Goal: Task Accomplishment & Management: Use online tool/utility

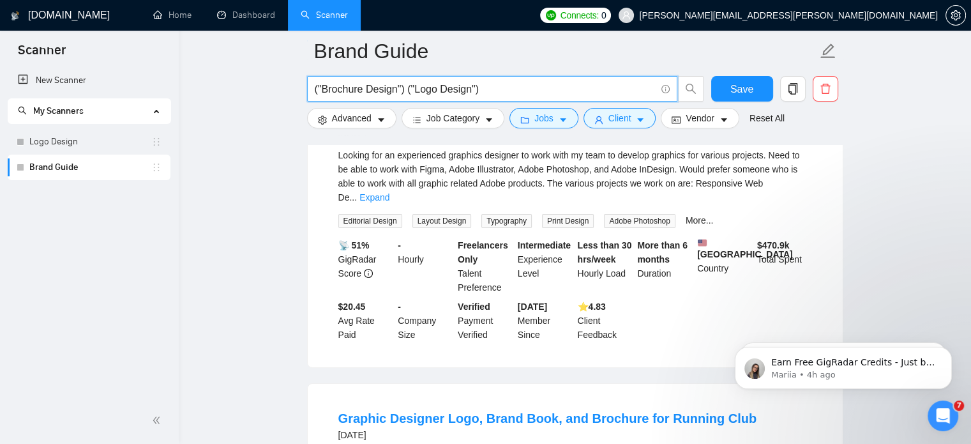
scroll to position [186, 0]
click at [743, 93] on span "Save" at bounding box center [742, 89] width 23 height 16
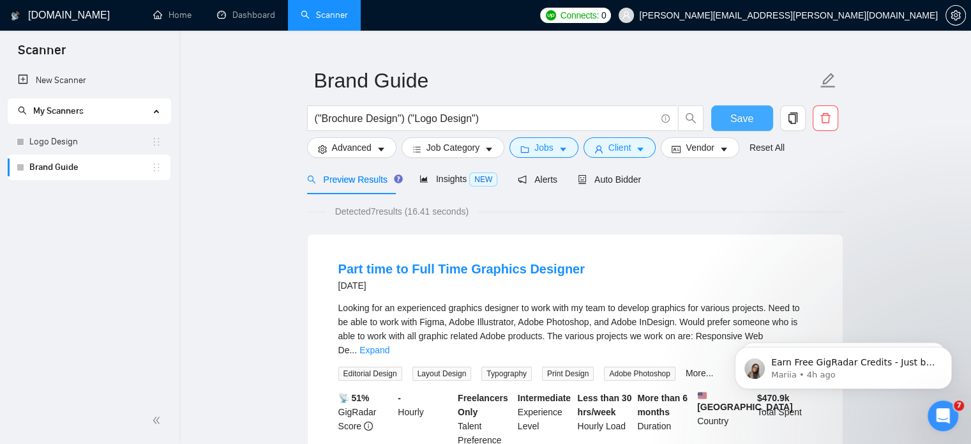
scroll to position [24, 0]
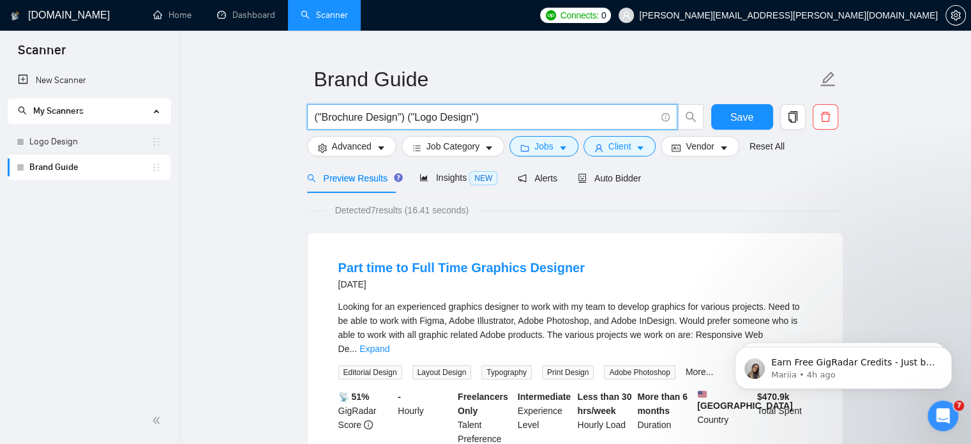
click at [523, 117] on input "("Brochure Design") ("Logo Design")" at bounding box center [485, 117] width 341 height 16
paste input ""brand guide" | "style guide" | styleguide"
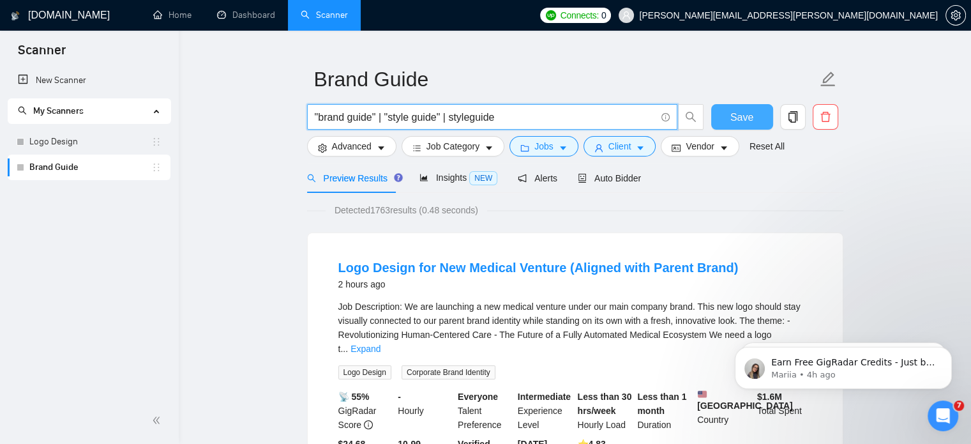
type input ""brand guide" | "style guide" | styleguide"
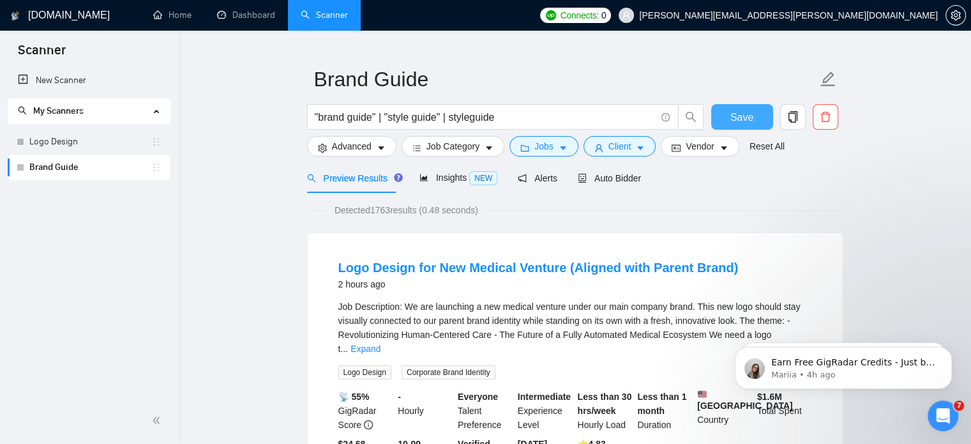
click at [733, 124] on span "Save" at bounding box center [742, 117] width 23 height 16
click at [82, 83] on link "New Scanner" at bounding box center [89, 81] width 142 height 26
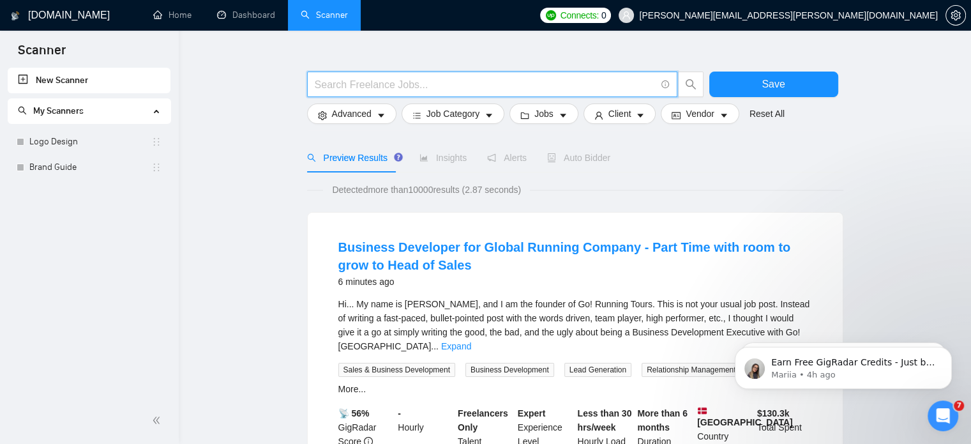
click at [381, 78] on input "text" at bounding box center [485, 85] width 341 height 16
paste input "branding | "brand guideline" | "brand guidelines""
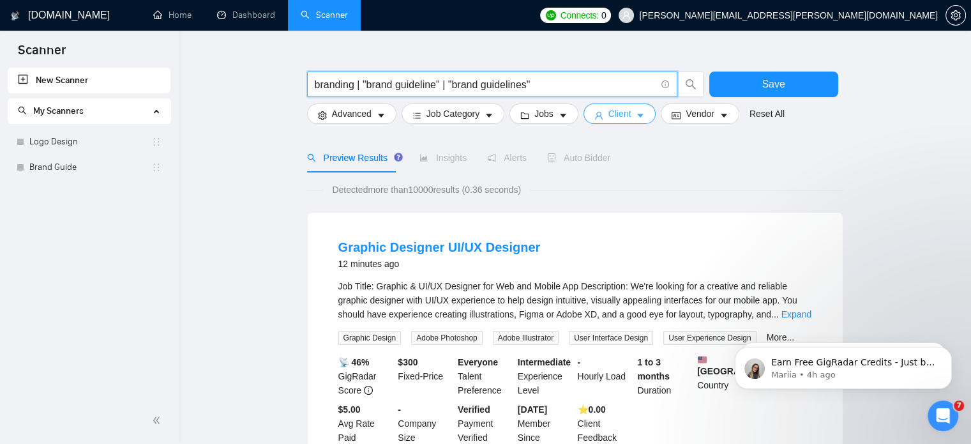
type input "branding | "brand guideline" | "brand guidelines""
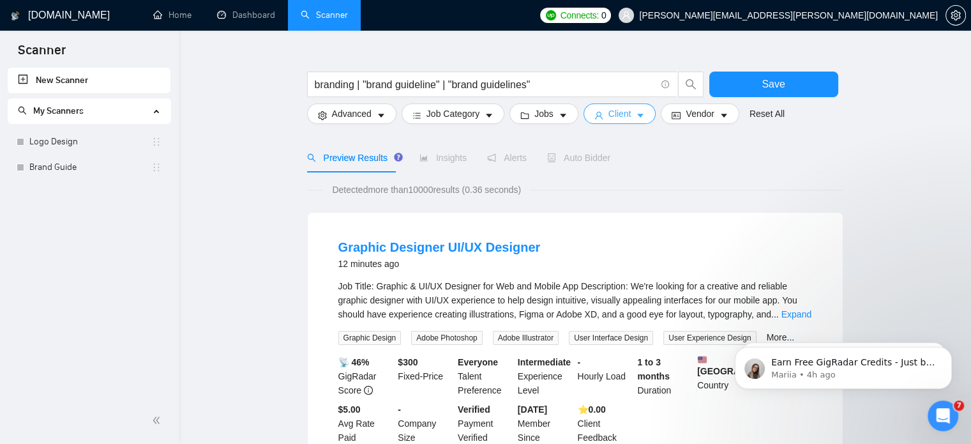
click at [599, 110] on button "Client" at bounding box center [620, 113] width 73 height 20
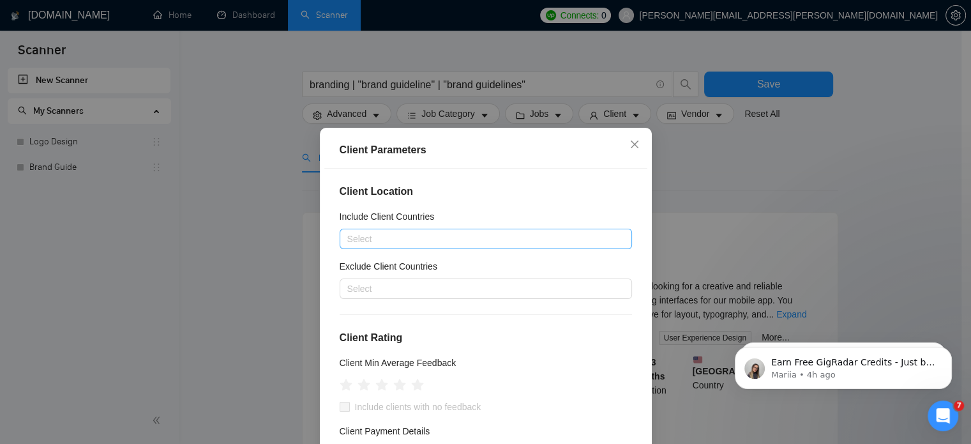
click at [457, 242] on div at bounding box center [479, 238] width 273 height 15
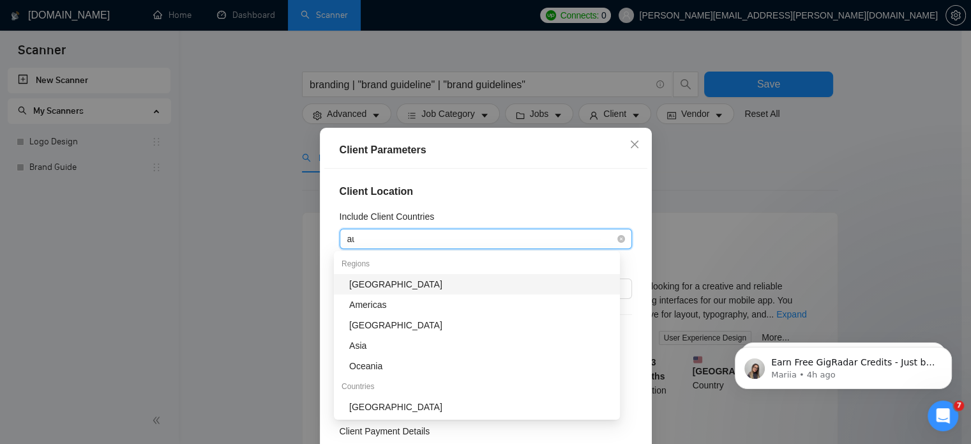
type input "aus"
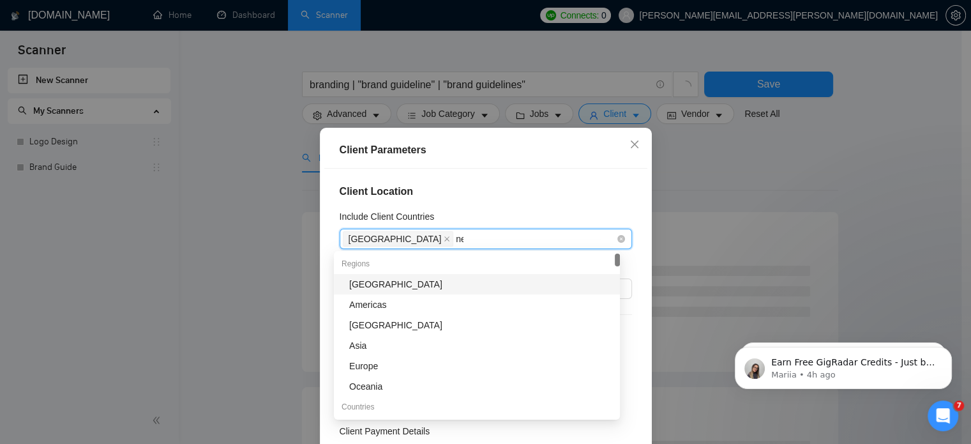
type input "new"
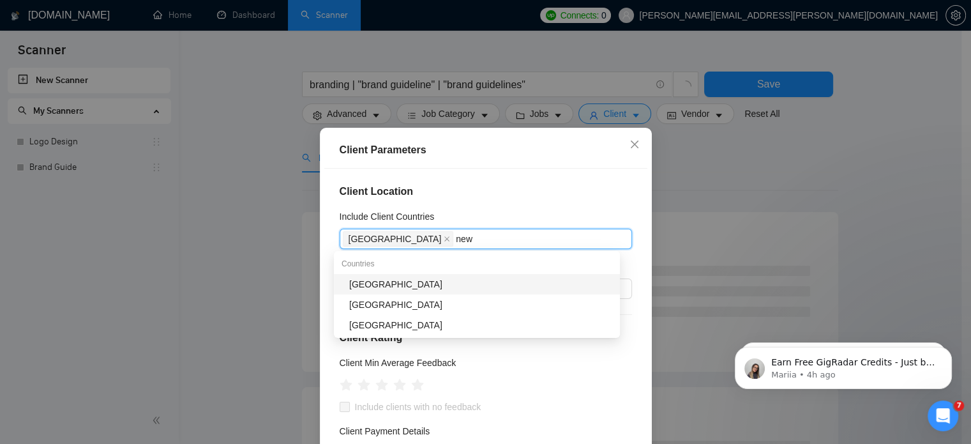
click at [387, 284] on div "[GEOGRAPHIC_DATA]" at bounding box center [480, 284] width 263 height 14
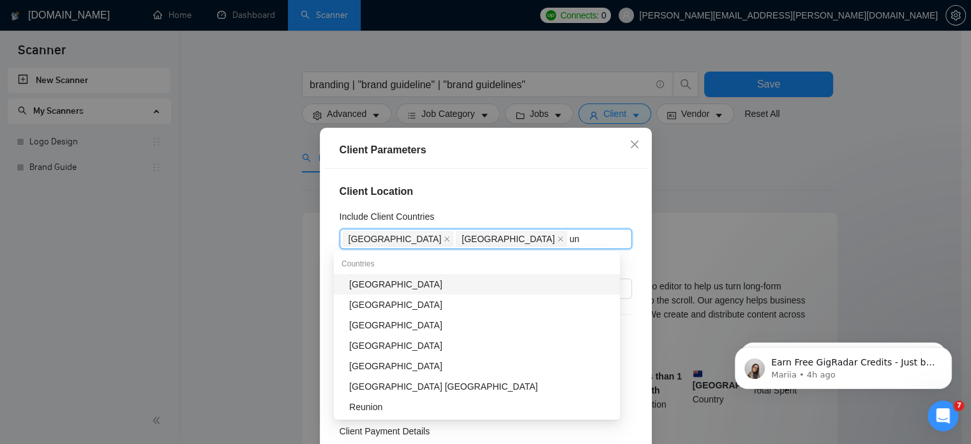
type input "uni"
click at [387, 284] on div "[GEOGRAPHIC_DATA]" at bounding box center [480, 284] width 263 height 14
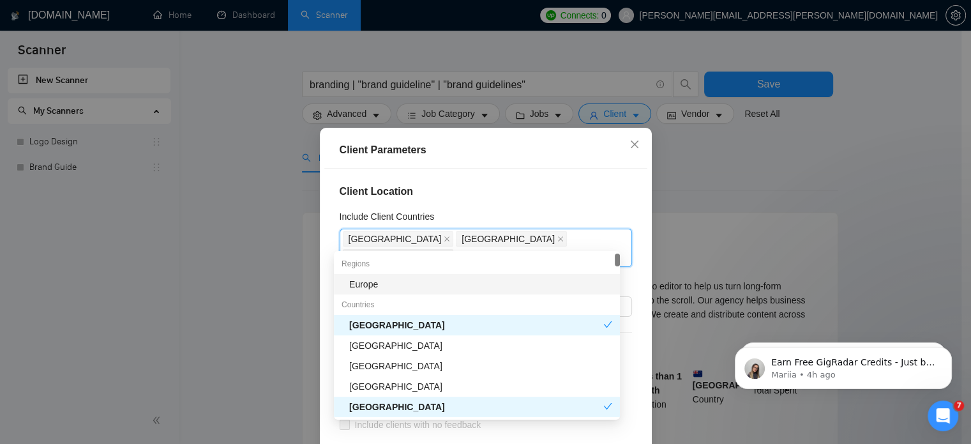
type input "uni"
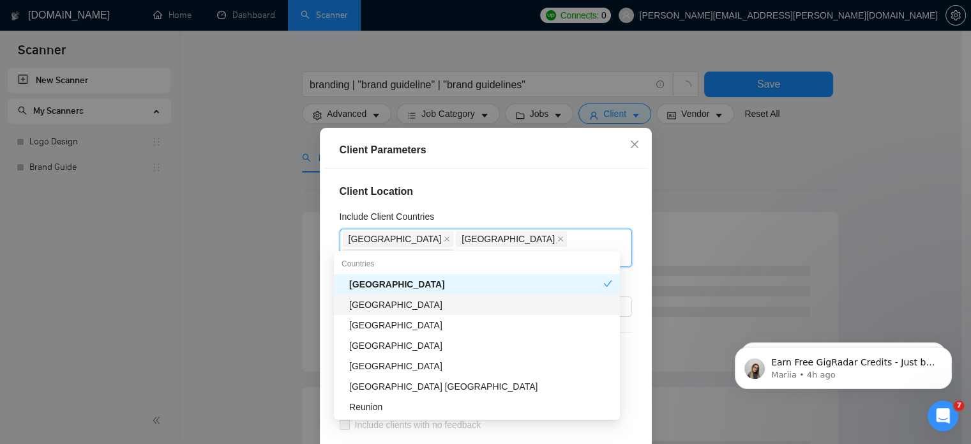
click at [389, 310] on div "[GEOGRAPHIC_DATA]" at bounding box center [480, 305] width 263 height 14
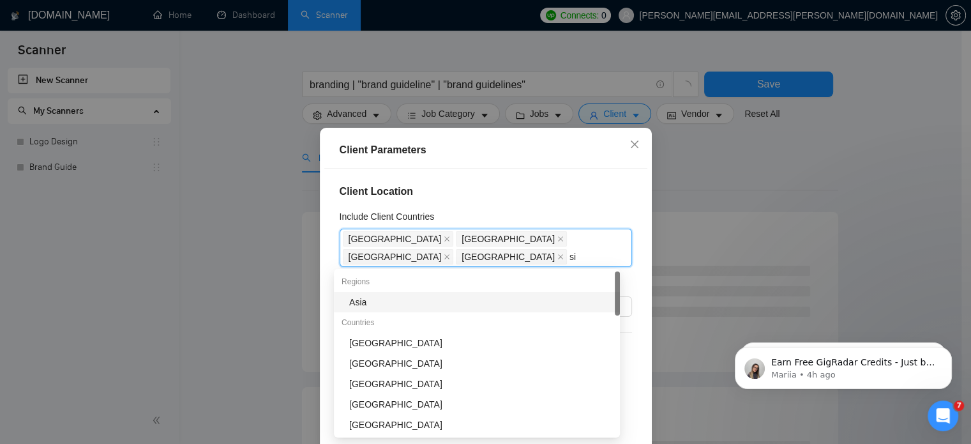
type input "sin"
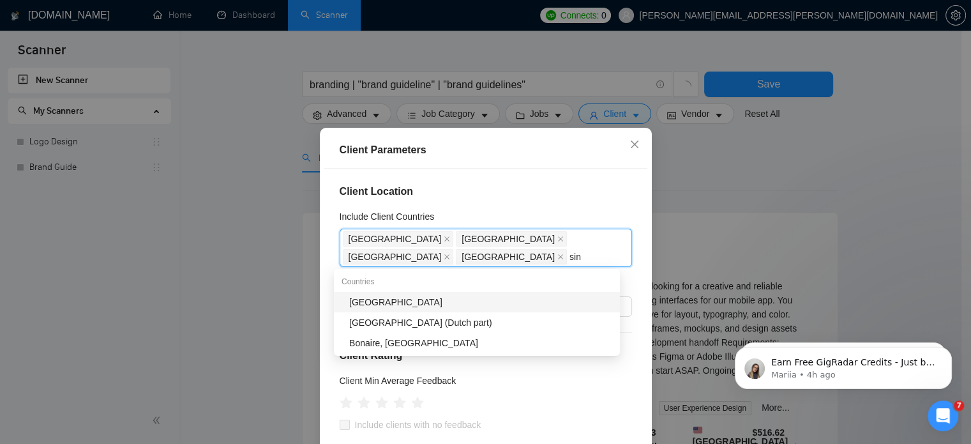
click at [389, 310] on div "[GEOGRAPHIC_DATA]" at bounding box center [477, 302] width 286 height 20
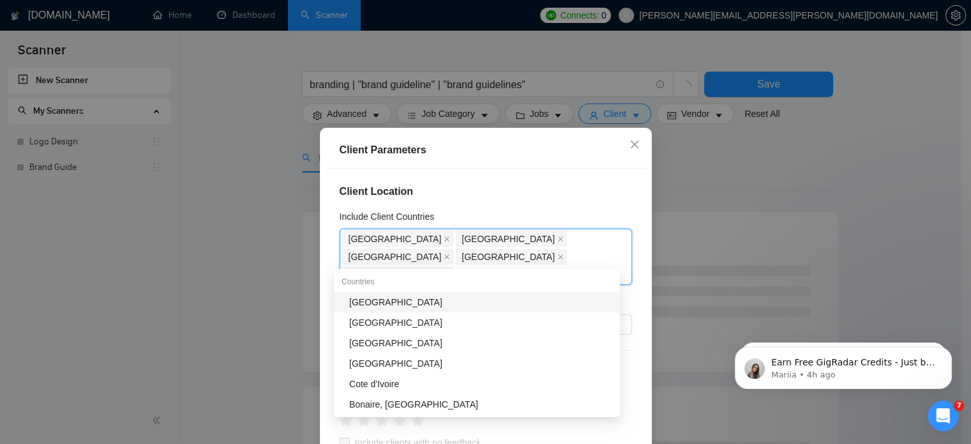
type input "ire"
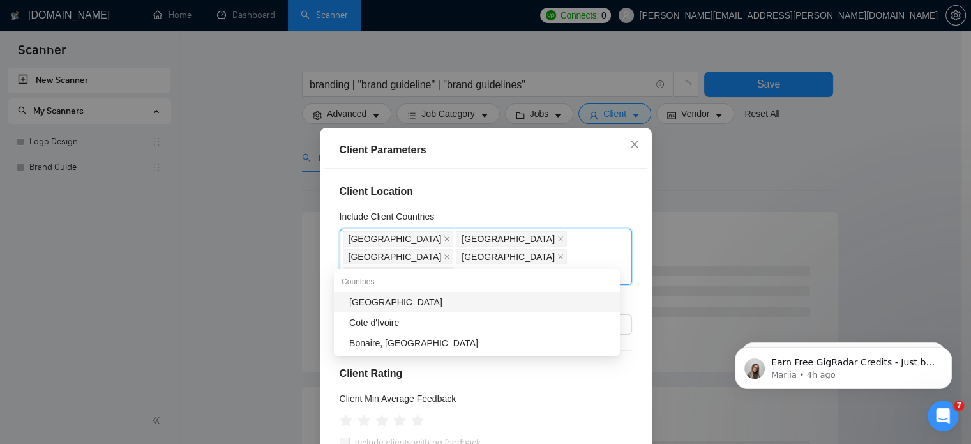
click at [398, 303] on div "[GEOGRAPHIC_DATA]" at bounding box center [480, 302] width 263 height 14
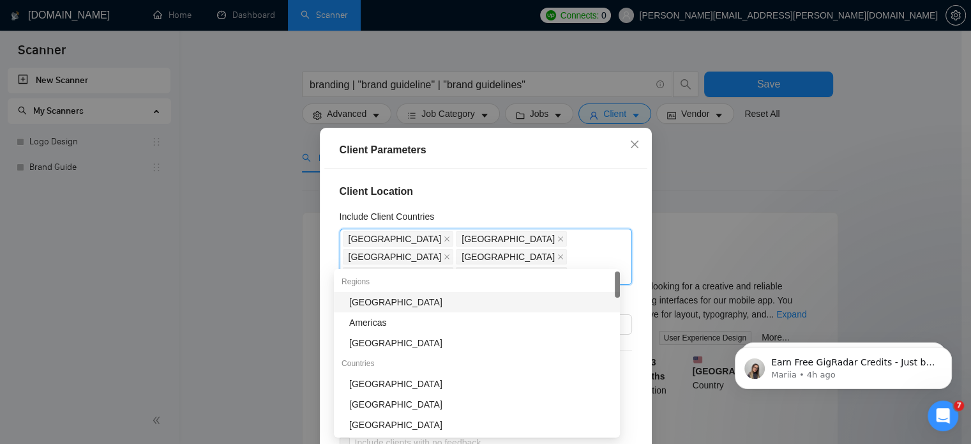
type input "can"
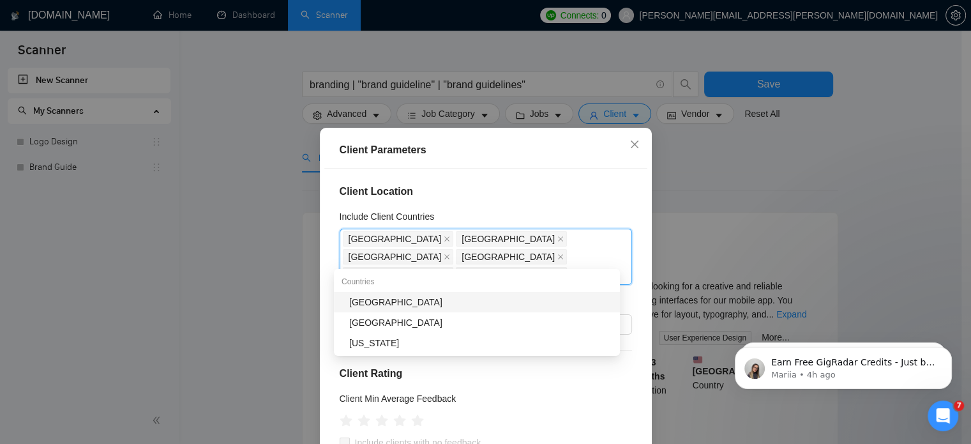
click at [398, 303] on div "[GEOGRAPHIC_DATA]" at bounding box center [480, 302] width 263 height 14
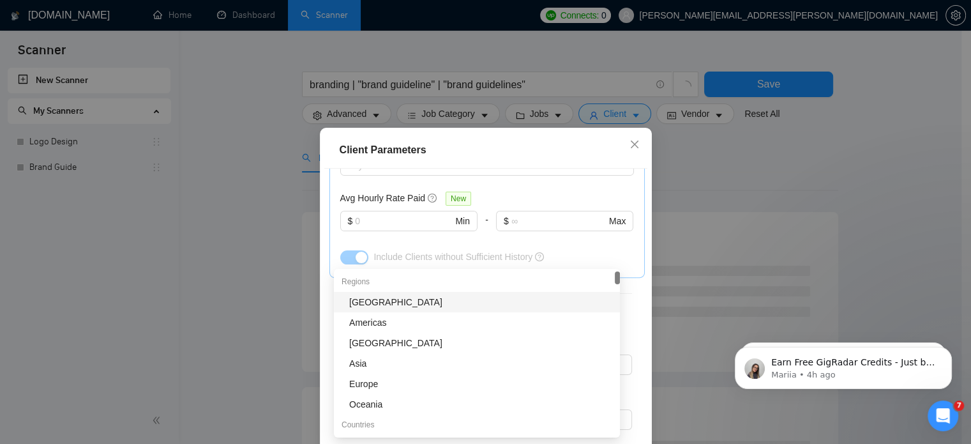
scroll to position [91, 0]
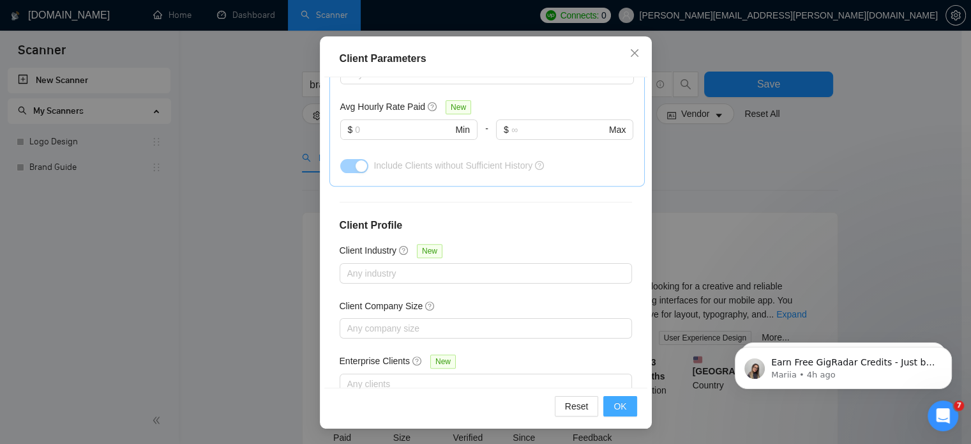
click at [625, 409] on button "OK" at bounding box center [620, 406] width 33 height 20
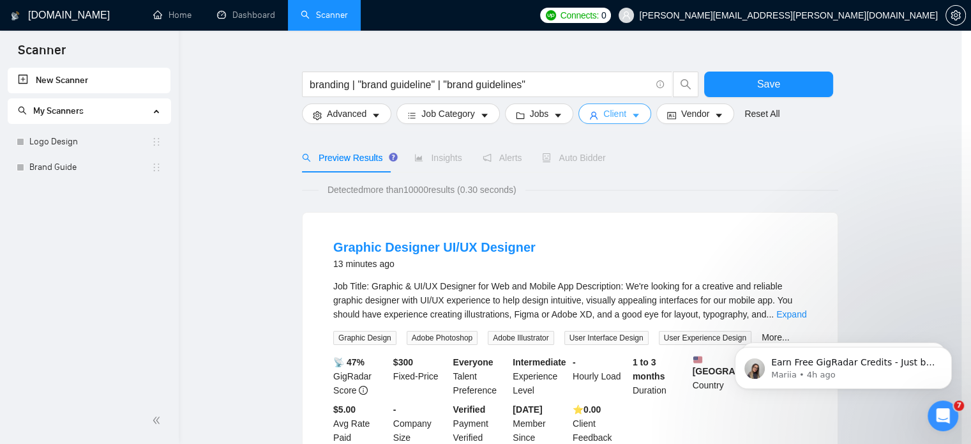
scroll to position [0, 0]
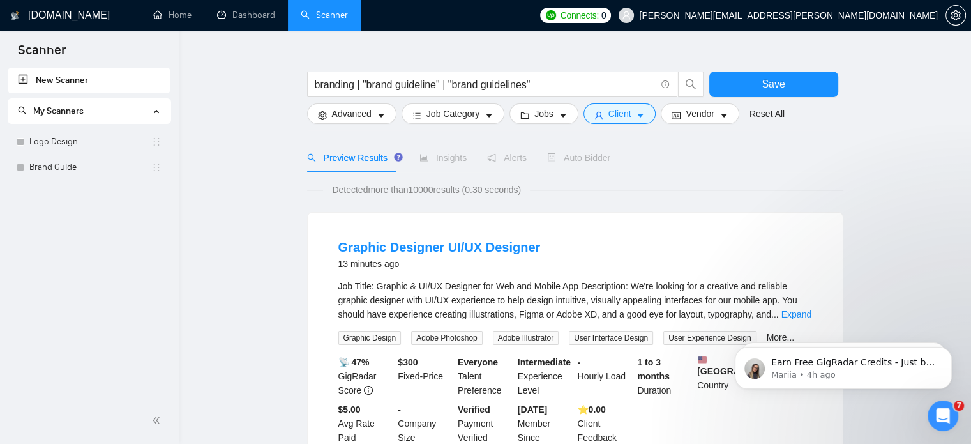
click at [542, 124] on form "branding | "brand guideline" | "brand guidelines" Save Advanced Job Category Jo…" at bounding box center [575, 95] width 536 height 72
click at [549, 116] on span "Jobs" at bounding box center [544, 114] width 19 height 14
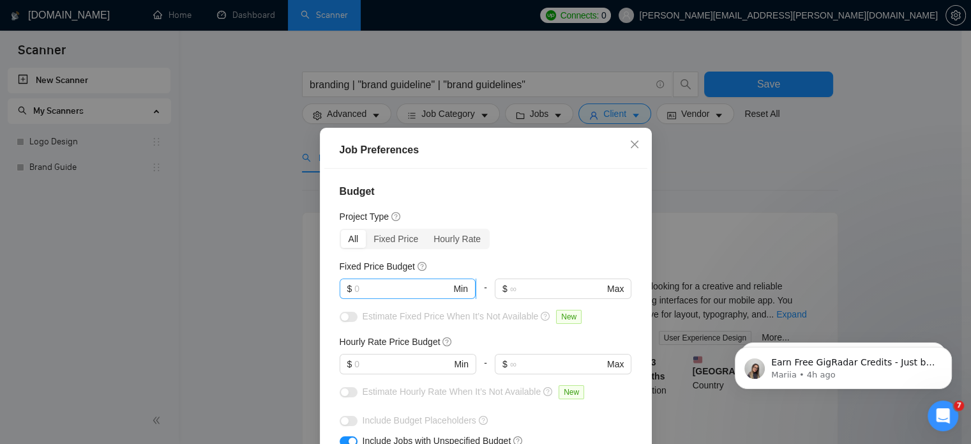
click at [393, 285] on input "text" at bounding box center [402, 289] width 96 height 14
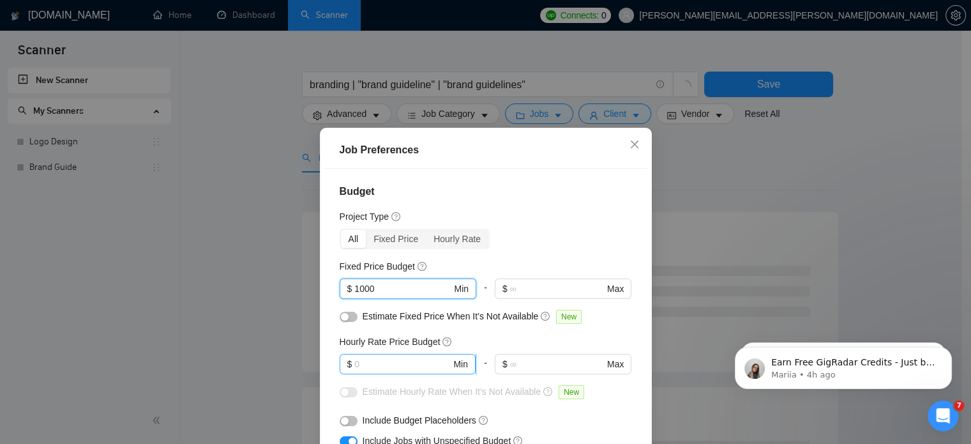
type input "1000"
click at [384, 360] on input "text" at bounding box center [402, 364] width 96 height 14
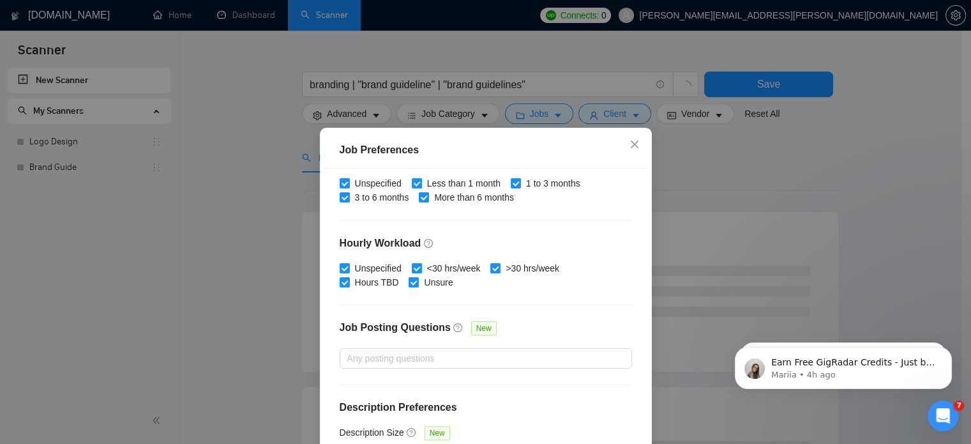
scroll to position [91, 0]
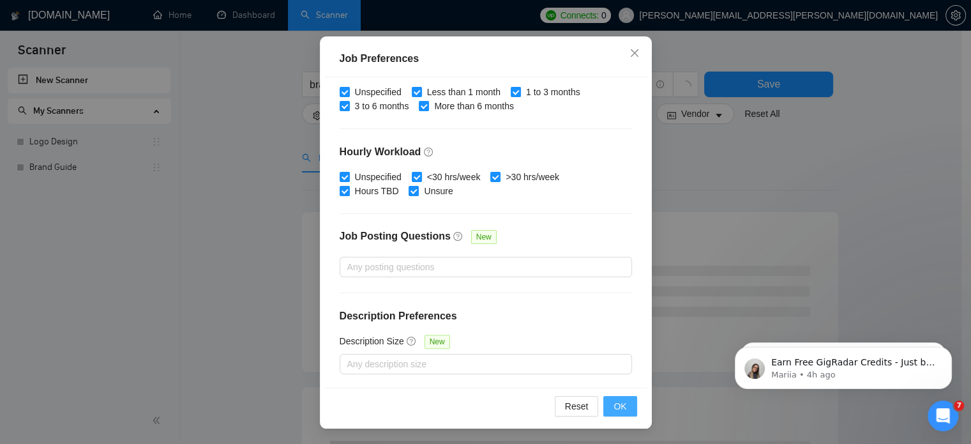
type input "60"
click at [621, 406] on span "OK" at bounding box center [620, 406] width 13 height 14
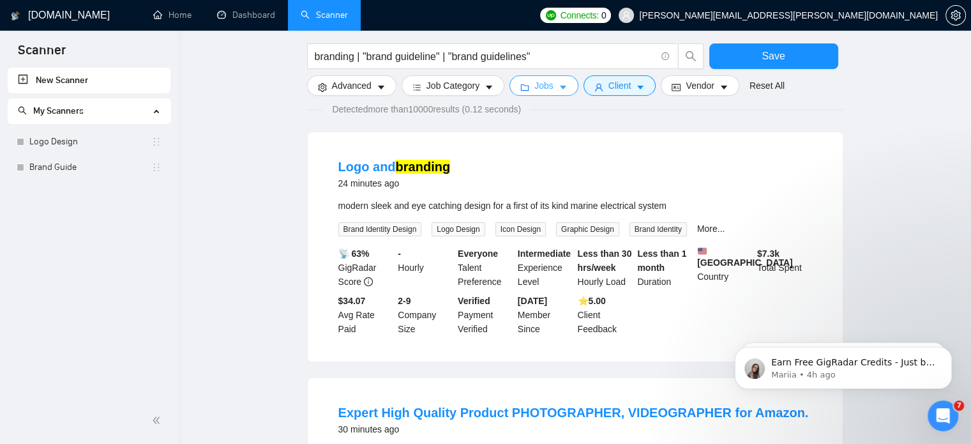
scroll to position [106, 0]
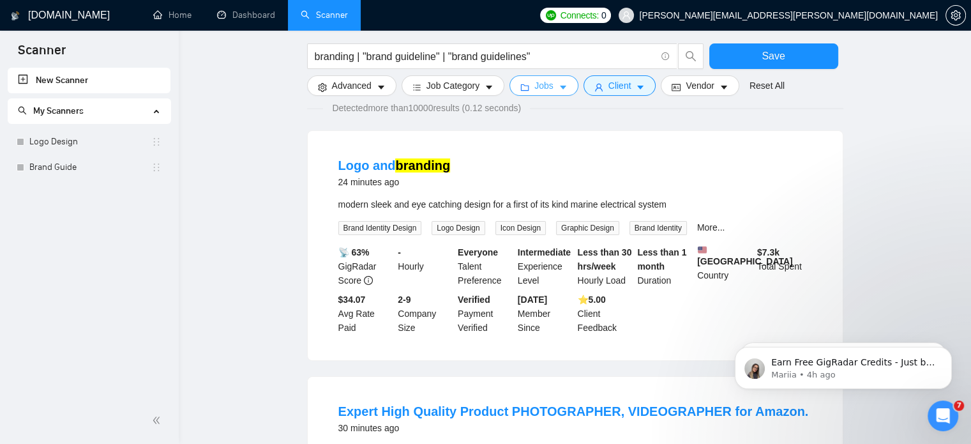
click at [543, 77] on button "Jobs" at bounding box center [544, 85] width 69 height 20
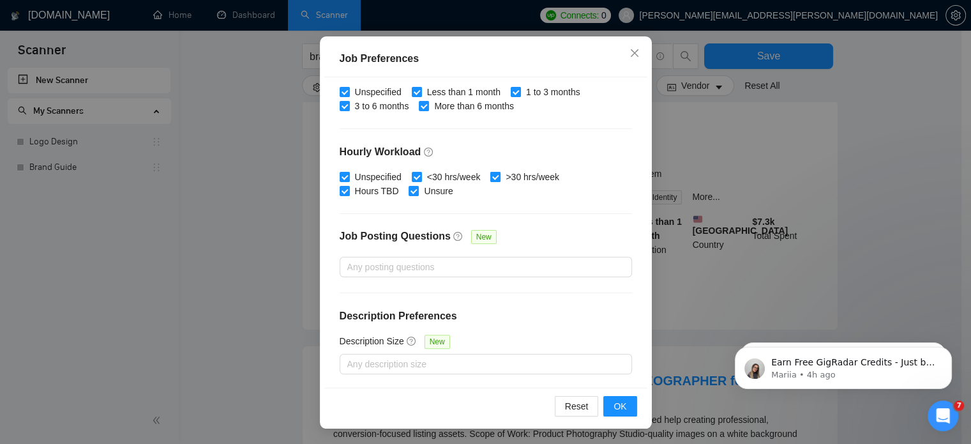
scroll to position [137, 0]
click at [630, 56] on icon "close" at bounding box center [635, 53] width 10 height 10
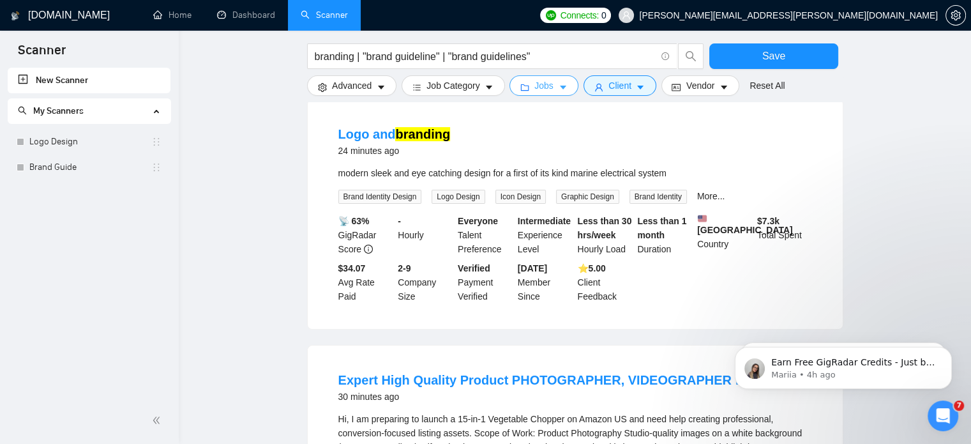
scroll to position [0, 0]
click at [490, 83] on span "caret-down" at bounding box center [489, 87] width 9 height 10
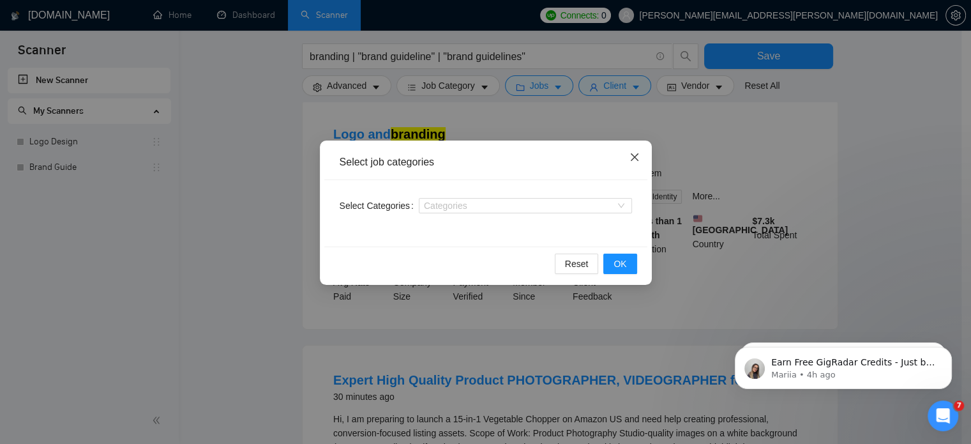
click at [639, 155] on span "Close" at bounding box center [635, 158] width 34 height 34
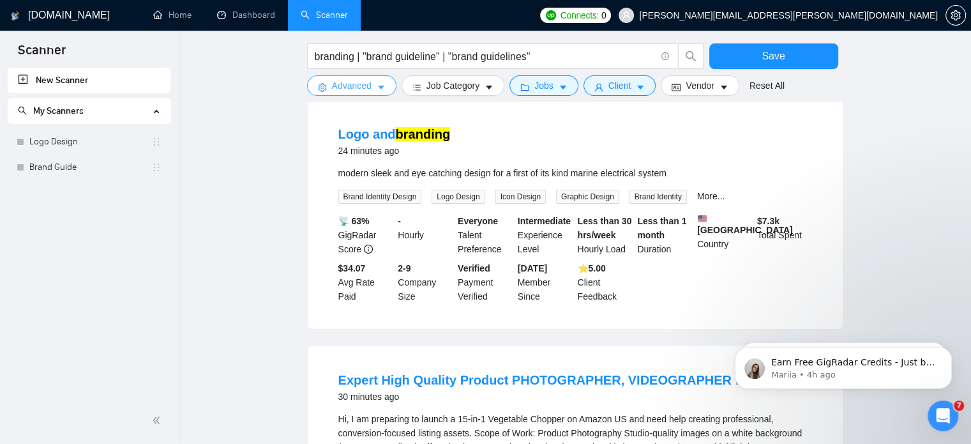
click at [363, 92] on span "Advanced" at bounding box center [352, 86] width 40 height 14
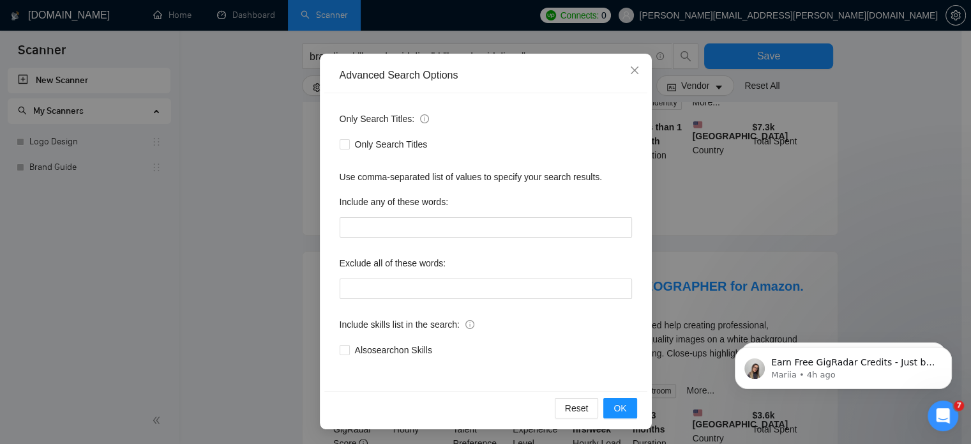
scroll to position [232, 0]
click at [630, 68] on icon "close" at bounding box center [635, 70] width 10 height 10
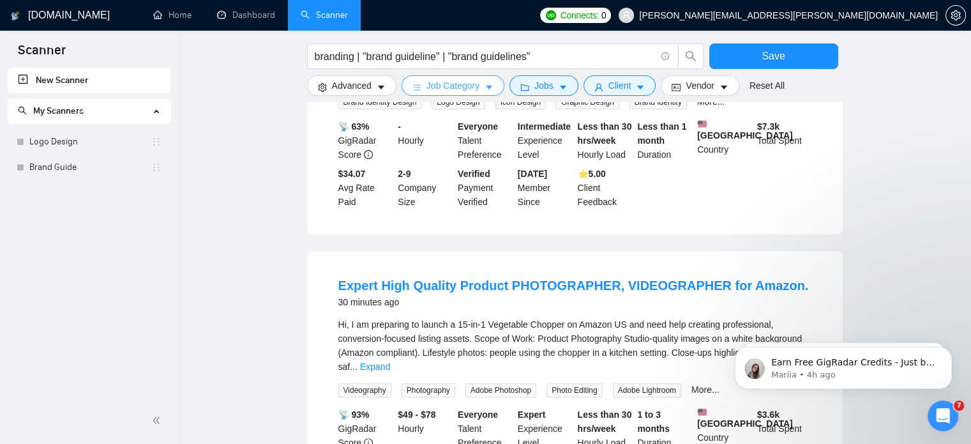
click at [470, 81] on span "Job Category" at bounding box center [453, 86] width 53 height 14
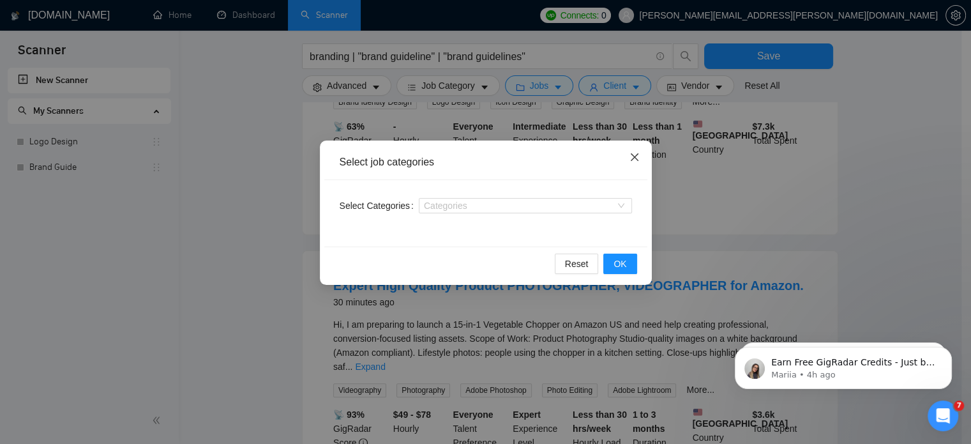
click at [636, 167] on span "Close" at bounding box center [635, 158] width 34 height 34
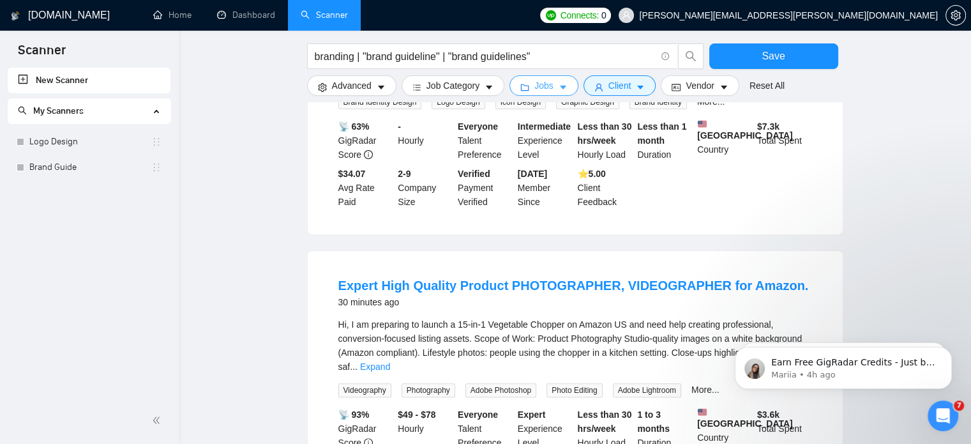
click at [563, 93] on button "Jobs" at bounding box center [544, 85] width 69 height 20
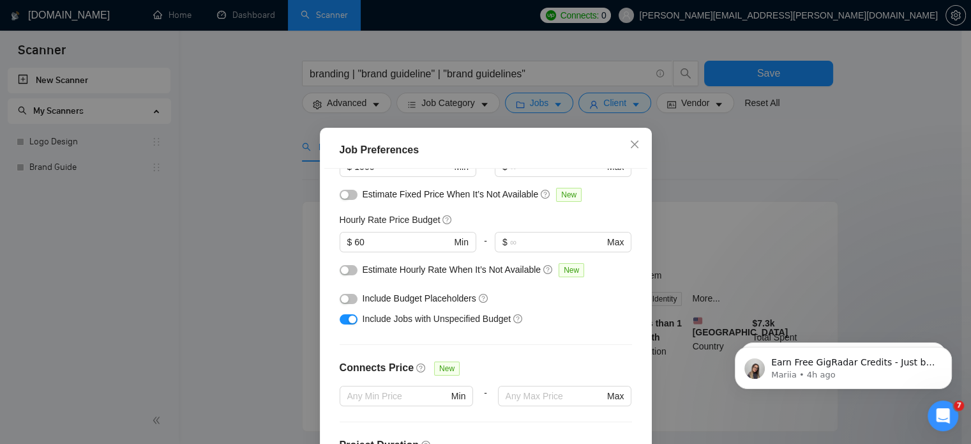
scroll to position [125, 0]
click at [349, 316] on div "button" at bounding box center [353, 317] width 8 height 8
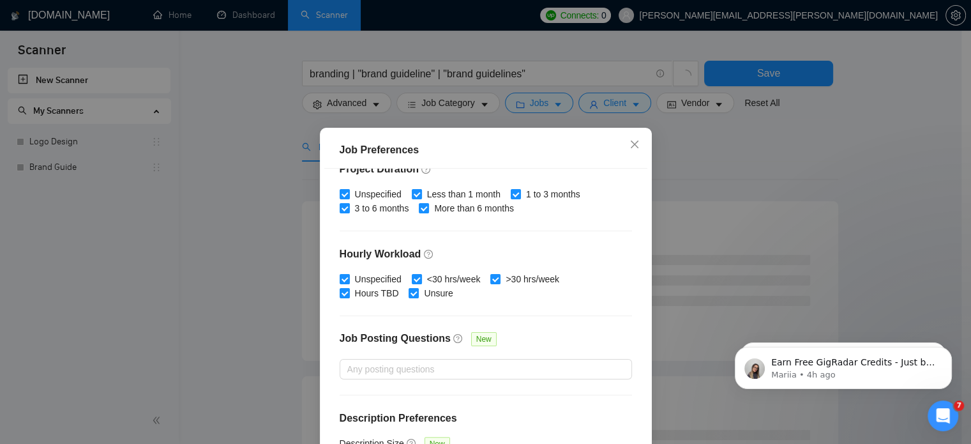
scroll to position [409, 0]
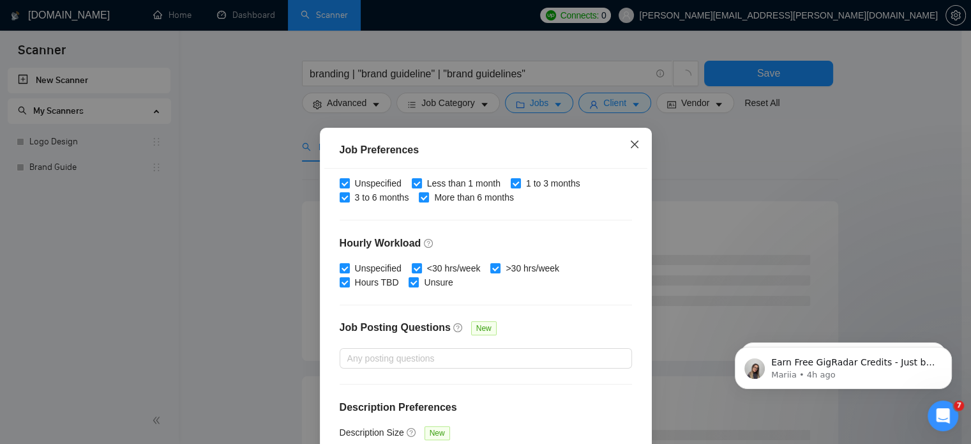
click at [630, 143] on icon "close" at bounding box center [634, 145] width 8 height 8
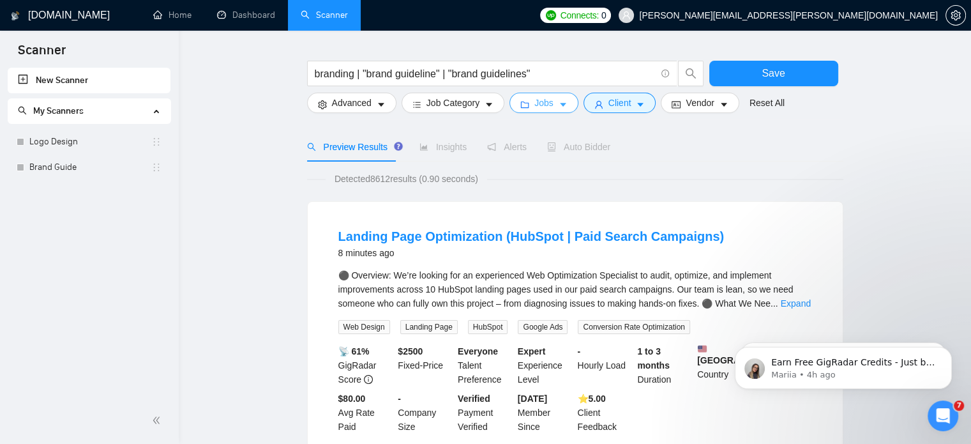
click at [556, 112] on button "Jobs" at bounding box center [544, 103] width 69 height 20
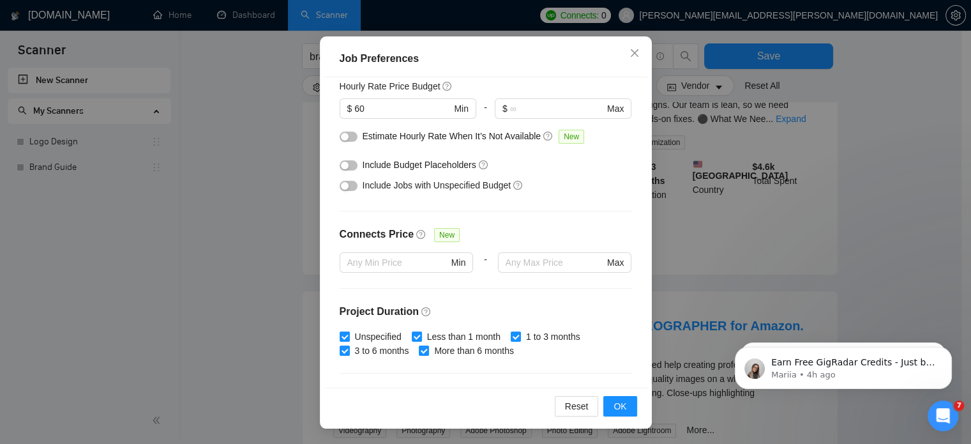
scroll to position [161, 0]
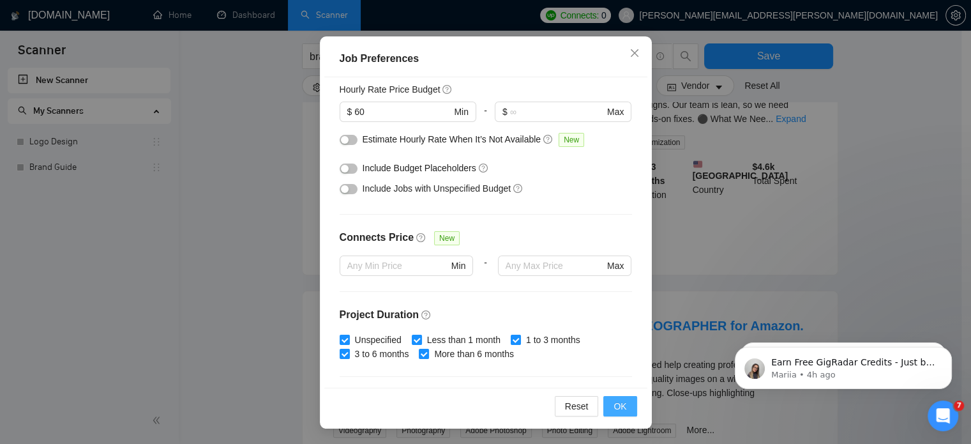
click at [616, 411] on span "OK" at bounding box center [620, 406] width 13 height 14
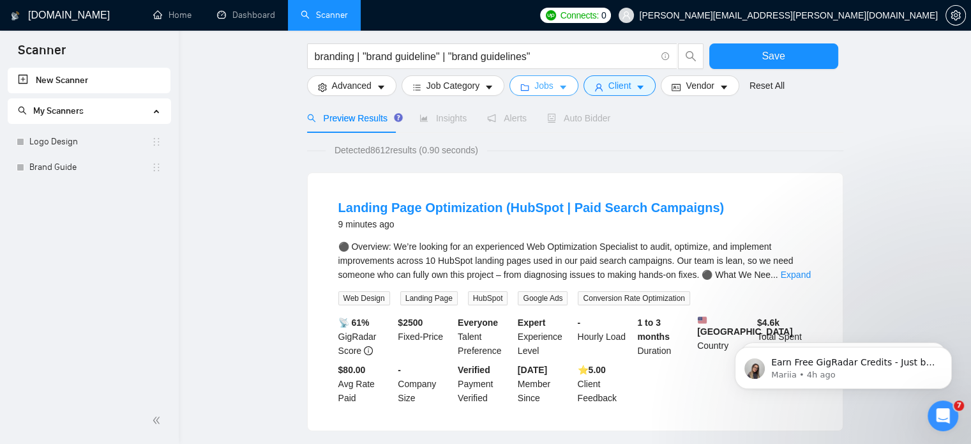
scroll to position [110, 0]
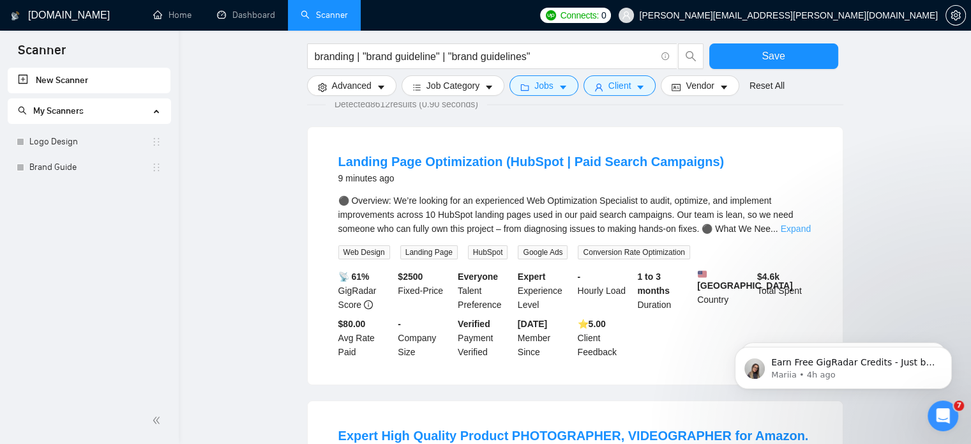
click at [787, 229] on link "Expand" at bounding box center [796, 229] width 30 height 10
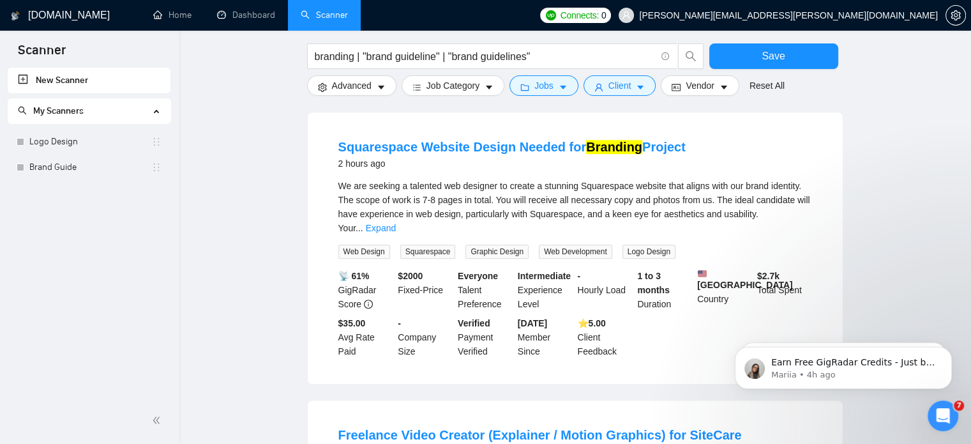
scroll to position [1200, 0]
click at [396, 222] on link "Expand" at bounding box center [381, 227] width 30 height 10
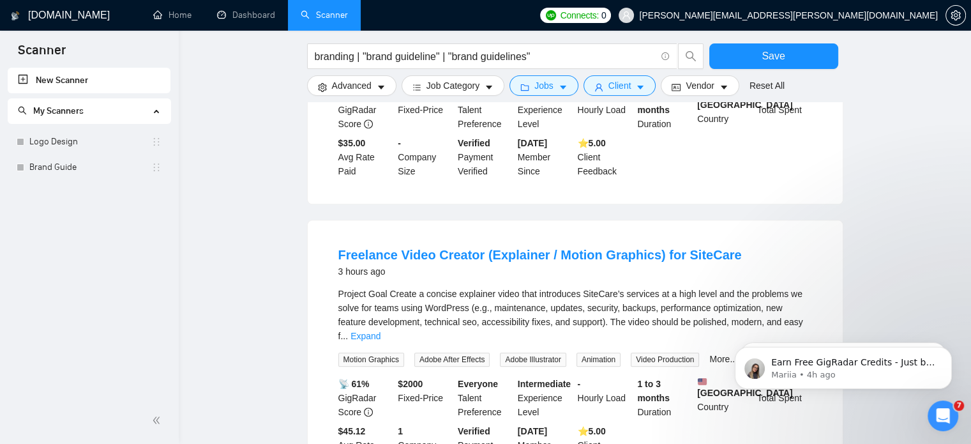
scroll to position [1569, 0]
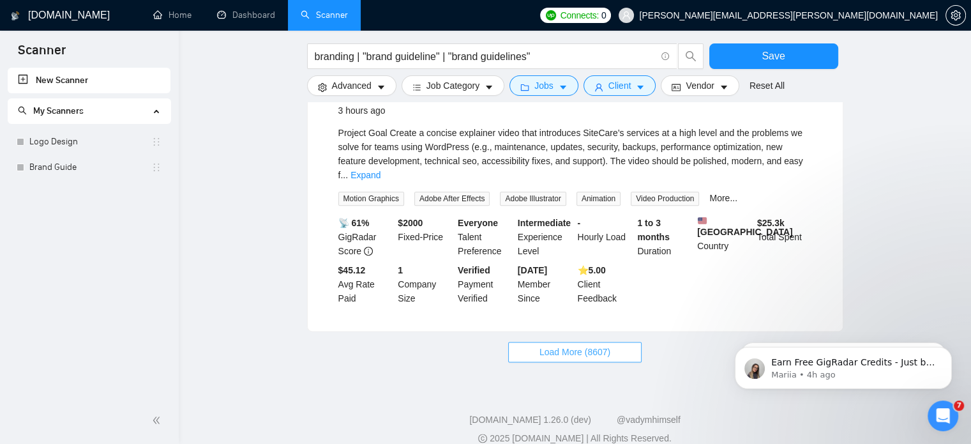
click at [567, 345] on span "Load More (8607)" at bounding box center [575, 352] width 71 height 14
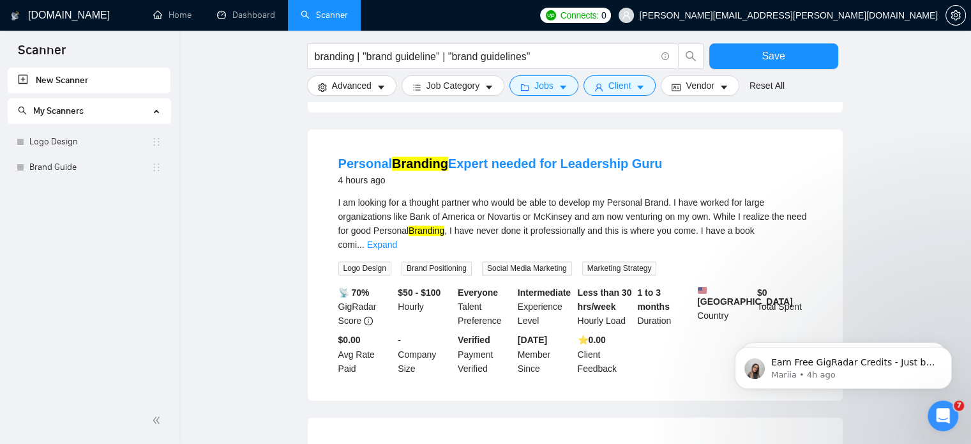
scroll to position [2056, 0]
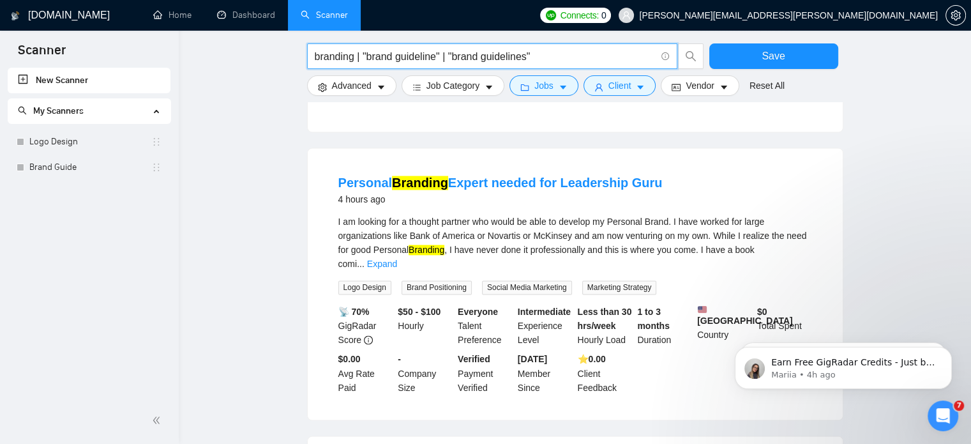
click at [554, 61] on input "branding | "brand guideline" | "brand guidelines"" at bounding box center [485, 57] width 341 height 16
paste input "brochure | broshure"
type input "brochure | broshure"
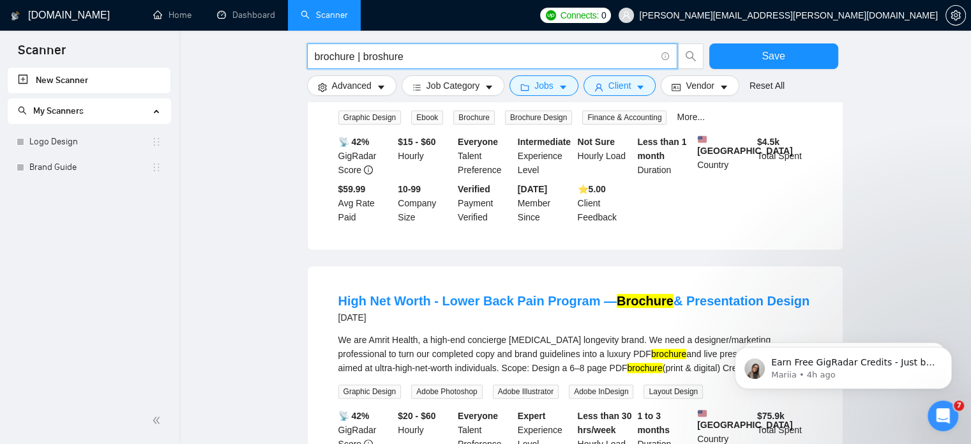
scroll to position [245, 0]
click at [421, 56] on input "brochure | broshure" at bounding box center [485, 57] width 341 height 16
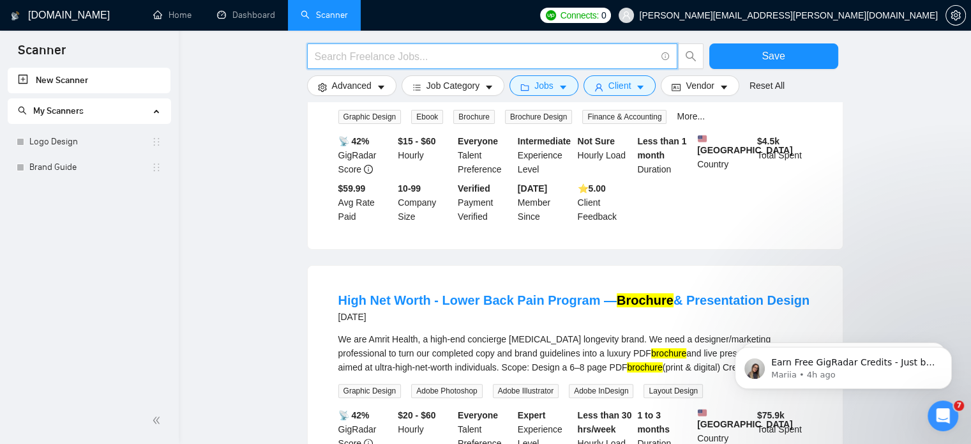
paste input "(desig*)"
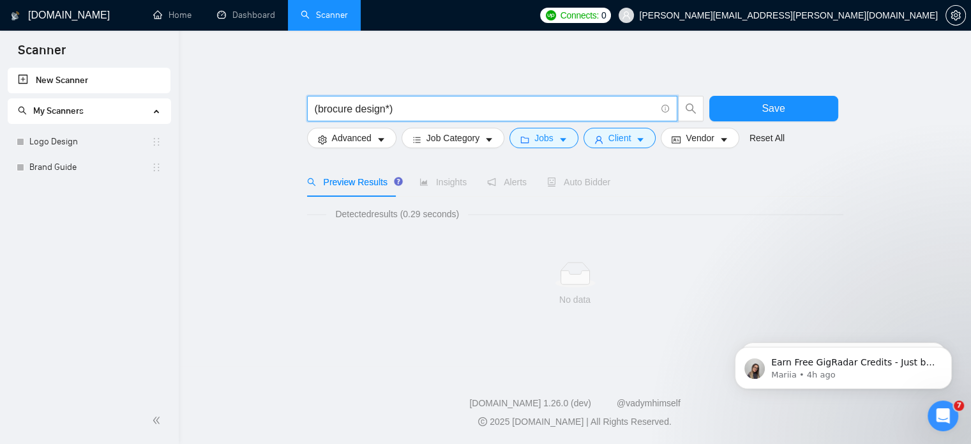
scroll to position [0, 0]
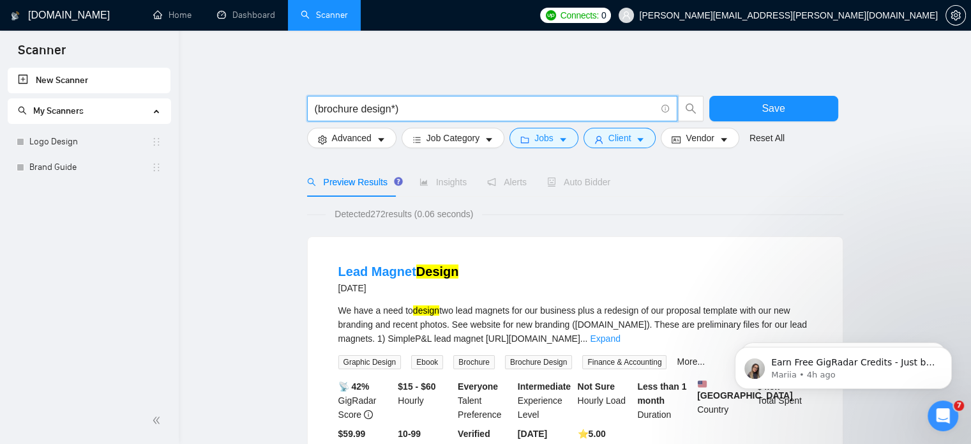
type input "(brochure design*)"
click at [401, 107] on input "(brochure design*)" at bounding box center [485, 109] width 341 height 16
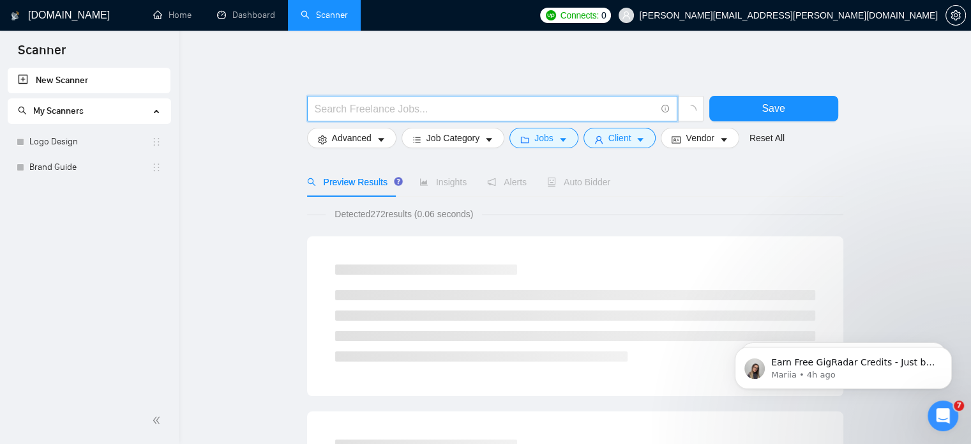
paste input "("UI/UX" | "UX/UI" | "product design" | "Figma" | "web design" | "website desig…"
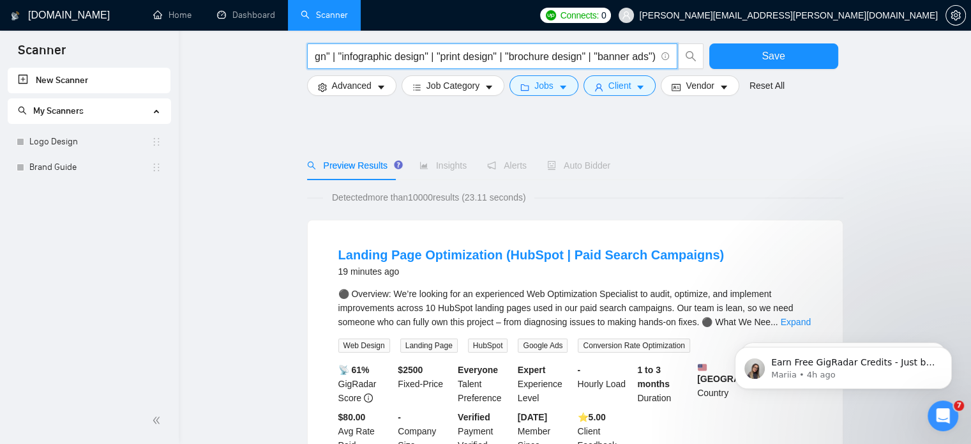
scroll to position [174, 0]
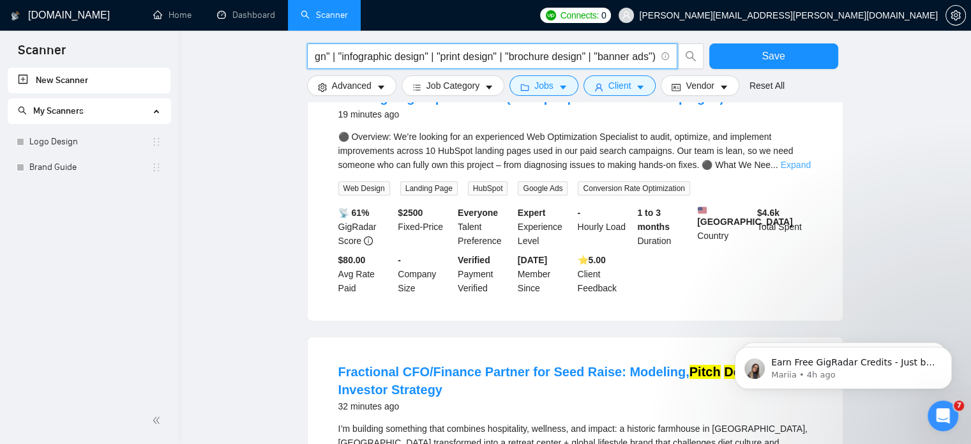
type input "("UI/UX" | "UX/UI" | "product design" | "Figma" | "web design" | "website desig…"
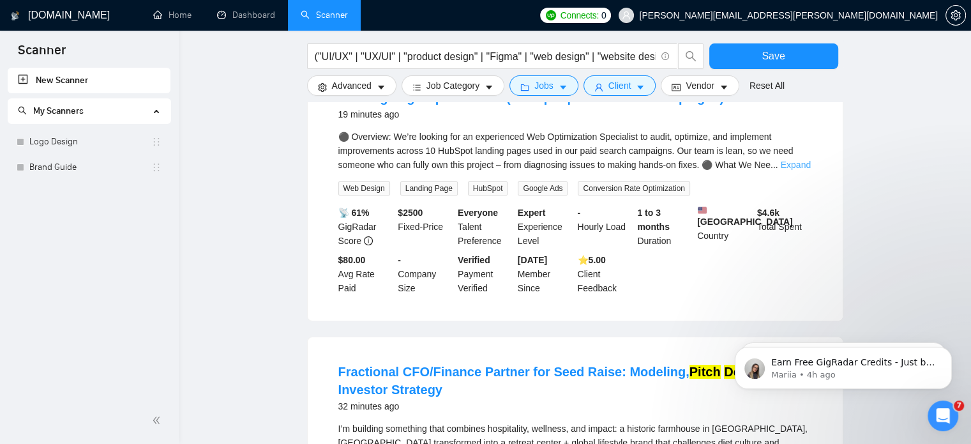
click at [797, 169] on link "Expand" at bounding box center [796, 165] width 30 height 10
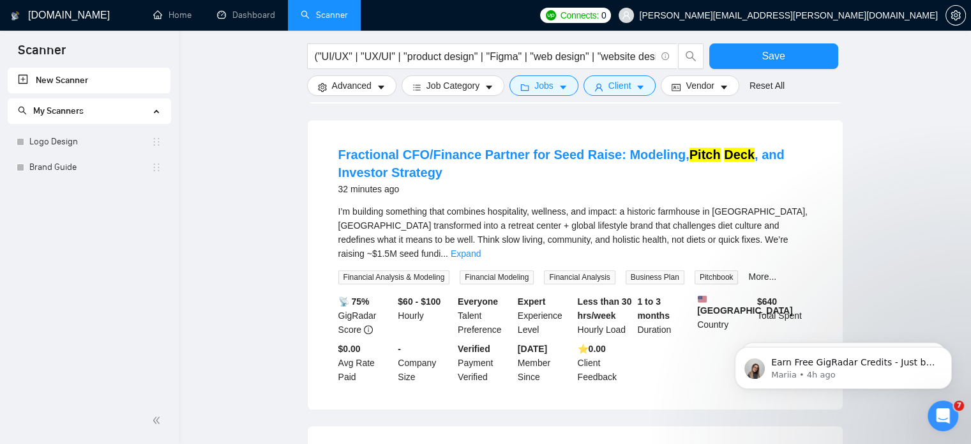
scroll to position [618, 0]
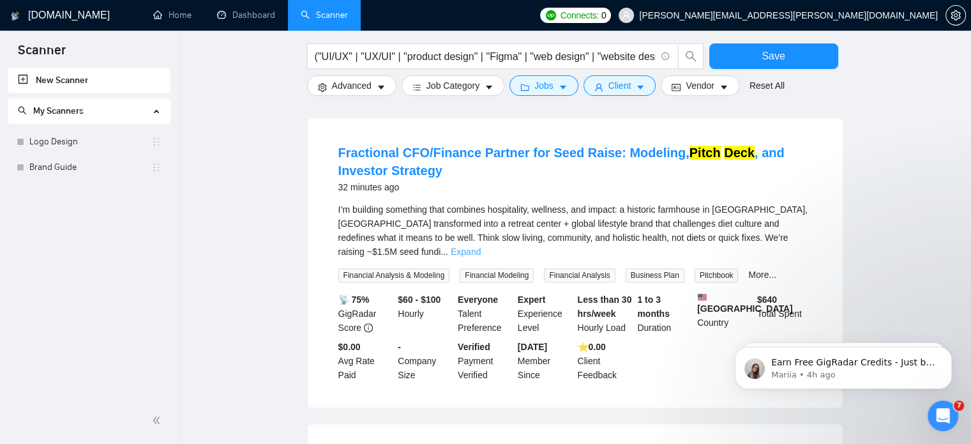
click at [481, 247] on link "Expand" at bounding box center [466, 252] width 30 height 10
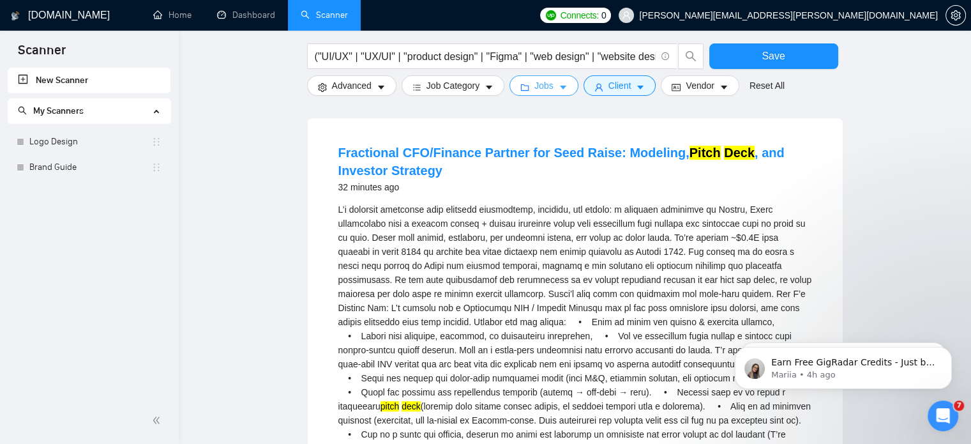
click at [559, 94] on button "Jobs" at bounding box center [544, 85] width 69 height 20
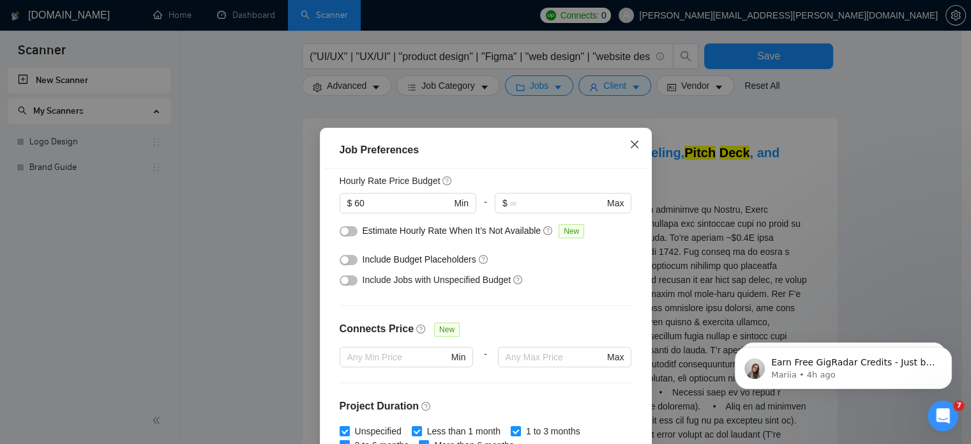
click at [632, 145] on icon "close" at bounding box center [635, 144] width 10 height 10
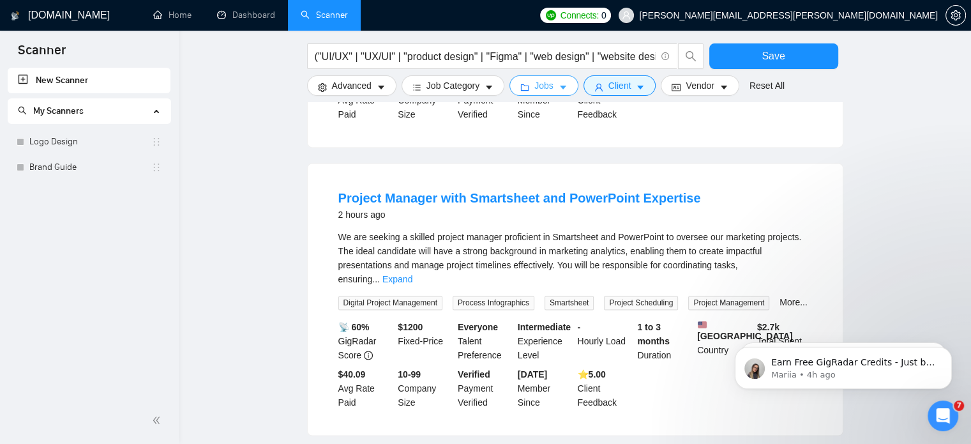
scroll to position [1890, 0]
click at [757, 52] on button "Save" at bounding box center [774, 56] width 129 height 26
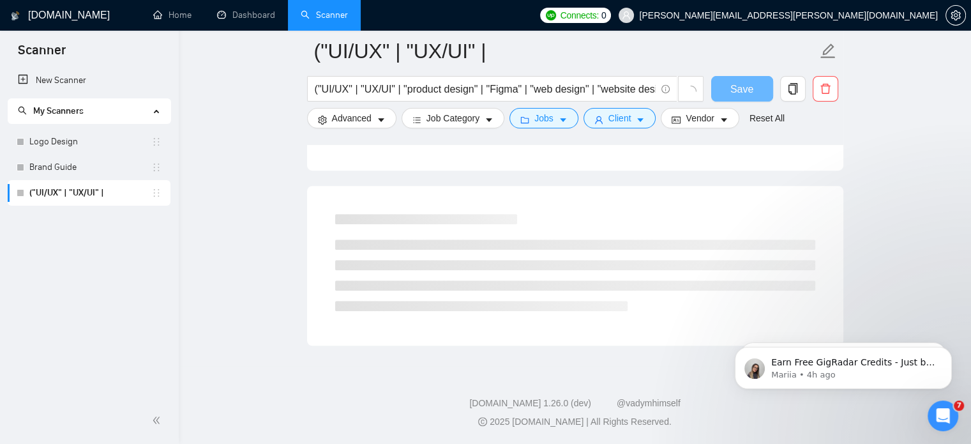
scroll to position [771, 0]
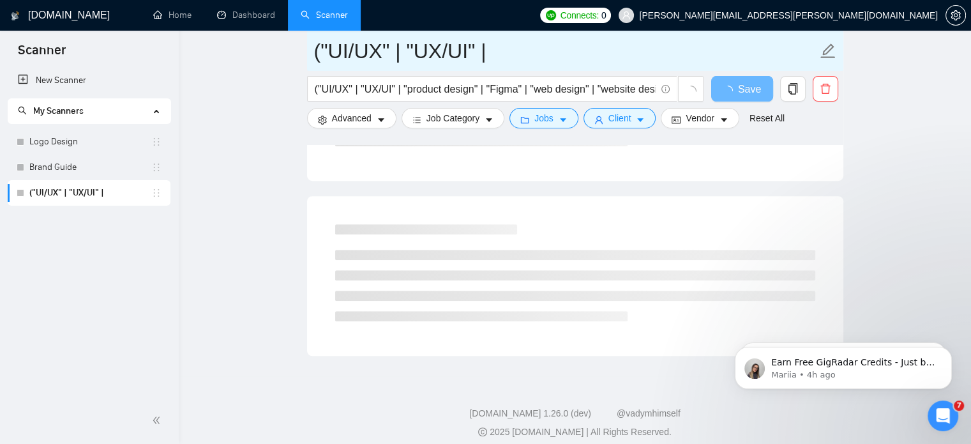
click at [546, 47] on input "("UI/UX" | "UX/UI" |" at bounding box center [565, 51] width 503 height 32
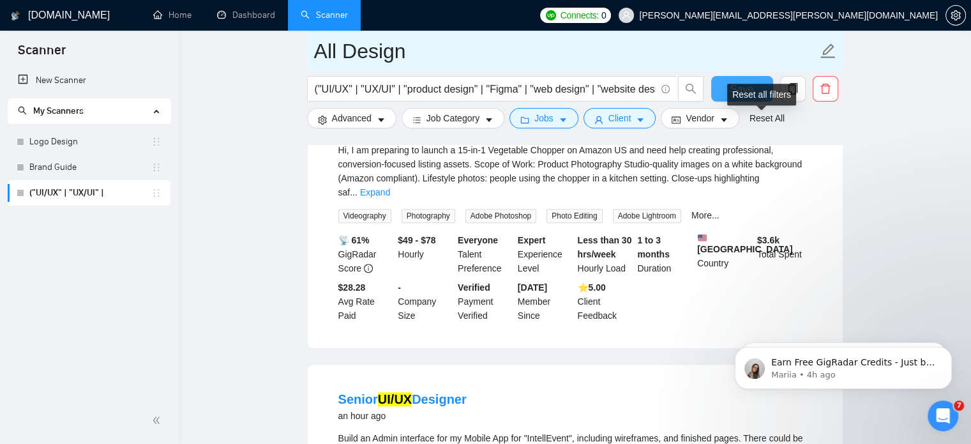
type input "All Design"
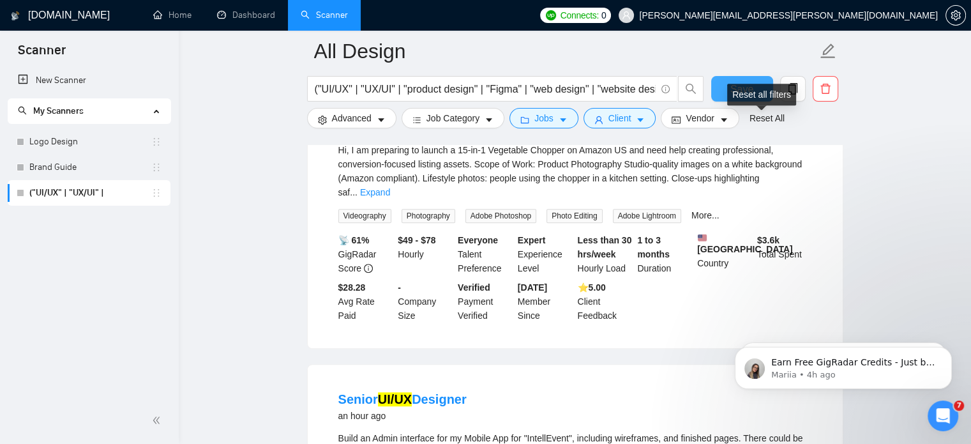
click at [750, 95] on div "Reset all filters" at bounding box center [761, 95] width 69 height 22
click at [733, 84] on span "Save" at bounding box center [742, 89] width 23 height 16
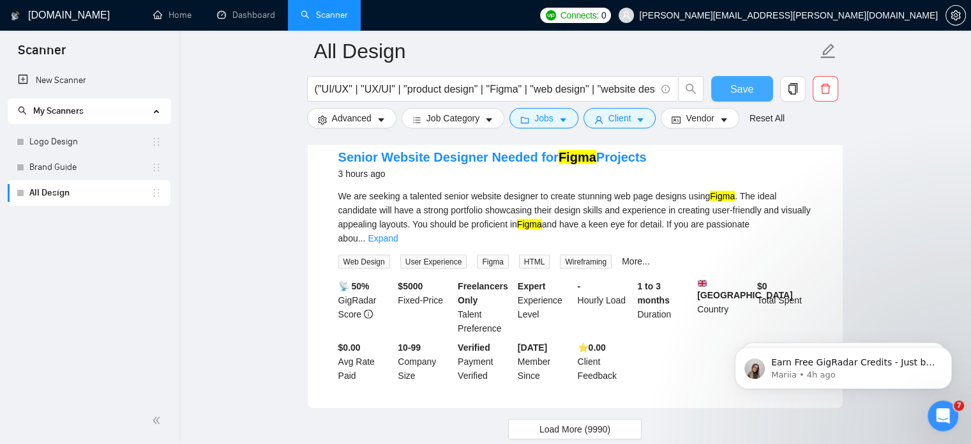
scroll to position [2752, 0]
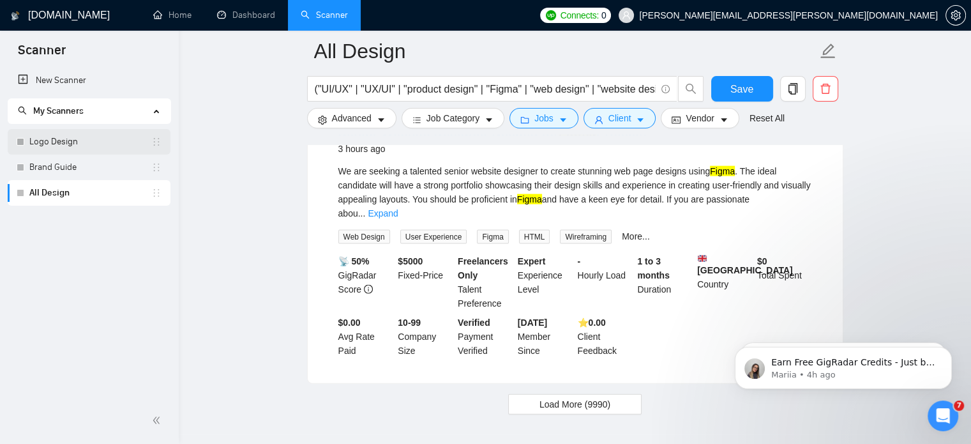
click at [91, 147] on link "Logo Design" at bounding box center [90, 142] width 122 height 26
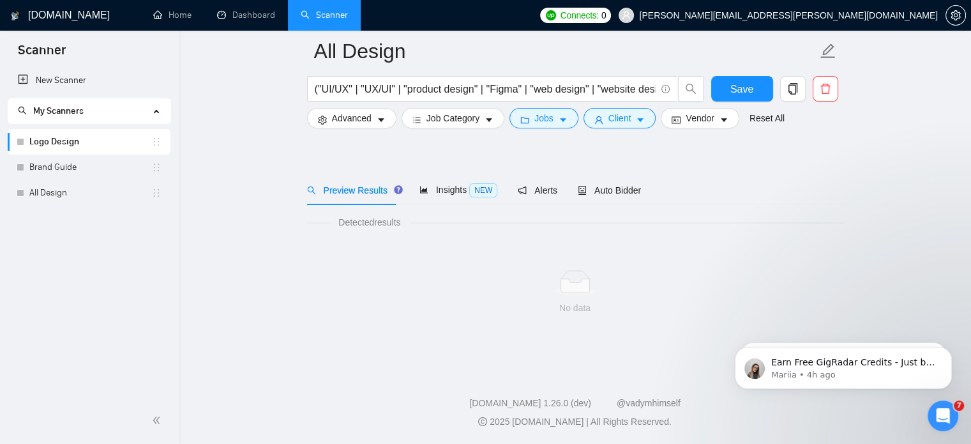
scroll to position [22, 0]
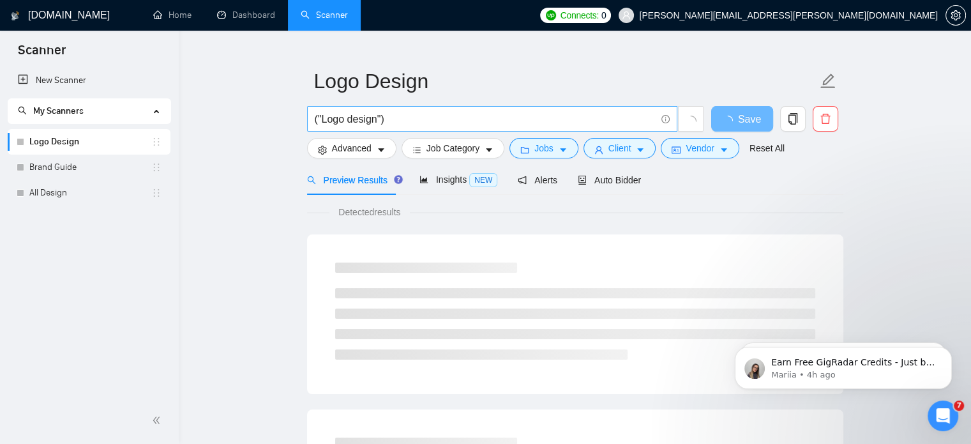
click at [597, 119] on input "("Logo design")" at bounding box center [485, 119] width 341 height 16
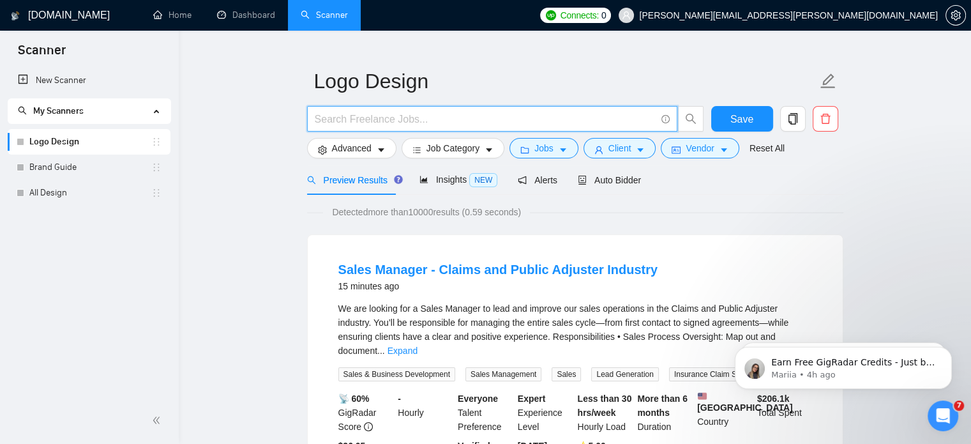
click at [506, 112] on input "text" at bounding box center [485, 119] width 341 height 16
paste input "(logo* | branding | "brand guidelines" | "brand guide" | "style guide" | styleg…"
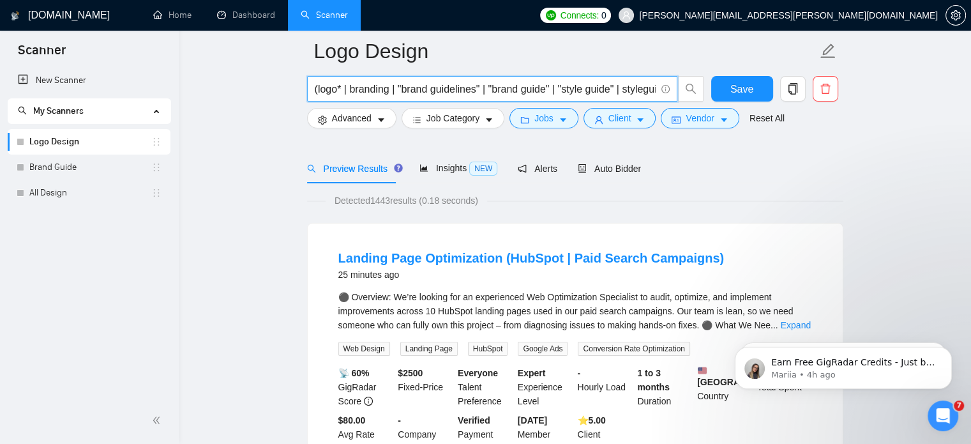
scroll to position [62, 0]
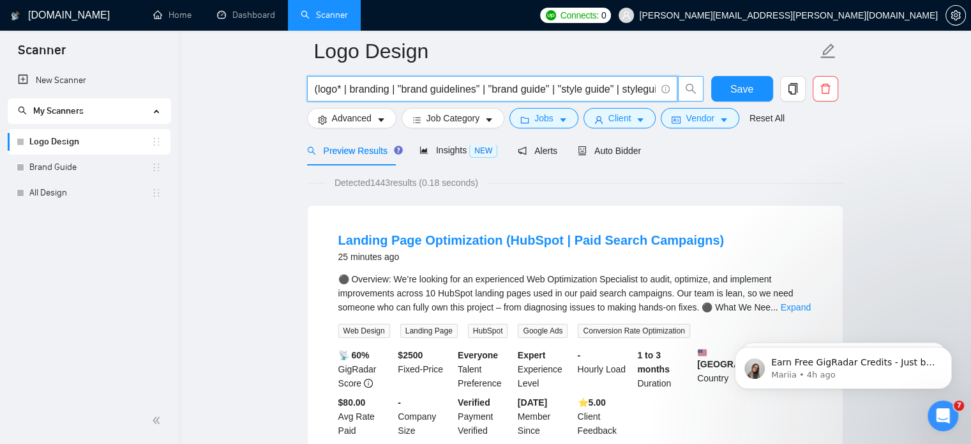
click at [690, 86] on icon "search" at bounding box center [690, 88] width 11 height 11
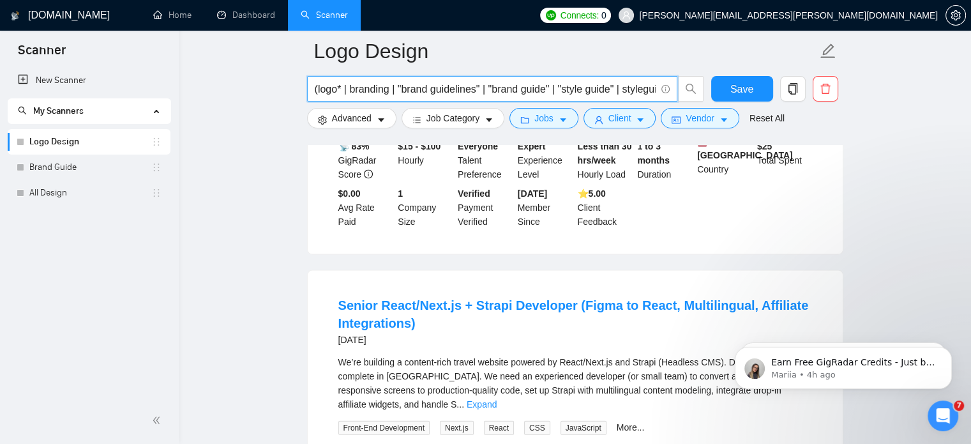
scroll to position [2619, 0]
type input "(logo* | branding | "brand guidelines" | "brand guide" | "style guide" | styleg…"
click at [358, 84] on input "(logo* | branding | "brand guidelines" | "brand guide" | "style guide" | styleg…" at bounding box center [485, 89] width 341 height 16
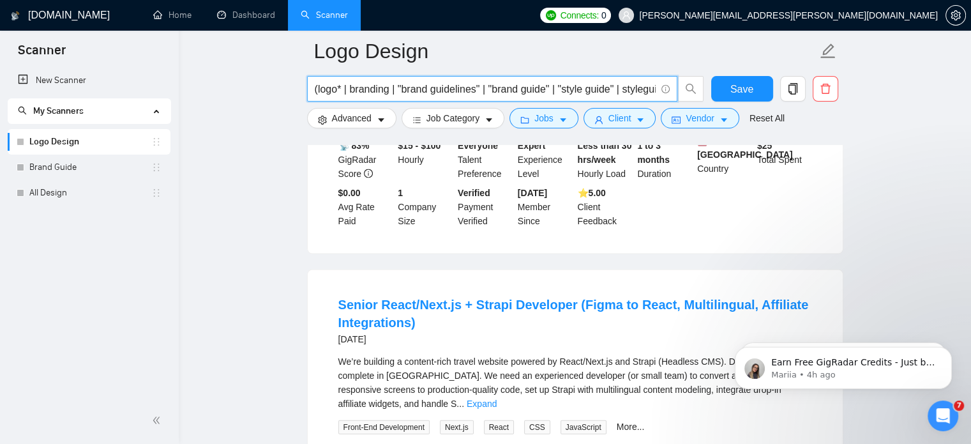
click at [358, 84] on input "(logo* | branding | "brand guidelines" | "brand guide" | "style guide" | styleg…" at bounding box center [485, 89] width 341 height 16
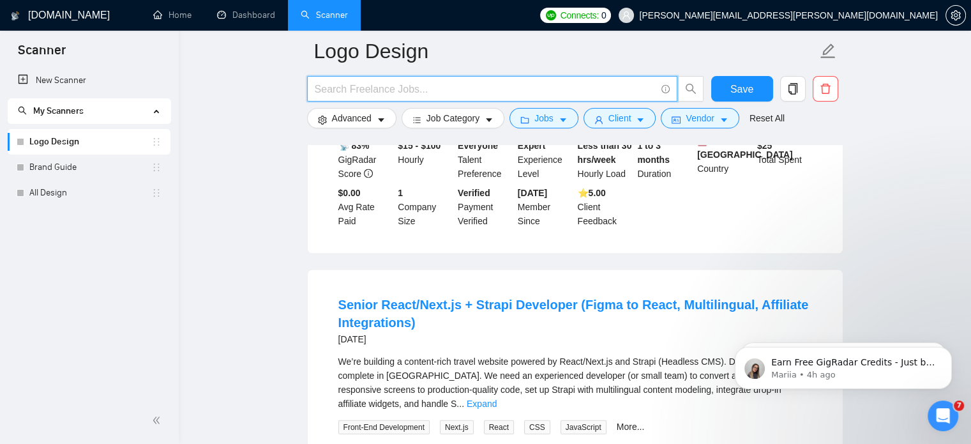
paste input "(logo | "logo design" | branding | "brand identity" | "brand guidelines" | "sty…"
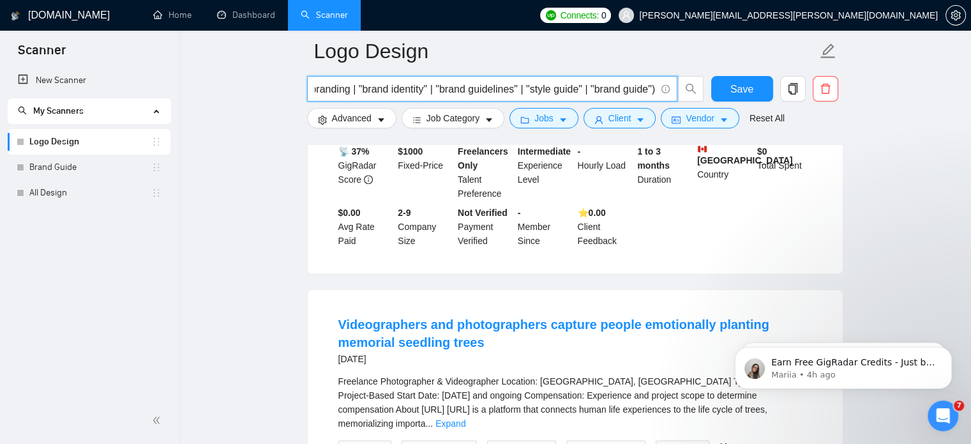
scroll to position [1427, 0]
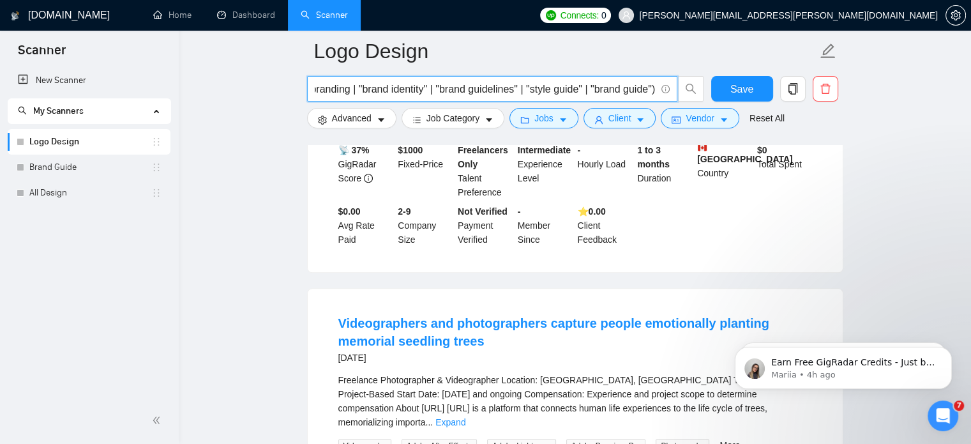
type input "(logo | "logo design" | branding | "brand identity" | "brand guidelines" | "sty…"
click at [621, 93] on input "(logo | "logo design" | branding | "brand identity" | "brand guidelines" | "sty…" at bounding box center [485, 89] width 341 height 16
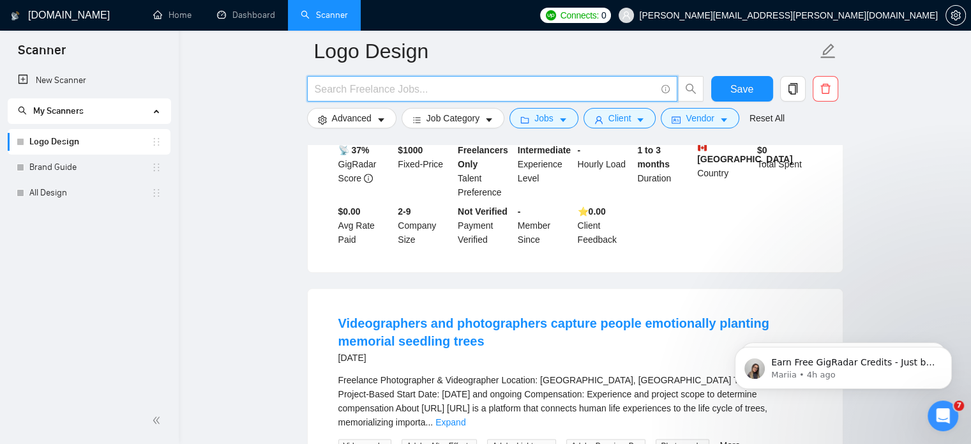
paste input "("logo design" | "brand identity" | "brand designer" | "branding package" | "vi…"
type input "("logo design" | "brand identity" | "brand designer" | "branding package" | "vi…"
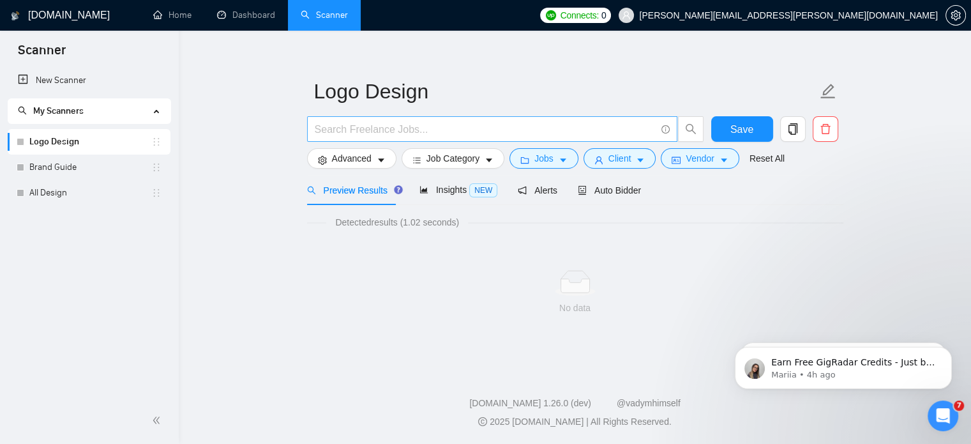
scroll to position [22, 0]
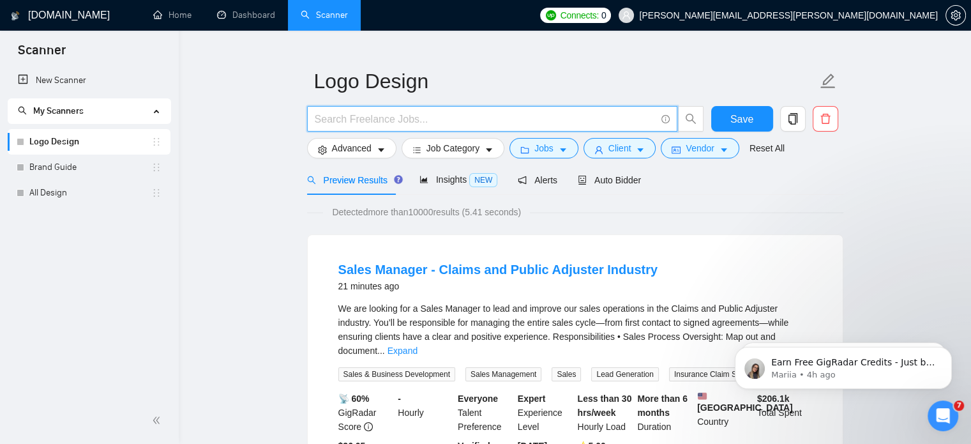
paste input "("logo design" | "brand identity" | "branding package" | "visual identity" | "s…"
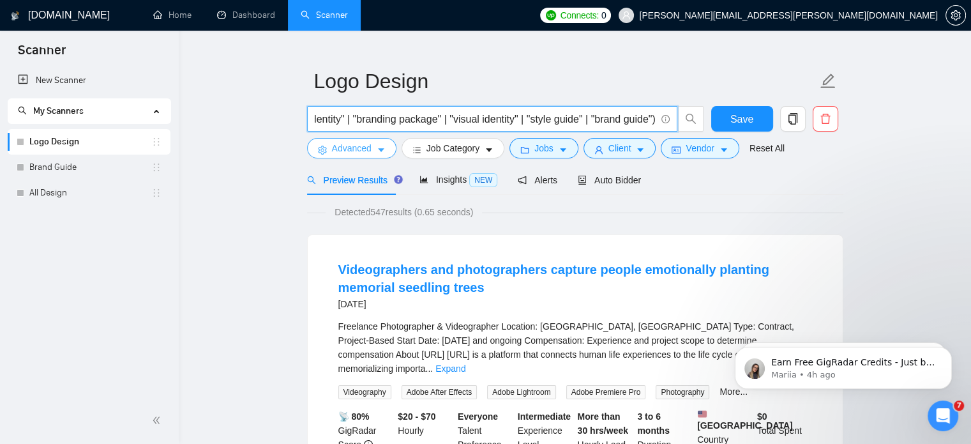
type input "("logo design" | "brand identity" | "branding package" | "visual identity" | "s…"
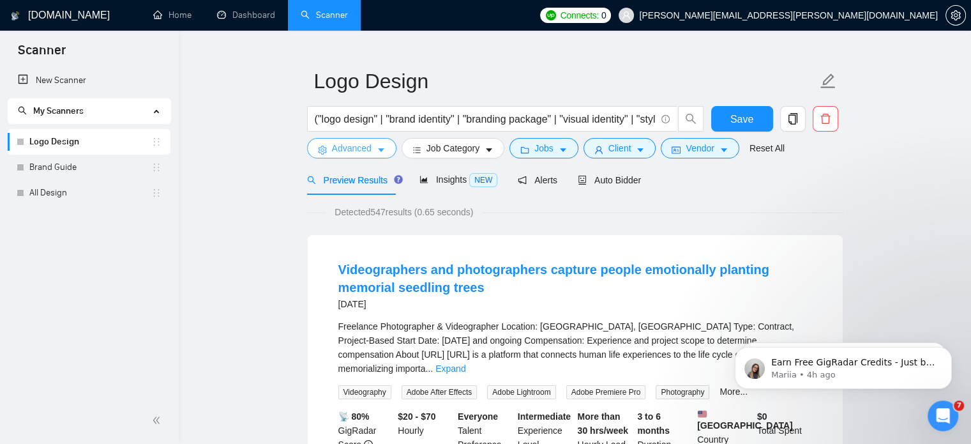
click at [374, 153] on button "Advanced" at bounding box center [351, 148] width 89 height 20
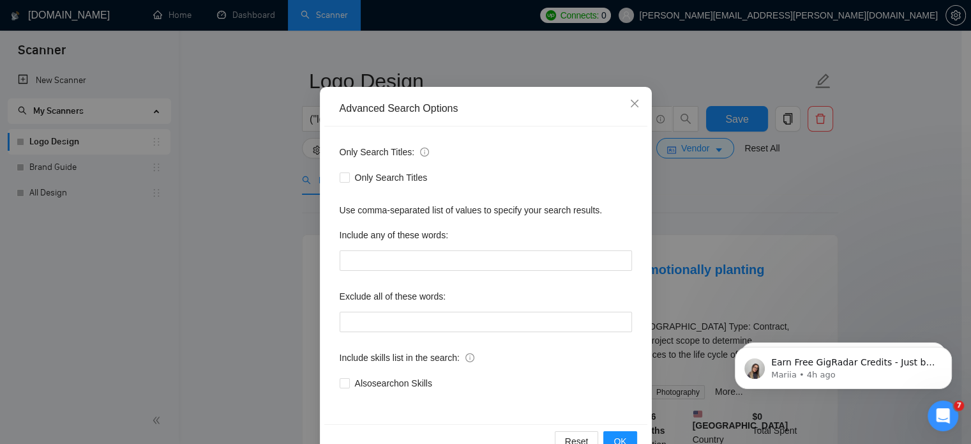
scroll to position [54, 0]
click at [465, 321] on input "text" at bounding box center [486, 322] width 292 height 20
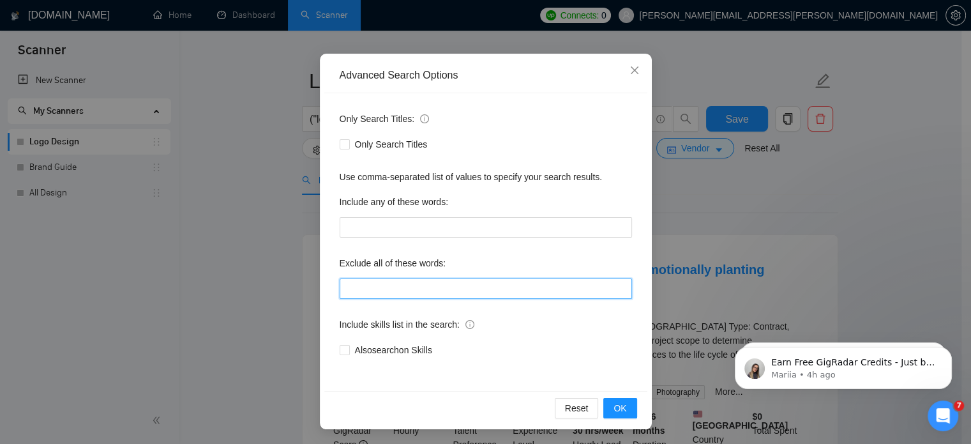
scroll to position [30, 0]
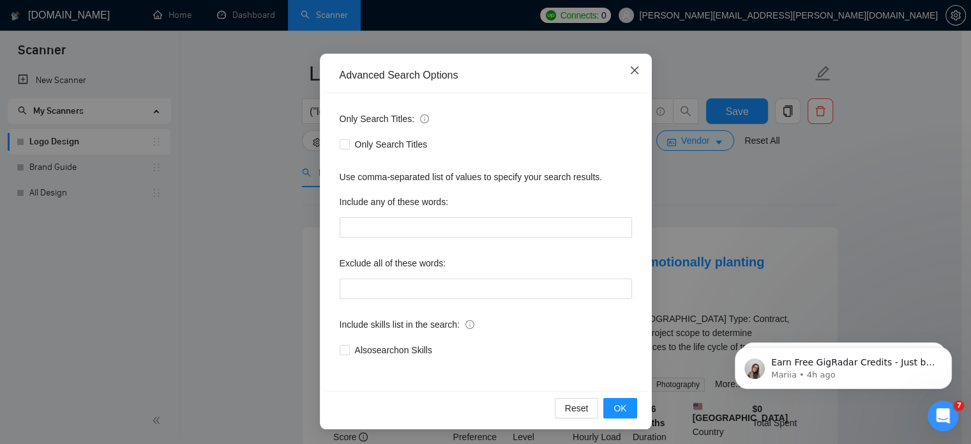
click at [631, 76] on span "Close" at bounding box center [635, 71] width 34 height 34
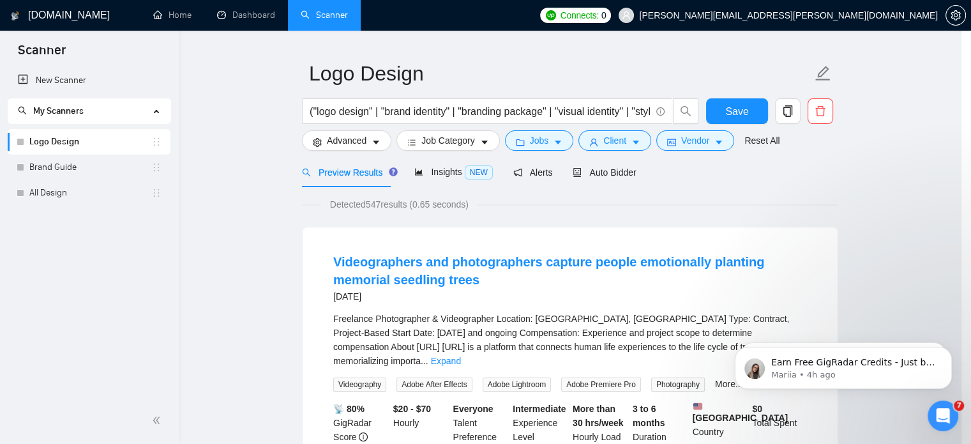
scroll to position [23, 0]
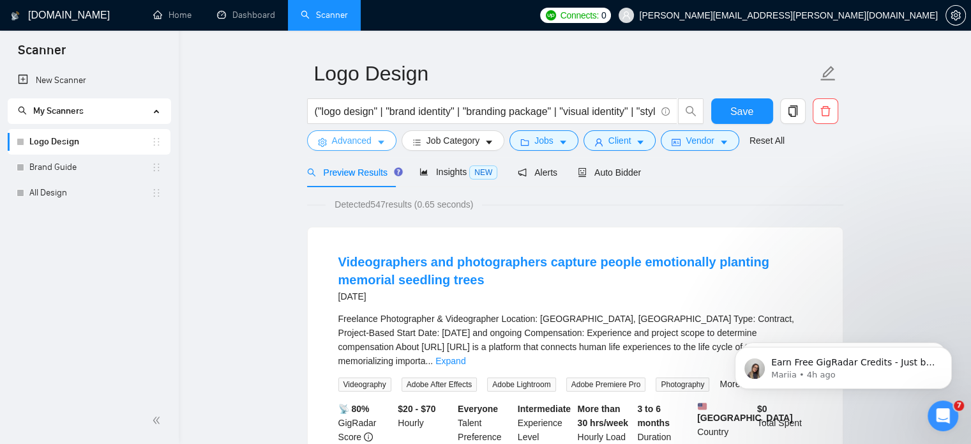
click at [386, 149] on button "Advanced" at bounding box center [351, 140] width 89 height 20
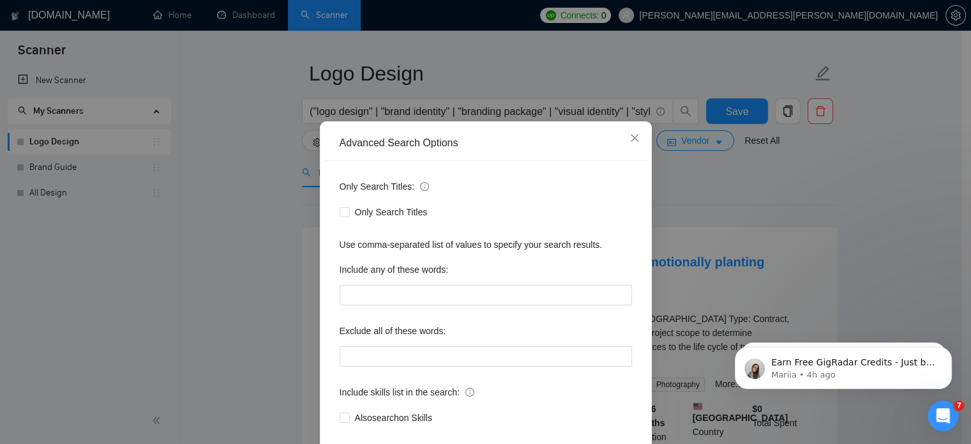
scroll to position [0, 0]
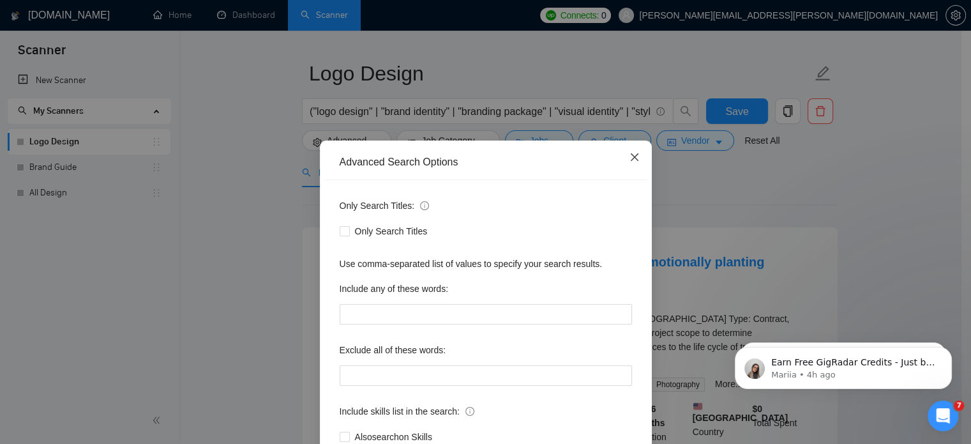
click at [637, 154] on span "Close" at bounding box center [635, 158] width 34 height 34
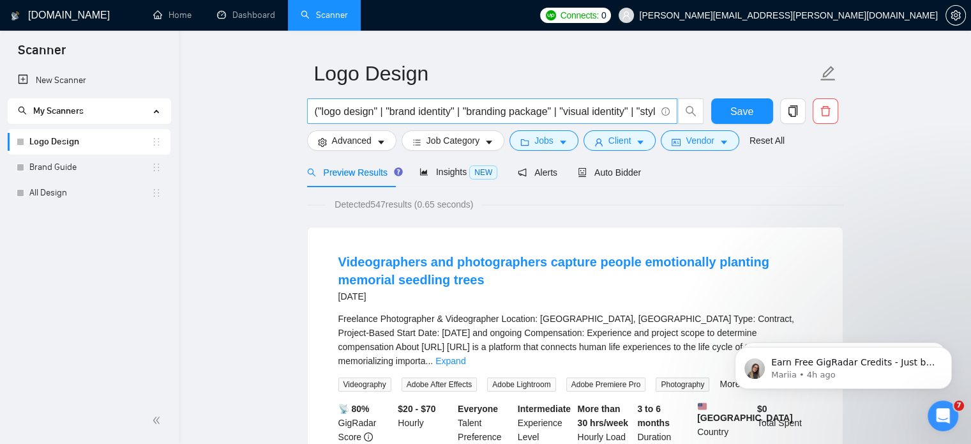
click at [529, 108] on span "("logo design" | "brand identity" | "branding package" | "visual identity" | "s…" at bounding box center [492, 111] width 370 height 26
click at [529, 108] on input "("logo design" | "brand identity" | "branding package" | "visual identity" | "s…" at bounding box center [485, 111] width 341 height 16
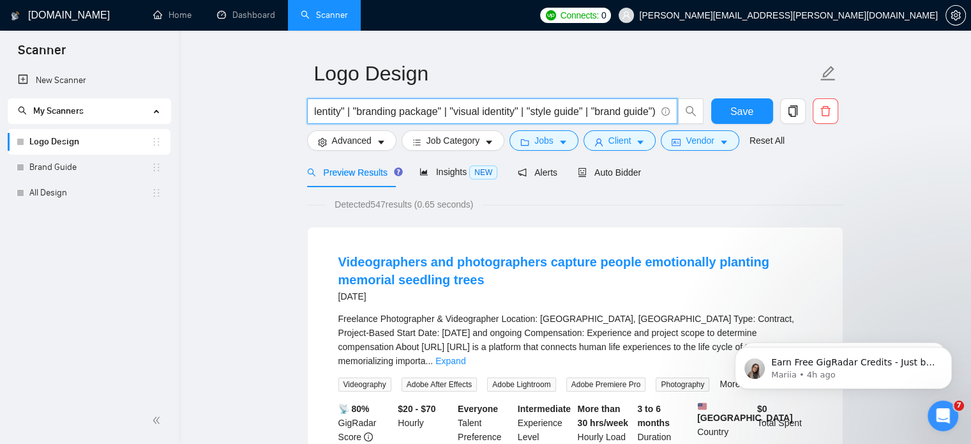
click at [529, 108] on input "("logo design" | "brand identity" | "branding package" | "visual identity" | "s…" at bounding box center [485, 111] width 341 height 16
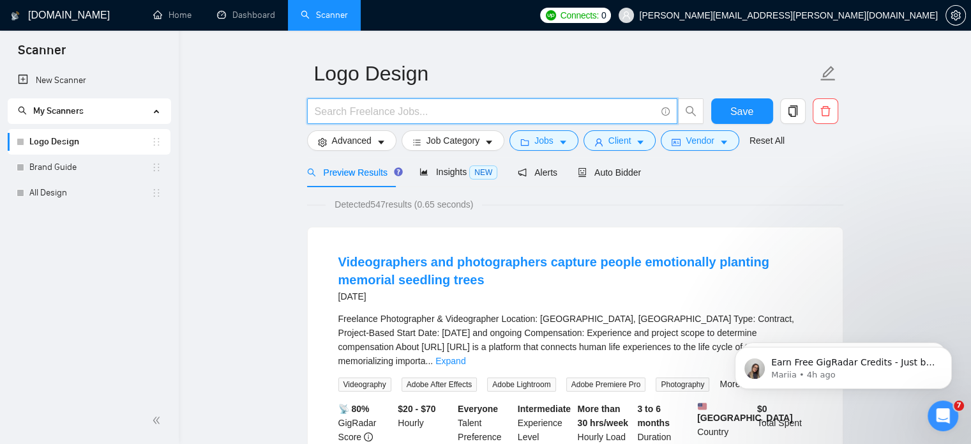
scroll to position [0, 0]
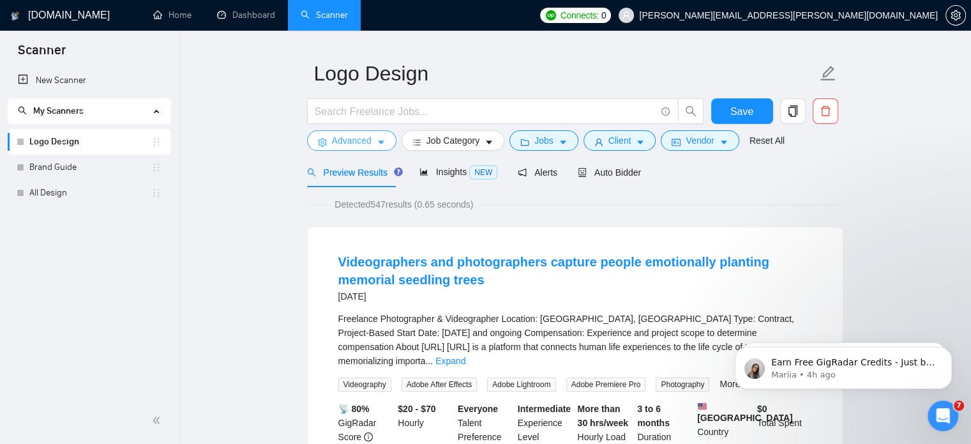
click at [382, 139] on icon "caret-down" at bounding box center [381, 142] width 9 height 9
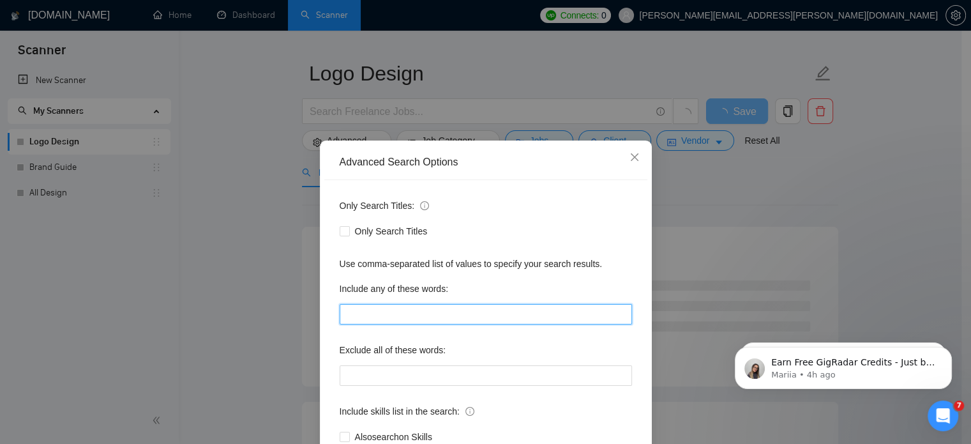
click at [397, 311] on input "text" at bounding box center [486, 314] width 292 height 20
click at [397, 311] on input "logo" at bounding box center [486, 314] width 292 height 20
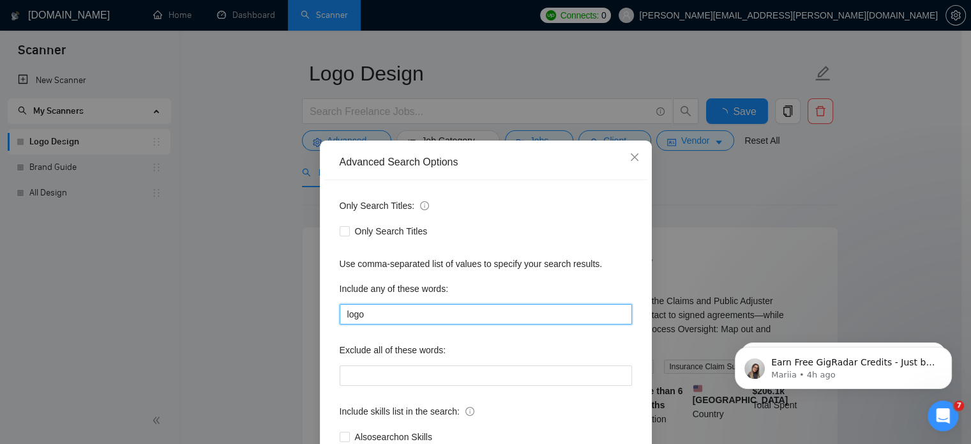
click at [397, 311] on input "logo" at bounding box center [486, 314] width 292 height 20
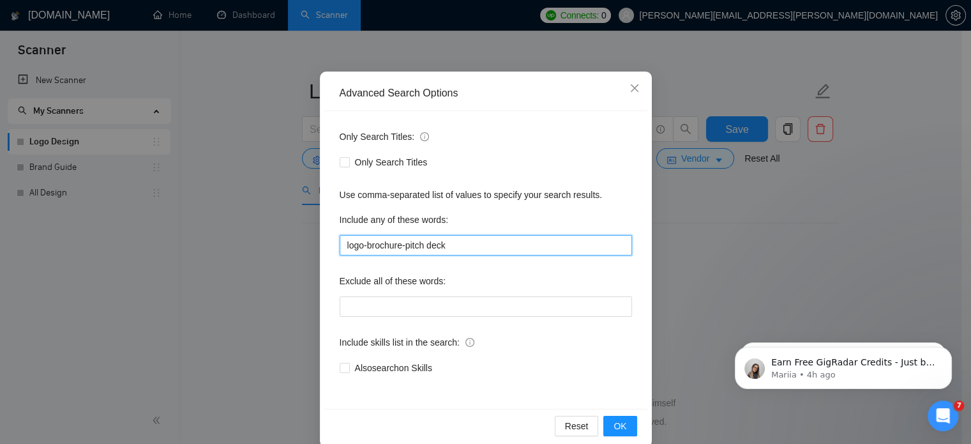
scroll to position [87, 0]
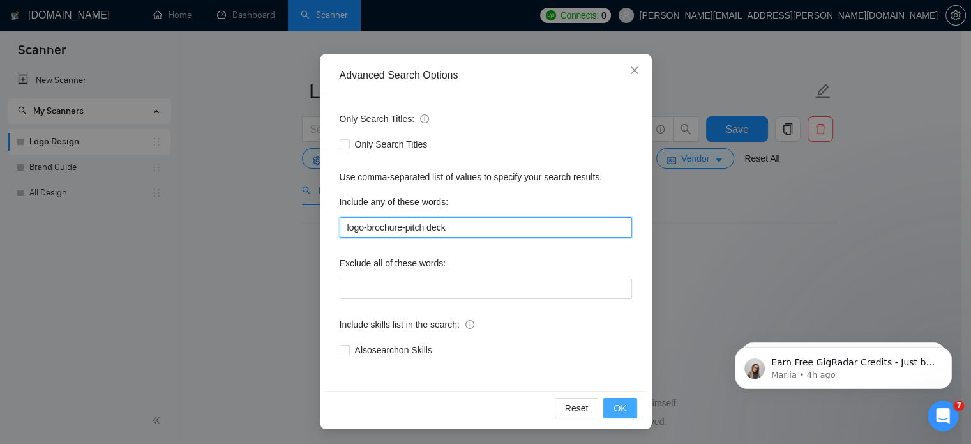
type input "logo-brochure-pitch deck"
click at [614, 408] on span "OK" at bounding box center [620, 408] width 13 height 14
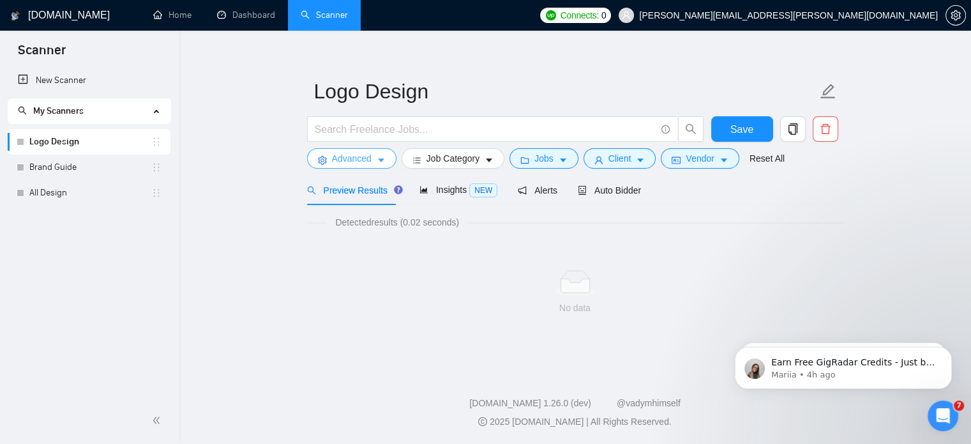
scroll to position [0, 0]
click at [377, 163] on icon "caret-down" at bounding box center [381, 160] width 9 height 9
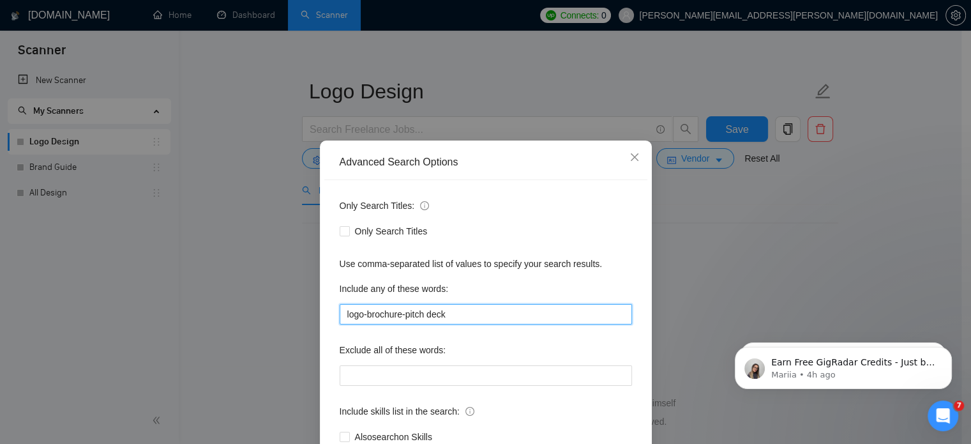
click at [453, 312] on input "logo-brochure-pitch deck" at bounding box center [486, 314] width 292 height 20
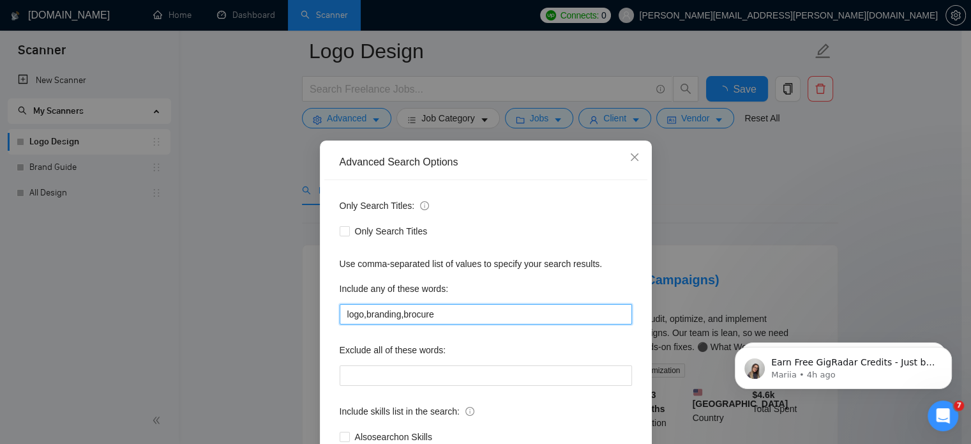
scroll to position [107, 0]
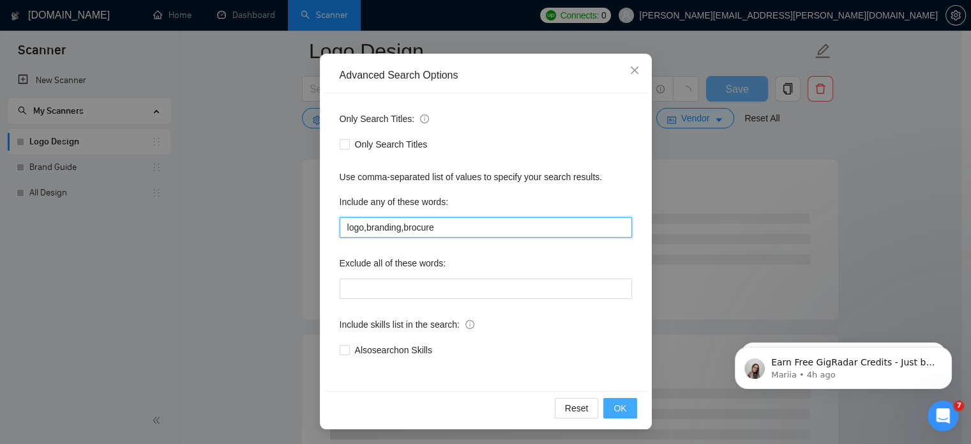
type input "logo,branding,brocure"
click at [614, 401] on span "OK" at bounding box center [620, 408] width 13 height 14
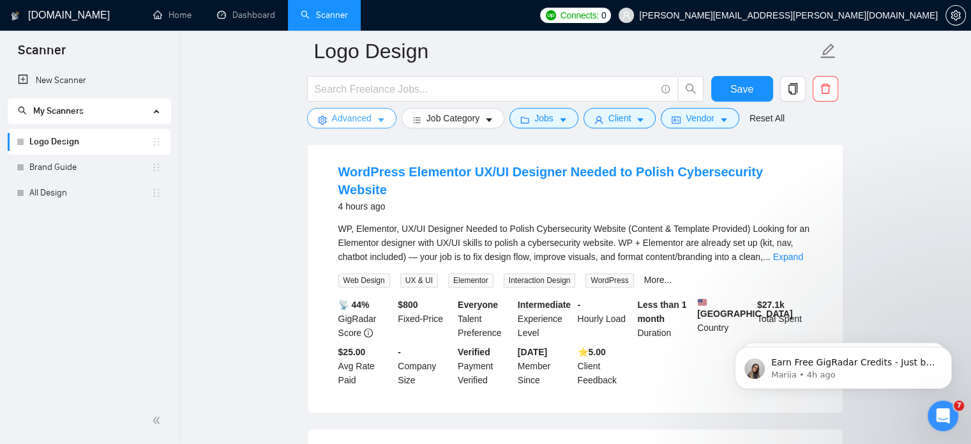
scroll to position [407, 0]
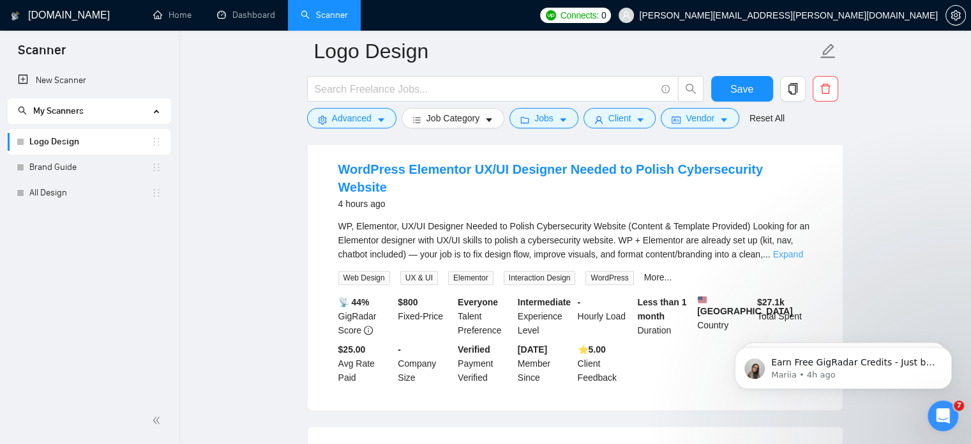
click at [778, 249] on link "Expand" at bounding box center [788, 254] width 30 height 10
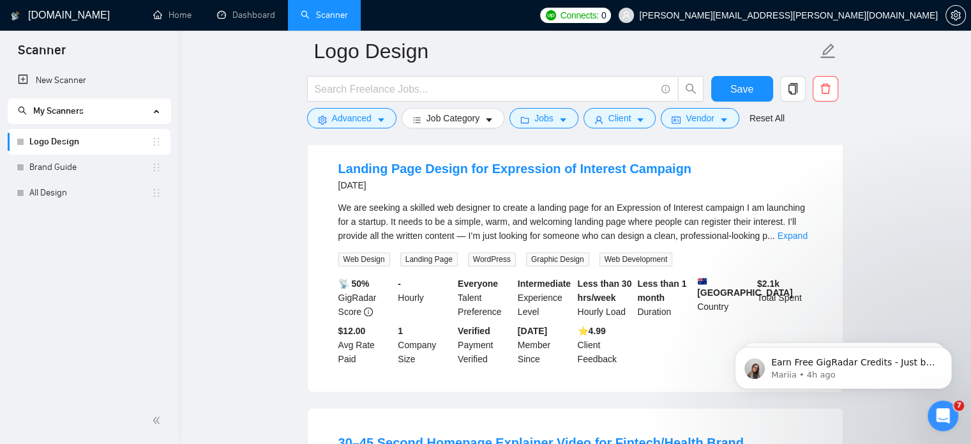
scroll to position [1470, 0]
click at [540, 94] on input "text" at bounding box center [485, 89] width 341 height 16
type input "("Logo design")"
click at [736, 91] on span "Save" at bounding box center [742, 89] width 23 height 16
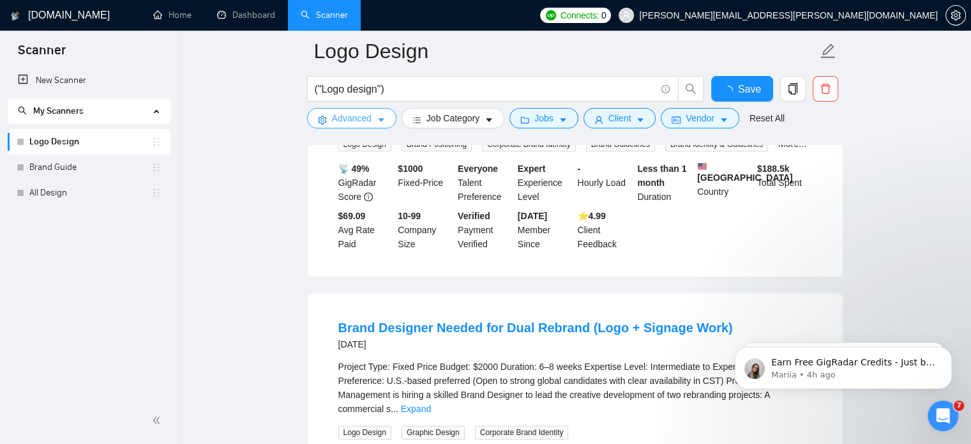
click at [377, 120] on icon "caret-down" at bounding box center [381, 120] width 9 height 9
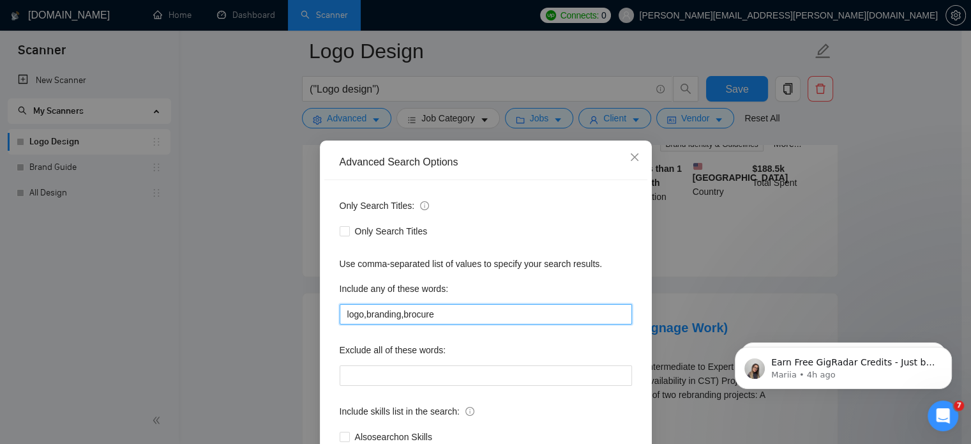
click at [423, 314] on input "logo,branding,brocure" at bounding box center [486, 314] width 292 height 20
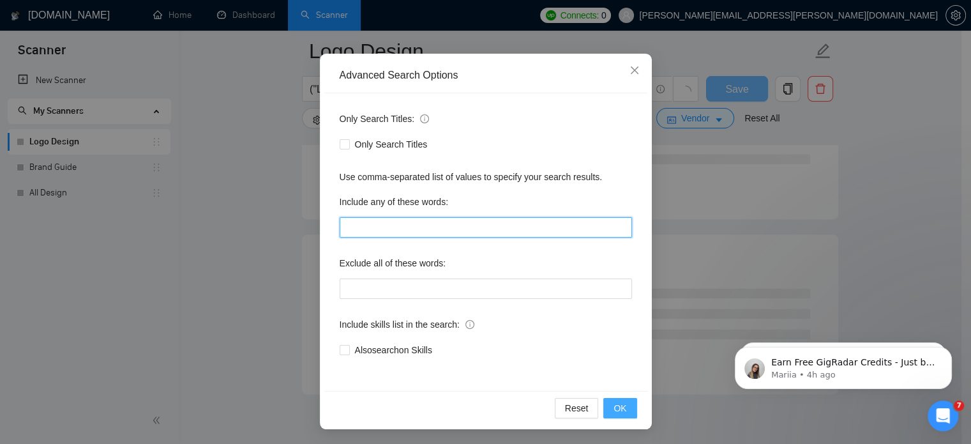
scroll to position [1650, 0]
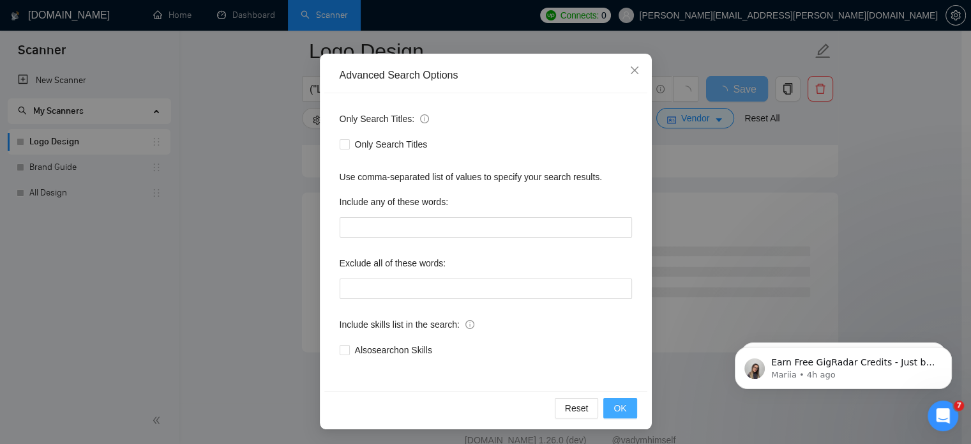
click at [614, 406] on span "OK" at bounding box center [620, 408] width 13 height 14
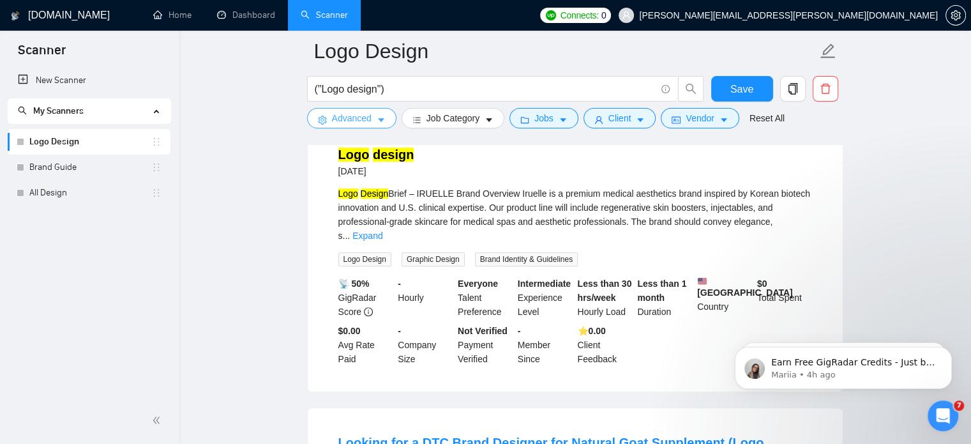
scroll to position [451, 0]
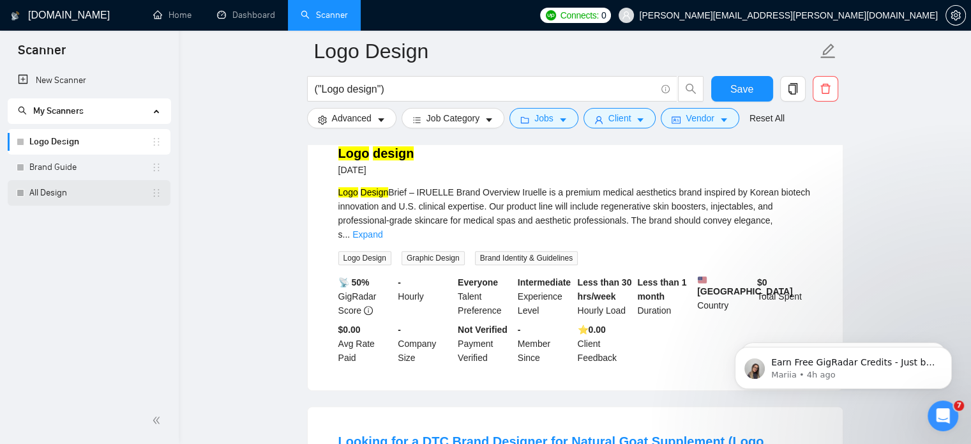
click at [80, 205] on link "All Design" at bounding box center [90, 193] width 122 height 26
click at [727, 93] on button "Save" at bounding box center [742, 89] width 62 height 26
click at [67, 169] on link "Brand Guide" at bounding box center [90, 168] width 122 height 26
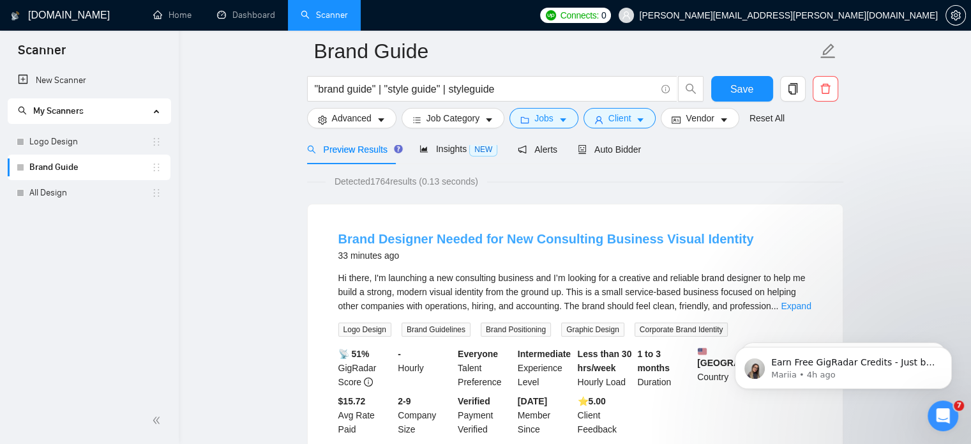
scroll to position [82, 0]
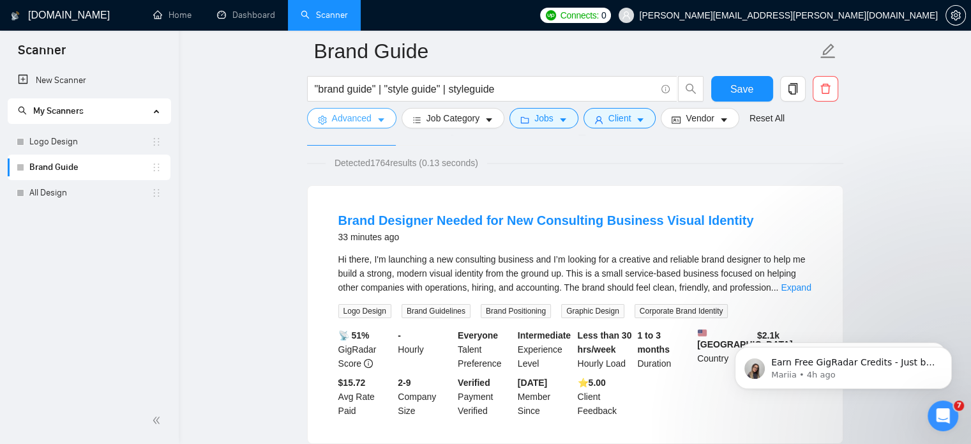
click at [374, 120] on button "Advanced" at bounding box center [351, 118] width 89 height 20
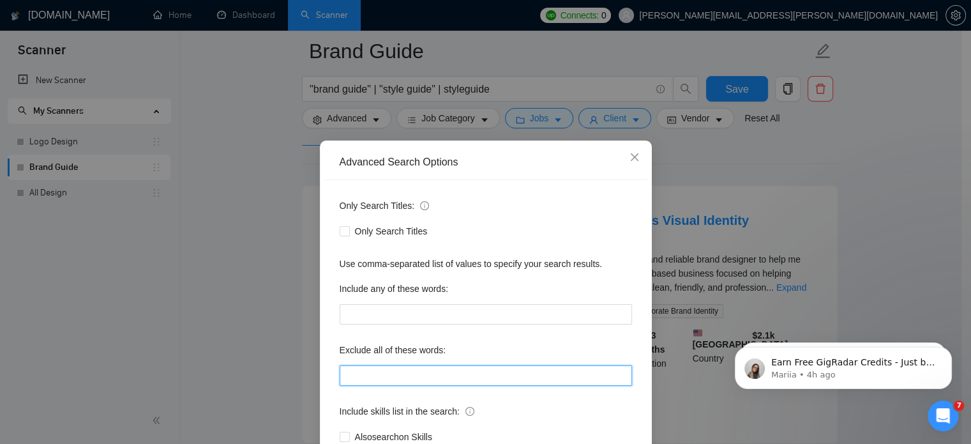
click at [409, 383] on input "text" at bounding box center [486, 375] width 292 height 20
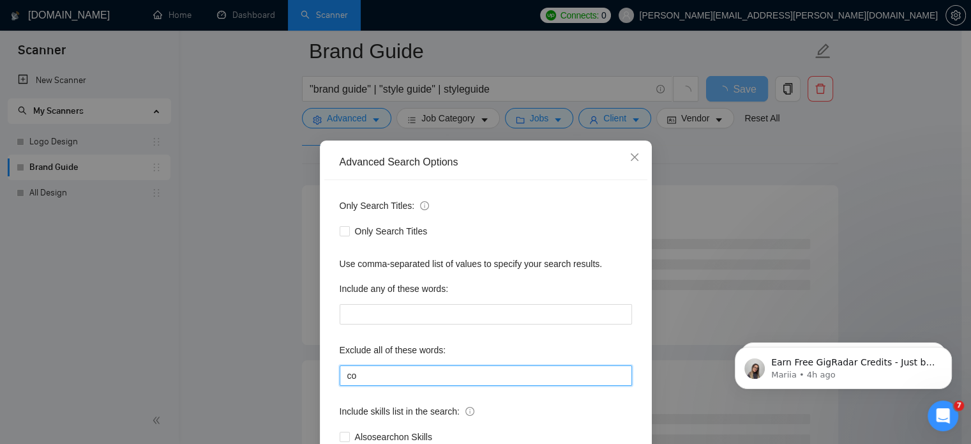
type input "c"
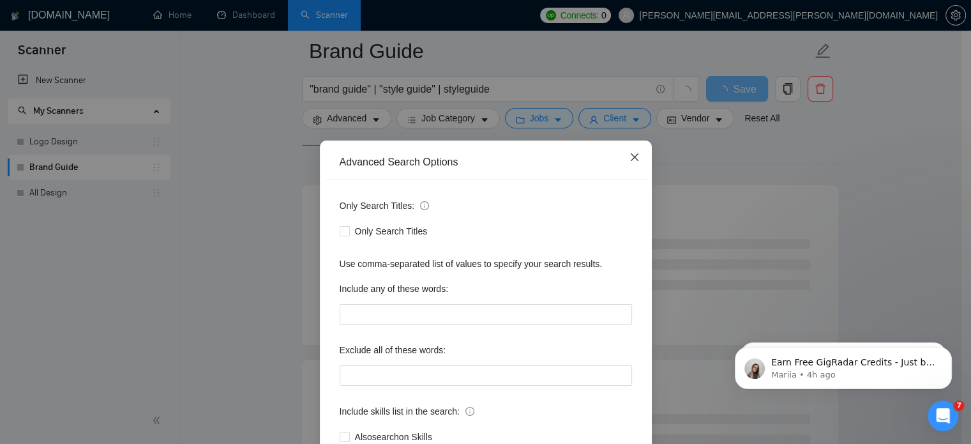
click at [633, 164] on span "Close" at bounding box center [635, 158] width 34 height 34
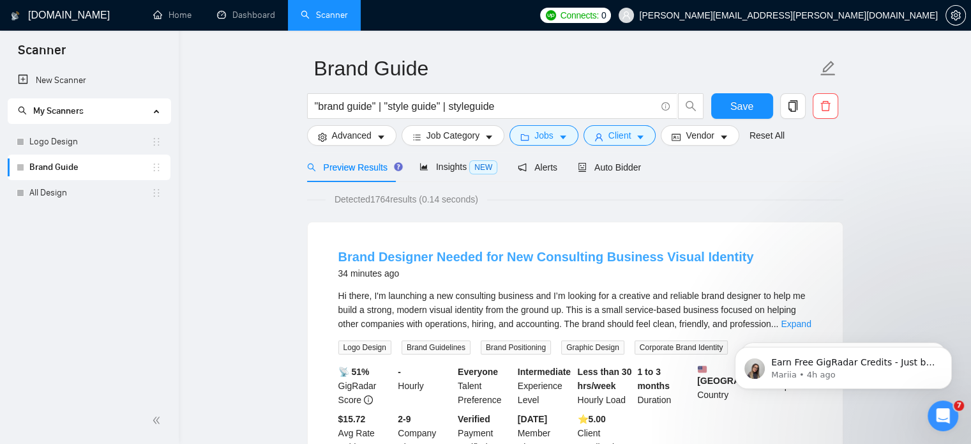
scroll to position [10, 0]
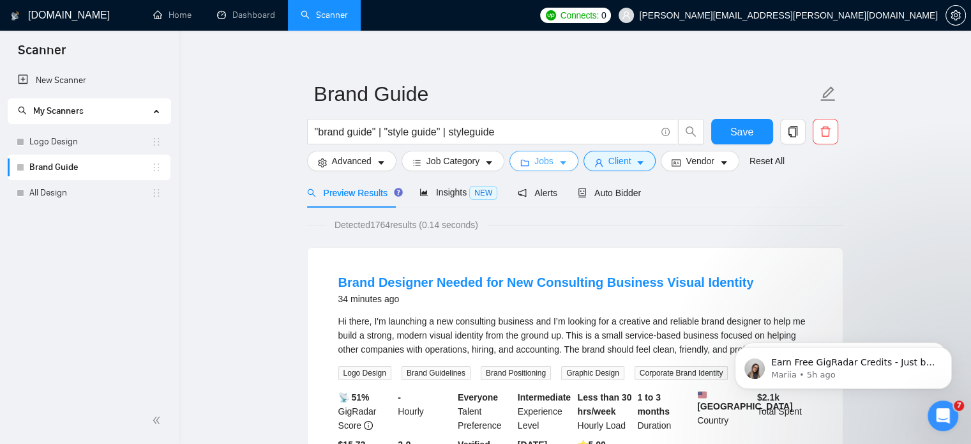
click at [566, 155] on button "Jobs" at bounding box center [544, 161] width 69 height 20
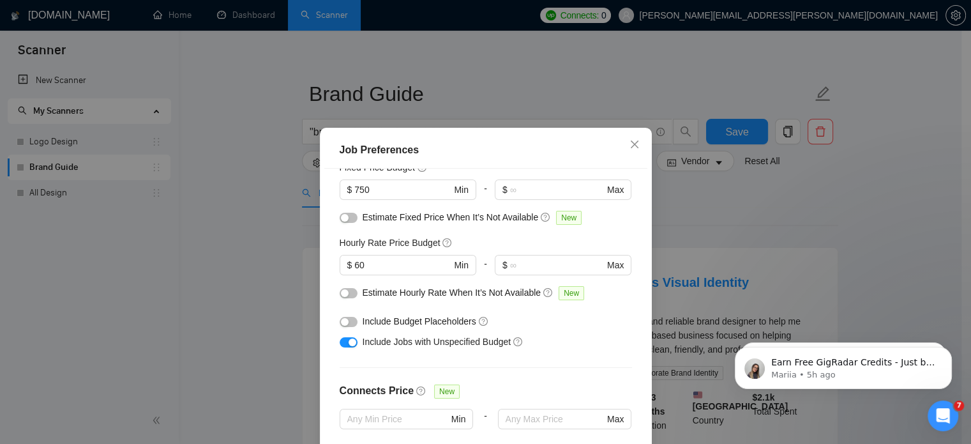
scroll to position [102, 0]
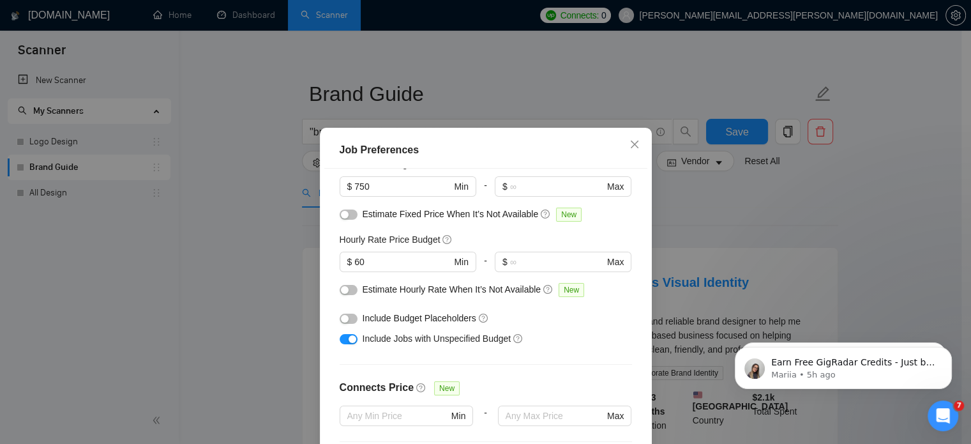
click at [342, 339] on button "button" at bounding box center [349, 339] width 18 height 10
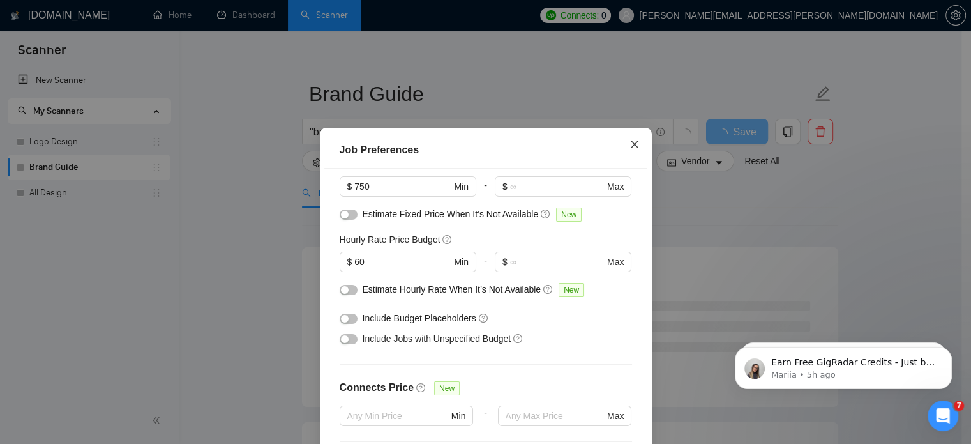
click at [630, 140] on icon "close" at bounding box center [635, 144] width 10 height 10
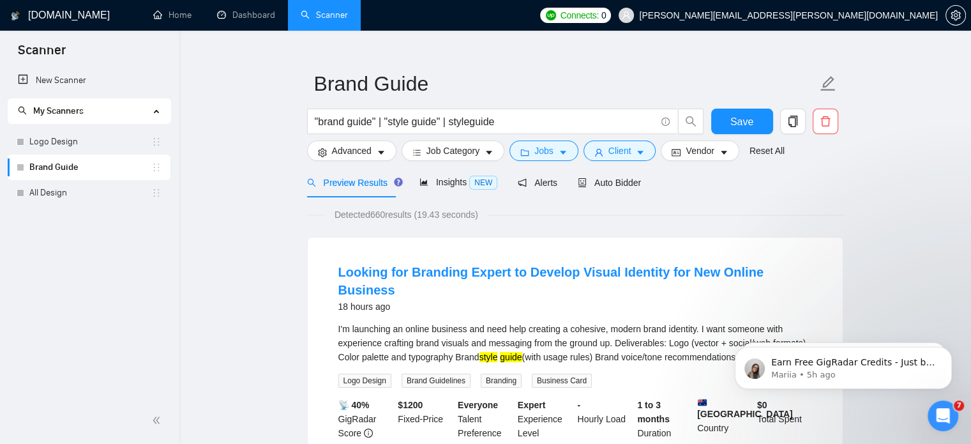
scroll to position [38, 0]
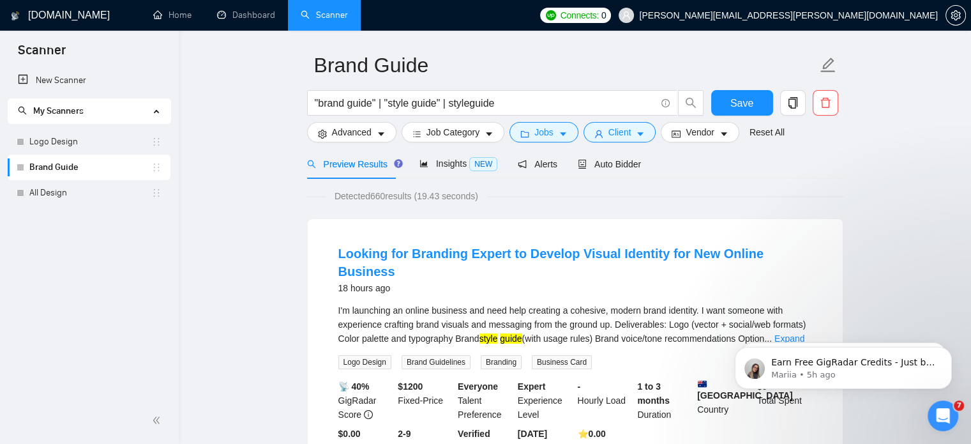
drag, startPoint x: 1514, startPoint y: 639, endPoint x: 791, endPoint y: 321, distance: 790.1
click html "Earn Free GigRadar Credits - Just by Sharing Your Story! 💬 Want more credits fo…"
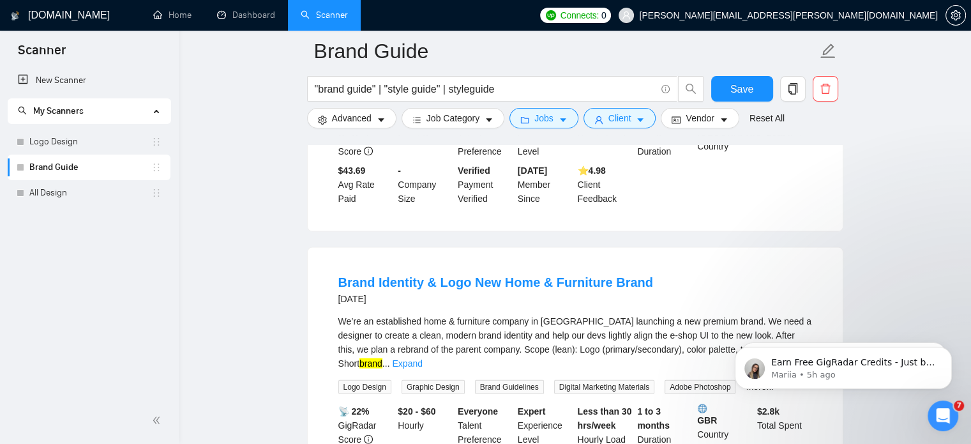
scroll to position [2765, 0]
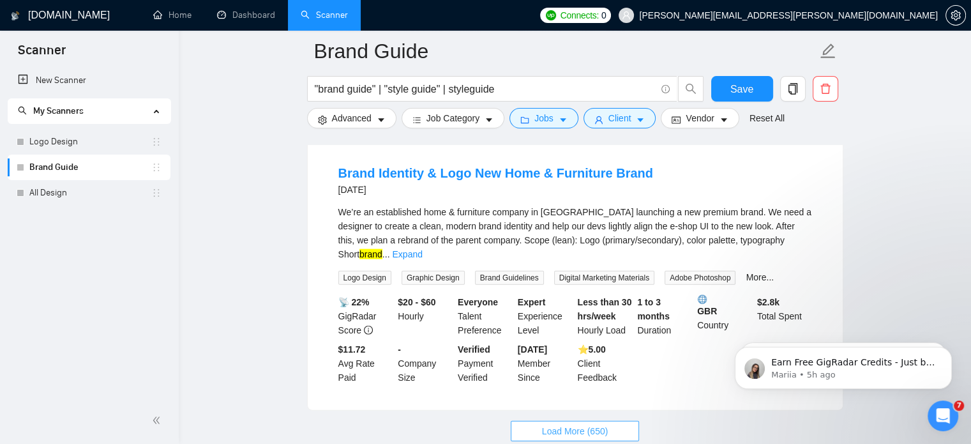
click at [559, 424] on span "Load More (650)" at bounding box center [575, 431] width 66 height 14
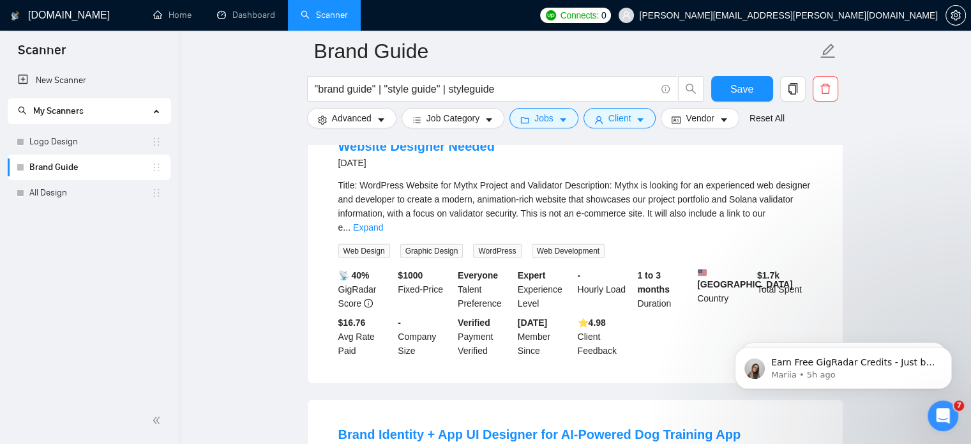
scroll to position [3381, 0]
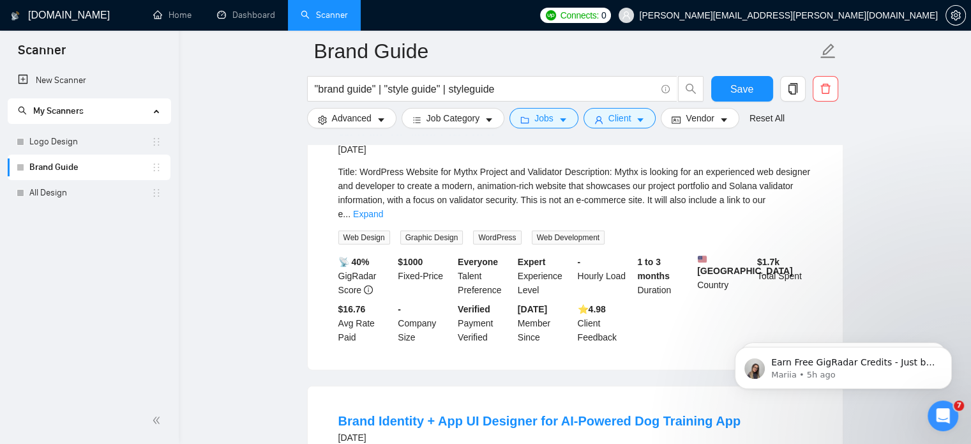
click at [116, 196] on link "All Design" at bounding box center [90, 193] width 122 height 26
click at [728, 91] on button "Save" at bounding box center [742, 89] width 62 height 26
click at [93, 194] on link "All Design" at bounding box center [90, 193] width 122 height 26
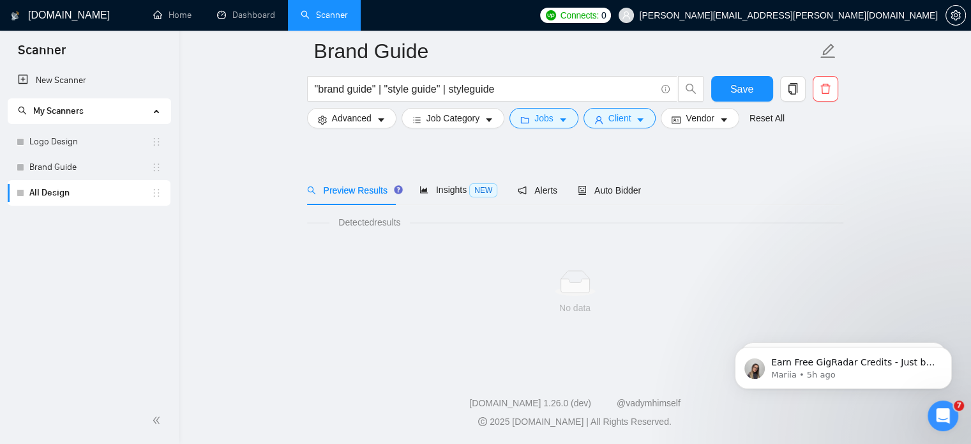
scroll to position [22, 0]
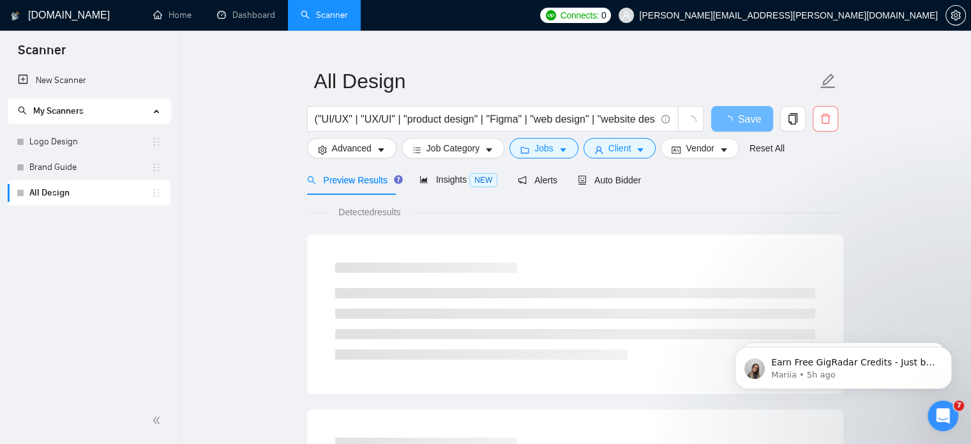
click at [821, 114] on icon "delete" at bounding box center [825, 118] width 11 height 11
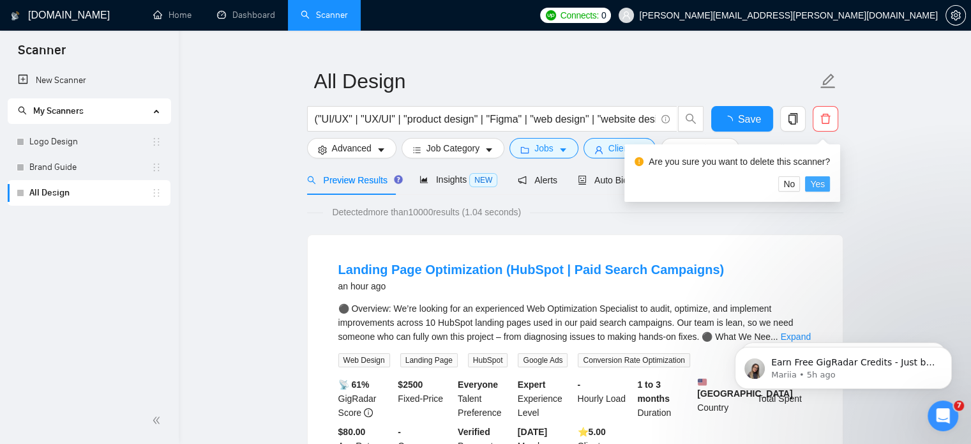
click at [816, 187] on span "Yes" at bounding box center [817, 184] width 15 height 14
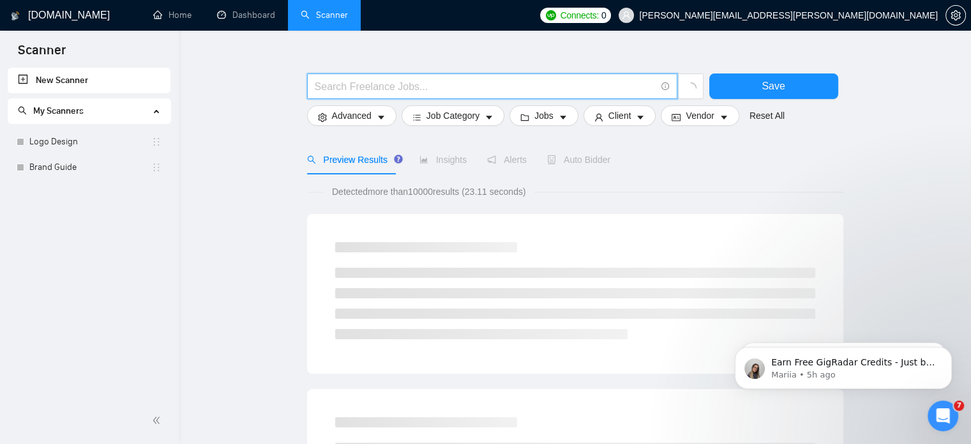
click at [348, 82] on input "text" at bounding box center [485, 87] width 341 height 16
paste input "branding | "brand guideline" | "brand guidelines""
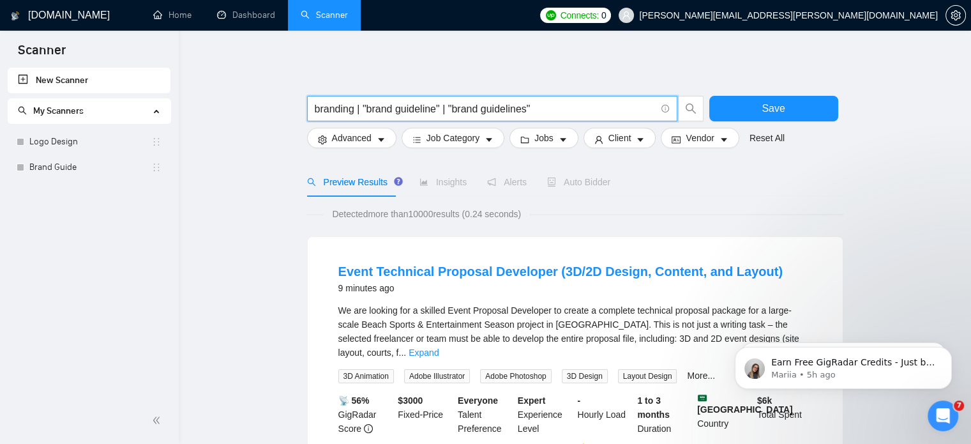
type input "branding | "brand guideline" | "brand guidelines""
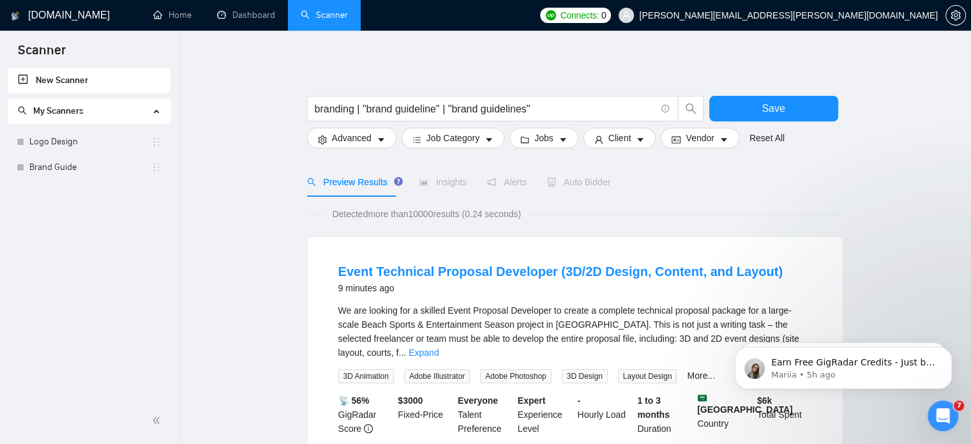
click at [544, 150] on form "branding | "brand guideline" | "brand guidelines" Save Advanced Job Category Jo…" at bounding box center [575, 119] width 536 height 72
click at [552, 142] on button "Jobs" at bounding box center [544, 138] width 69 height 20
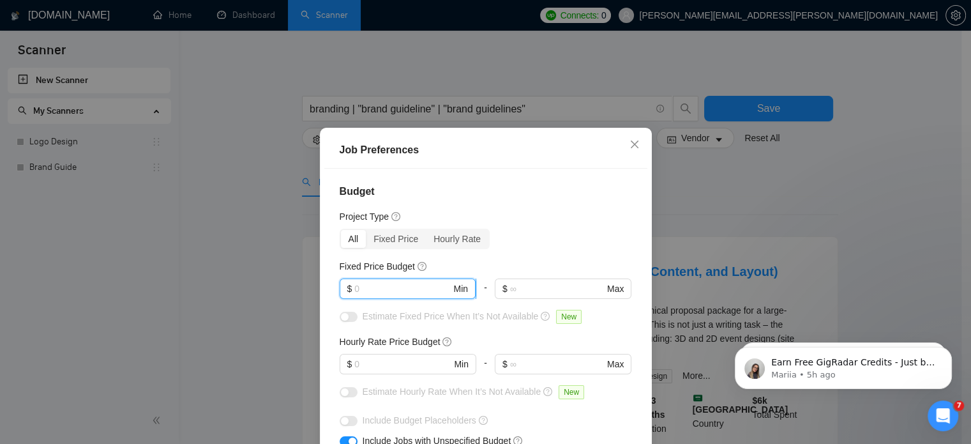
click at [400, 284] on input "text" at bounding box center [402, 289] width 96 height 14
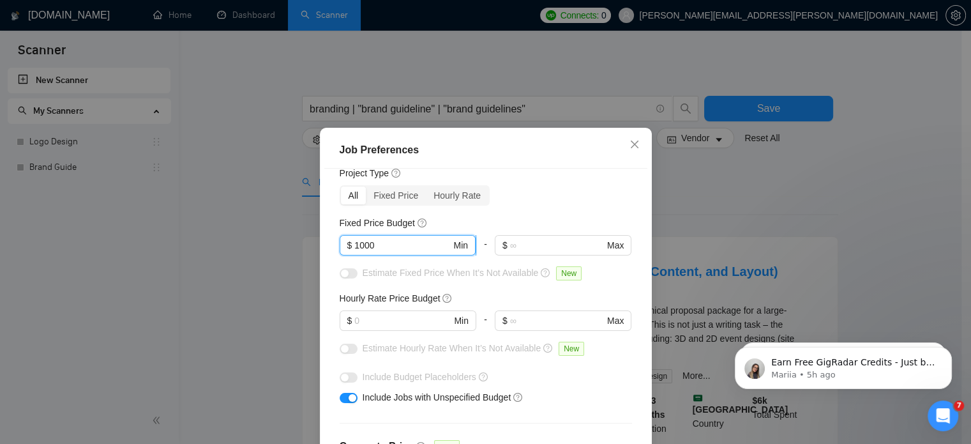
scroll to position [43, 0]
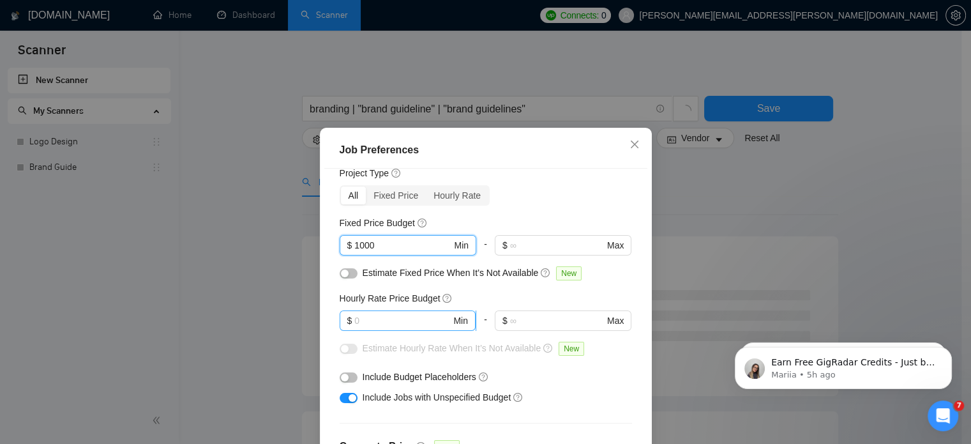
type input "1000"
click at [391, 315] on input "text" at bounding box center [402, 321] width 96 height 14
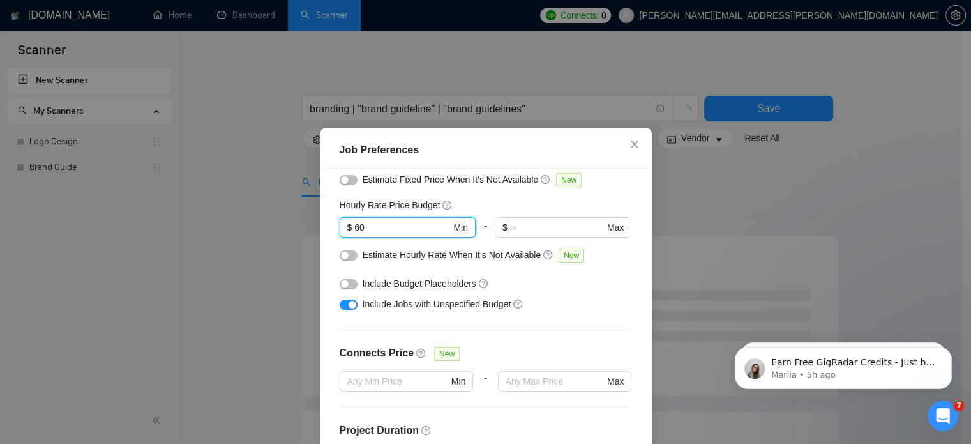
scroll to position [166, 0]
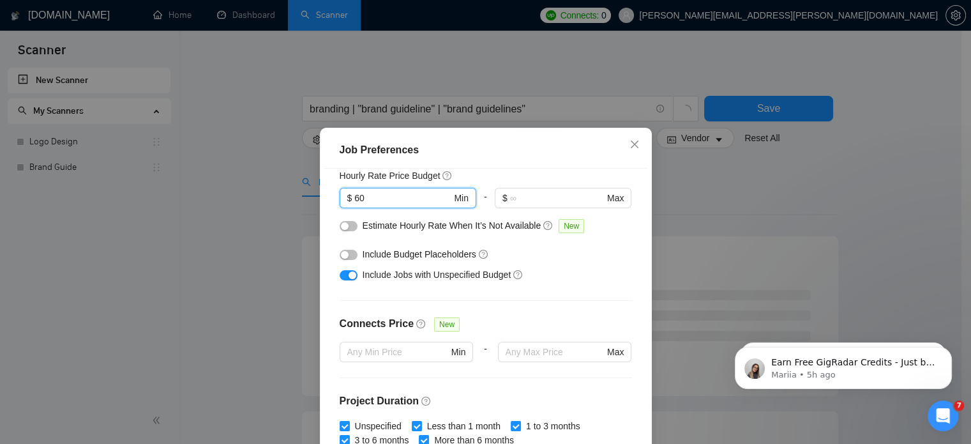
type input "60"
click at [342, 276] on button "button" at bounding box center [349, 275] width 18 height 10
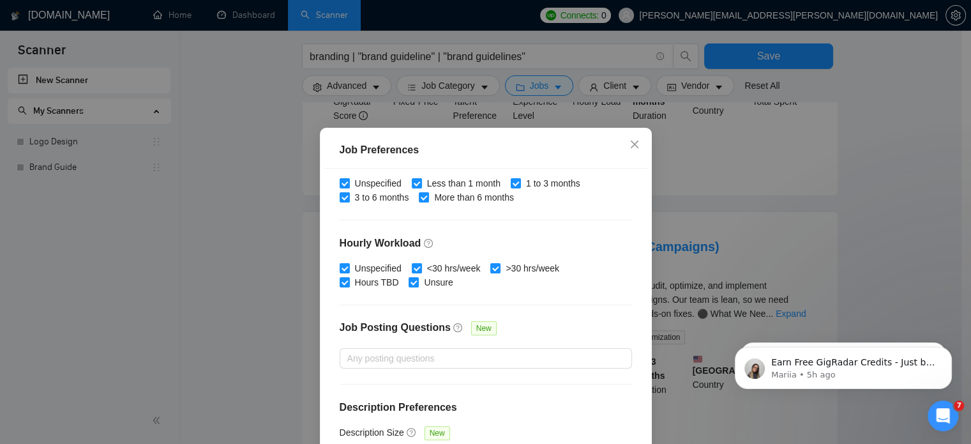
scroll to position [91, 0]
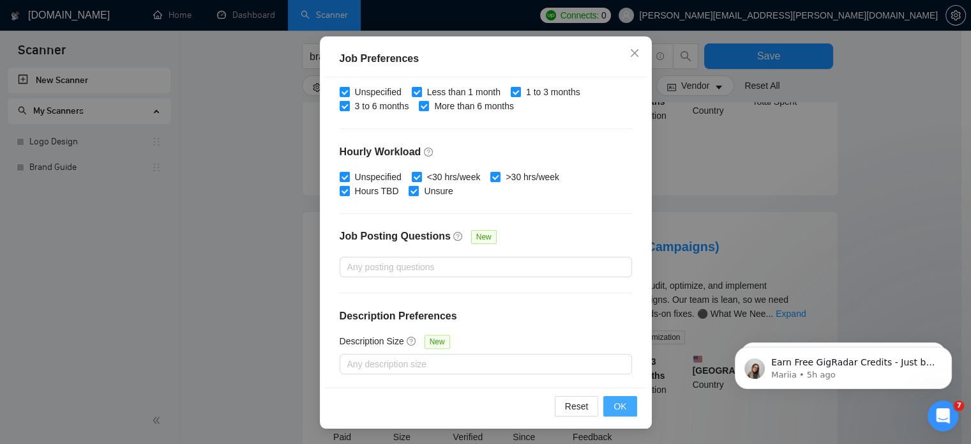
click at [604, 413] on button "OK" at bounding box center [620, 406] width 33 height 20
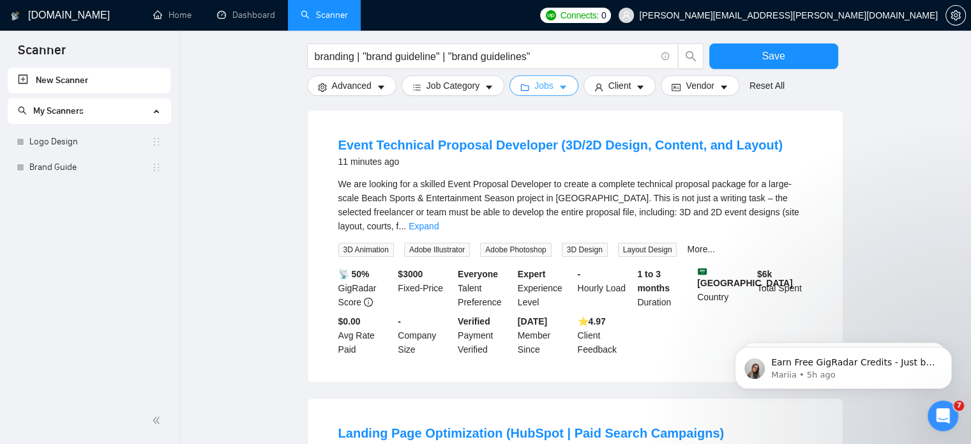
scroll to position [127, 0]
click at [547, 89] on span "Jobs" at bounding box center [544, 86] width 19 height 14
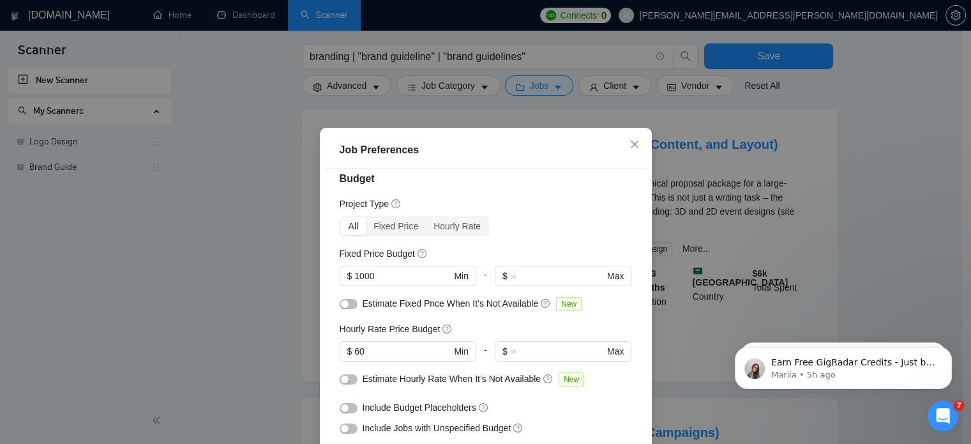
scroll to position [13, 0]
click at [631, 150] on span "Close" at bounding box center [635, 145] width 34 height 34
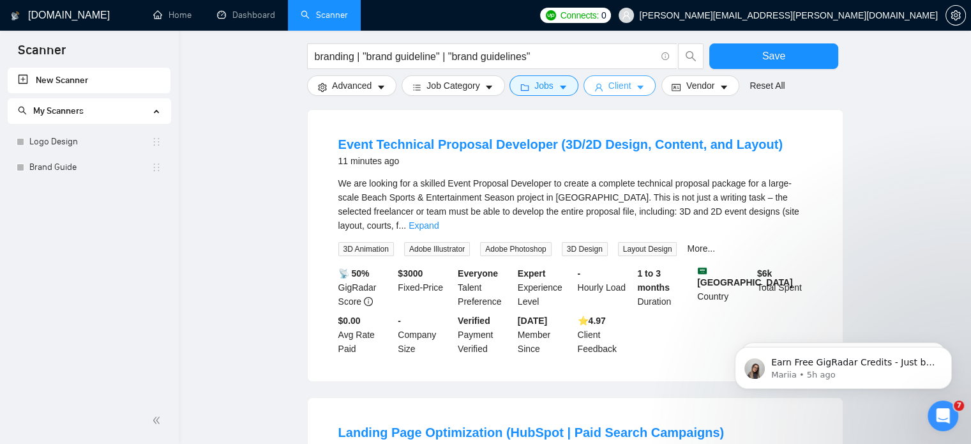
click at [632, 93] on button "Client" at bounding box center [620, 85] width 73 height 20
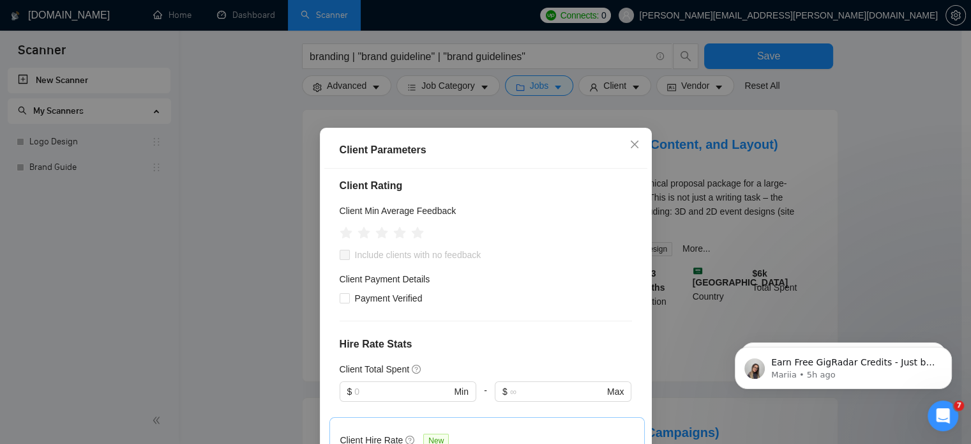
scroll to position [153, 0]
click at [376, 293] on span "Payment Verified" at bounding box center [389, 298] width 78 height 14
click at [349, 293] on input "Payment Verified" at bounding box center [344, 296] width 9 height 9
checkbox input "true"
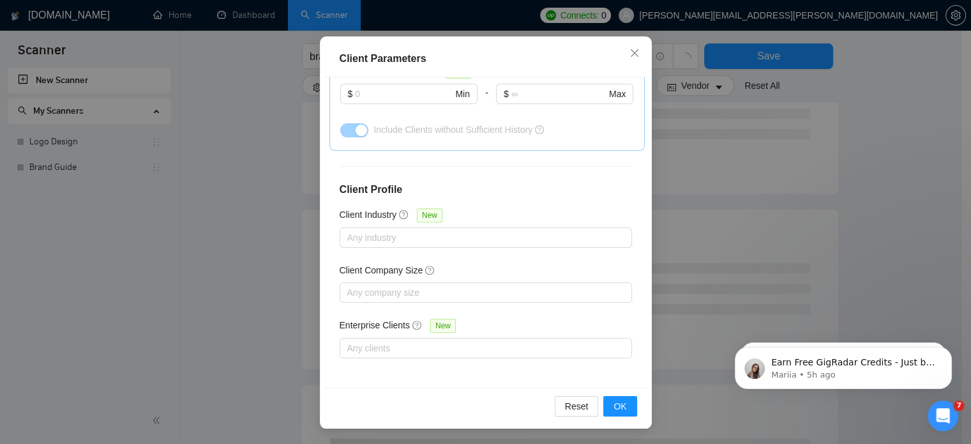
scroll to position [215, 0]
click at [605, 406] on button "OK" at bounding box center [620, 406] width 33 height 20
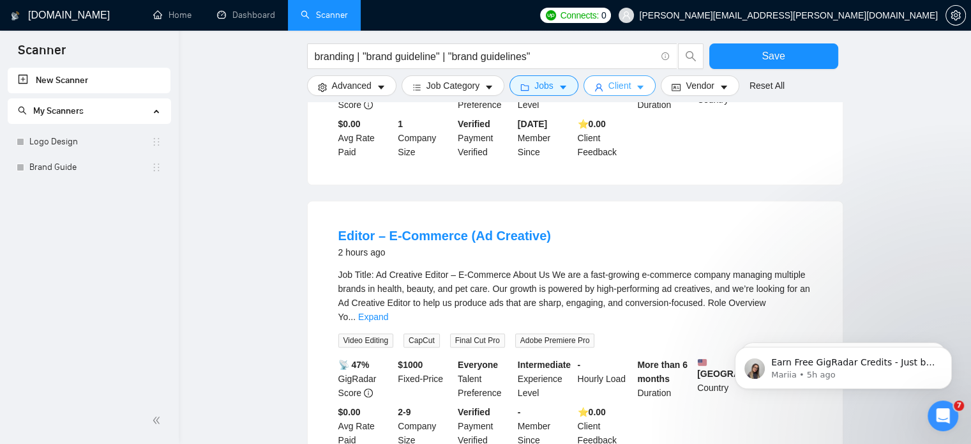
scroll to position [1284, 0]
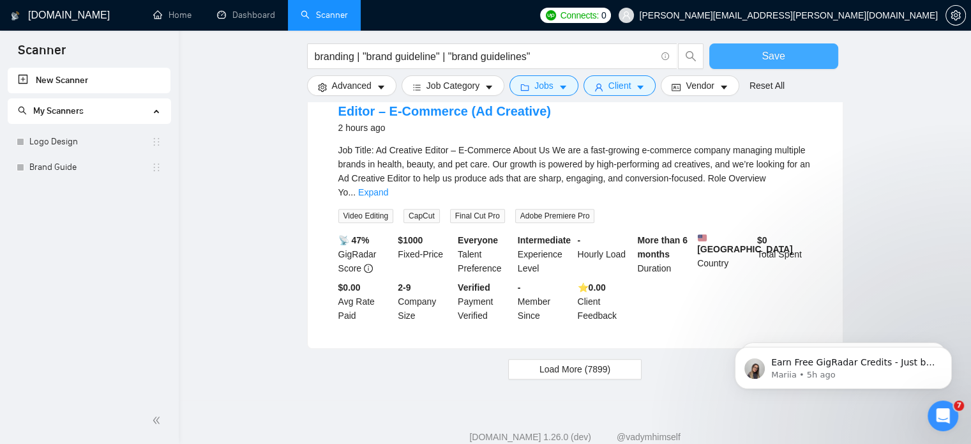
click at [764, 53] on span "Save" at bounding box center [773, 56] width 23 height 16
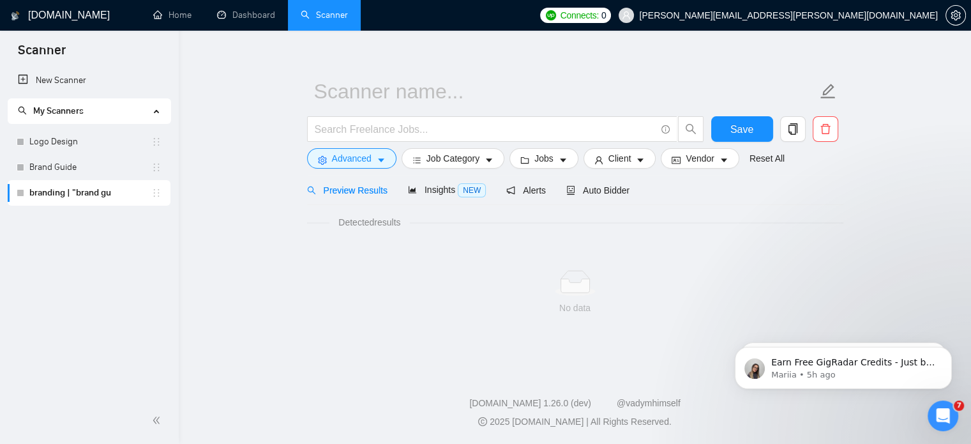
scroll to position [771, 0]
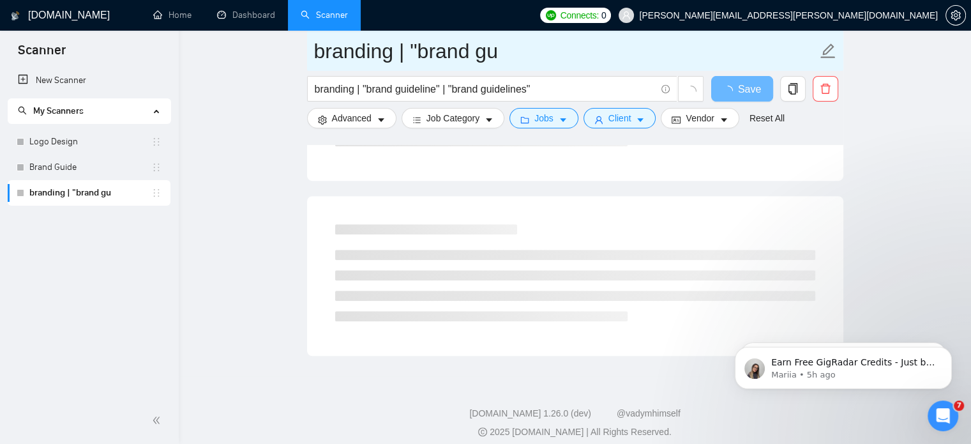
click at [501, 53] on input "branding | "brand gu" at bounding box center [565, 51] width 503 height 32
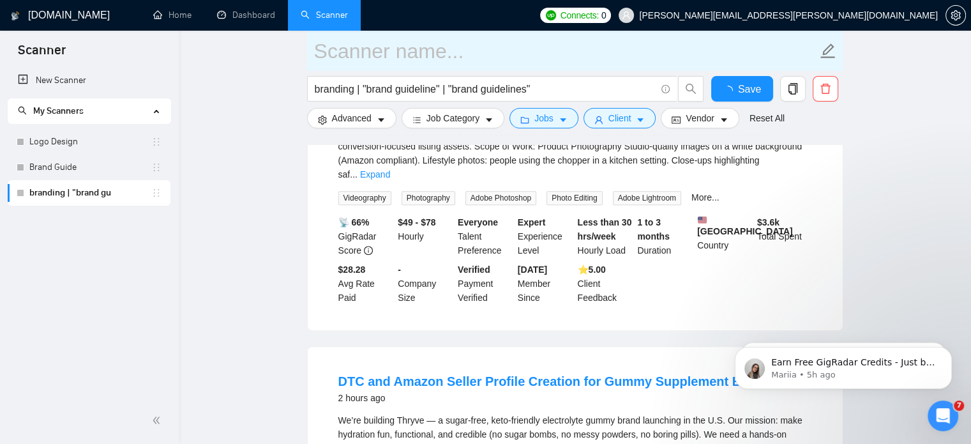
paste input "Branding"
type input "Branding"
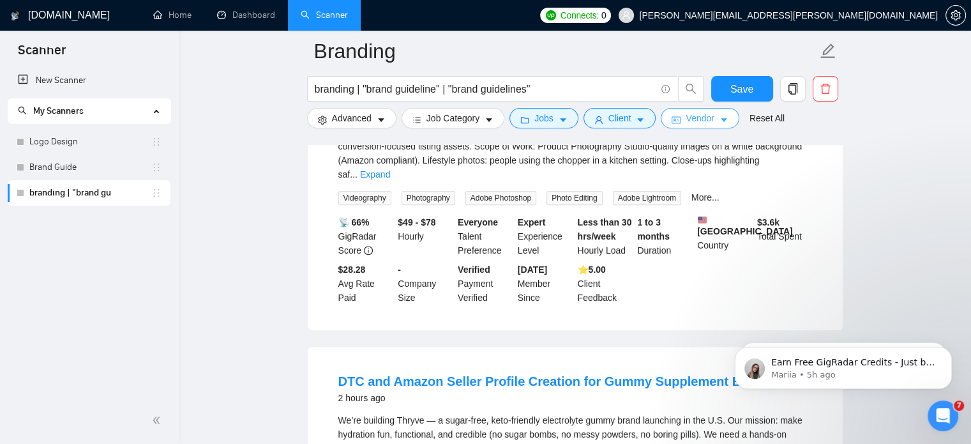
click at [695, 121] on span "Vendor" at bounding box center [700, 118] width 28 height 14
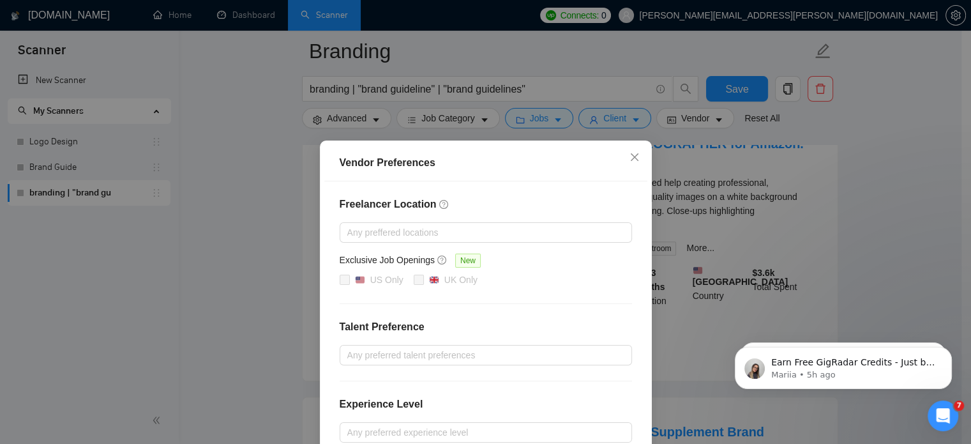
scroll to position [704, 0]
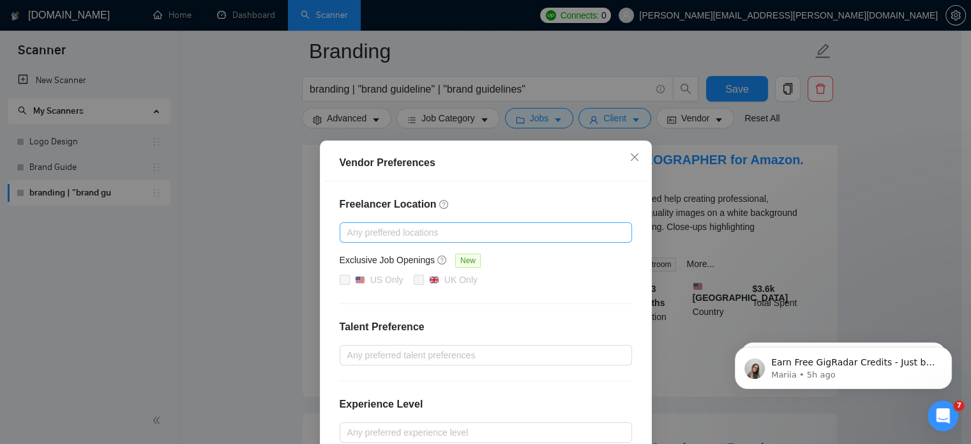
click at [506, 231] on div at bounding box center [479, 232] width 273 height 15
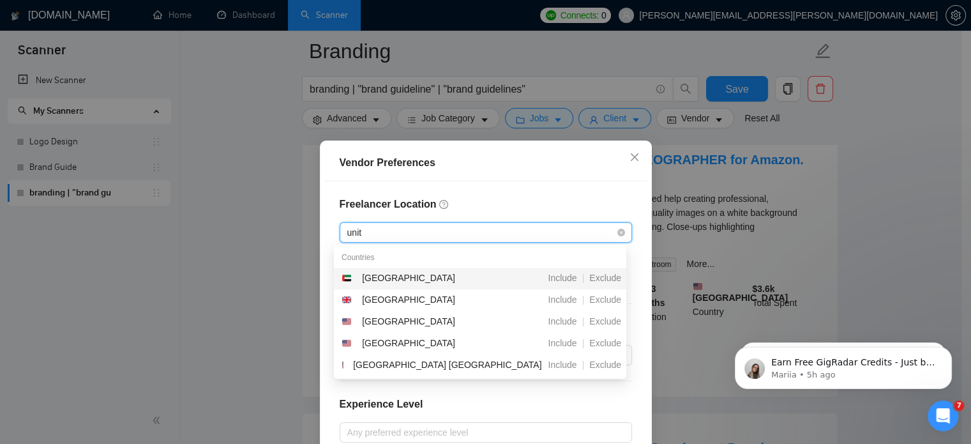
type input "unite"
click at [415, 311] on div "United States Include | Exclude" at bounding box center [480, 322] width 292 height 22
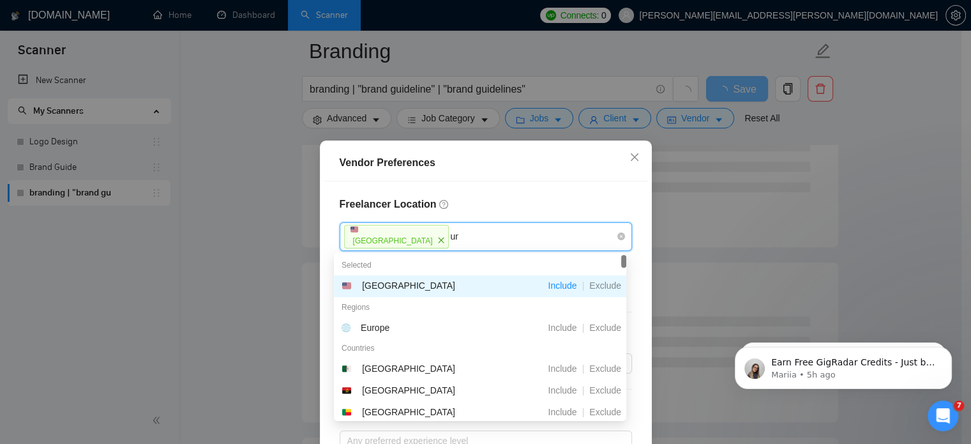
type input "uni"
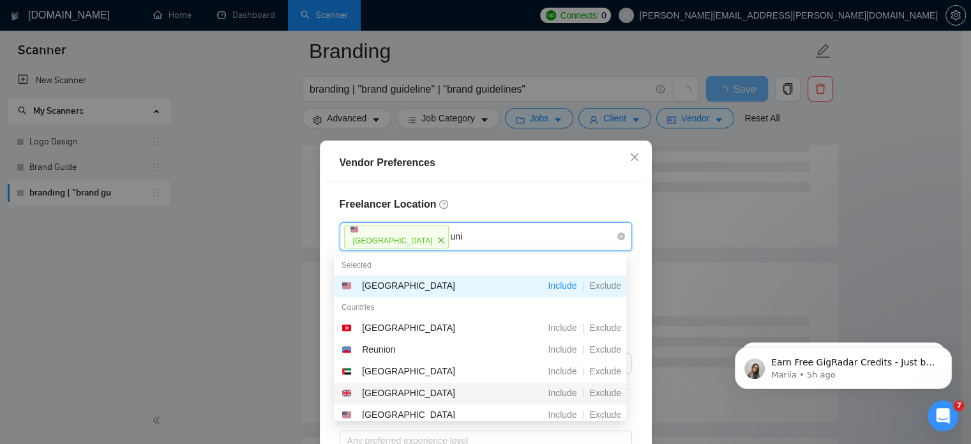
click at [399, 394] on div "[GEOGRAPHIC_DATA]" at bounding box center [408, 393] width 93 height 14
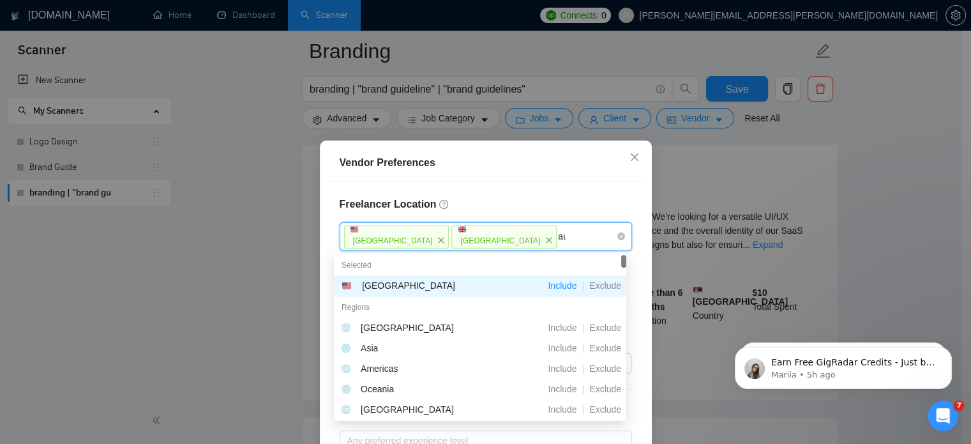
type input "aus"
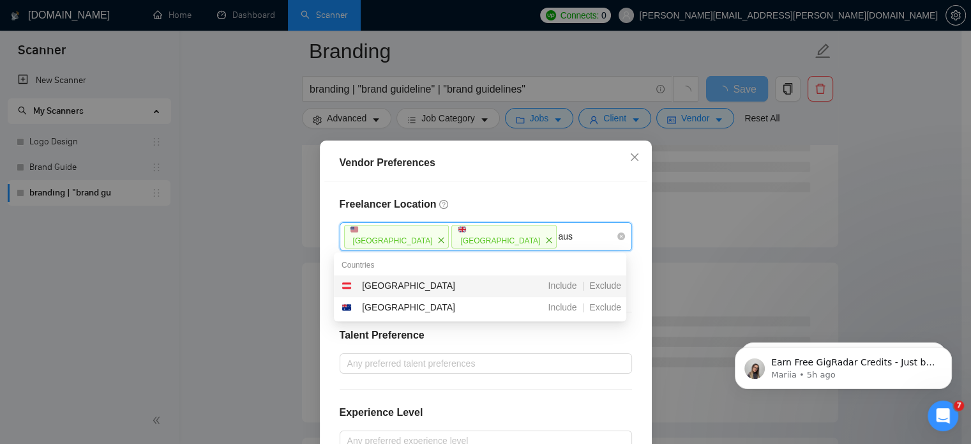
click at [389, 285] on div "[GEOGRAPHIC_DATA]" at bounding box center [408, 285] width 93 height 14
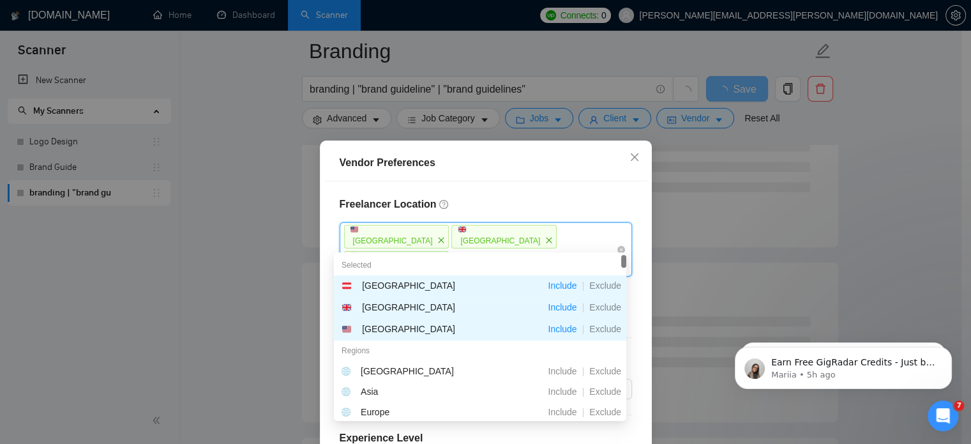
click at [448, 259] on span "close" at bounding box center [441, 266] width 14 height 14
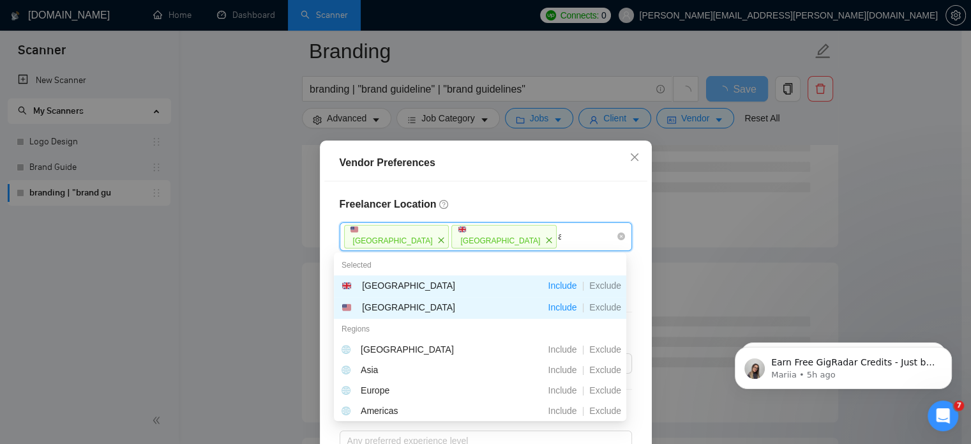
type input "aus"
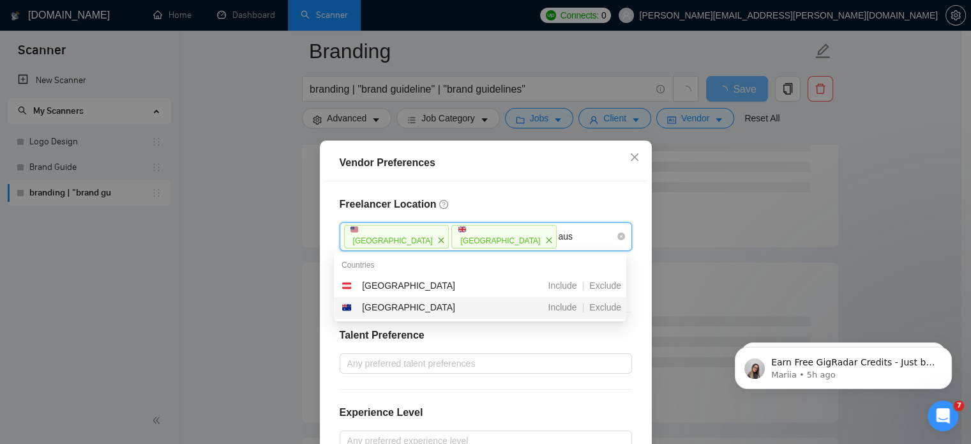
click at [399, 311] on div "[GEOGRAPHIC_DATA]" at bounding box center [413, 307] width 142 height 15
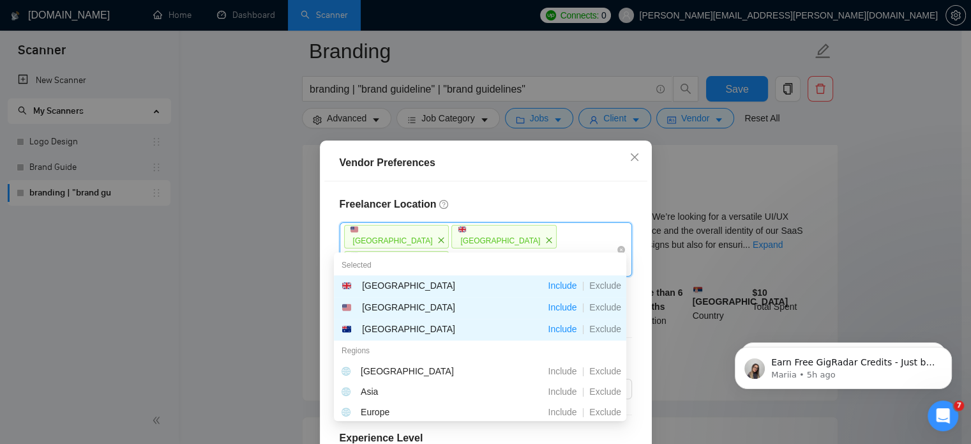
click at [448, 259] on span "close" at bounding box center [441, 266] width 14 height 14
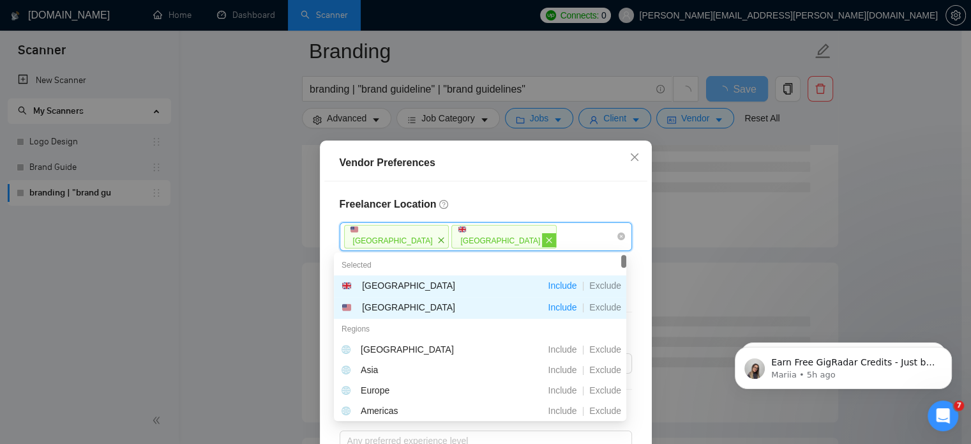
click at [545, 238] on icon "close" at bounding box center [549, 240] width 8 height 8
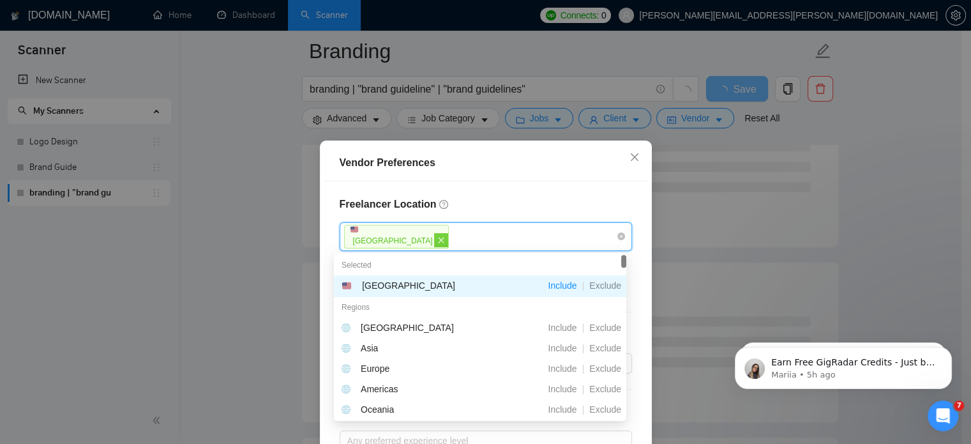
click at [437, 243] on icon "close" at bounding box center [441, 240] width 8 height 8
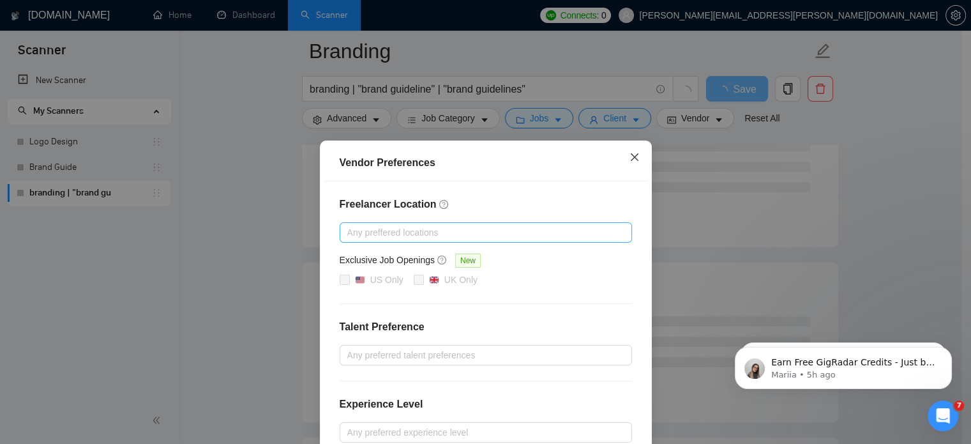
click at [625, 152] on span "Close" at bounding box center [635, 158] width 34 height 34
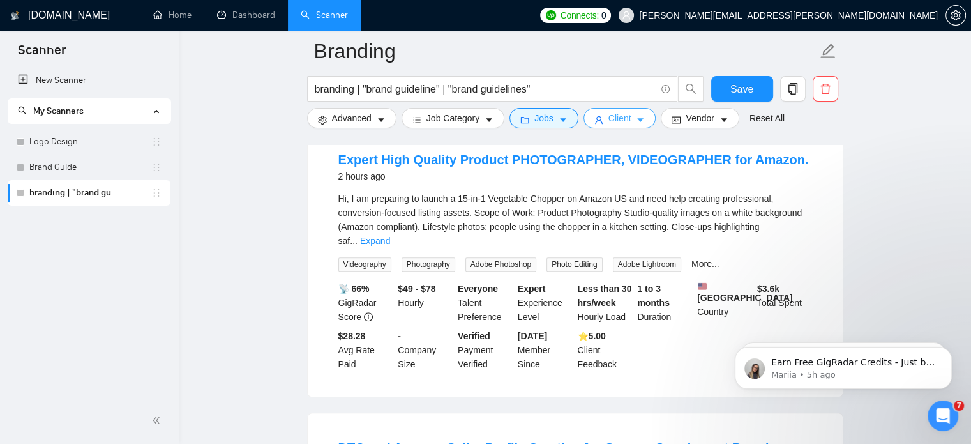
click at [638, 121] on icon "caret-down" at bounding box center [641, 121] width 6 height 4
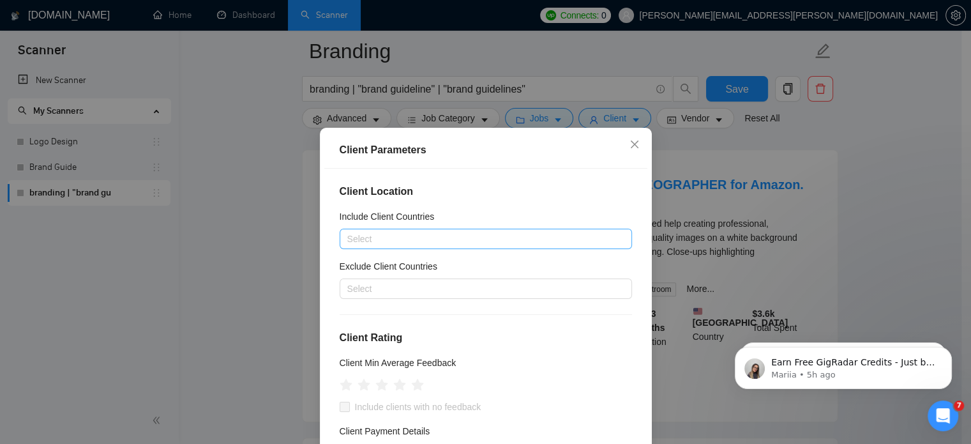
scroll to position [679, 0]
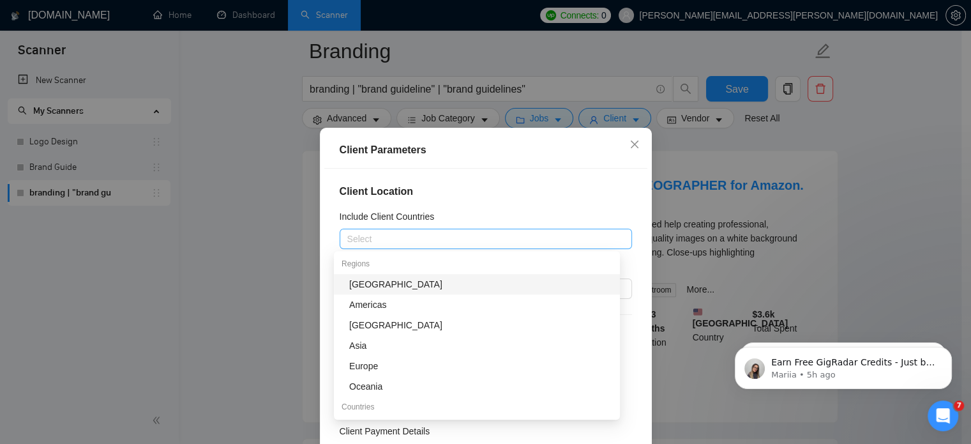
click at [516, 241] on div at bounding box center [479, 238] width 273 height 15
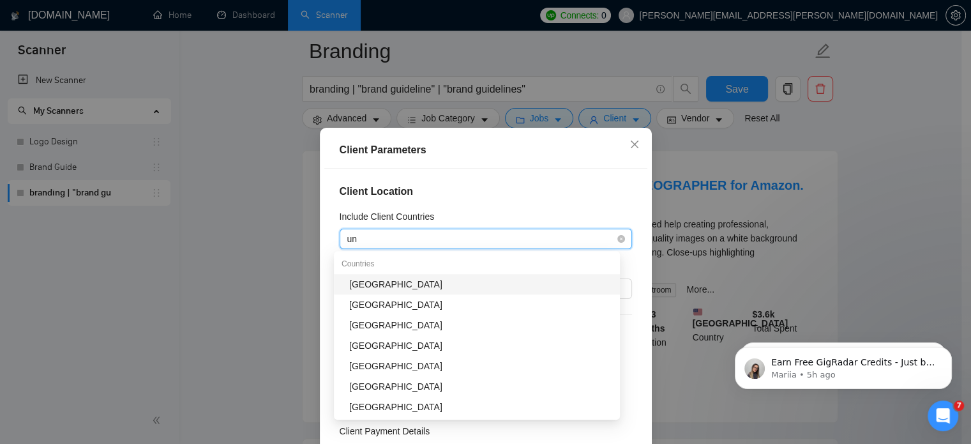
type input "uni"
click at [385, 287] on div "[GEOGRAPHIC_DATA]" at bounding box center [480, 284] width 263 height 14
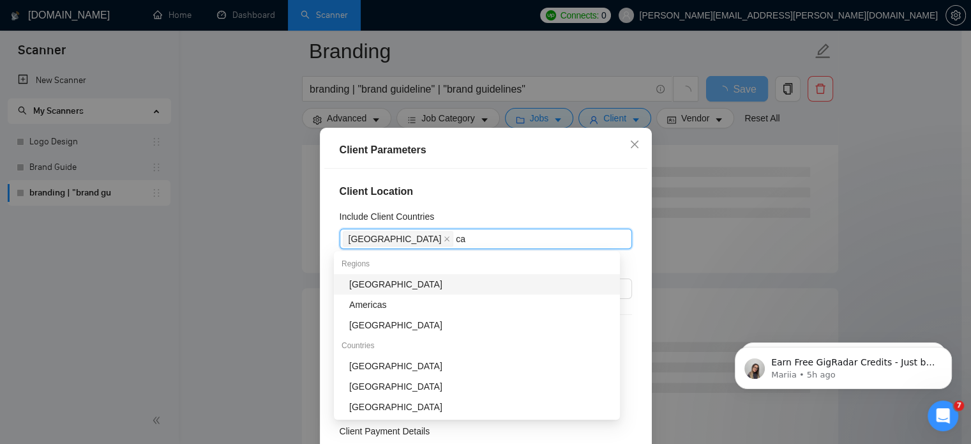
type input "can"
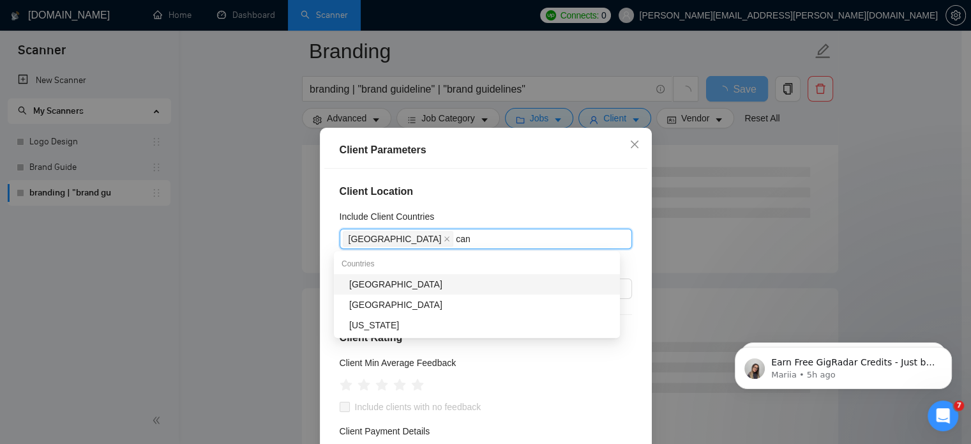
click at [385, 287] on div "[GEOGRAPHIC_DATA]" at bounding box center [480, 284] width 263 height 14
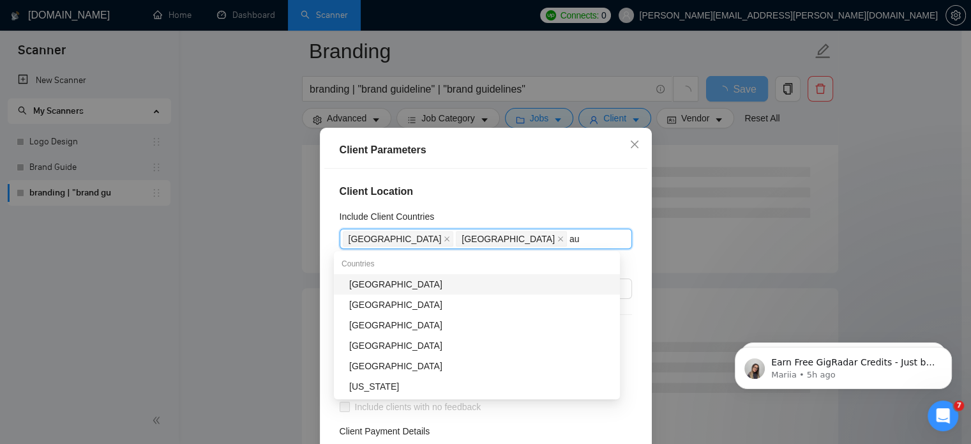
type input "aus"
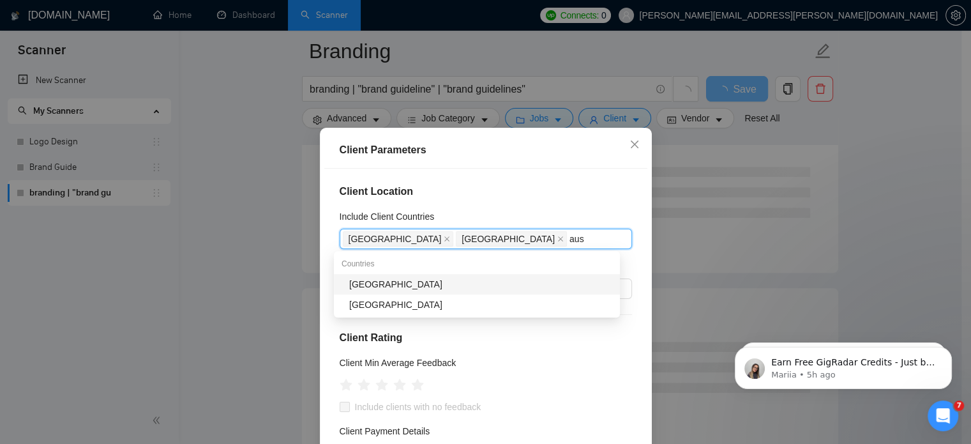
click at [385, 287] on div "[GEOGRAPHIC_DATA]" at bounding box center [480, 284] width 263 height 14
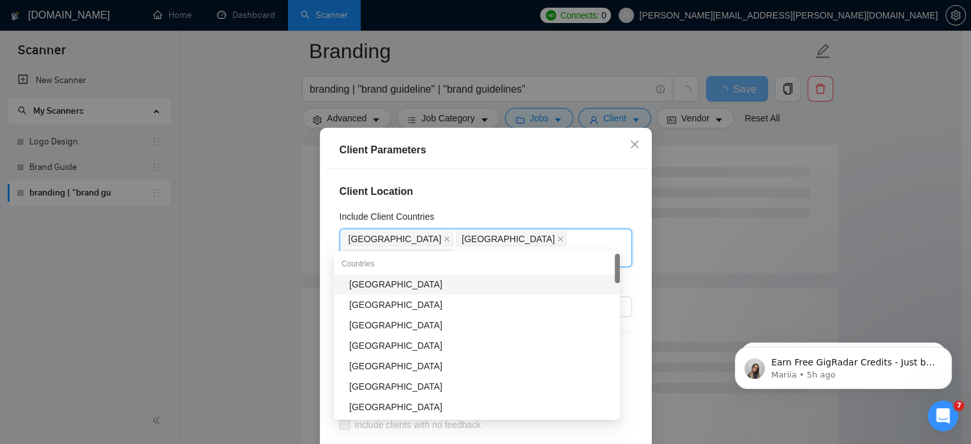
type input "new"
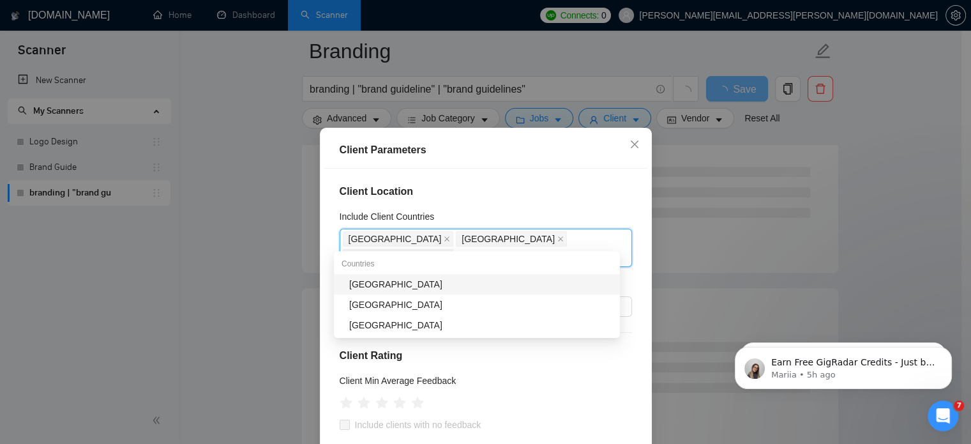
click at [385, 287] on div "[GEOGRAPHIC_DATA]" at bounding box center [480, 284] width 263 height 14
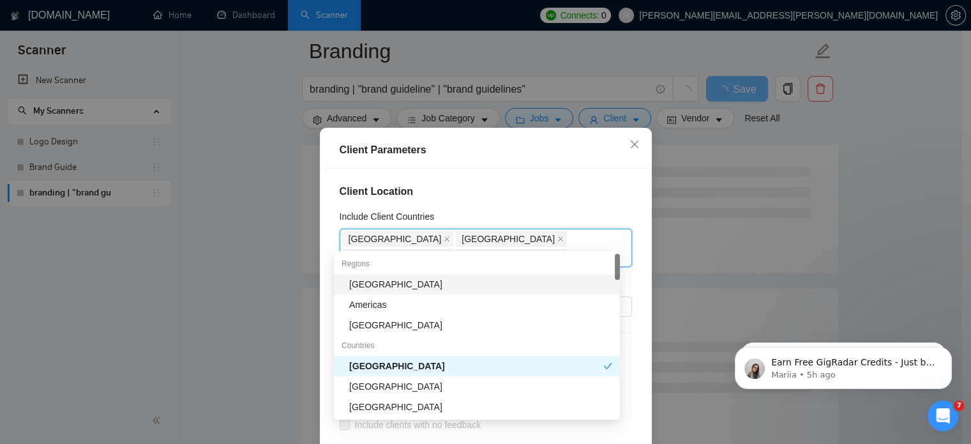
type input "c"
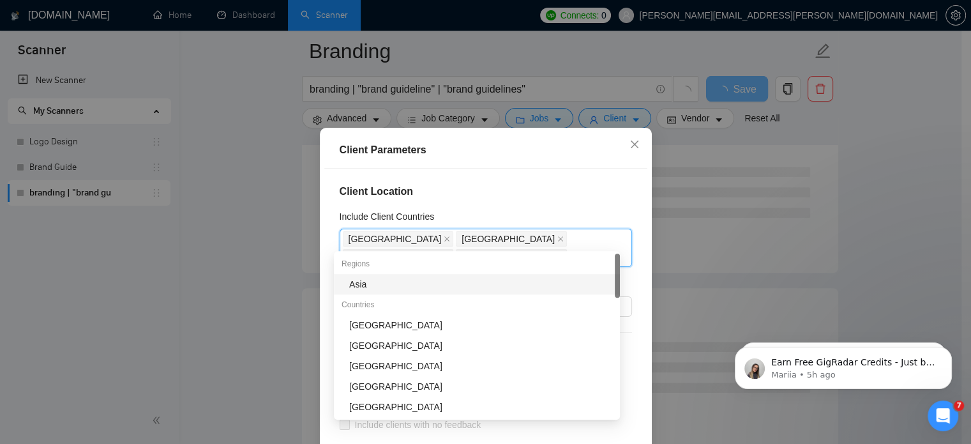
type input "sin"
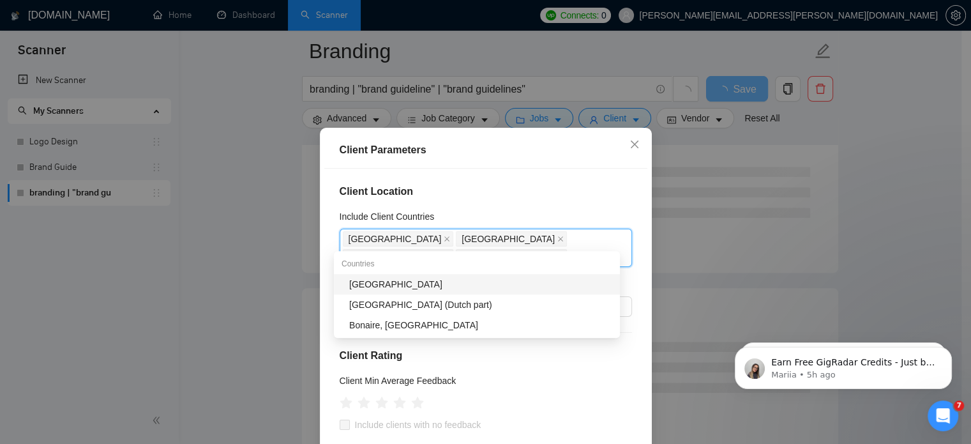
click at [385, 287] on div "[GEOGRAPHIC_DATA]" at bounding box center [480, 284] width 263 height 14
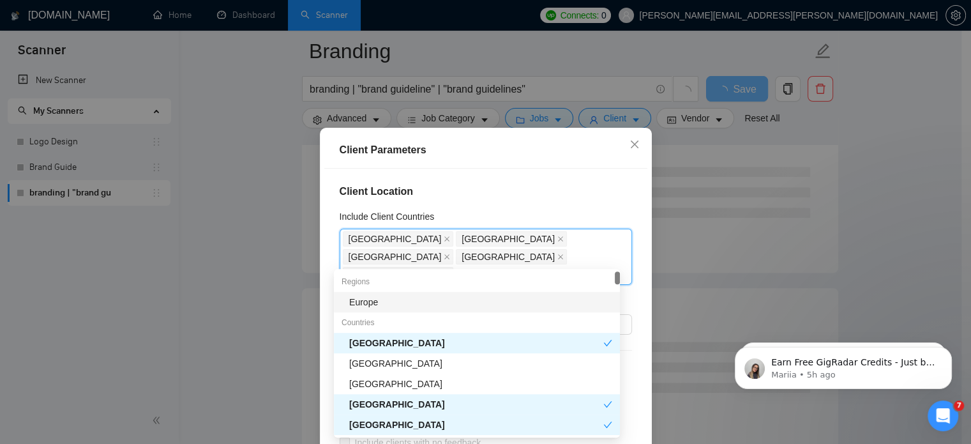
type input "uni"
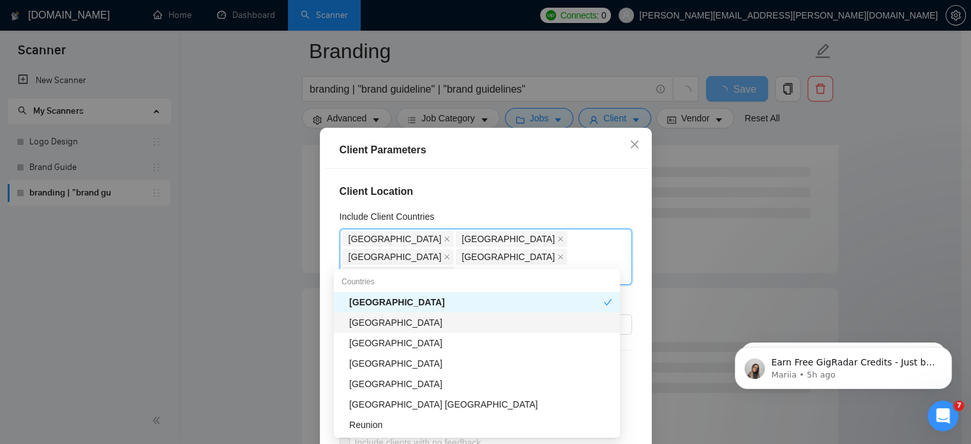
click at [387, 330] on div "[GEOGRAPHIC_DATA]" at bounding box center [477, 322] width 286 height 20
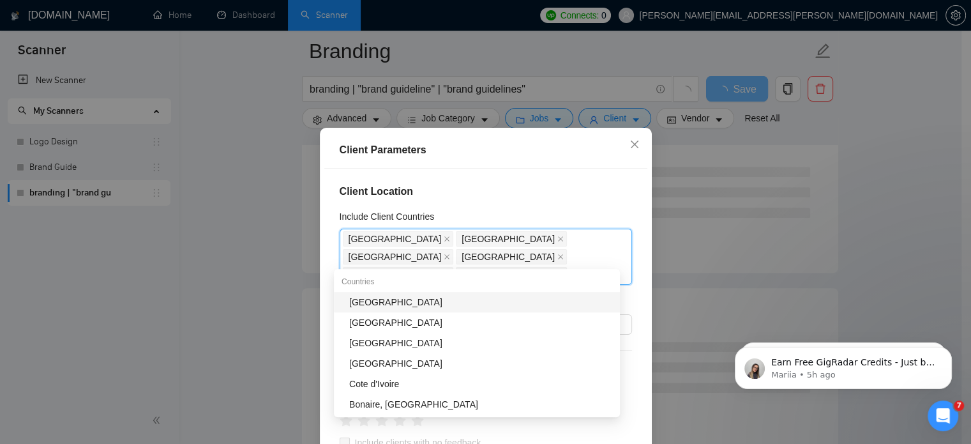
type input "ire"
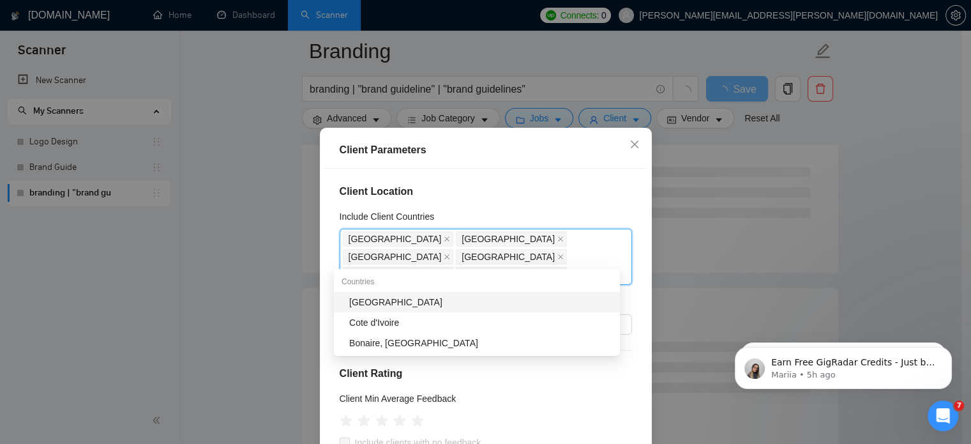
click at [378, 303] on div "[GEOGRAPHIC_DATA]" at bounding box center [480, 302] width 263 height 14
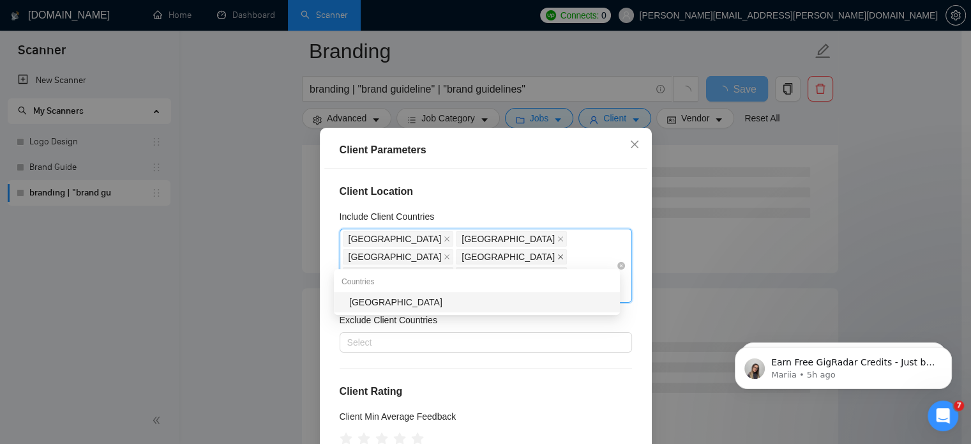
type input "s"
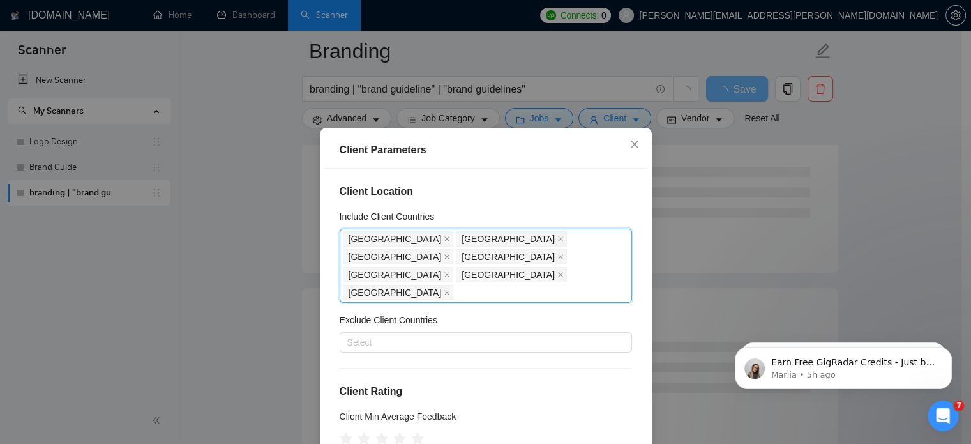
click at [909, 142] on div "Client Parameters Client Location Include Client Countries [GEOGRAPHIC_DATA], […" at bounding box center [485, 222] width 971 height 444
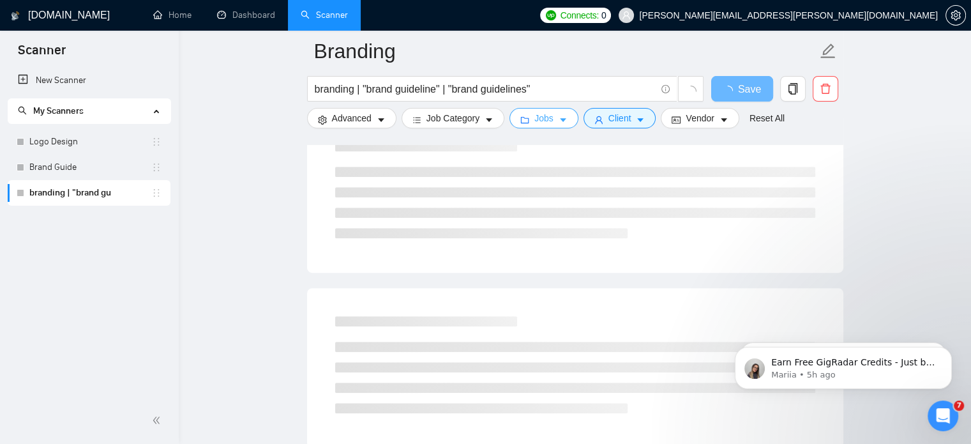
click at [535, 122] on span "Jobs" at bounding box center [544, 118] width 19 height 14
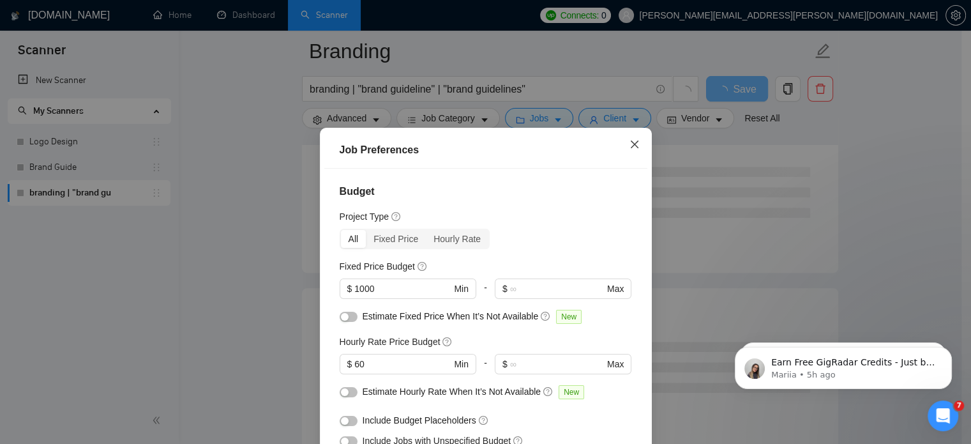
click at [634, 153] on span "Close" at bounding box center [635, 145] width 34 height 34
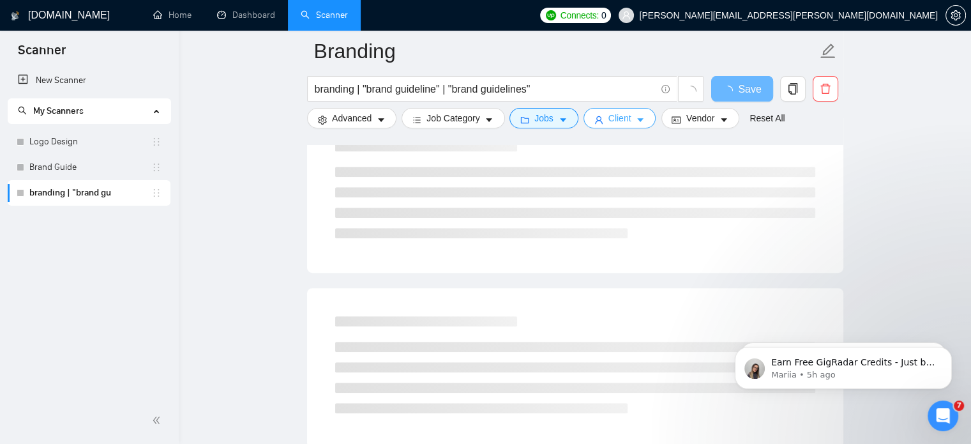
click at [626, 119] on span "Client" at bounding box center [620, 118] width 23 height 14
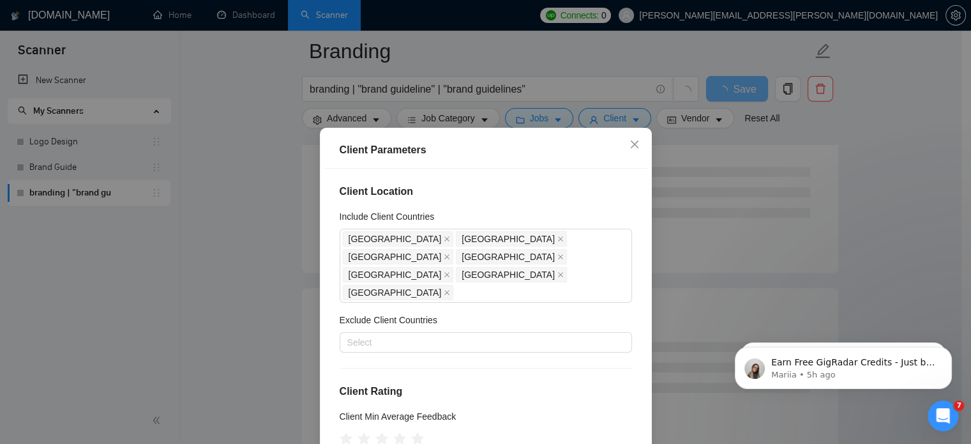
click at [856, 163] on div "Client Parameters Client Location Include Client Countries [GEOGRAPHIC_DATA] [G…" at bounding box center [485, 222] width 971 height 444
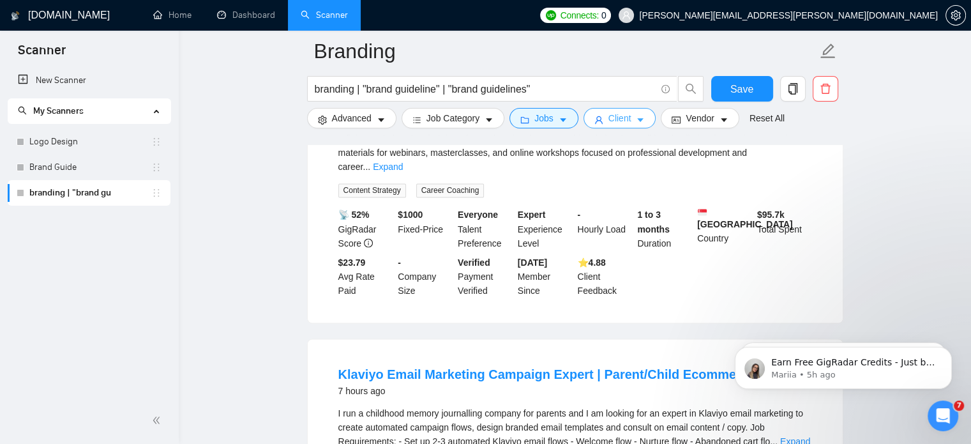
scroll to position [2244, 0]
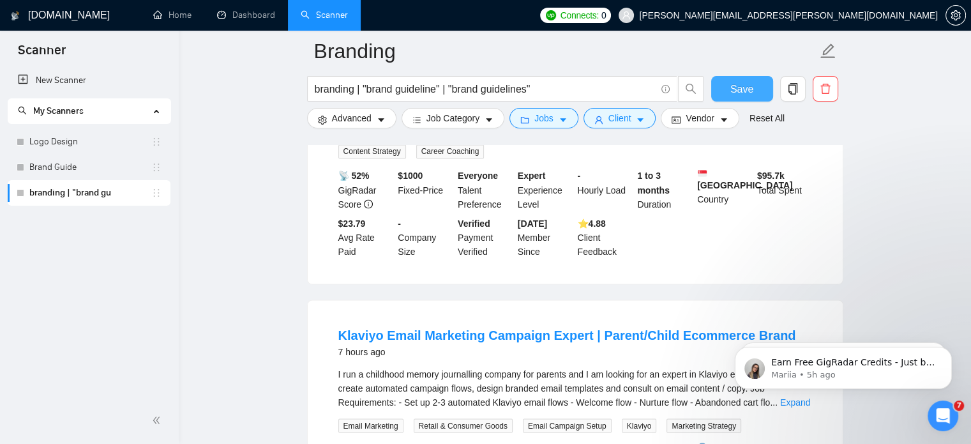
click at [754, 95] on button "Save" at bounding box center [742, 89] width 62 height 26
click at [79, 80] on link "New Scanner" at bounding box center [89, 81] width 142 height 26
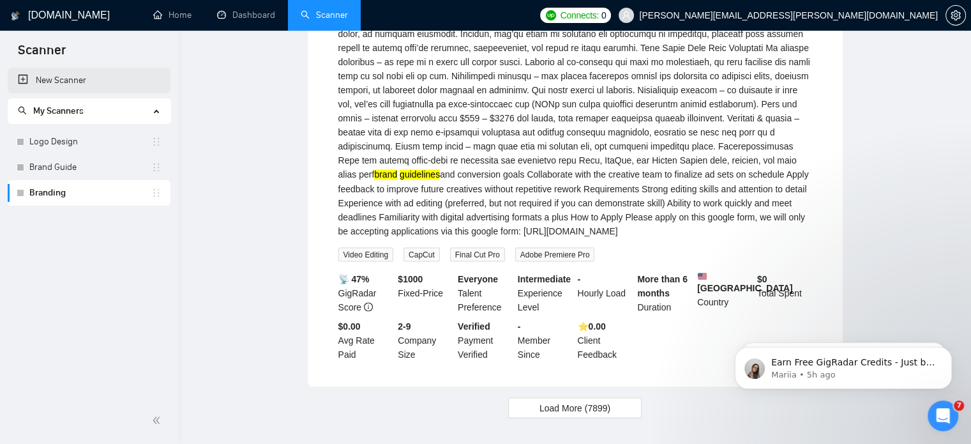
scroll to position [781, 0]
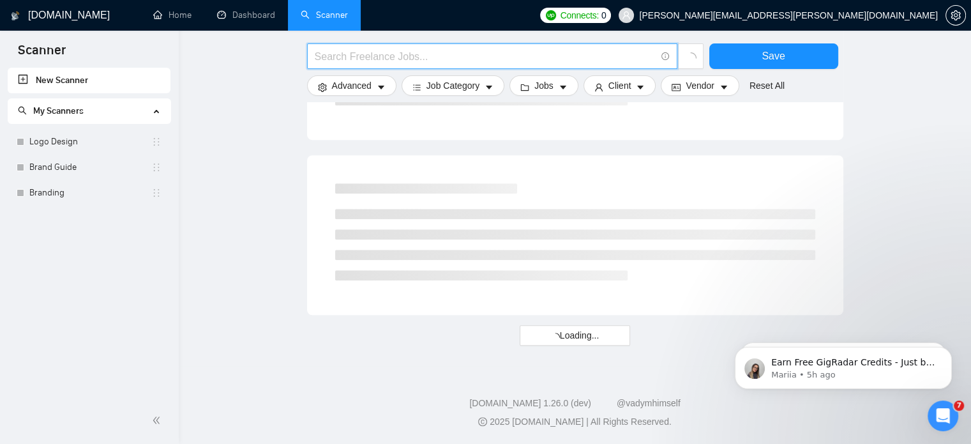
click at [343, 49] on input "text" at bounding box center [485, 57] width 341 height 16
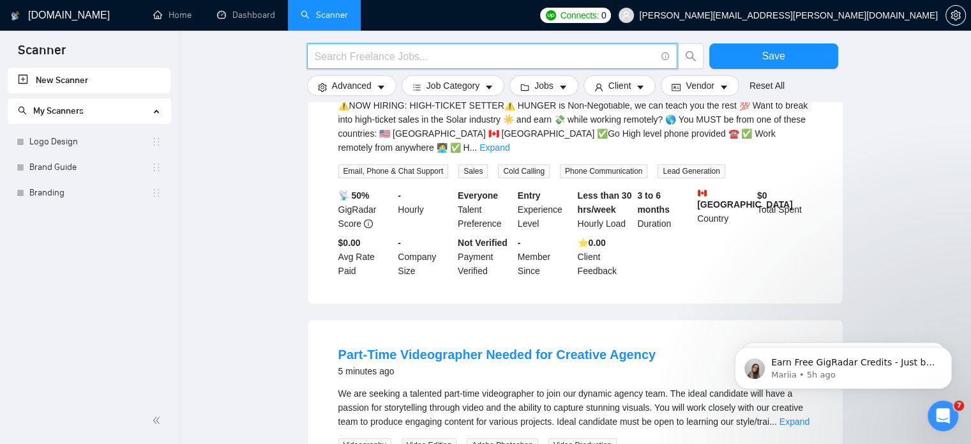
paste input "brochure | broshure"
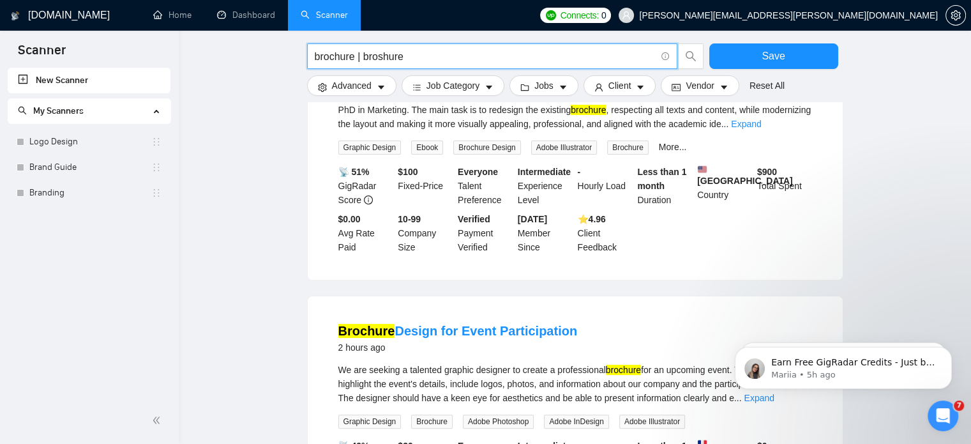
scroll to position [169, 0]
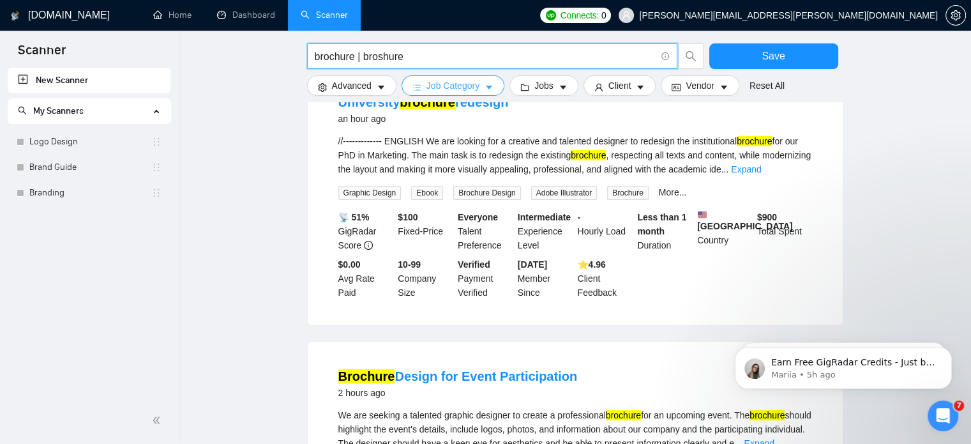
type input "brochure | broshure"
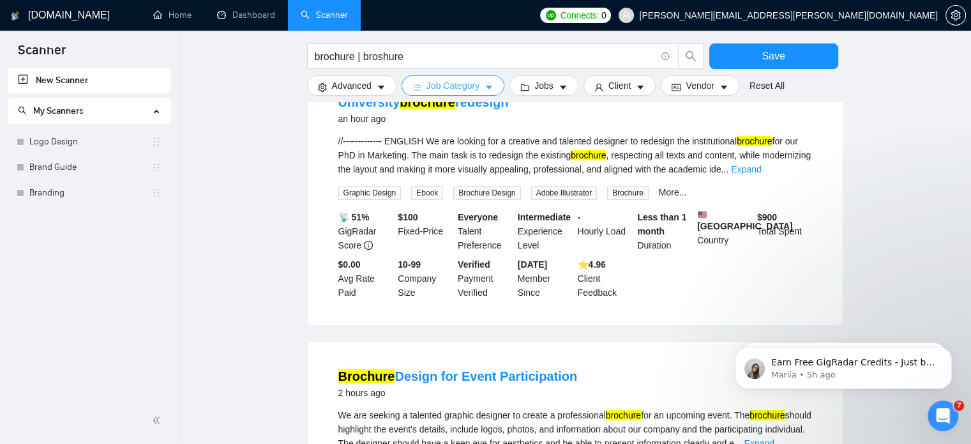
click at [460, 85] on span "Job Category" at bounding box center [453, 86] width 53 height 14
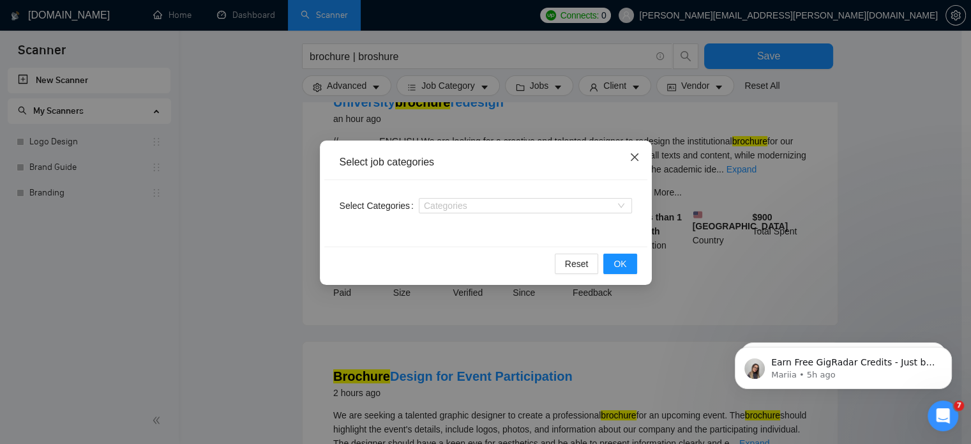
click at [631, 157] on icon "close" at bounding box center [635, 157] width 10 height 10
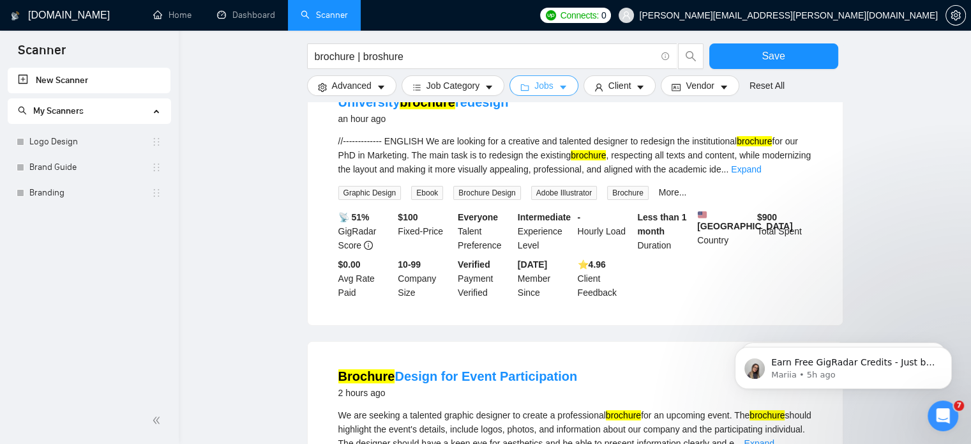
click at [544, 80] on span "Jobs" at bounding box center [544, 86] width 19 height 14
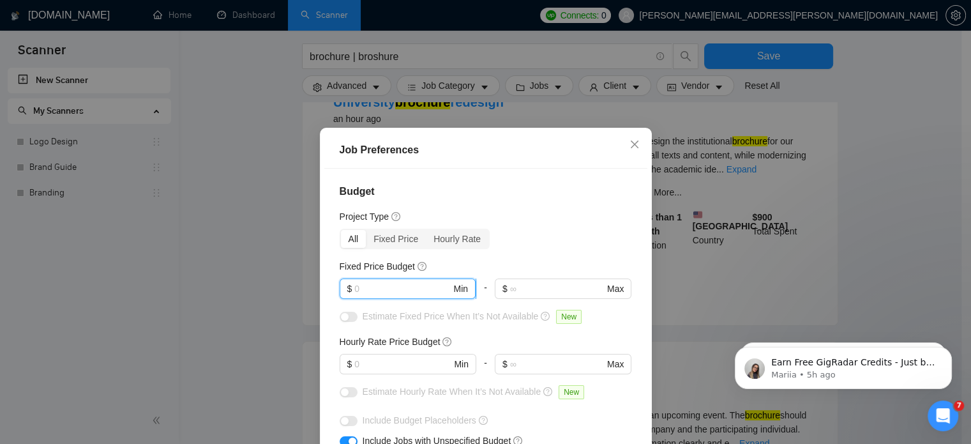
click at [404, 283] on input "text" at bounding box center [402, 289] width 96 height 14
type input "1000"
click at [368, 366] on input "text" at bounding box center [402, 364] width 96 height 14
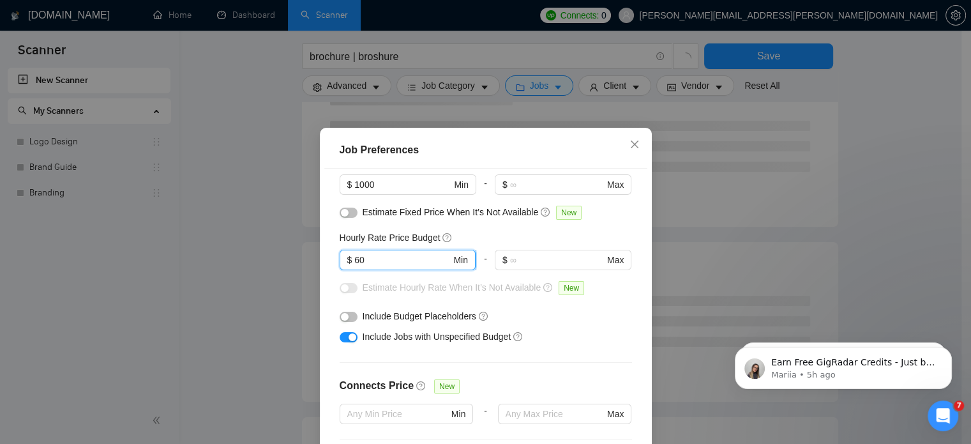
scroll to position [106, 0]
type input "60"
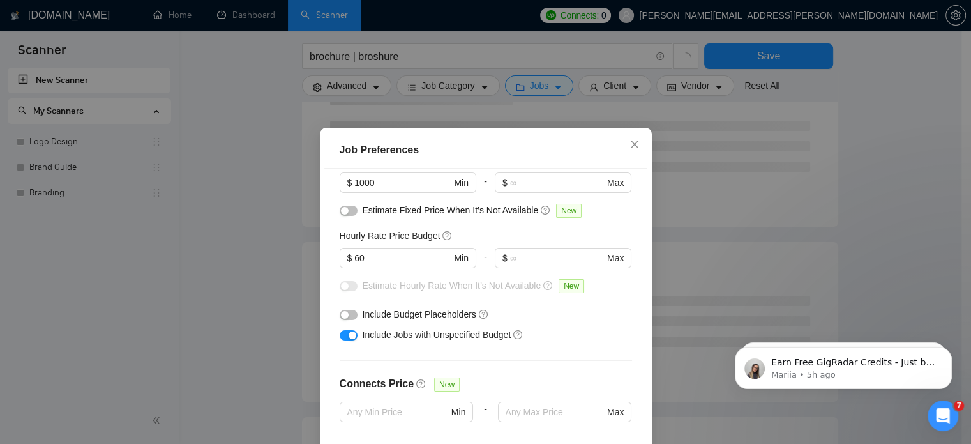
click at [341, 340] on button "button" at bounding box center [349, 335] width 18 height 10
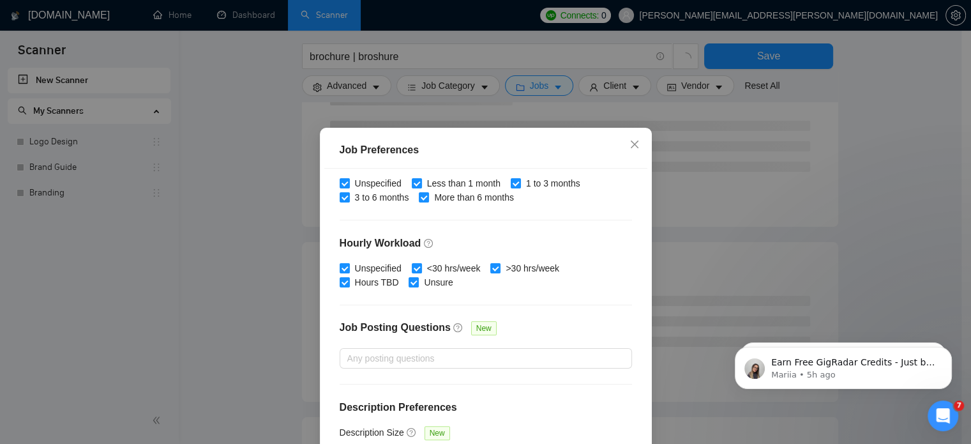
scroll to position [91, 0]
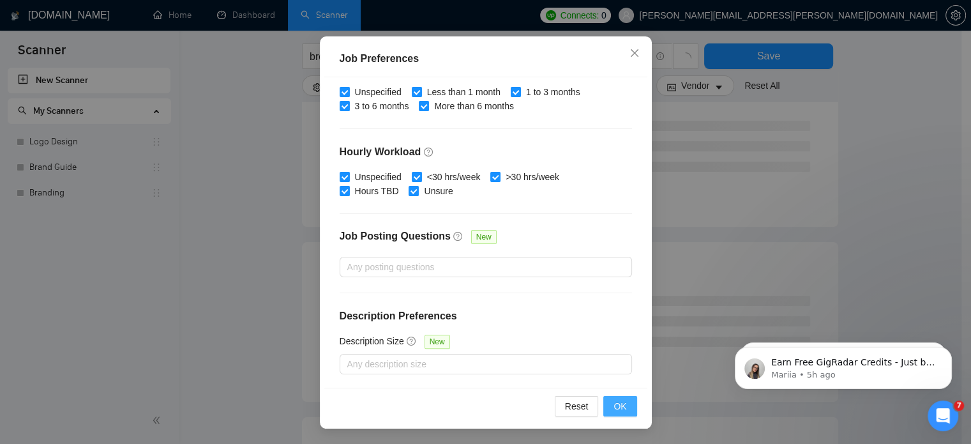
click at [606, 408] on button "OK" at bounding box center [620, 406] width 33 height 20
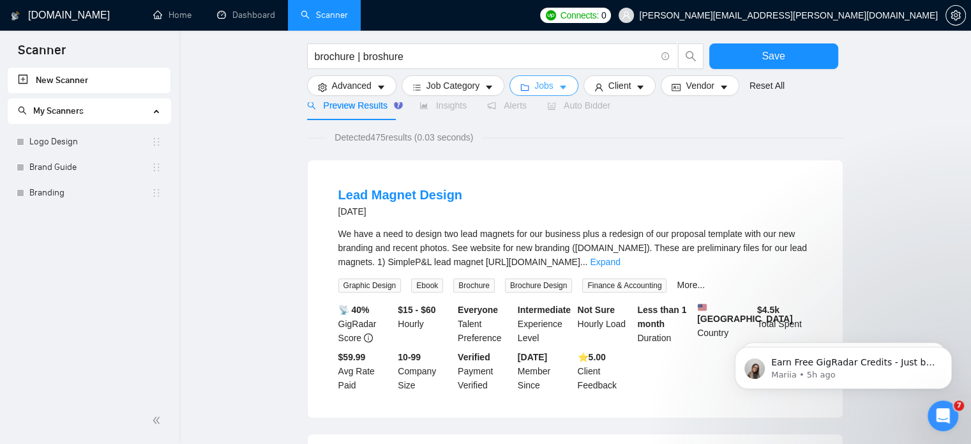
scroll to position [72, 0]
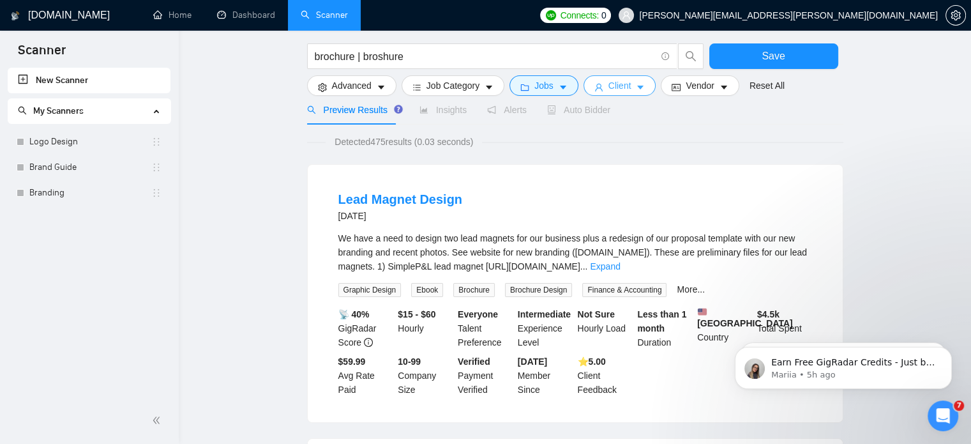
click at [618, 89] on span "Client" at bounding box center [620, 86] width 23 height 14
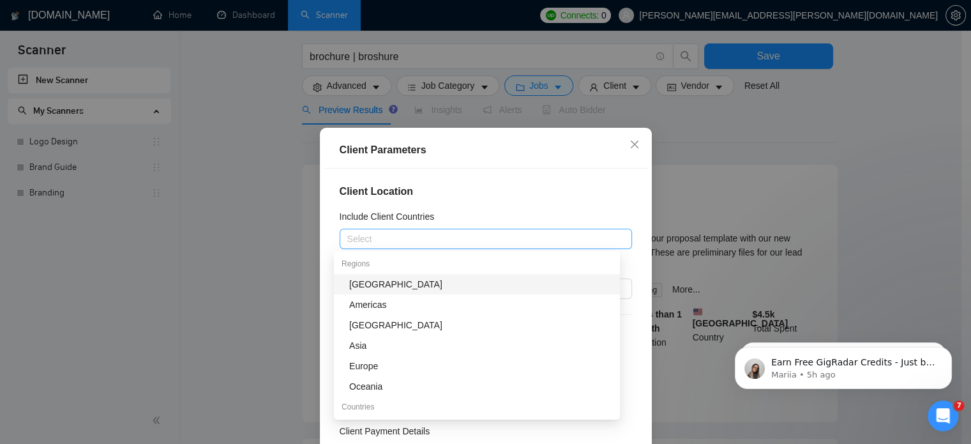
click at [476, 244] on div at bounding box center [479, 238] width 273 height 15
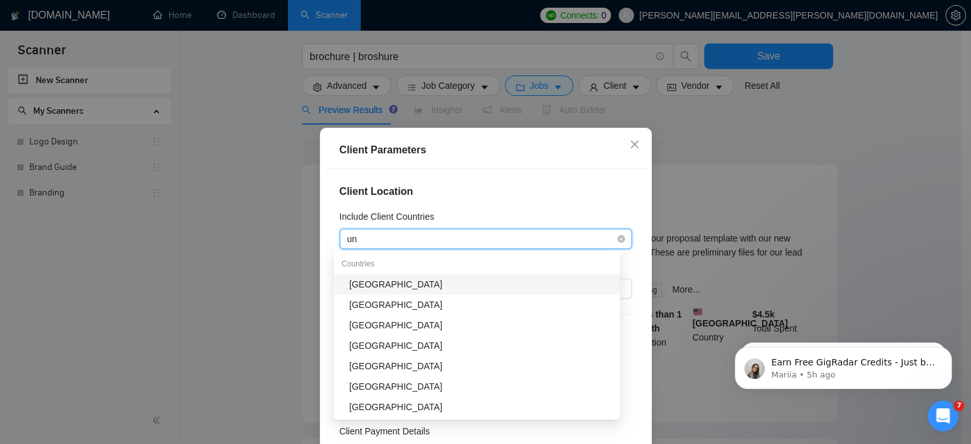
type input "uni"
click at [407, 284] on div "[GEOGRAPHIC_DATA]" at bounding box center [480, 284] width 263 height 14
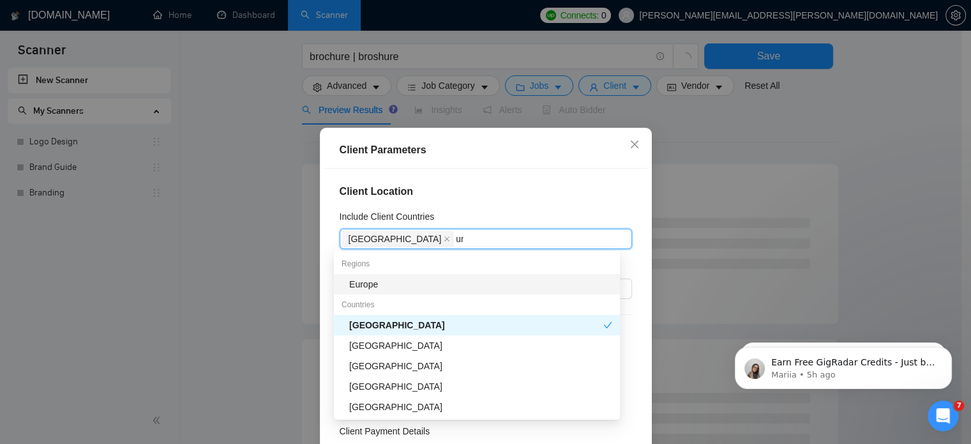
type input "uni"
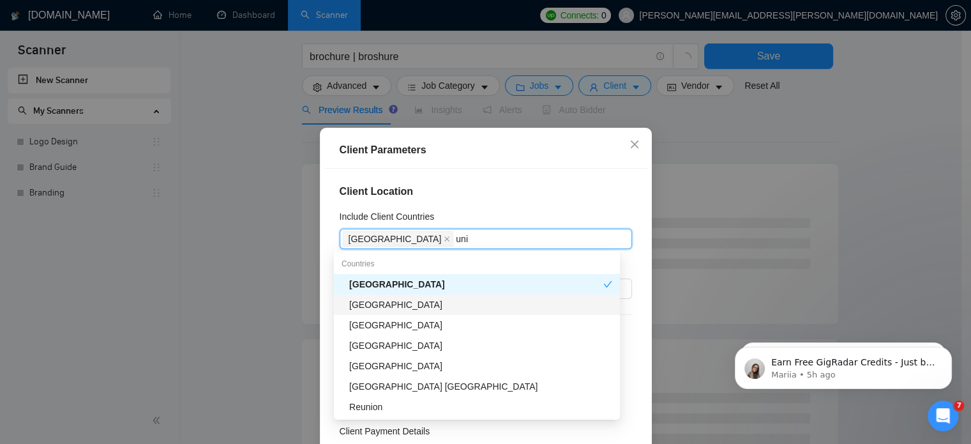
click at [407, 303] on div "[GEOGRAPHIC_DATA]" at bounding box center [480, 305] width 263 height 14
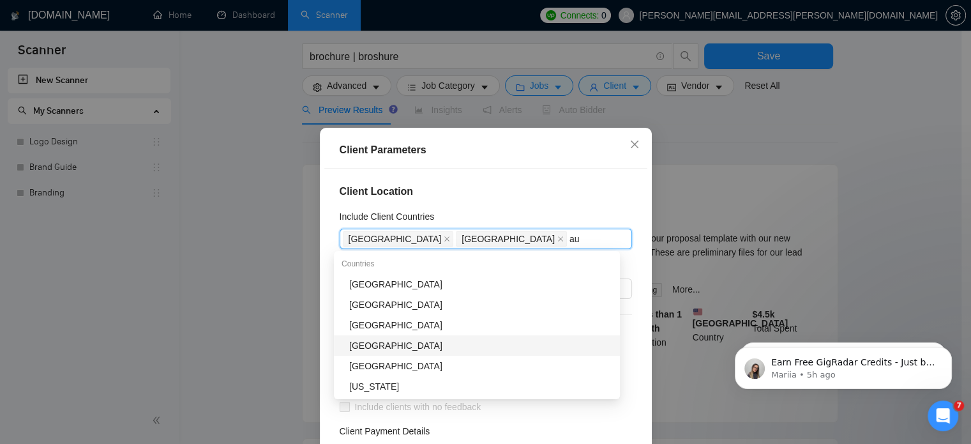
type input "aus"
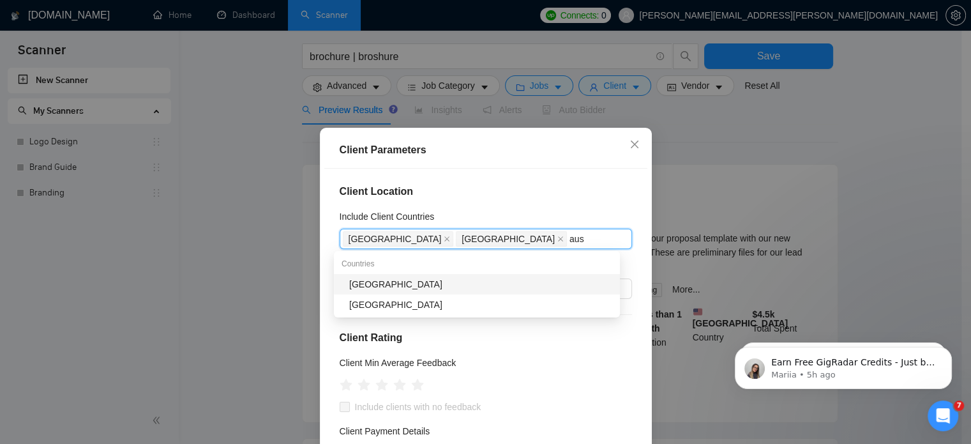
click at [399, 285] on div "[GEOGRAPHIC_DATA]" at bounding box center [480, 284] width 263 height 14
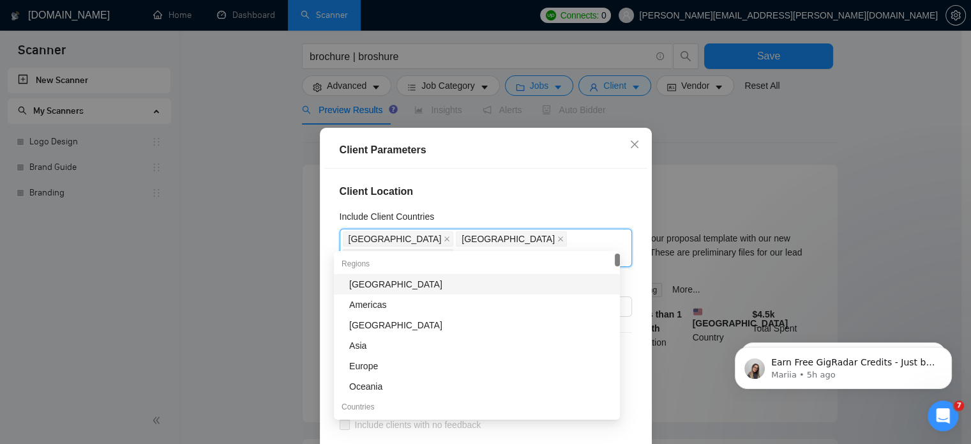
type input "new"
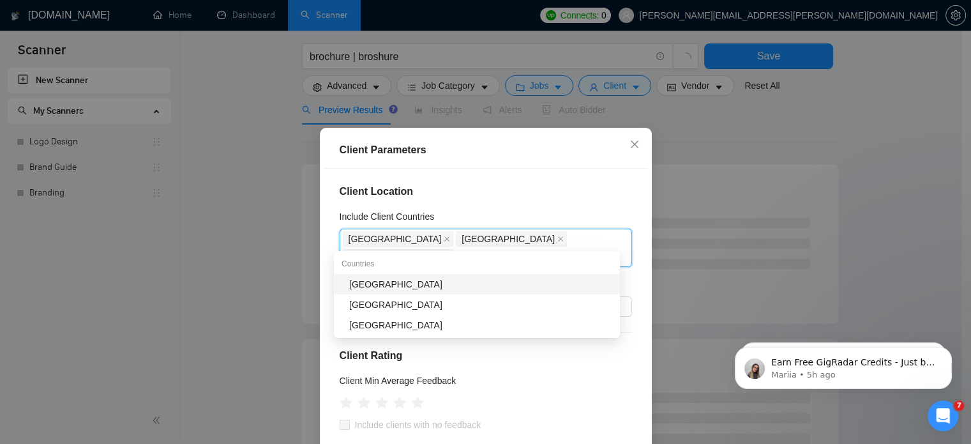
click at [399, 285] on div "[GEOGRAPHIC_DATA]" at bounding box center [480, 284] width 263 height 14
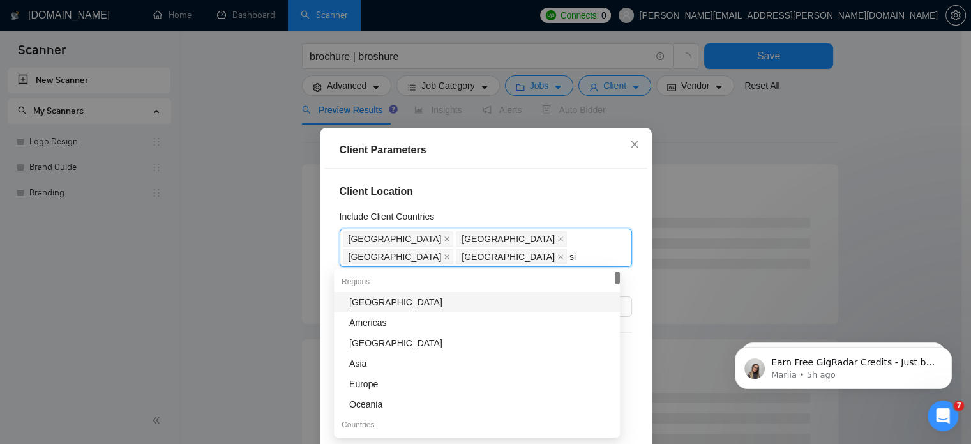
type input "sin"
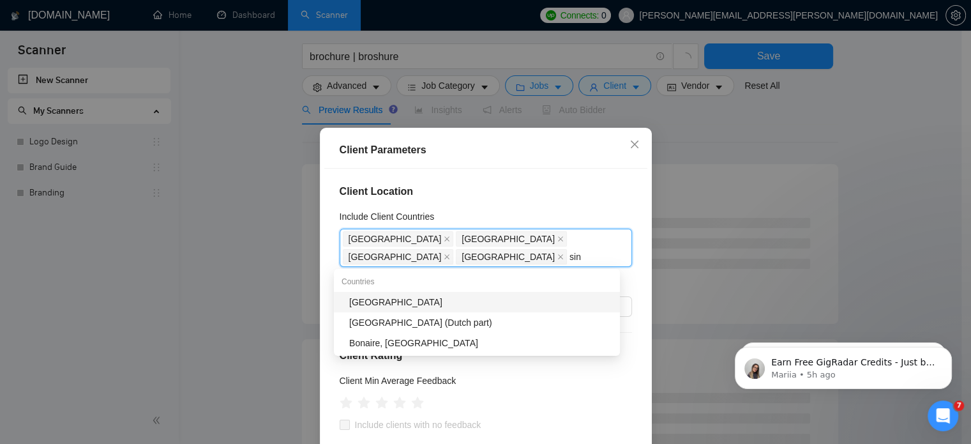
click at [391, 298] on div "[GEOGRAPHIC_DATA]" at bounding box center [480, 302] width 263 height 14
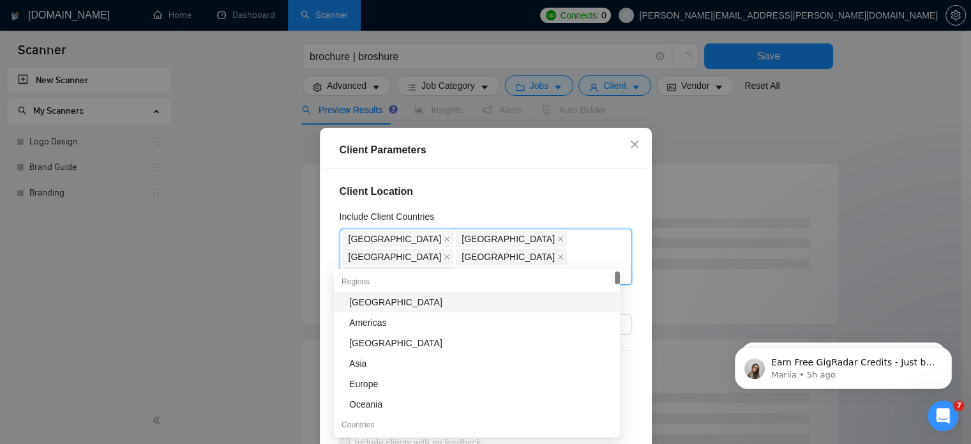
type input "can"
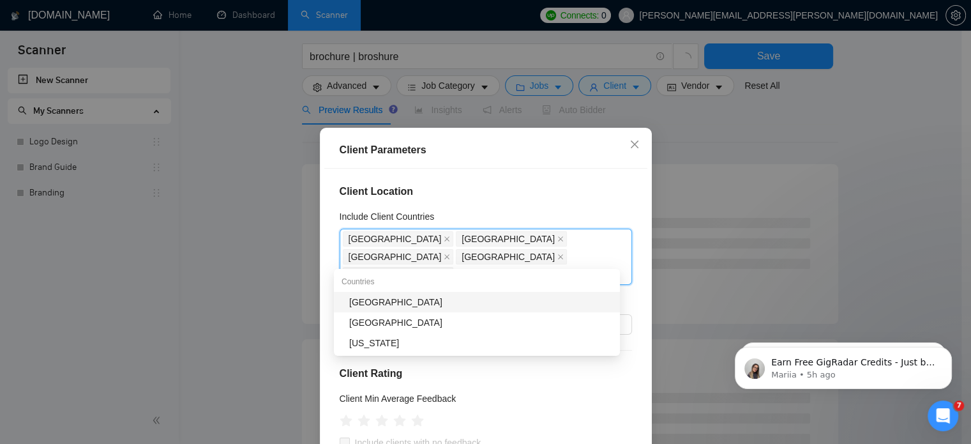
click at [391, 298] on div "[GEOGRAPHIC_DATA]" at bounding box center [480, 302] width 263 height 14
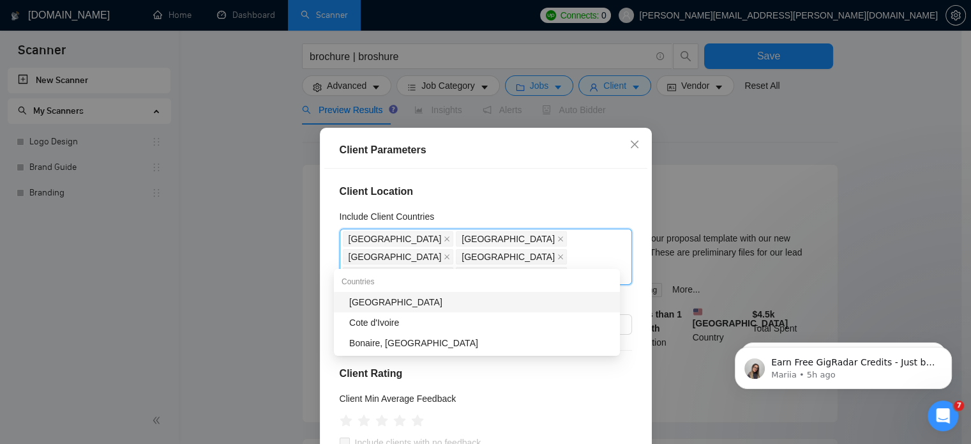
type input "irel"
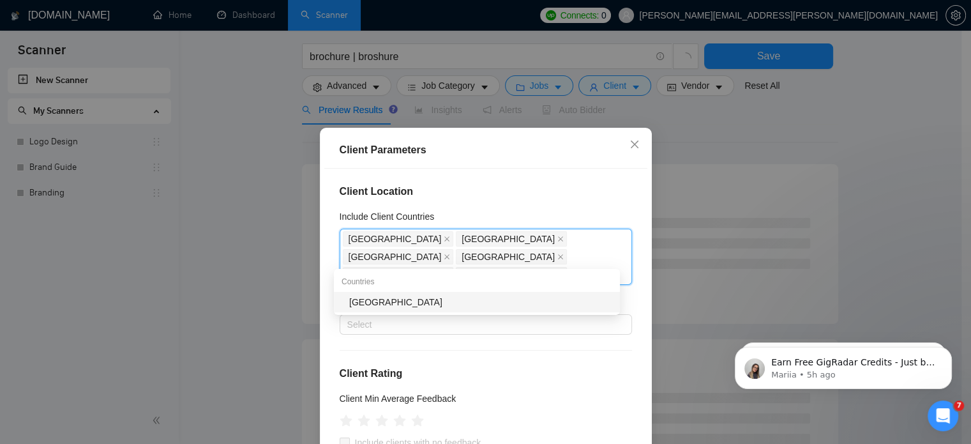
click at [391, 298] on div "[GEOGRAPHIC_DATA]" at bounding box center [480, 302] width 263 height 14
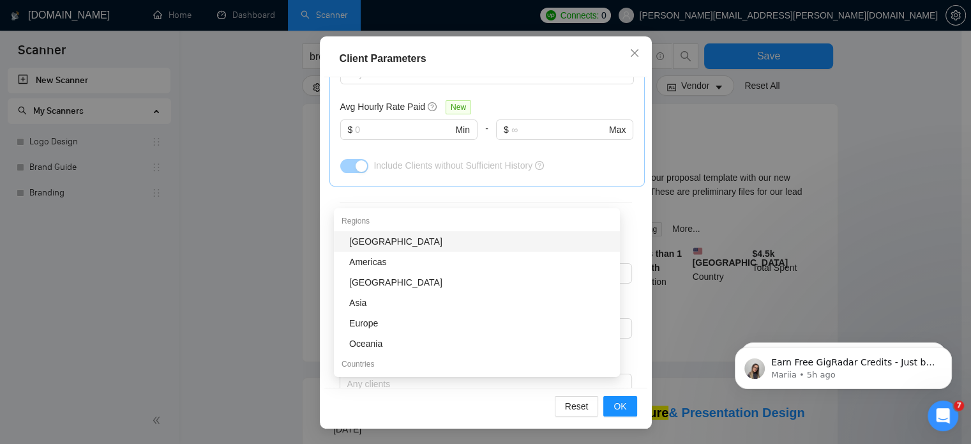
scroll to position [133, 0]
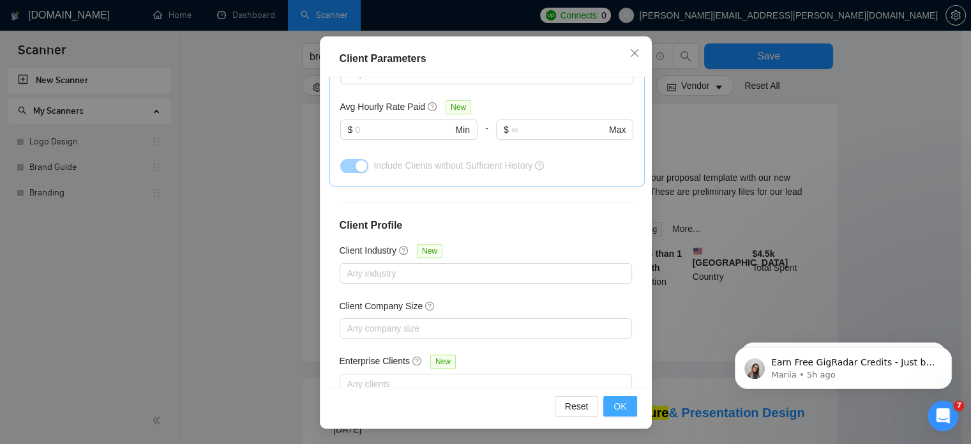
click at [619, 409] on span "OK" at bounding box center [620, 406] width 13 height 14
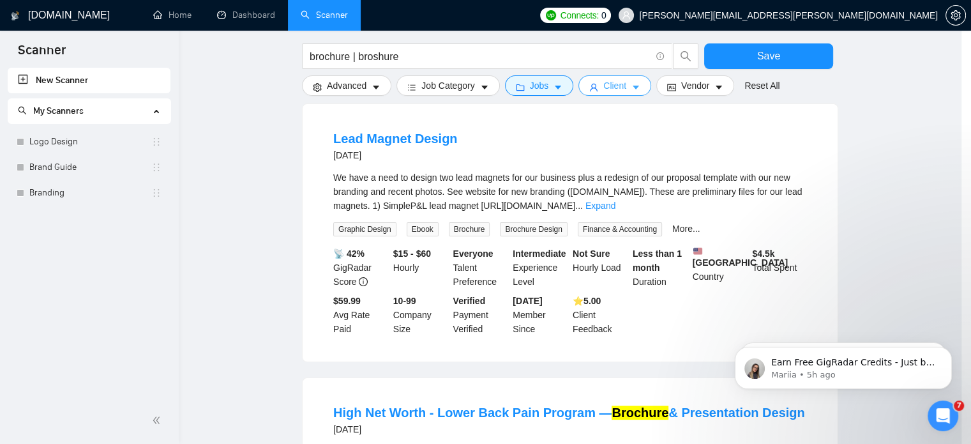
scroll to position [0, 0]
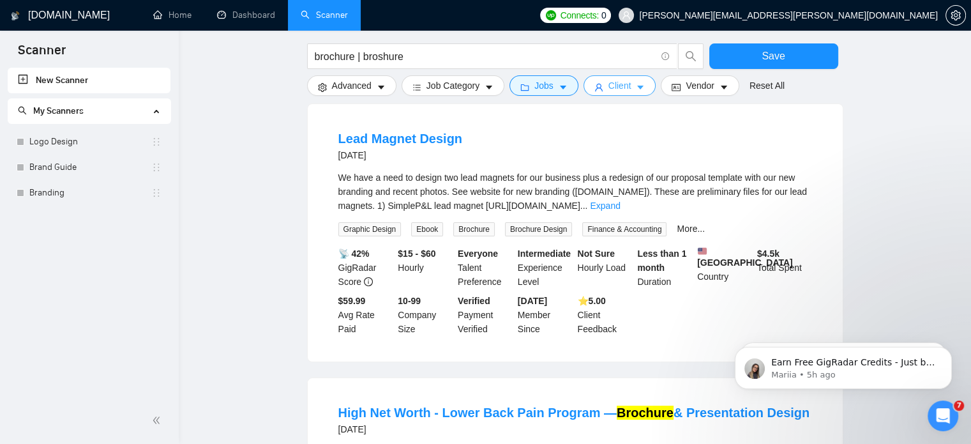
click at [609, 84] on span "Client" at bounding box center [620, 86] width 23 height 14
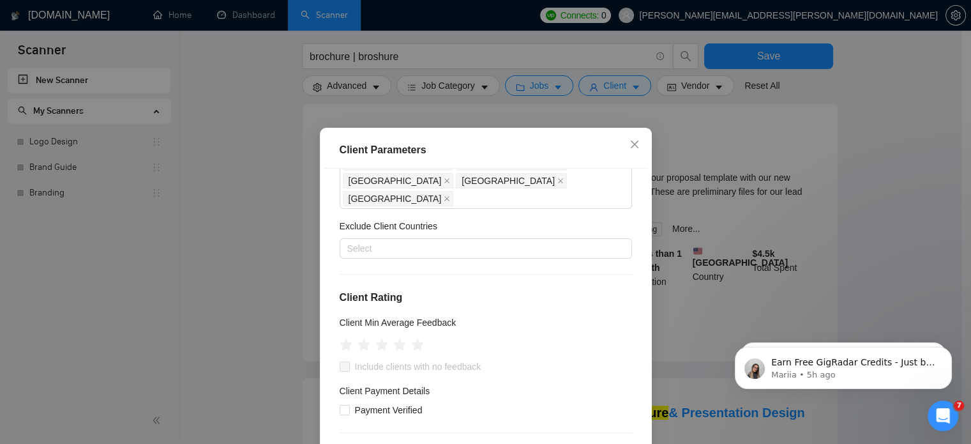
scroll to position [130, 0]
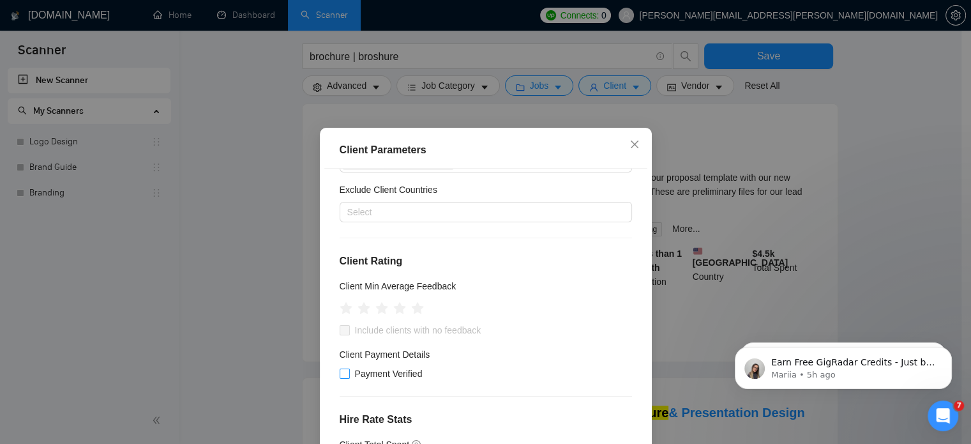
click at [397, 367] on span "Payment Verified" at bounding box center [389, 374] width 78 height 14
click at [349, 368] on input "Payment Verified" at bounding box center [344, 372] width 9 height 9
checkbox input "true"
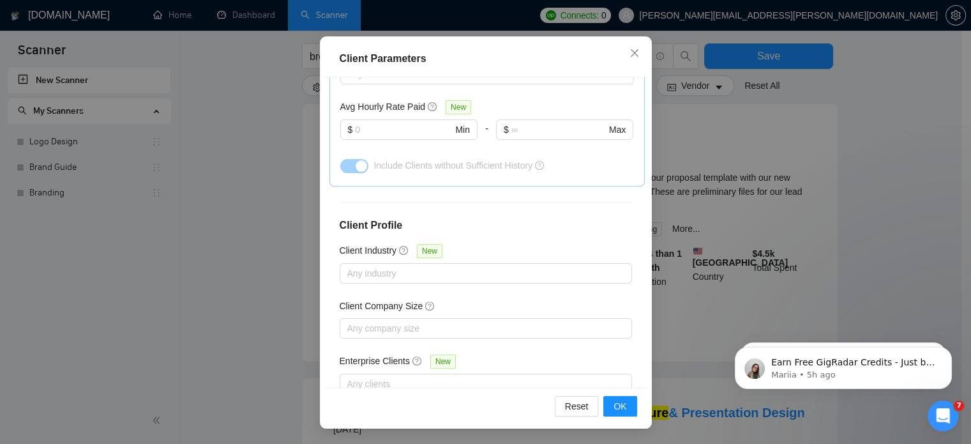
scroll to position [208, 0]
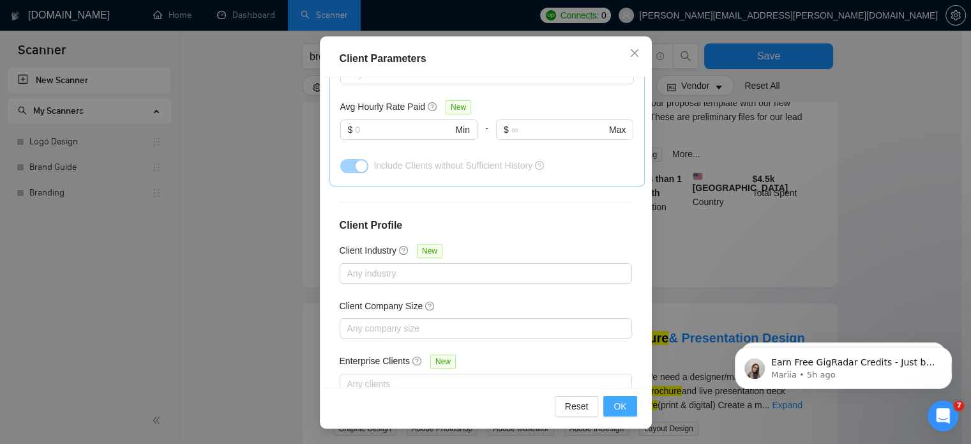
click at [619, 411] on span "OK" at bounding box center [620, 406] width 13 height 14
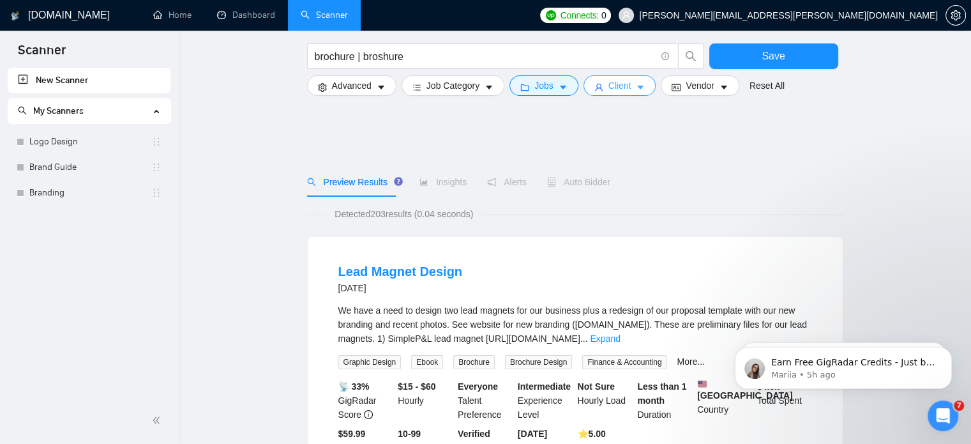
scroll to position [109, 0]
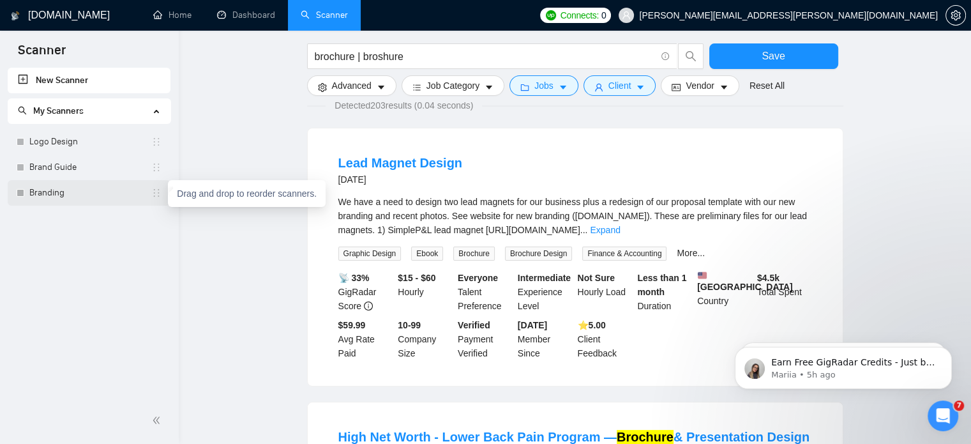
click at [156, 197] on icon "holder" at bounding box center [156, 193] width 10 height 10
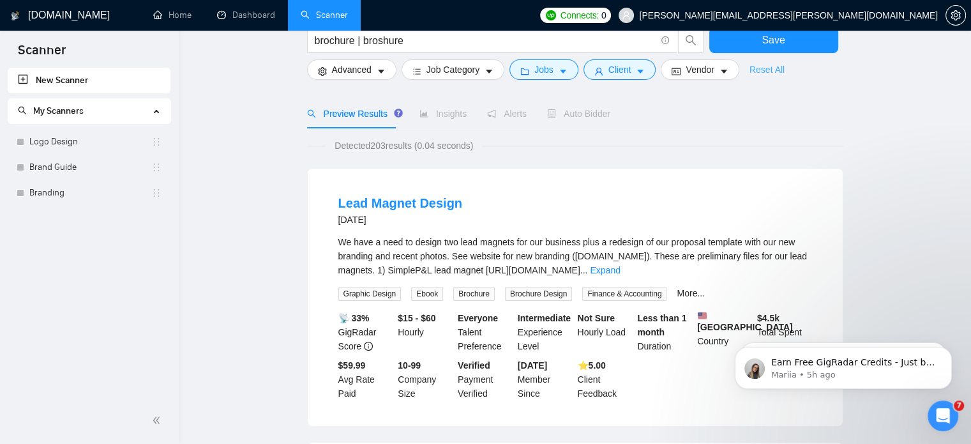
scroll to position [0, 0]
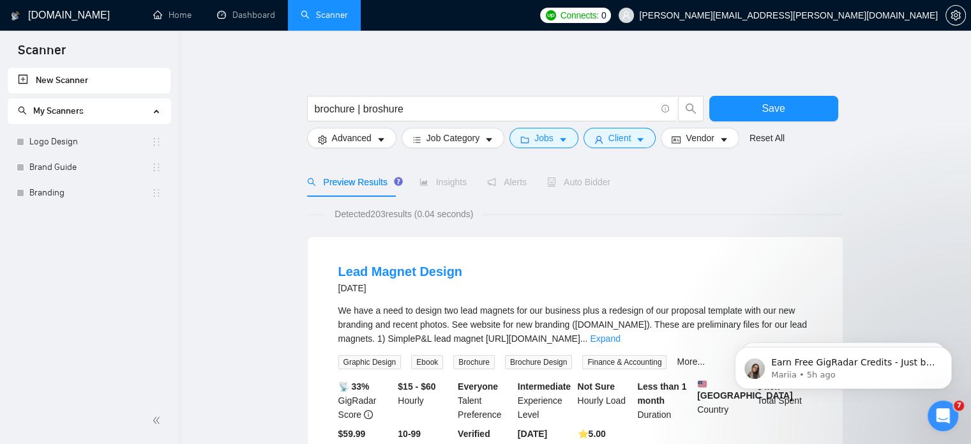
click at [22, 79] on link "New Scanner" at bounding box center [89, 81] width 142 height 26
click at [769, 121] on button "Save" at bounding box center [774, 109] width 129 height 26
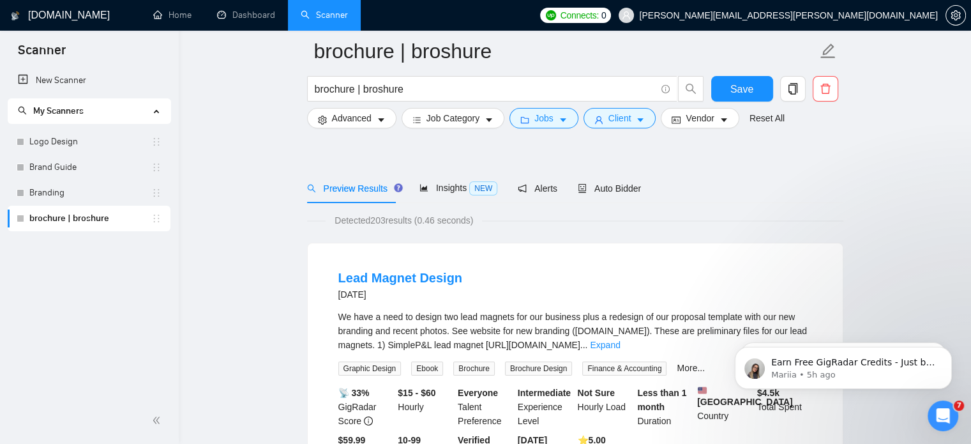
scroll to position [105, 0]
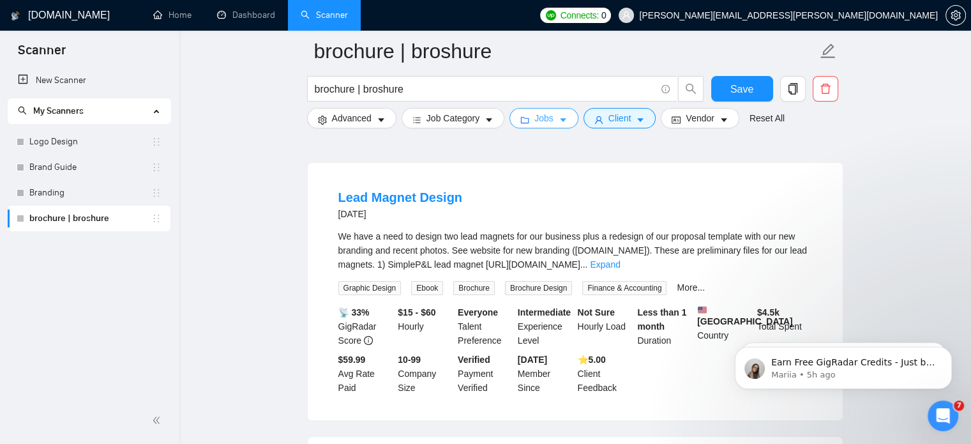
click at [524, 119] on icon "folder" at bounding box center [525, 120] width 8 height 6
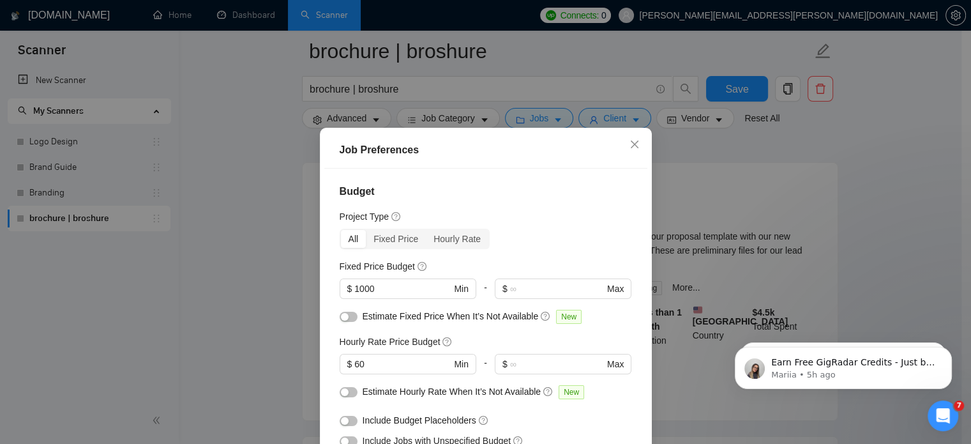
click at [655, 142] on div "Job Preferences Budget Project Type All Fixed Price Hourly Rate Fixed Price Bud…" at bounding box center [485, 222] width 971 height 444
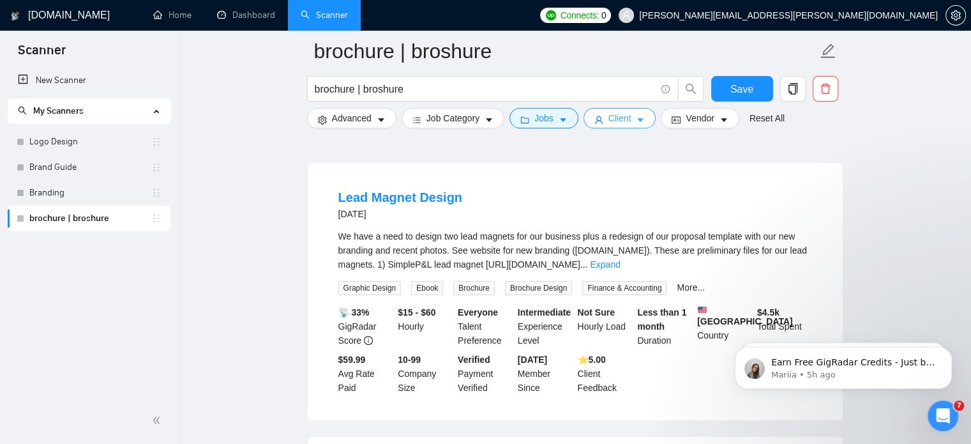
click at [633, 127] on button "Client" at bounding box center [620, 118] width 73 height 20
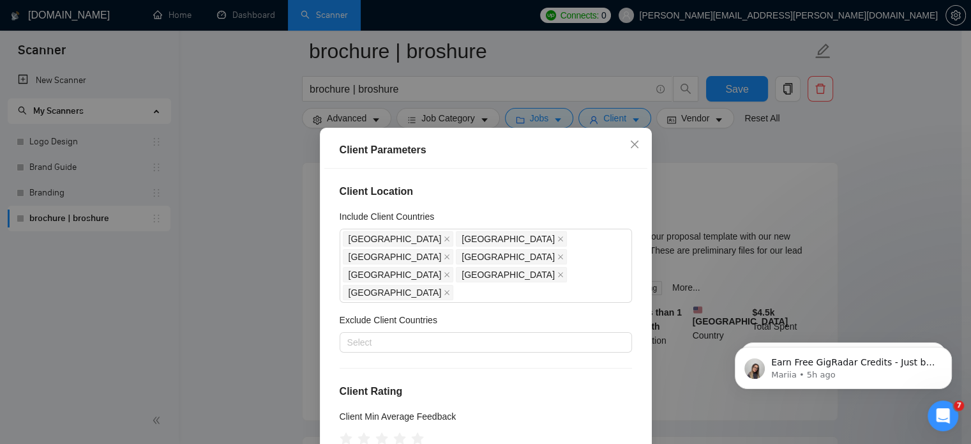
click at [687, 160] on div "Client Parameters Client Location Include Client Countries [GEOGRAPHIC_DATA] [G…" at bounding box center [485, 222] width 971 height 444
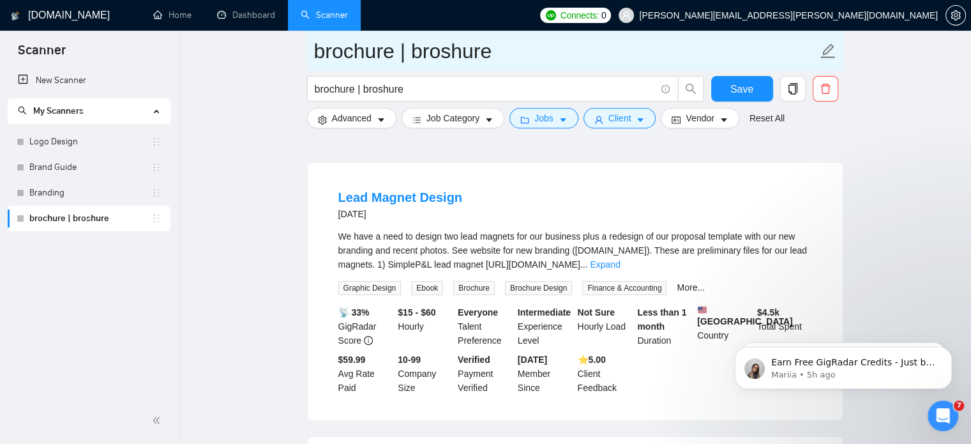
click at [511, 53] on input "brochure | broshure" at bounding box center [565, 51] width 503 height 32
click at [322, 54] on input "brochure" at bounding box center [565, 51] width 503 height 32
type input "Brochure"
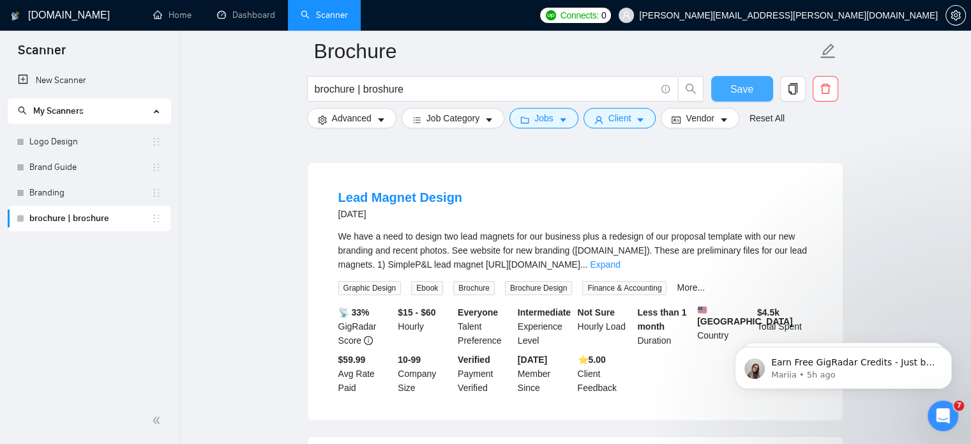
click at [752, 93] on button "Save" at bounding box center [742, 89] width 62 height 26
click at [97, 79] on link "New Scanner" at bounding box center [89, 81] width 142 height 26
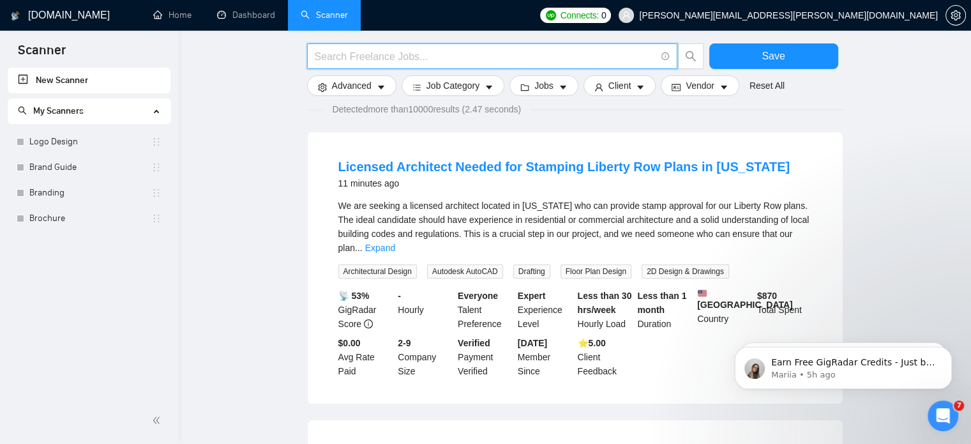
click at [459, 59] on input "text" at bounding box center [485, 57] width 341 height 16
paste input "catalog | catalogue"
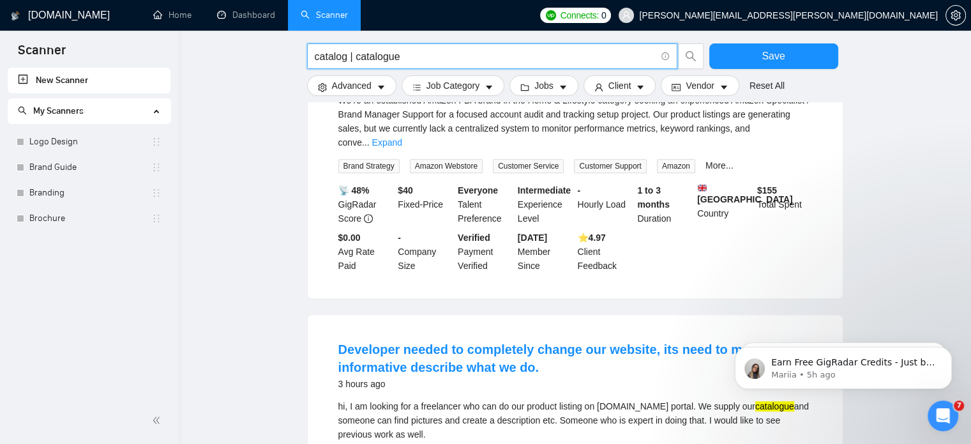
scroll to position [783, 0]
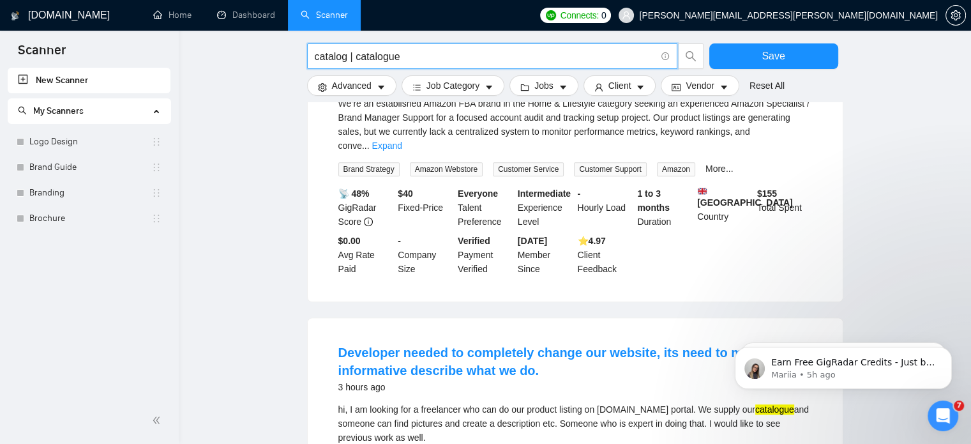
type input "catalog | catalogue"
click at [405, 59] on input "catalog | catalogue" at bounding box center [485, 57] width 341 height 16
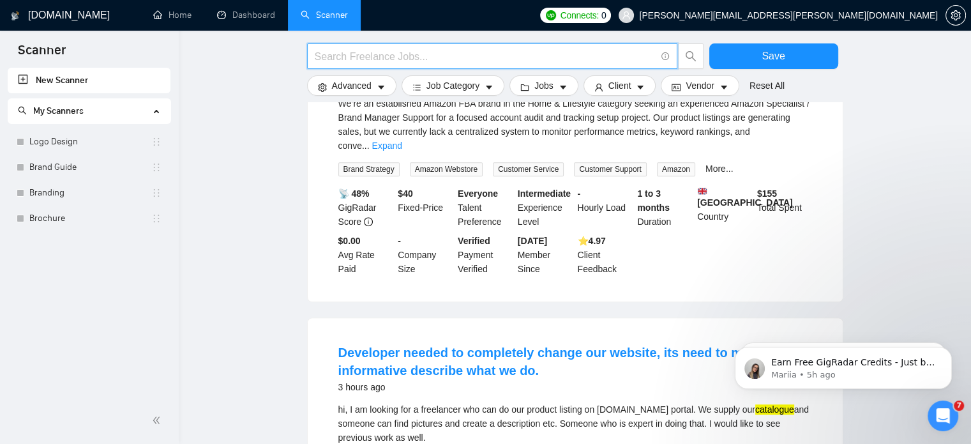
paste input "("logo design" | "brand identity" | "branding package" | "visual identity" | "s…"
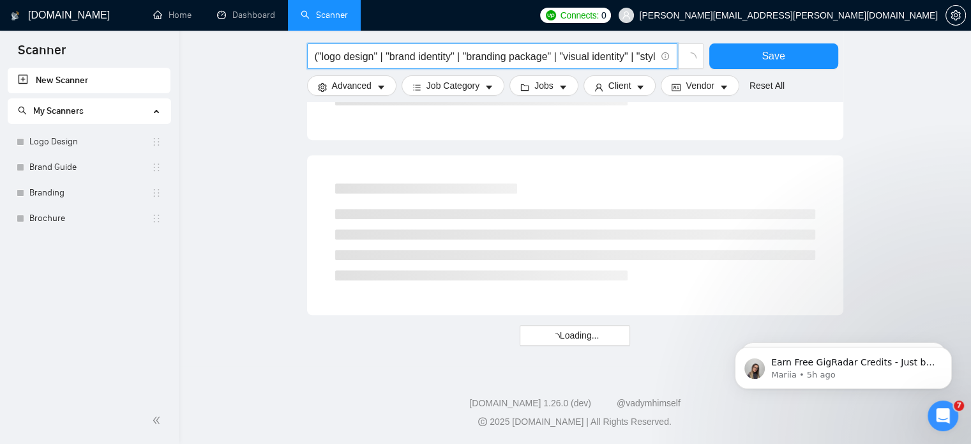
scroll to position [0, 117]
type input "("logo design" | "brand identity" | "branding package" | "visual identity" | "s…"
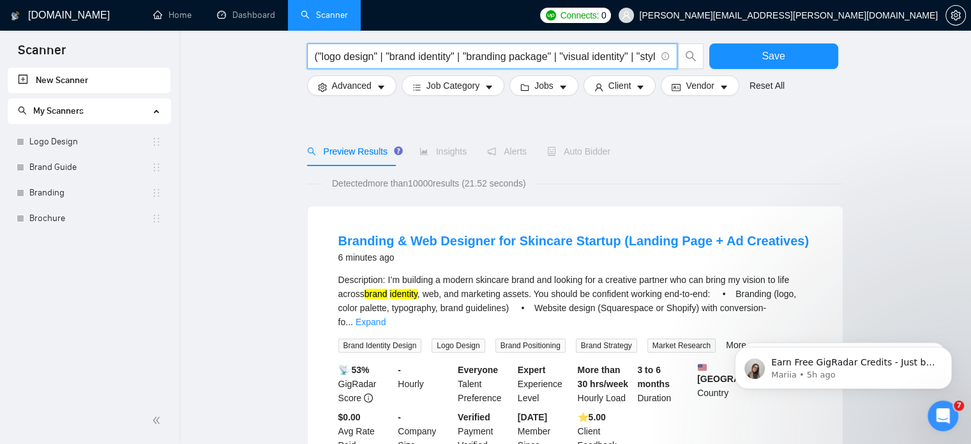
scroll to position [91, 0]
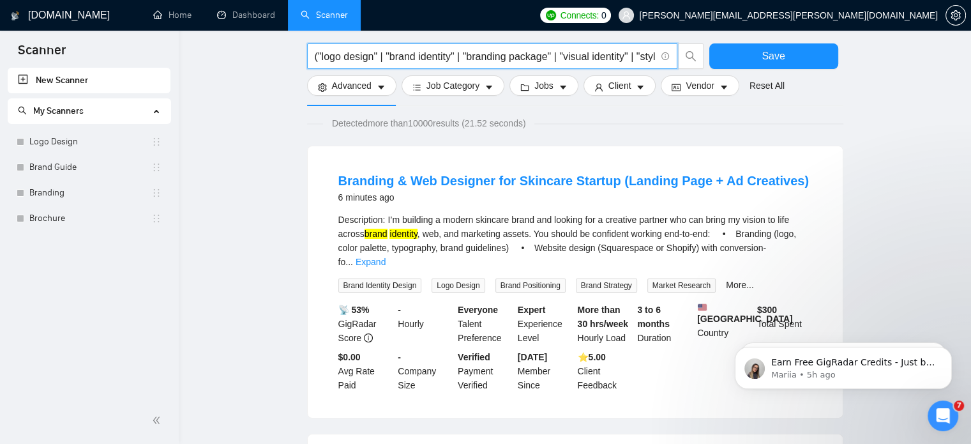
click at [565, 59] on input "("logo design" | "brand identity" | "branding package" | "visual identity" | "s…" at bounding box center [485, 57] width 341 height 16
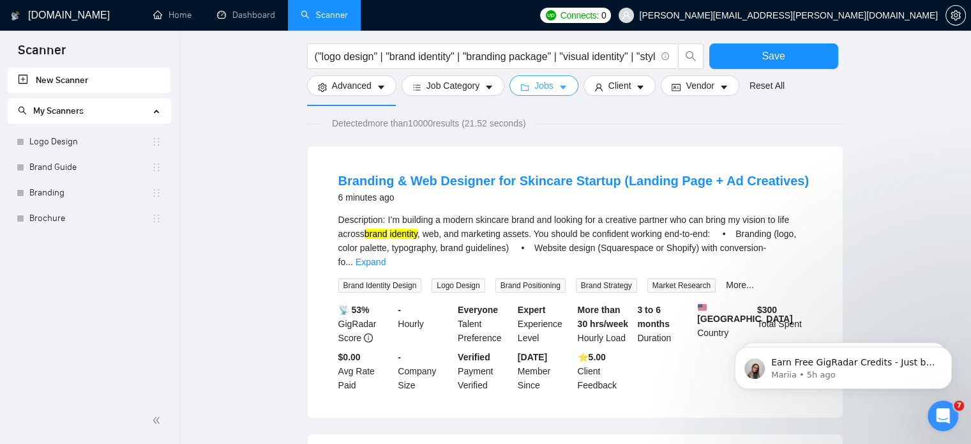
click at [548, 79] on span "Jobs" at bounding box center [544, 86] width 19 height 14
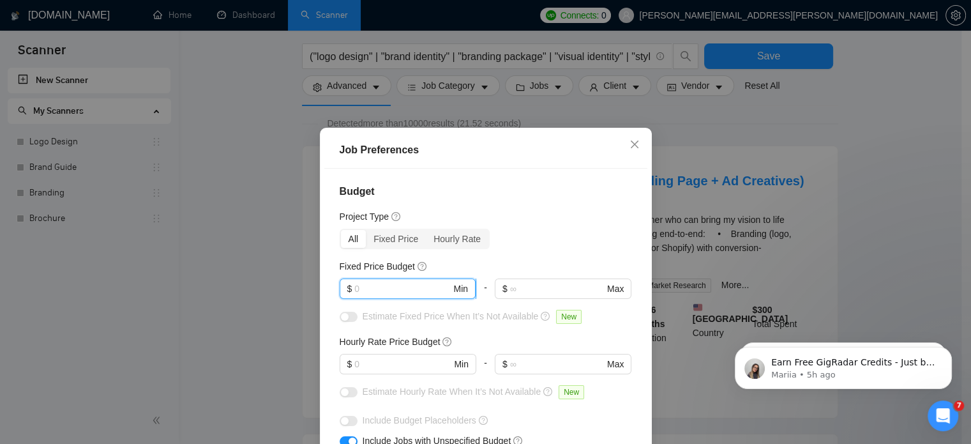
click at [384, 282] on input "text" at bounding box center [402, 289] width 96 height 14
type input "1000"
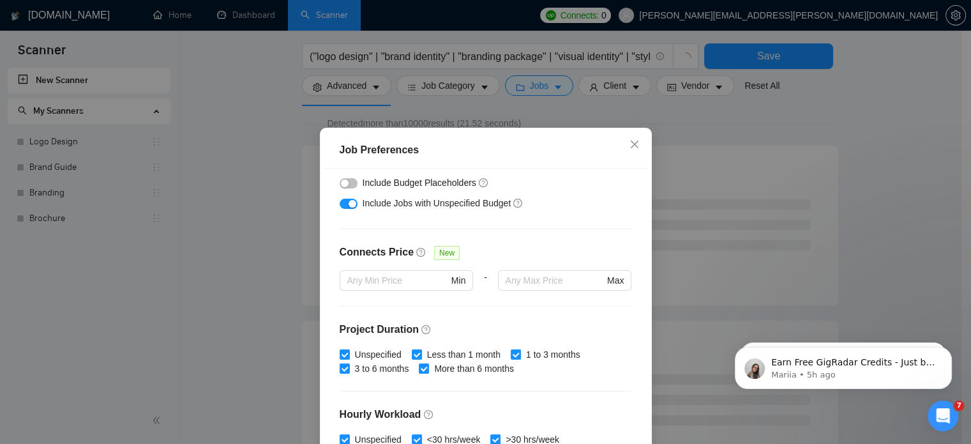
scroll to position [197, 0]
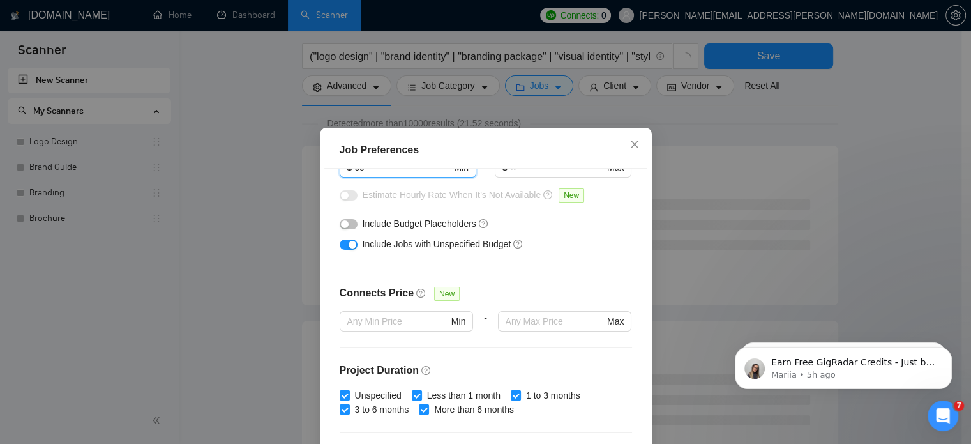
type input "60"
click at [340, 242] on button "button" at bounding box center [349, 244] width 18 height 10
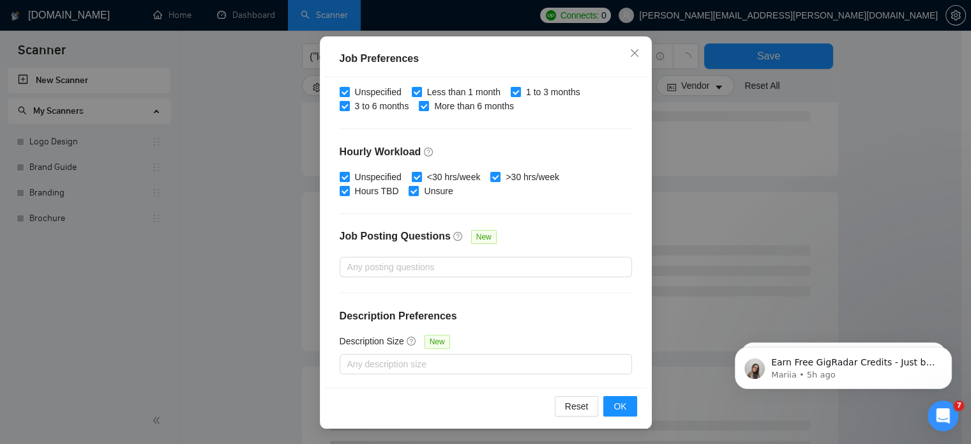
scroll to position [229, 0]
click at [608, 405] on button "OK" at bounding box center [620, 406] width 33 height 20
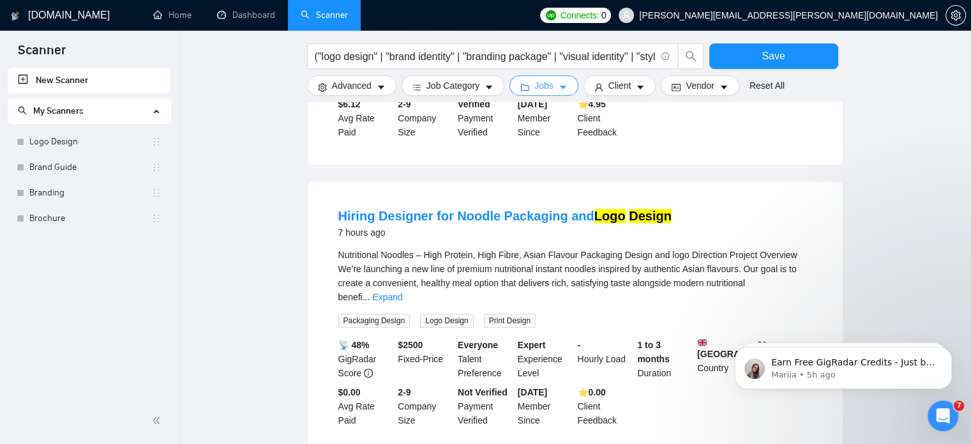
scroll to position [891, 0]
click at [388, 88] on button "Advanced" at bounding box center [351, 85] width 89 height 20
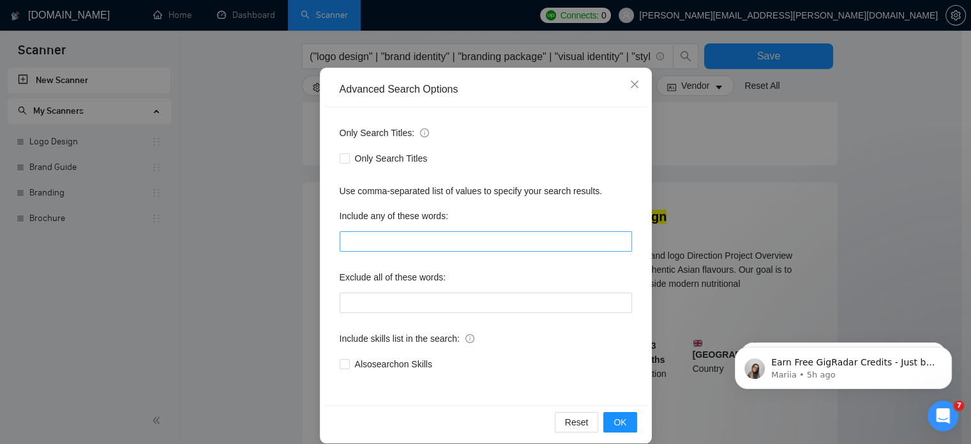
scroll to position [87, 0]
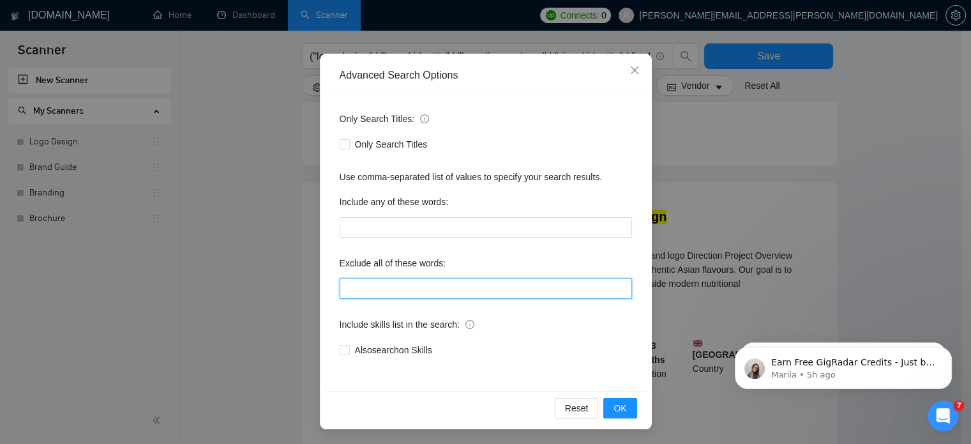
click at [424, 296] on input "text" at bounding box center [486, 288] width 292 height 20
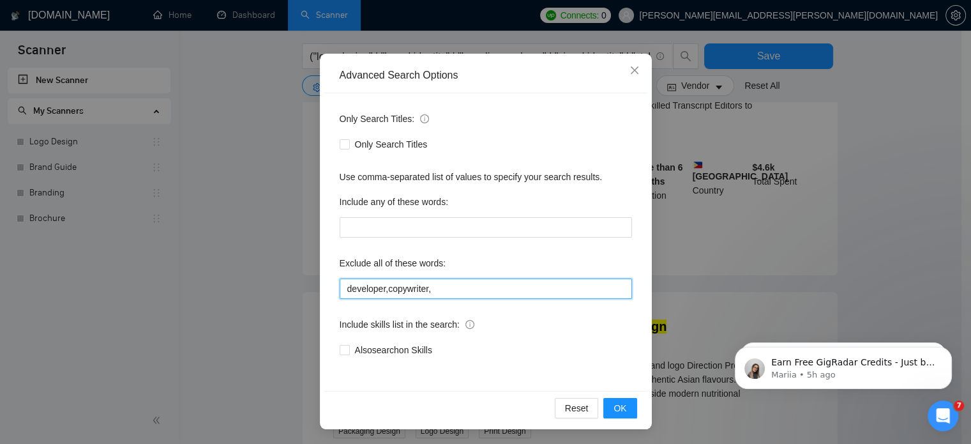
scroll to position [891, 0]
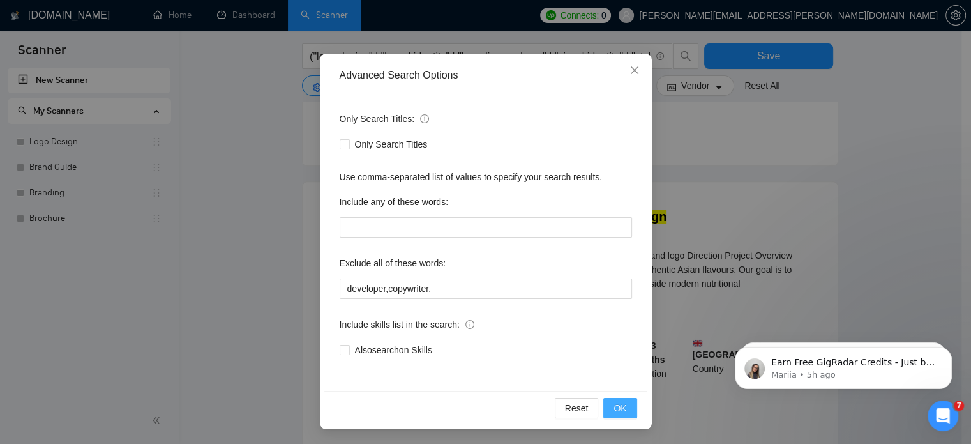
click at [618, 413] on span "OK" at bounding box center [620, 408] width 13 height 14
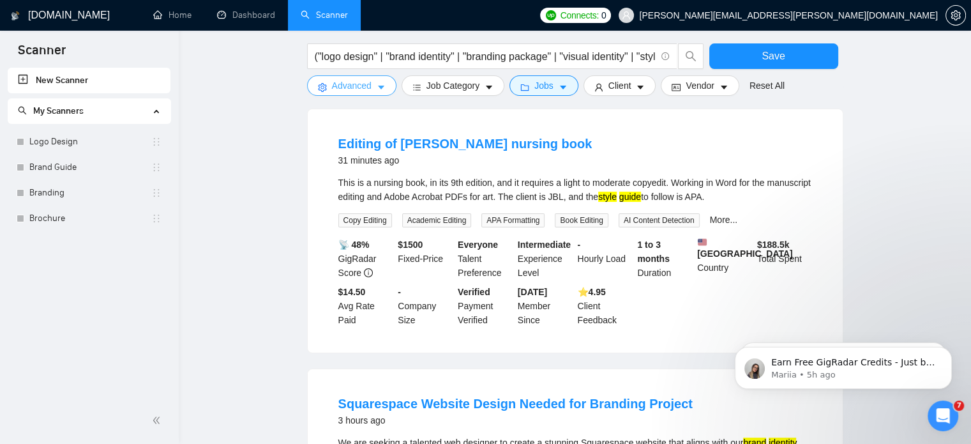
scroll to position [146, 0]
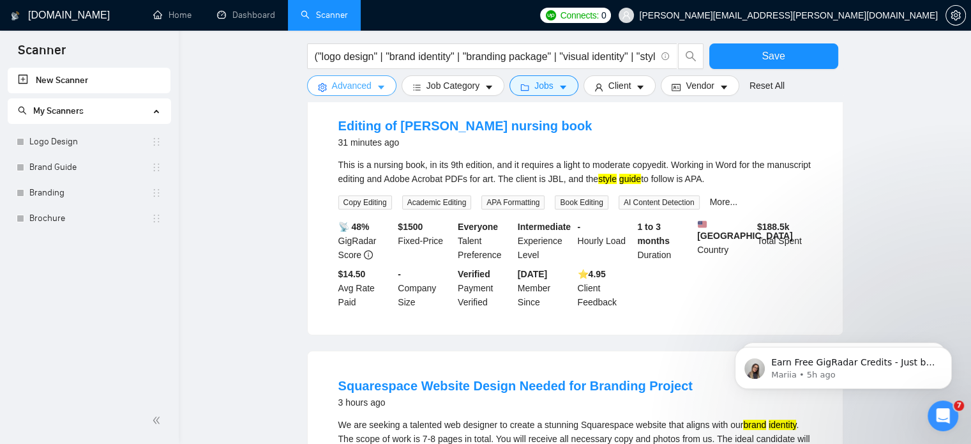
click at [367, 87] on span "Advanced" at bounding box center [352, 86] width 40 height 14
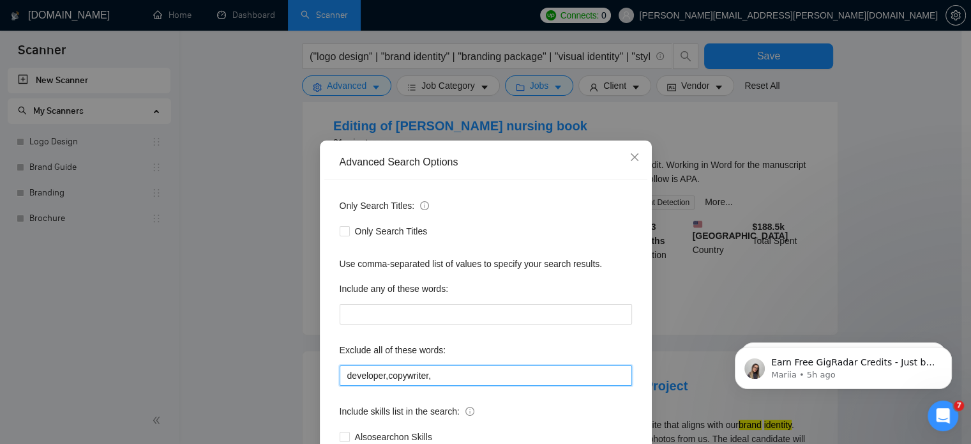
click at [460, 372] on input "developer,copywriter," at bounding box center [486, 375] width 292 height 20
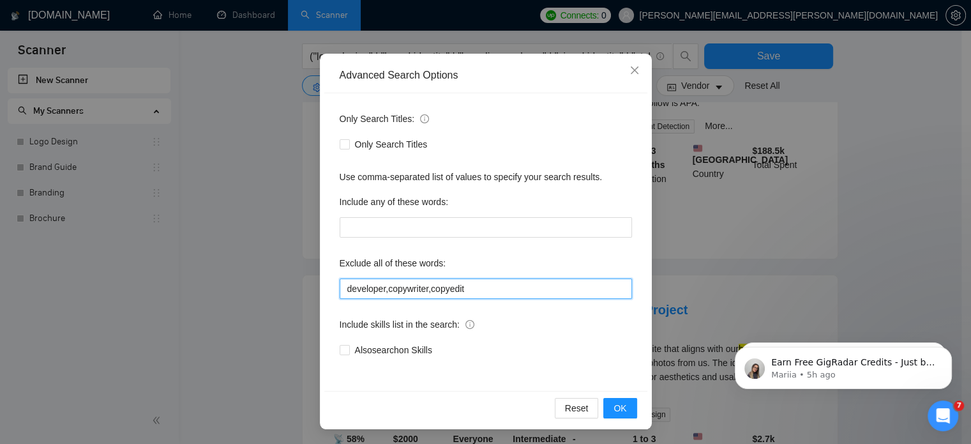
scroll to position [229, 0]
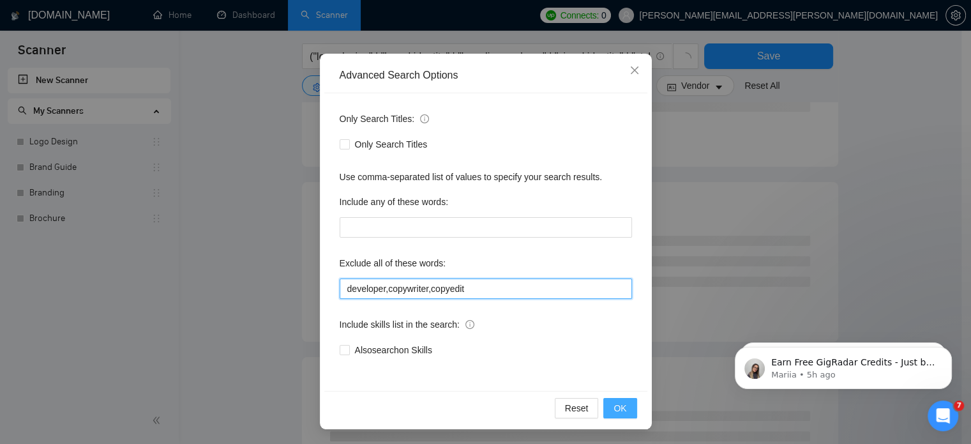
type input "developer,copywriter,copyedit"
click at [620, 407] on span "OK" at bounding box center [620, 408] width 13 height 14
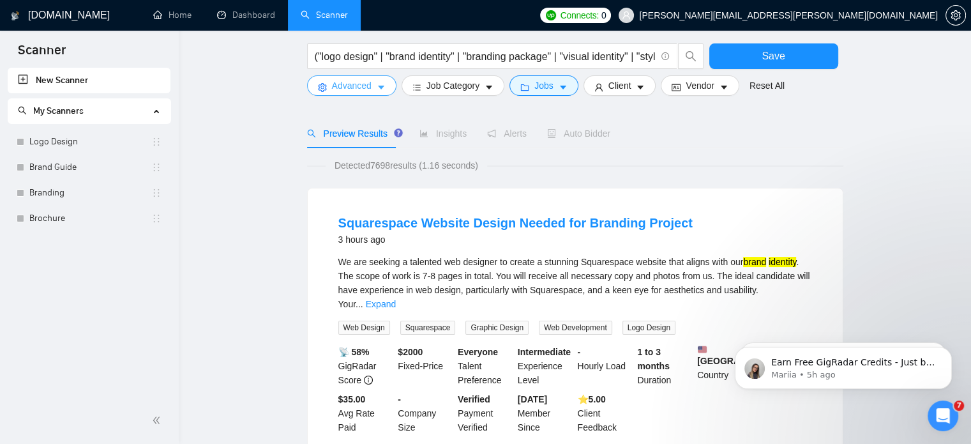
scroll to position [89, 0]
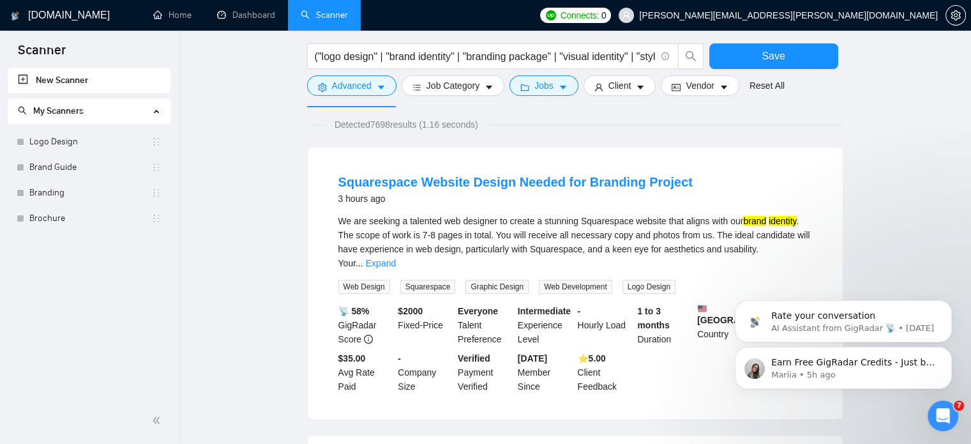
click at [791, 245] on div "Earn Free GigRadar Credits - Just by Sharing Your Story! 💬 Want more credits fo…" at bounding box center [843, 309] width 235 height 160
click at [791, 251] on div "Earn Free GigRadar Credits - Just by Sharing Your Story! 💬 Want more credits fo…" at bounding box center [843, 309] width 235 height 160
click at [786, 249] on div "Earn Free GigRadar Credits - Just by Sharing Your Story! 💬 Want more credits fo…" at bounding box center [843, 309] width 235 height 160
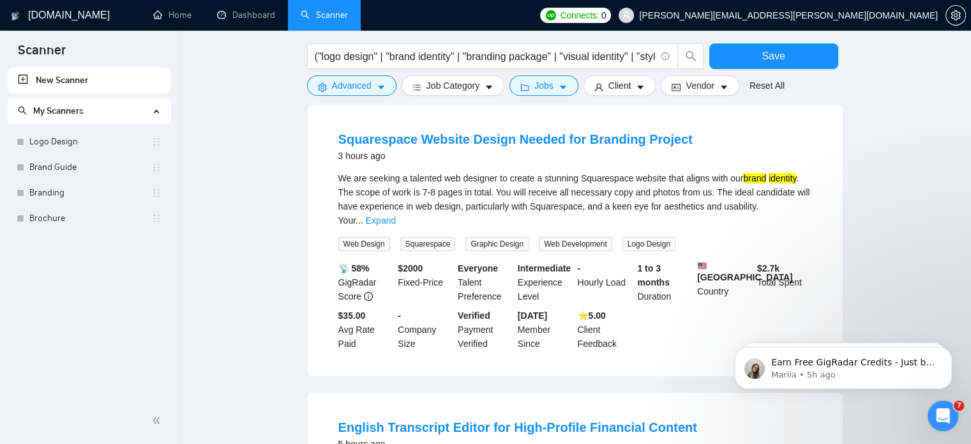
scroll to position [158, 0]
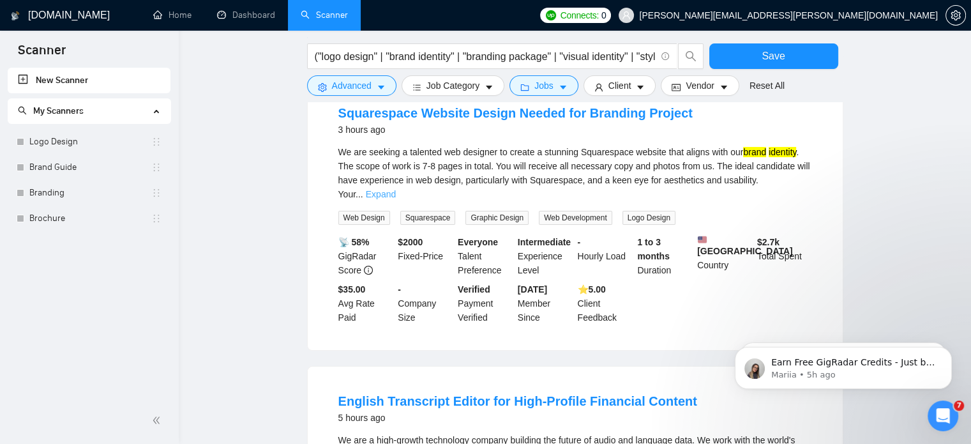
click at [396, 189] on link "Expand" at bounding box center [381, 194] width 30 height 10
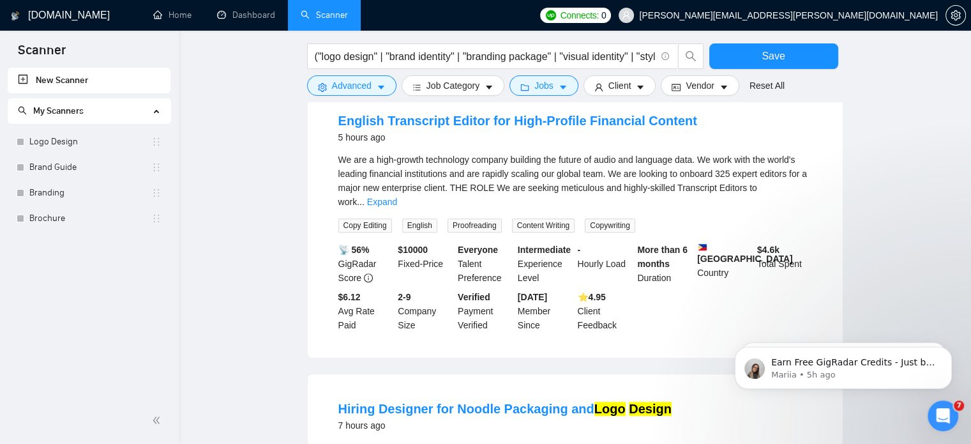
scroll to position [466, 0]
click at [397, 199] on link "Expand" at bounding box center [382, 202] width 30 height 10
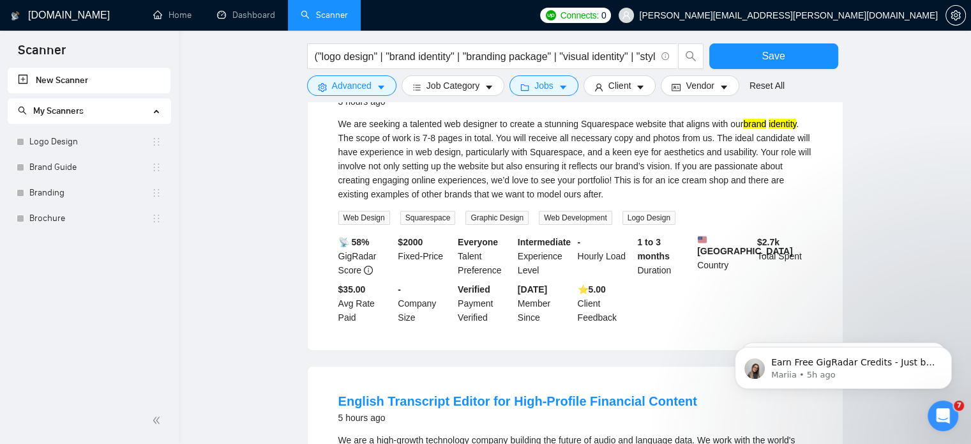
scroll to position [188, 0]
click at [676, 134] on div "We are seeking a talented web designer to create a stunning Squarespace website…" at bounding box center [575, 158] width 474 height 84
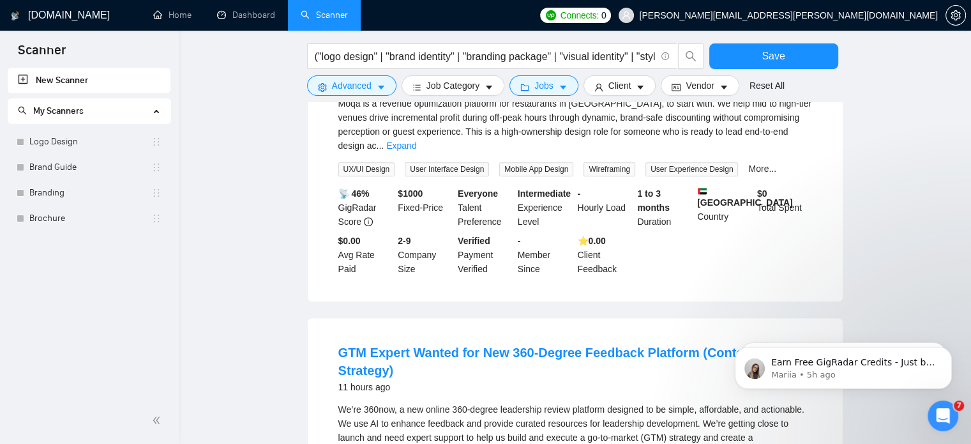
scroll to position [1284, 0]
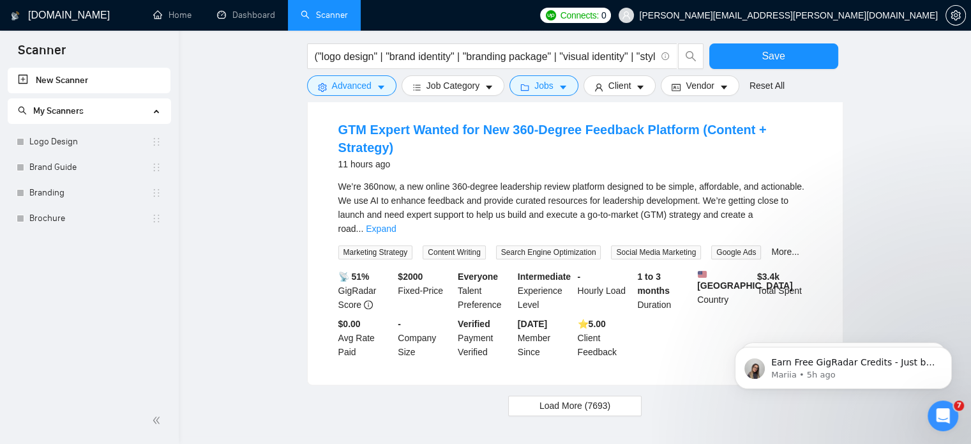
scroll to position [1550, 0]
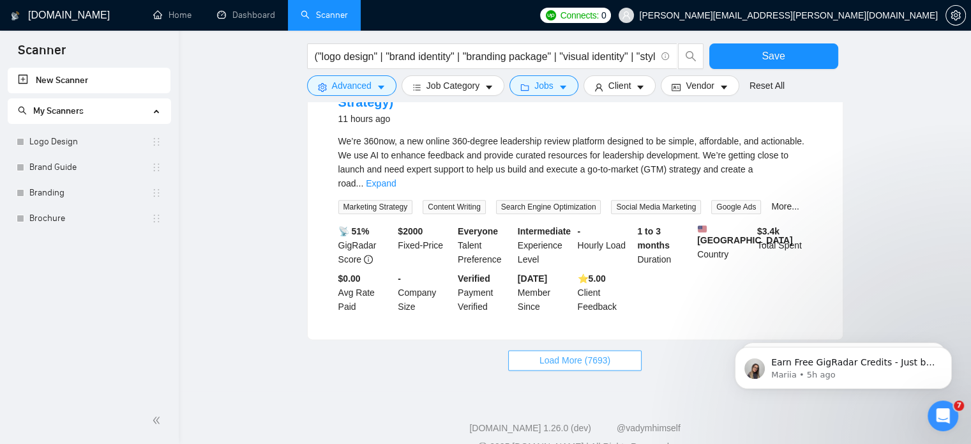
click at [565, 353] on span "Load More (7693)" at bounding box center [575, 360] width 71 height 14
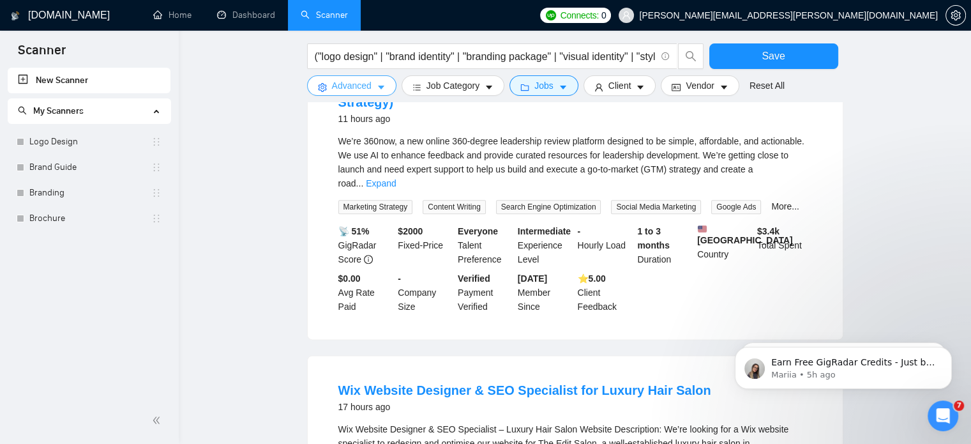
click at [374, 89] on button "Advanced" at bounding box center [351, 85] width 89 height 20
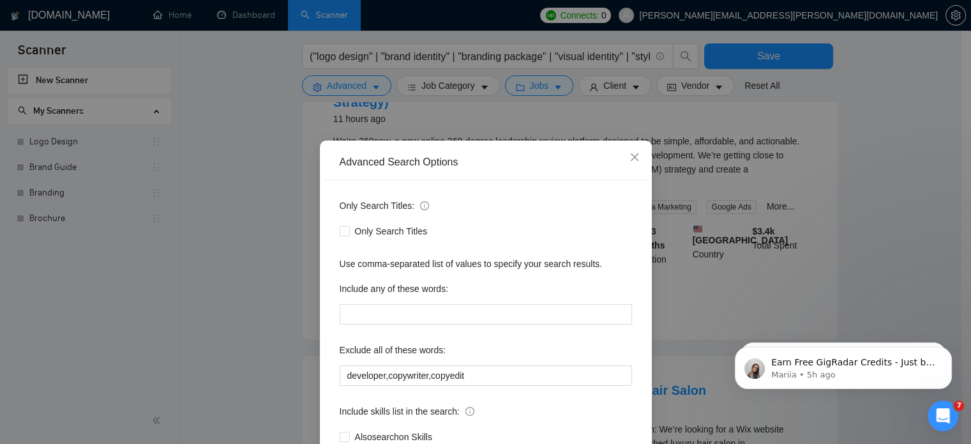
click at [421, 266] on div "Use comma-separated list of values to specify your search results." at bounding box center [486, 264] width 292 height 14
copy div "Use comma-separated list of values to specify your search results."
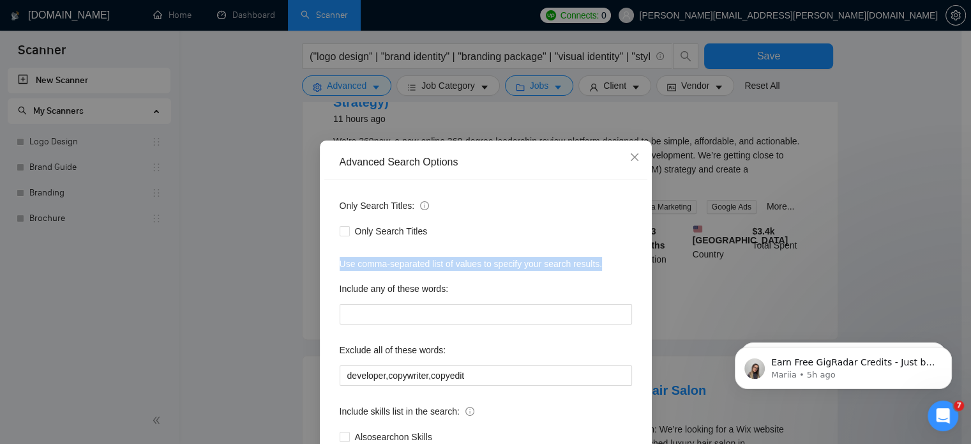
click at [409, 262] on div "Use comma-separated list of values to specify your search results." at bounding box center [486, 264] width 292 height 14
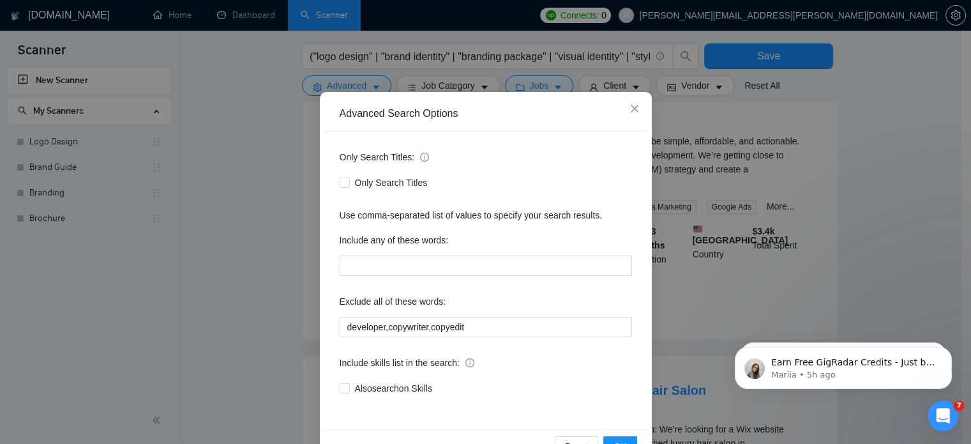
scroll to position [50, 0]
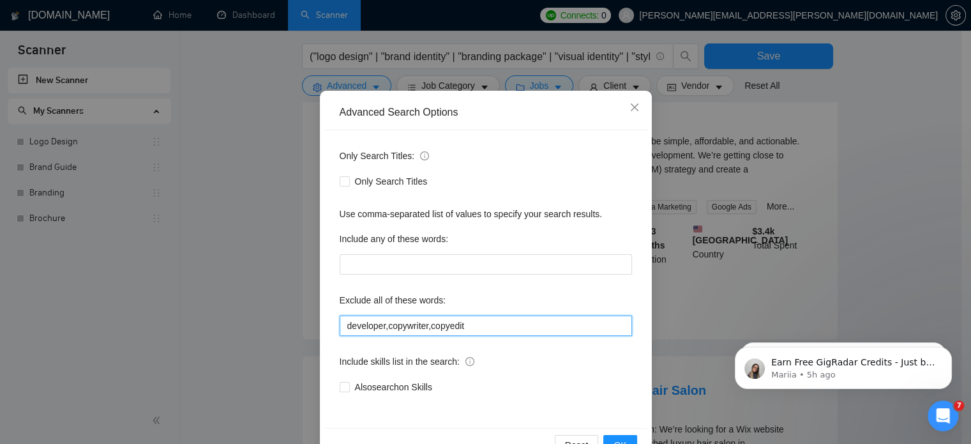
click at [474, 318] on input "developer,copywriter,copyedit" at bounding box center [486, 325] width 292 height 20
paste input "copywriter"
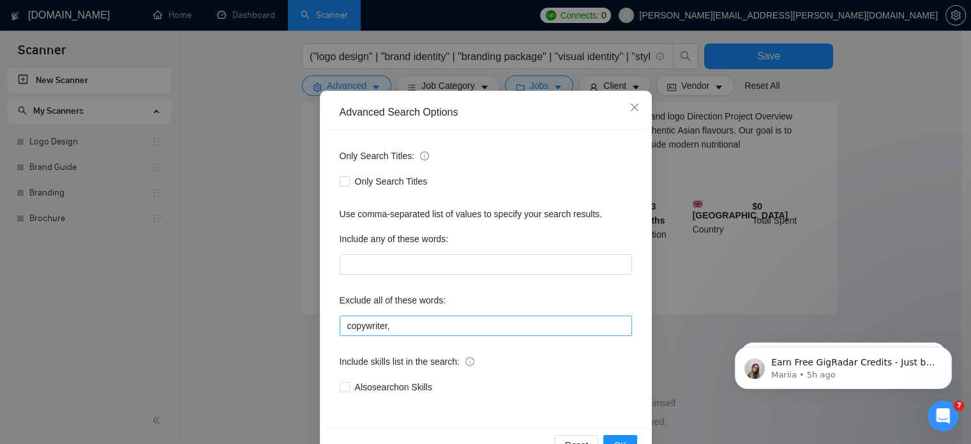
scroll to position [1297, 0]
paste input "content writer"
paste input "rebranding strategy"
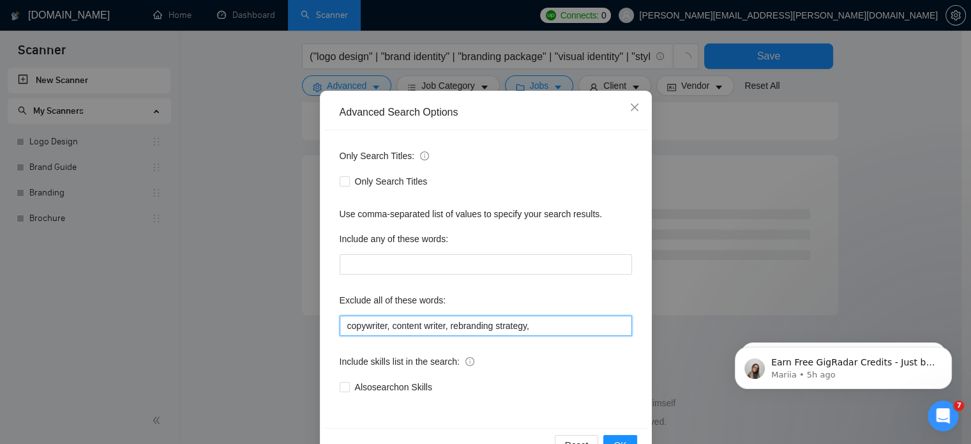
scroll to position [781, 0]
paste input "brand strategy"
paste input "marketing expert"
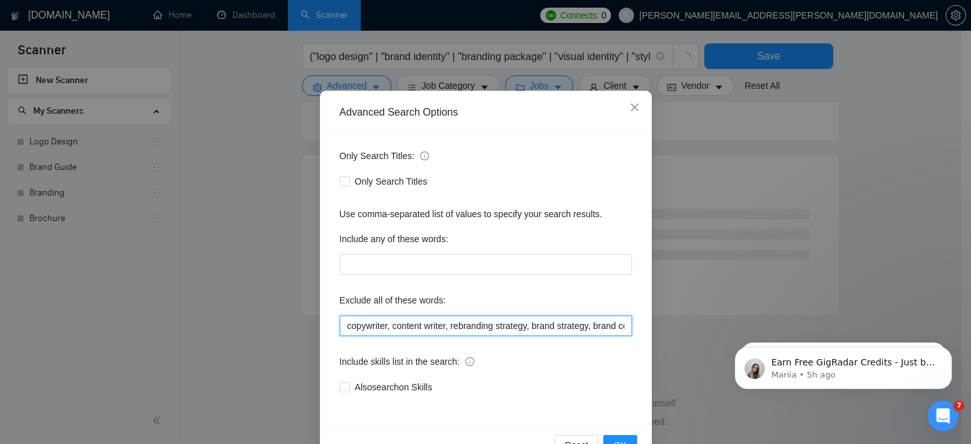
paste input "ghostwriter"
paste input "branding expert"
paste input "brand messaging"
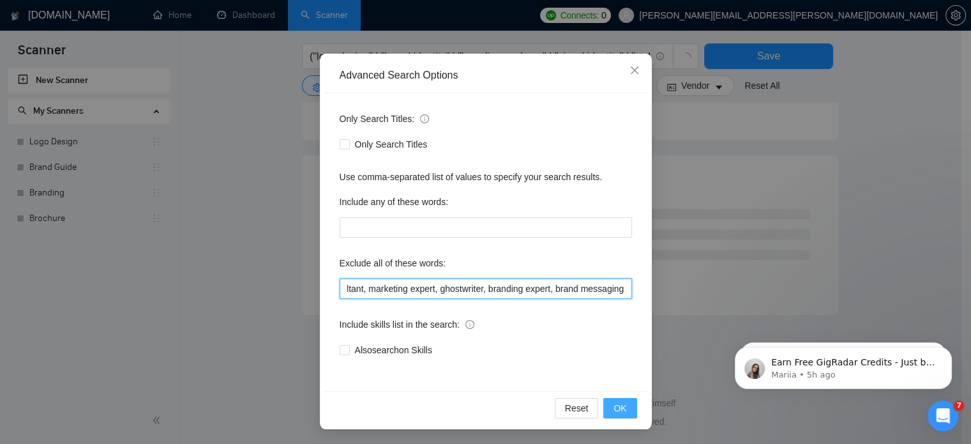
type input "copywriter, content writer, rebranding strategy, brand strategy, brand consulta…"
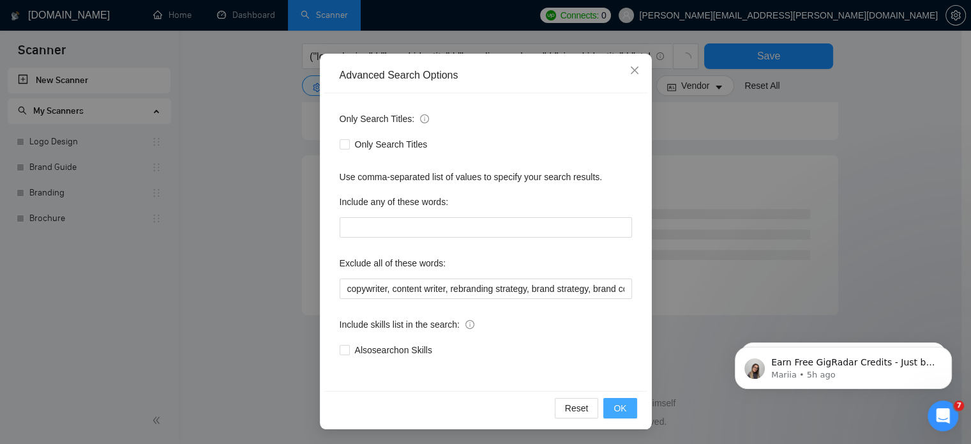
click at [616, 403] on span "OK" at bounding box center [620, 408] width 13 height 14
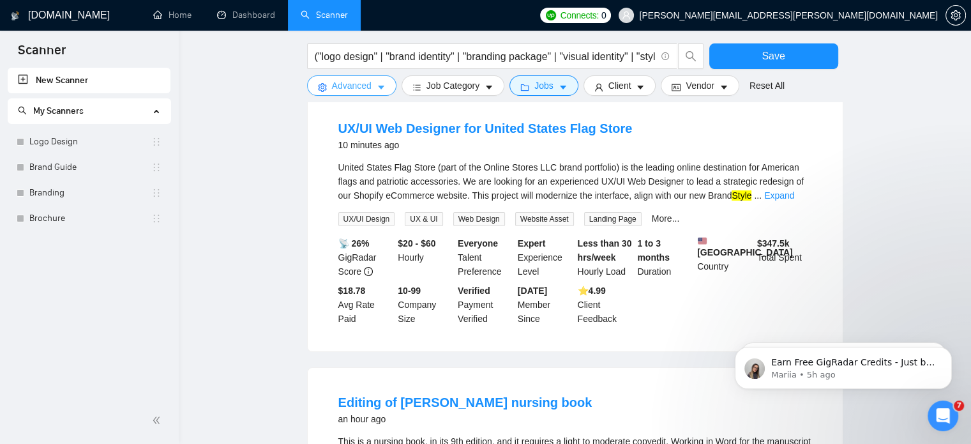
scroll to position [145, 0]
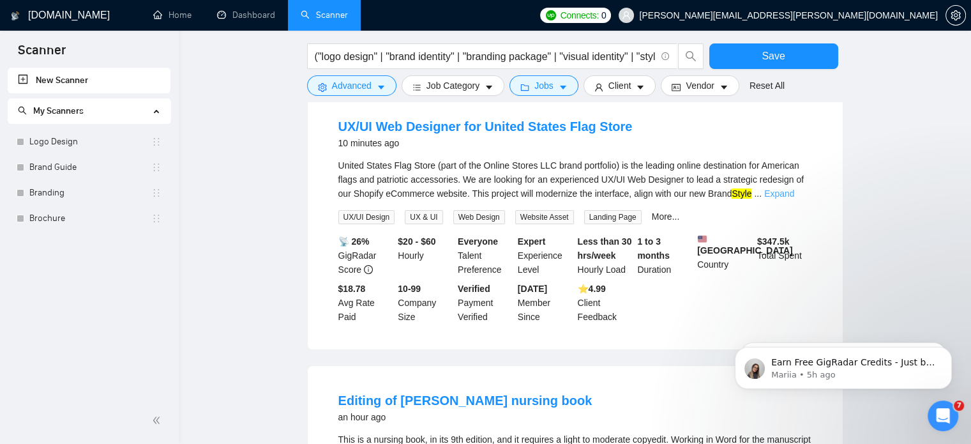
click at [782, 194] on link "Expand" at bounding box center [779, 193] width 30 height 10
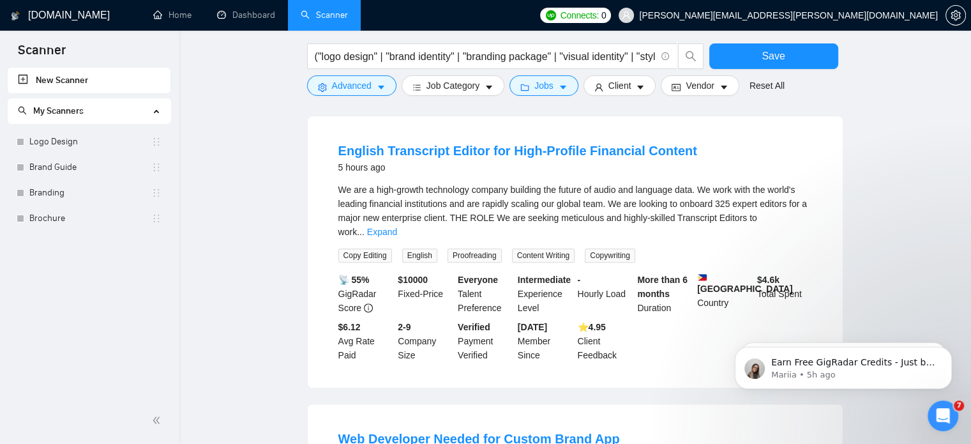
scroll to position [1139, 0]
click at [356, 85] on span "Advanced" at bounding box center [352, 86] width 40 height 14
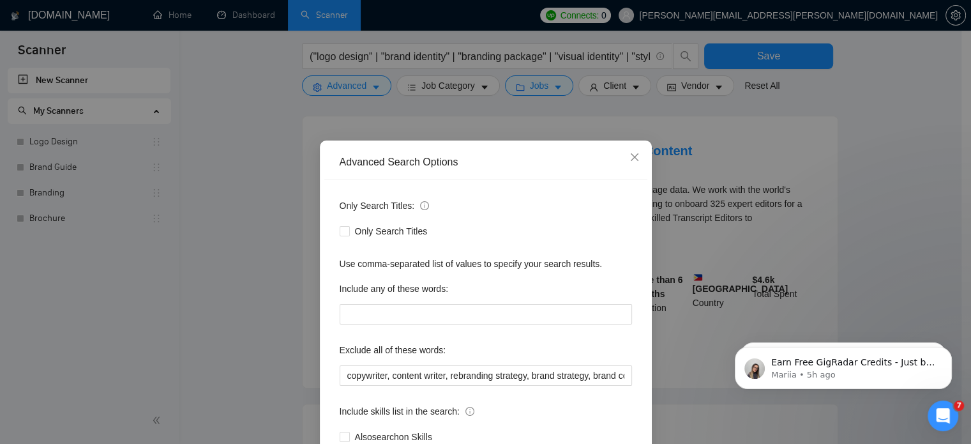
scroll to position [87, 0]
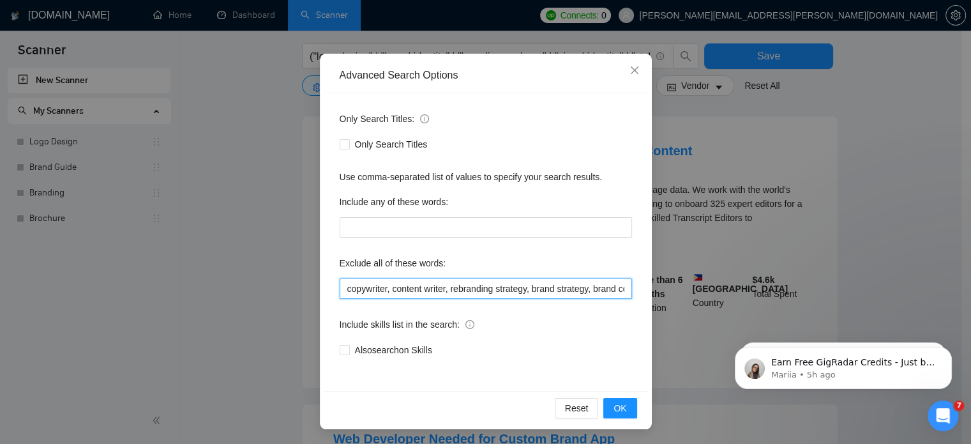
click at [581, 294] on input "copywriter, content writer, rebranding strategy, brand strategy, brand consulta…" at bounding box center [486, 288] width 292 height 20
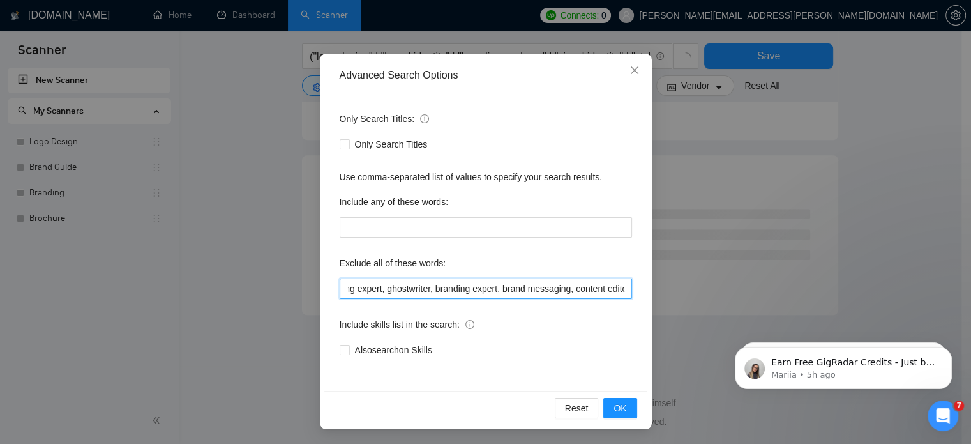
scroll to position [0, 360]
type input "copywriter, content writer, rebranding strategy, brand strategy, brand consulta…"
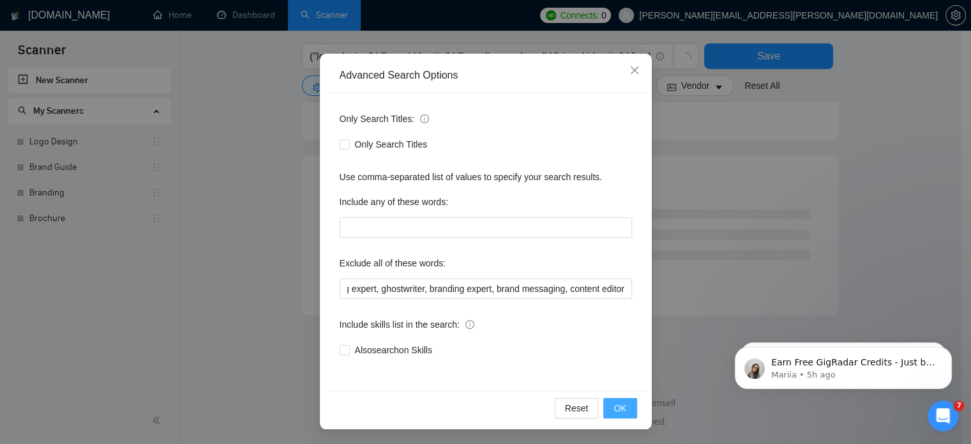
scroll to position [0, 0]
click at [614, 413] on span "OK" at bounding box center [620, 408] width 13 height 14
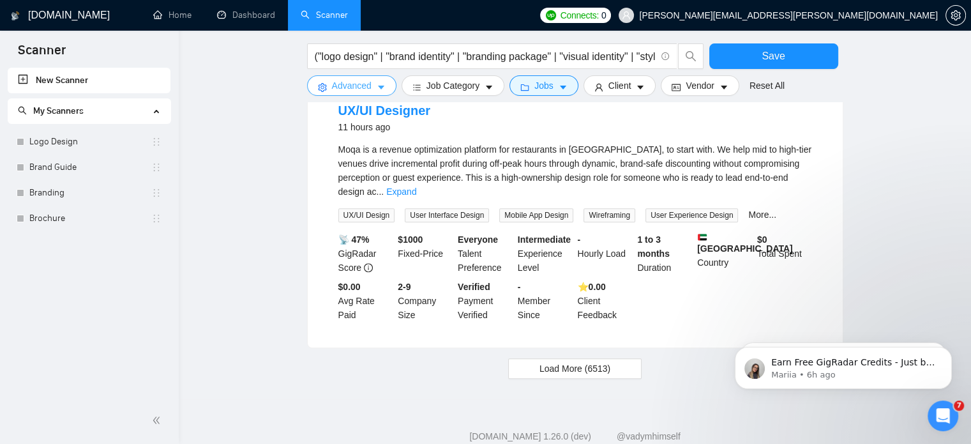
scroll to position [1305, 0]
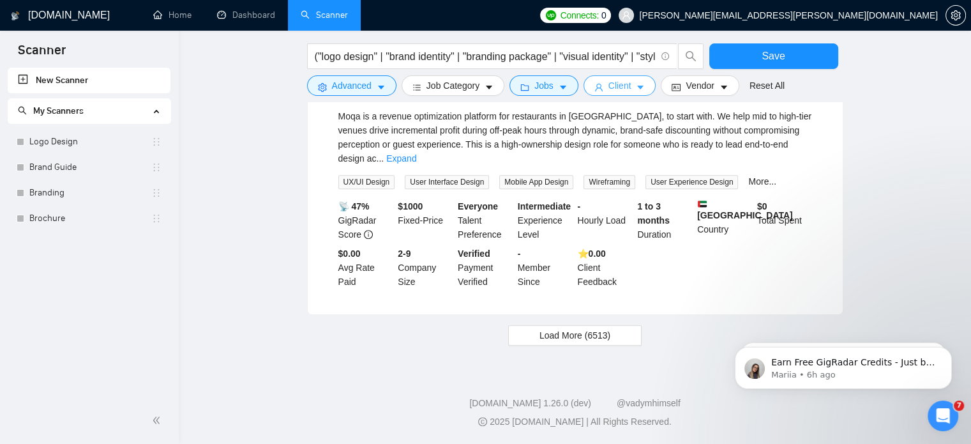
click at [609, 87] on span "Client" at bounding box center [620, 86] width 23 height 14
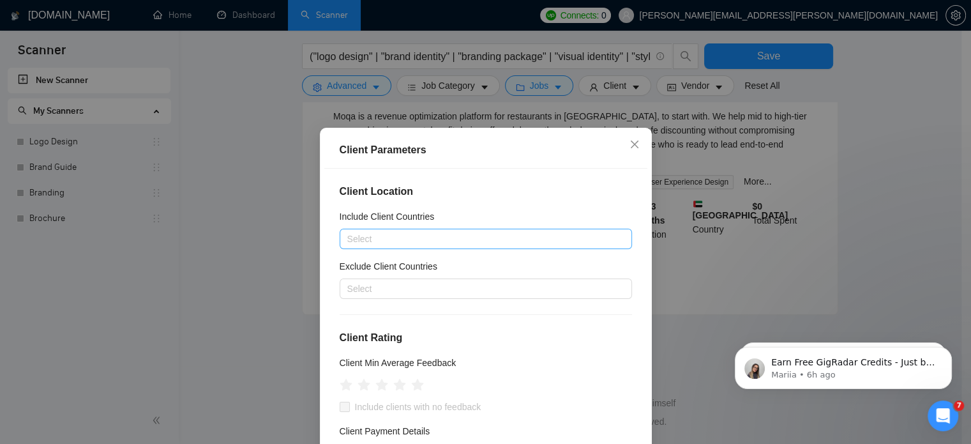
click at [466, 238] on div at bounding box center [479, 238] width 273 height 15
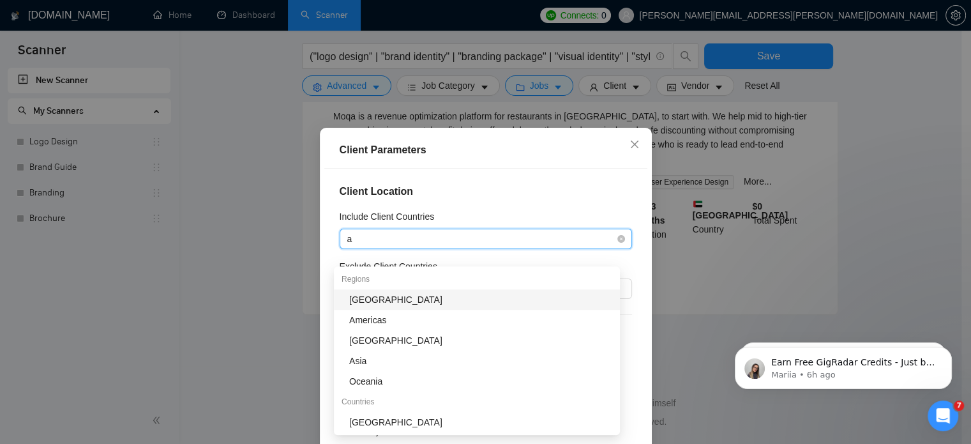
type input "au"
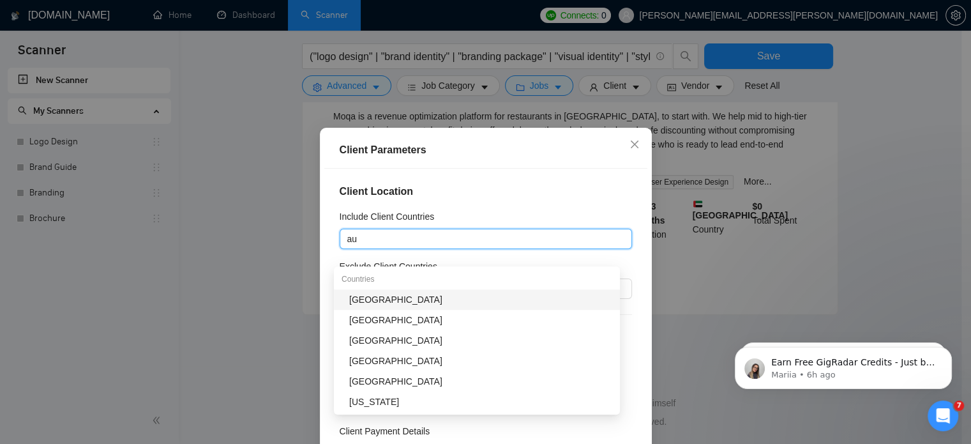
click at [416, 292] on div "[GEOGRAPHIC_DATA]" at bounding box center [480, 299] width 263 height 14
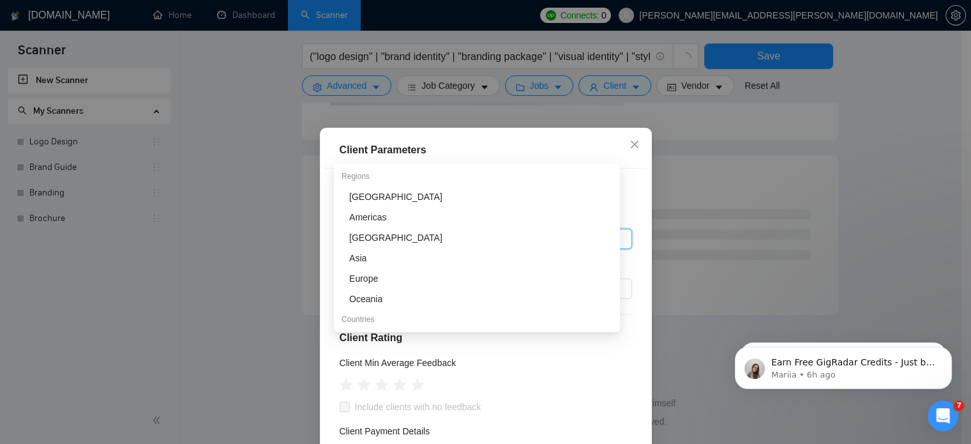
scroll to position [781, 0]
type input "new"
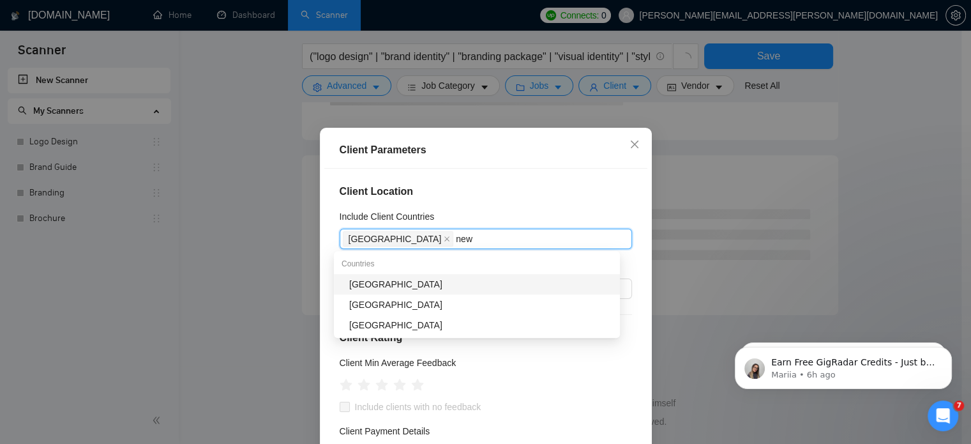
click at [415, 282] on div at bounding box center [479, 288] width 273 height 15
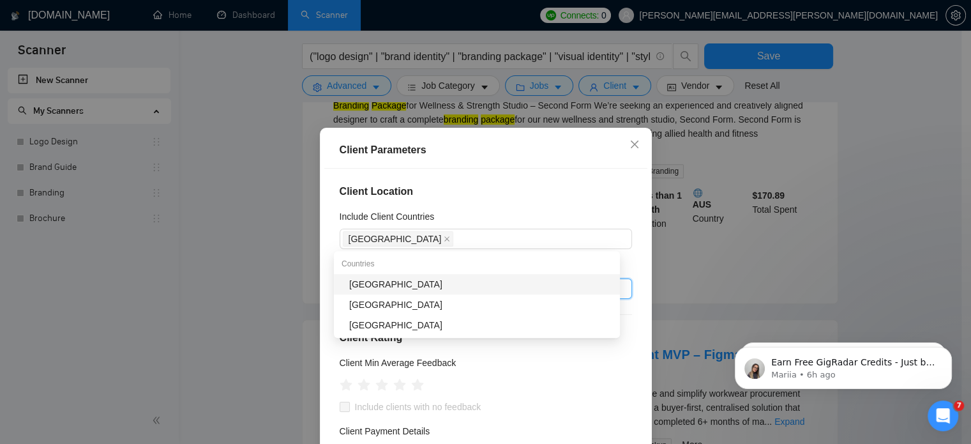
scroll to position [1275, 0]
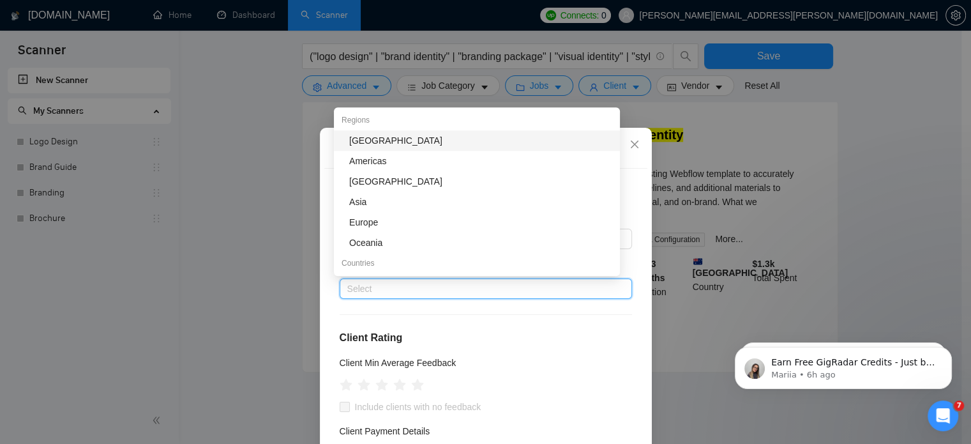
click at [285, 249] on div "Client Parameters Client Location Include Client Countries [GEOGRAPHIC_DATA] Ex…" at bounding box center [485, 222] width 971 height 444
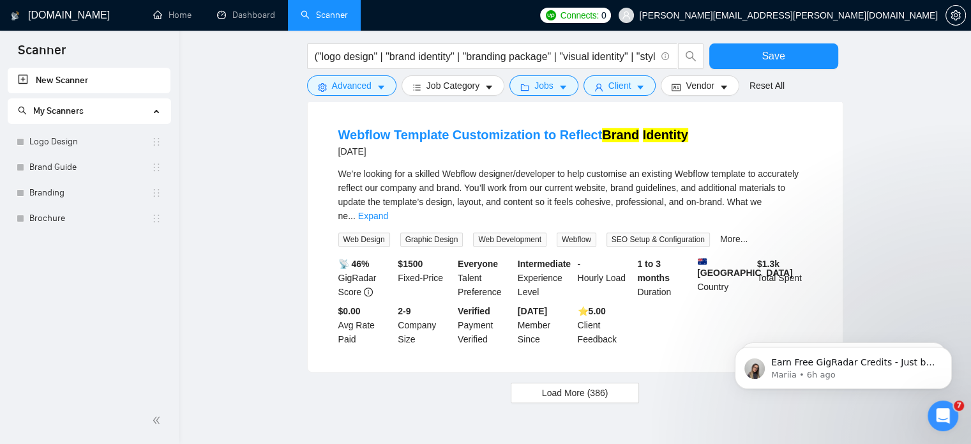
click at [619, 99] on form "("logo design" | "brand identity" | "branding package" | "visual identity" | "s…" at bounding box center [575, 67] width 536 height 72
click at [622, 86] on span "Client" at bounding box center [620, 86] width 23 height 14
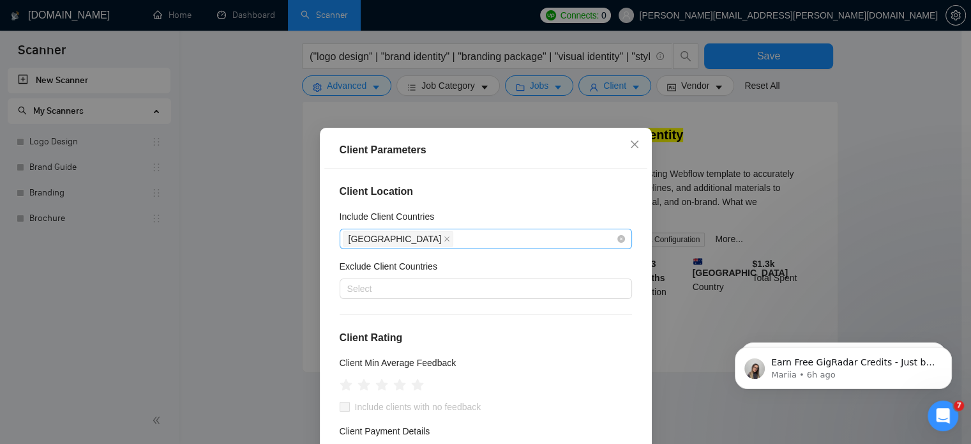
click at [446, 231] on div "[GEOGRAPHIC_DATA]" at bounding box center [479, 239] width 273 height 18
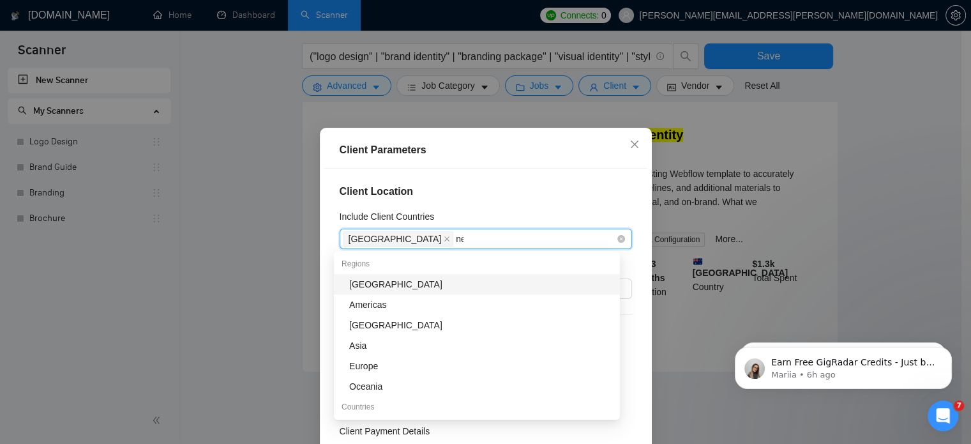
type input "new"
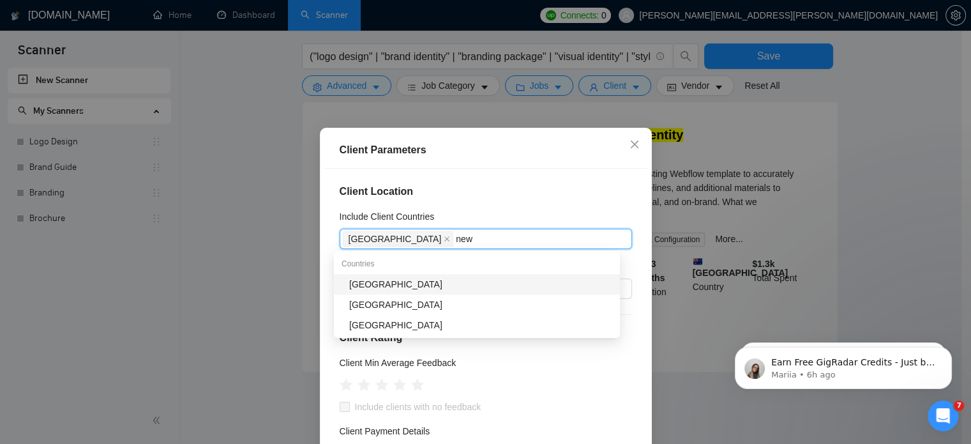
click at [388, 278] on div "[GEOGRAPHIC_DATA]" at bounding box center [480, 284] width 263 height 14
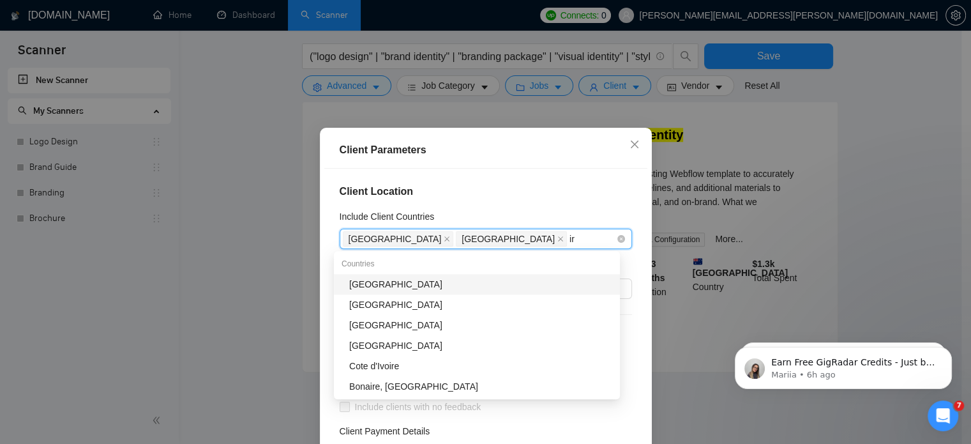
type input "ire"
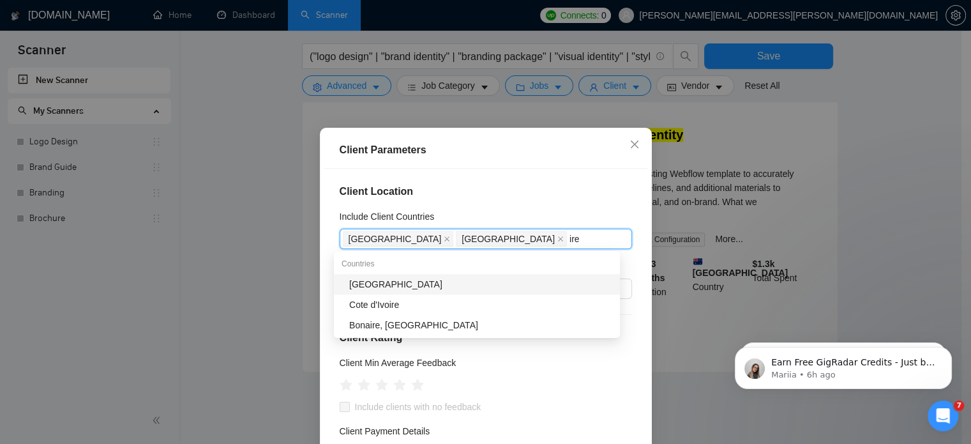
click at [375, 284] on div "[GEOGRAPHIC_DATA]" at bounding box center [480, 284] width 263 height 14
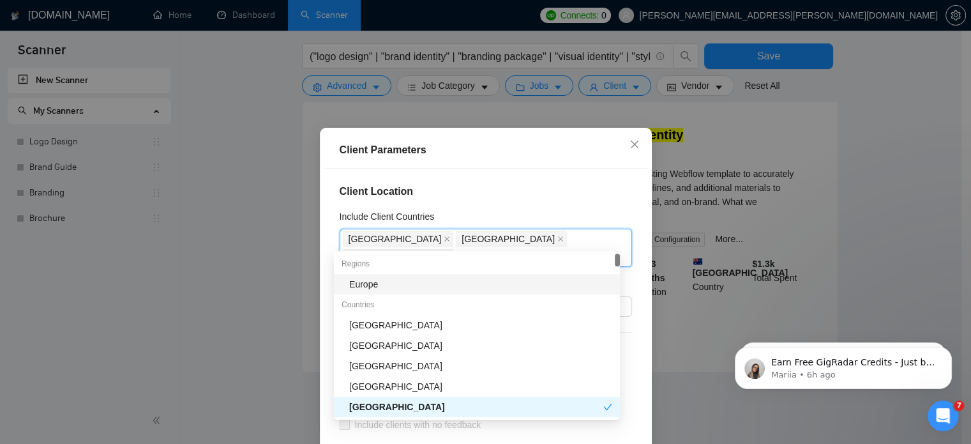
type input "uni"
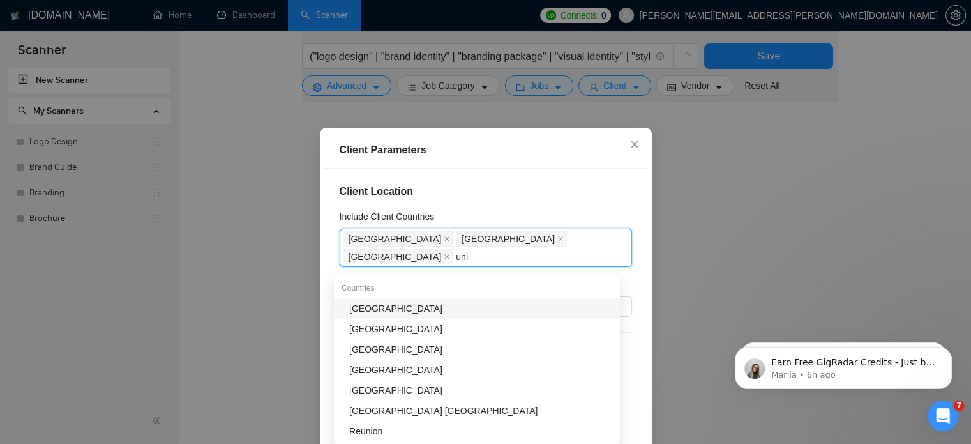
scroll to position [1250, 0]
click at [376, 308] on div "[GEOGRAPHIC_DATA]" at bounding box center [480, 308] width 263 height 14
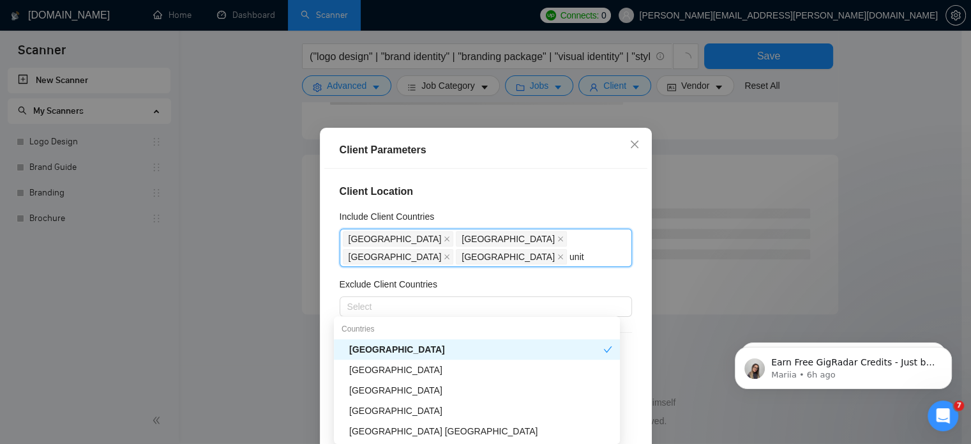
type input "unite"
click at [379, 377] on div "[GEOGRAPHIC_DATA]" at bounding box center [477, 370] width 286 height 20
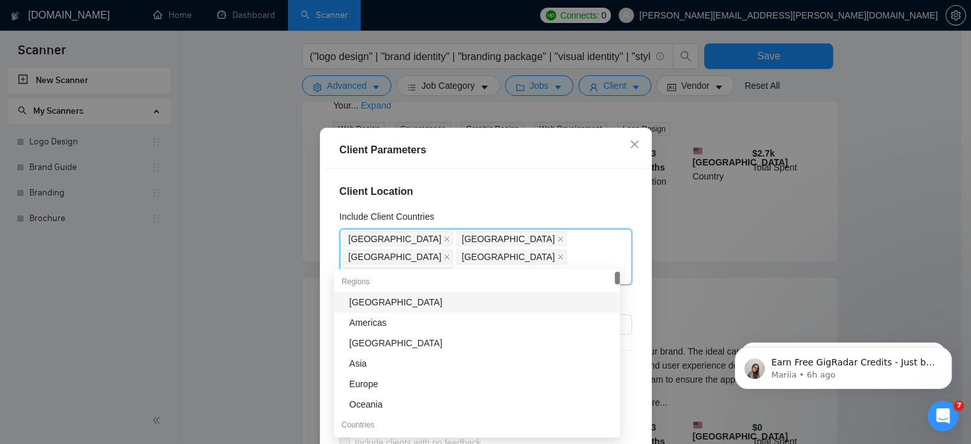
scroll to position [1275, 0]
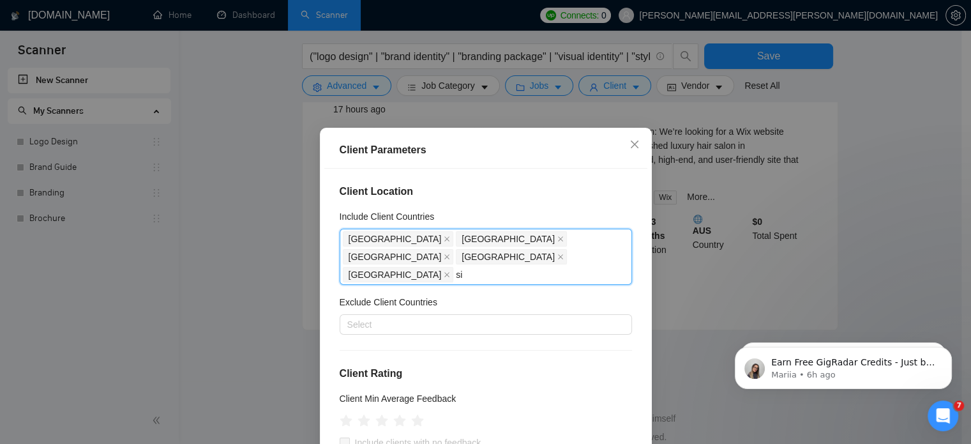
type input "sin"
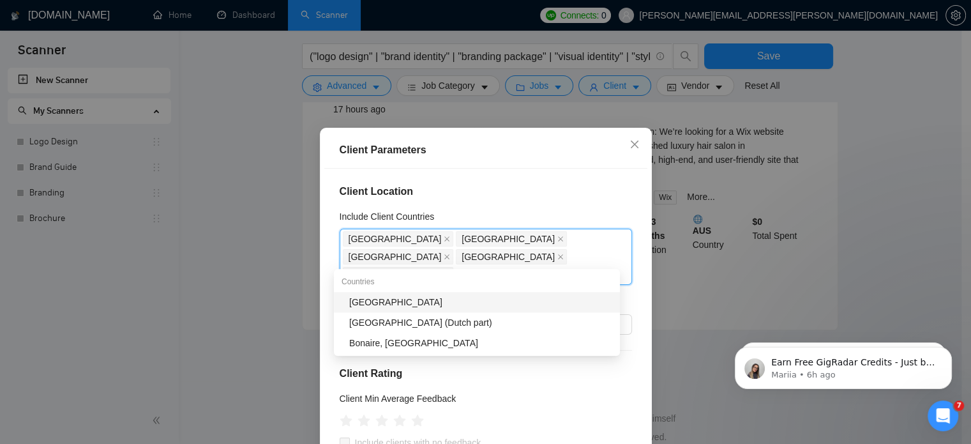
click at [368, 303] on div "[GEOGRAPHIC_DATA]" at bounding box center [480, 302] width 263 height 14
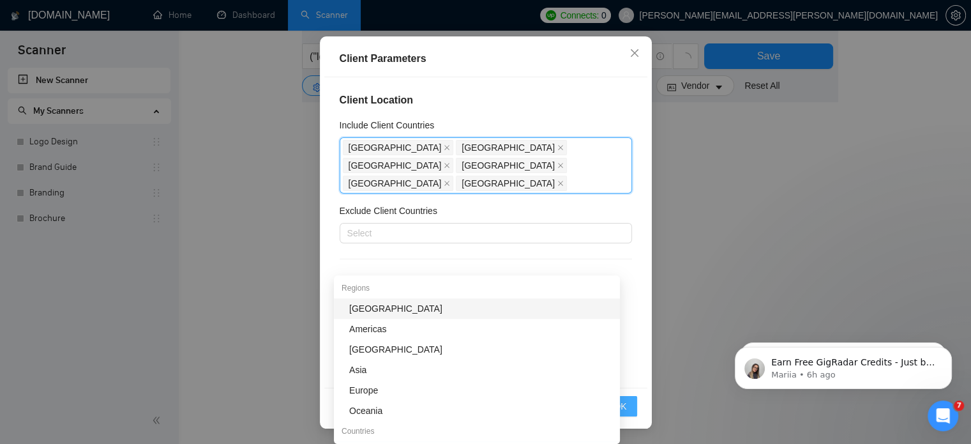
scroll to position [781, 0]
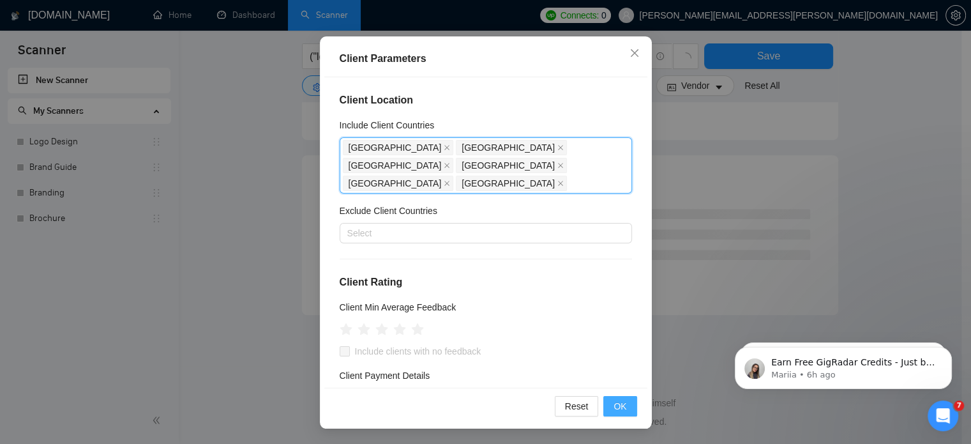
click at [629, 413] on button "OK" at bounding box center [620, 406] width 33 height 20
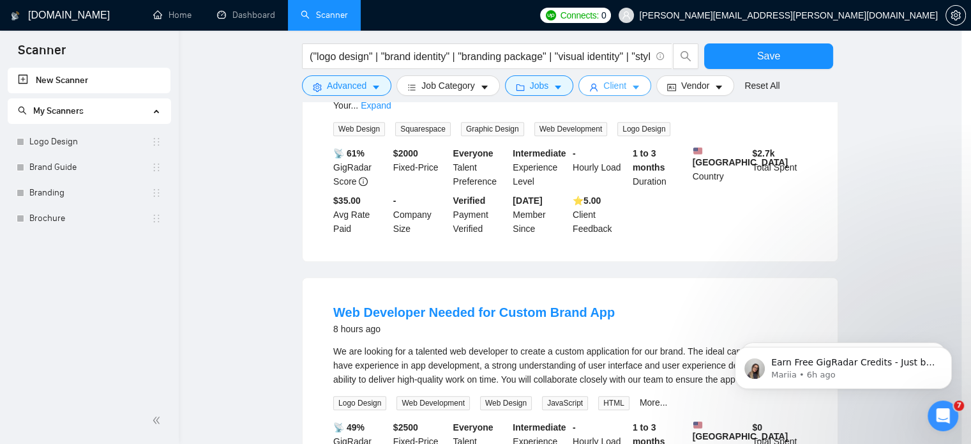
scroll to position [0, 0]
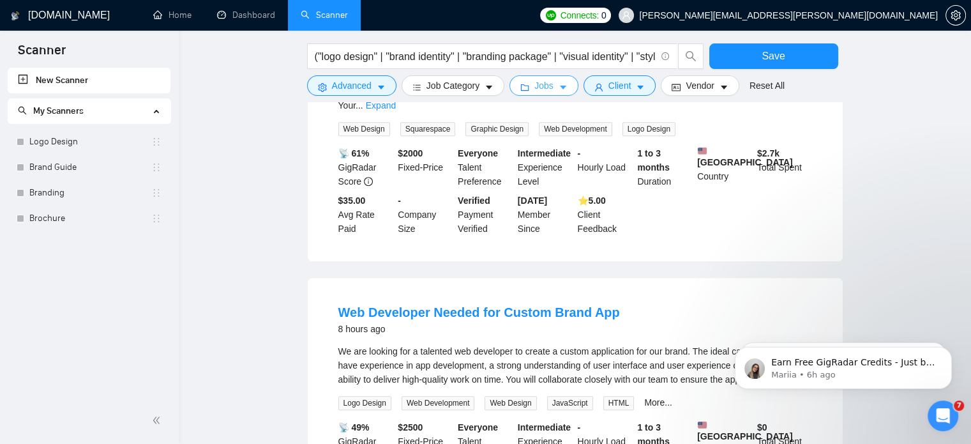
click at [545, 79] on span "Jobs" at bounding box center [544, 86] width 19 height 14
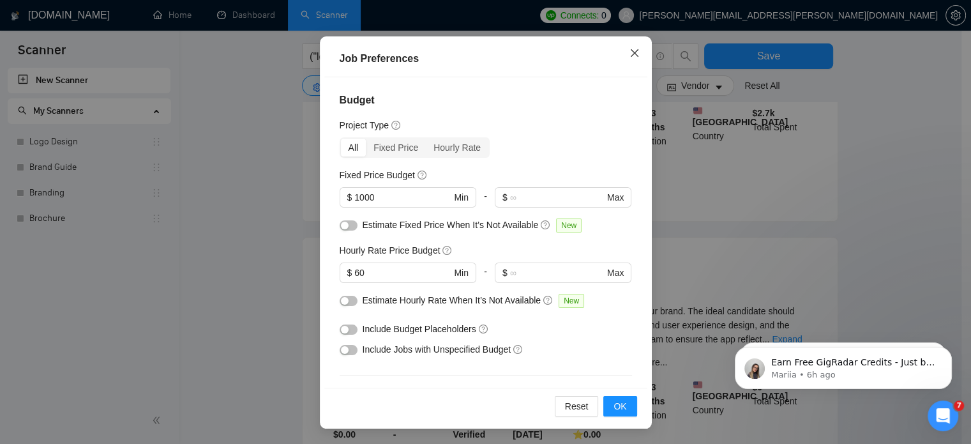
click at [631, 59] on span "Close" at bounding box center [635, 53] width 34 height 34
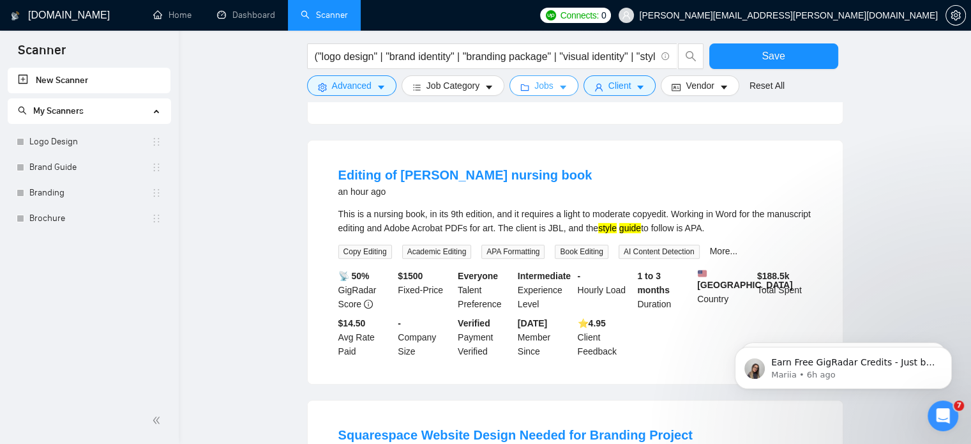
scroll to position [383, 0]
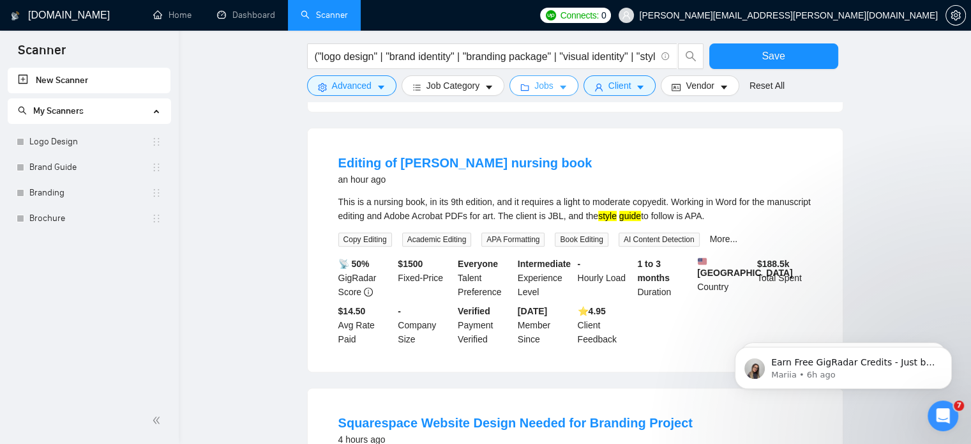
click at [535, 95] on button "Jobs" at bounding box center [544, 85] width 69 height 20
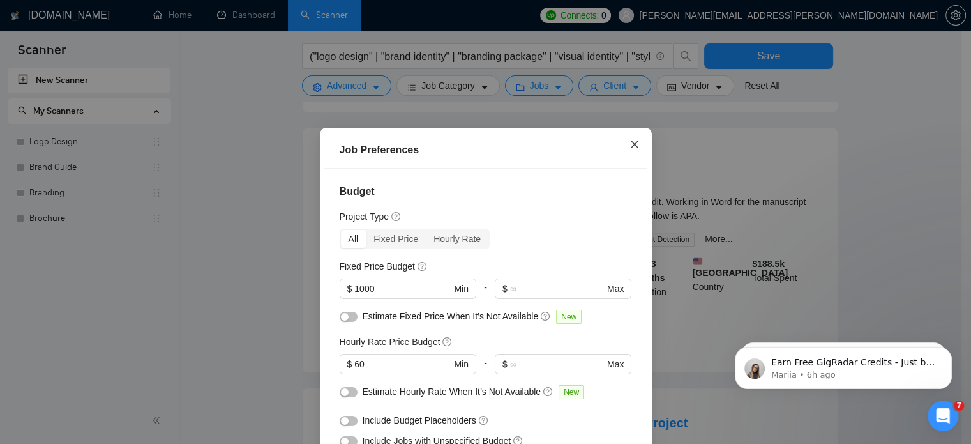
click at [630, 148] on icon "close" at bounding box center [635, 144] width 10 height 10
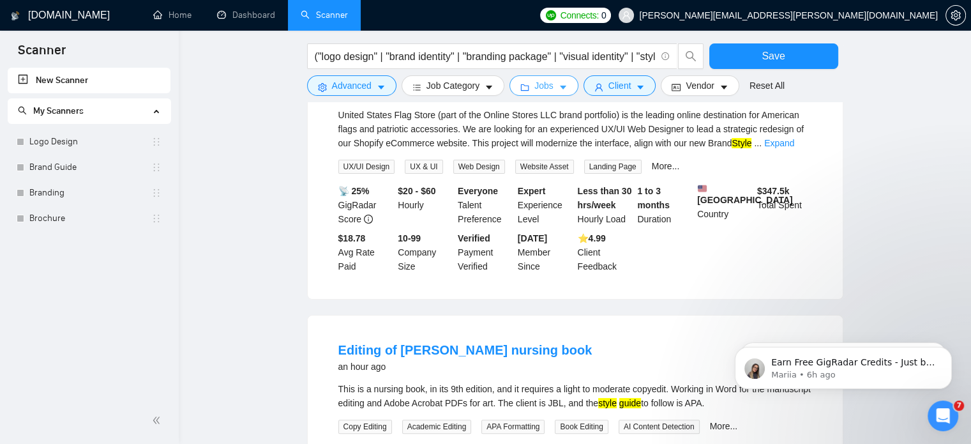
scroll to position [271, 0]
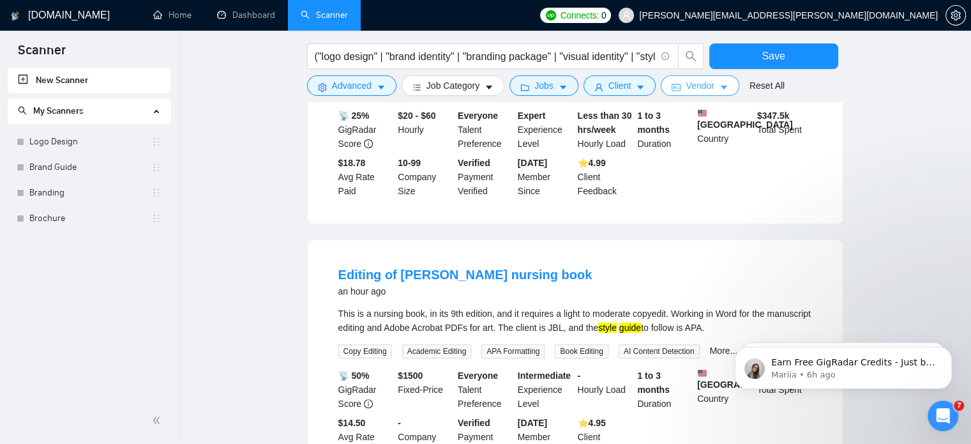
click at [689, 83] on span "Vendor" at bounding box center [700, 86] width 28 height 14
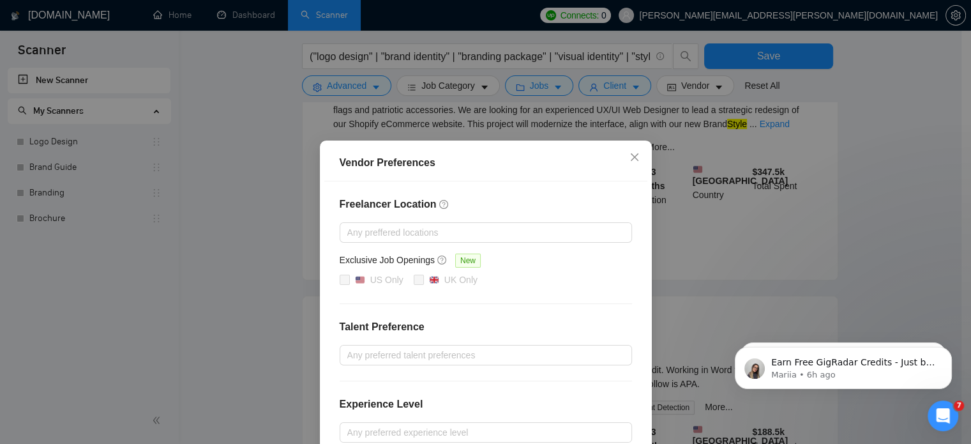
scroll to position [211, 0]
click at [630, 162] on icon "close" at bounding box center [635, 157] width 10 height 10
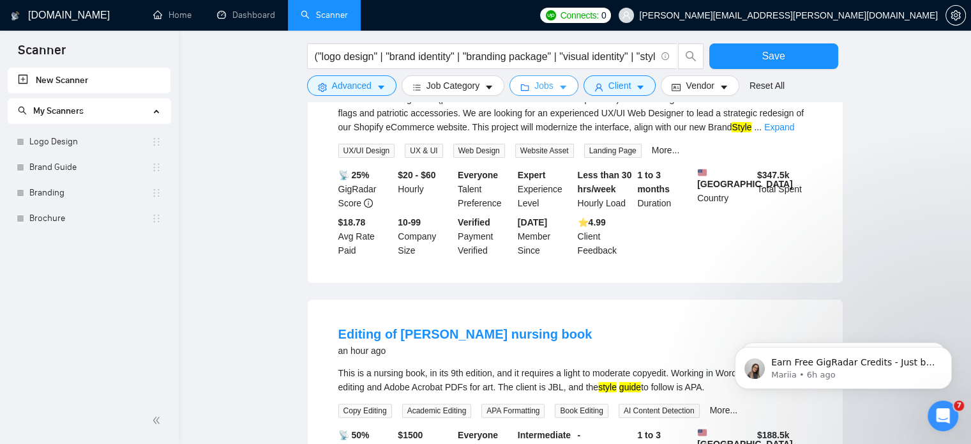
click at [547, 92] on span "Jobs" at bounding box center [544, 86] width 19 height 14
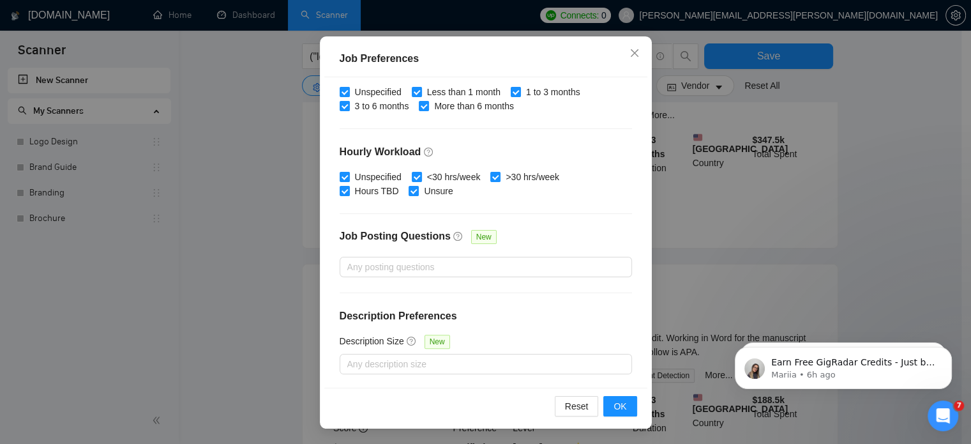
scroll to position [247, 0]
click at [630, 56] on icon "close" at bounding box center [634, 53] width 8 height 8
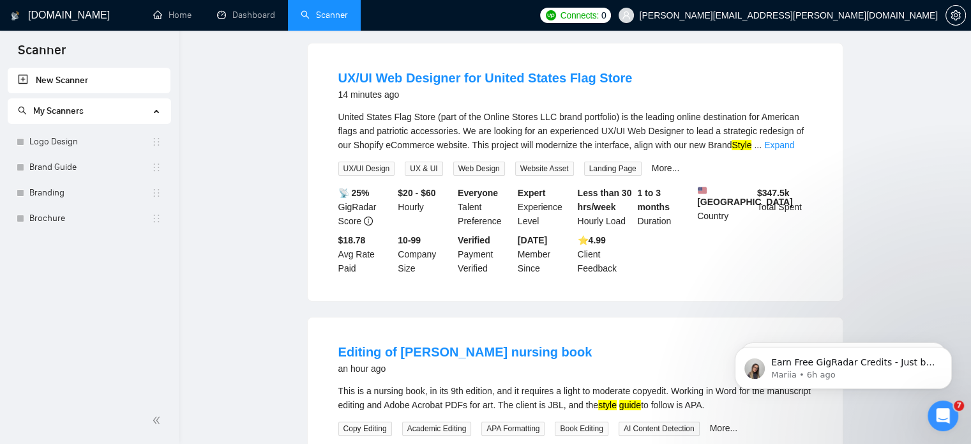
scroll to position [0, 0]
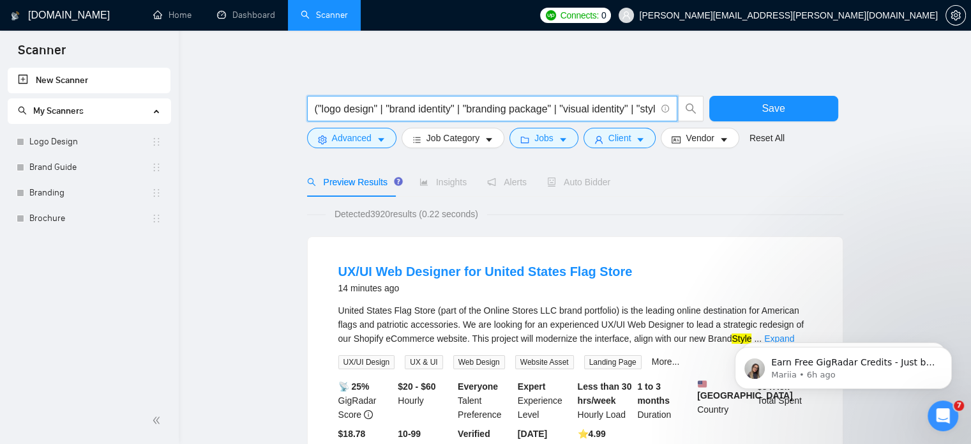
click at [629, 112] on input "("logo design" | "brand identity" | "branding package" | "visual identity" | "s…" at bounding box center [485, 109] width 341 height 16
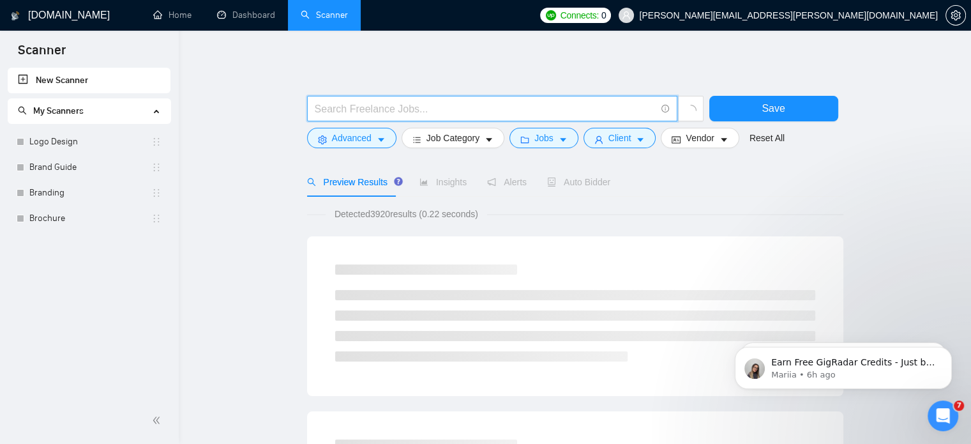
type input "("logo design" | "brand identity" | "branding package" | "visual identity" | "s…"
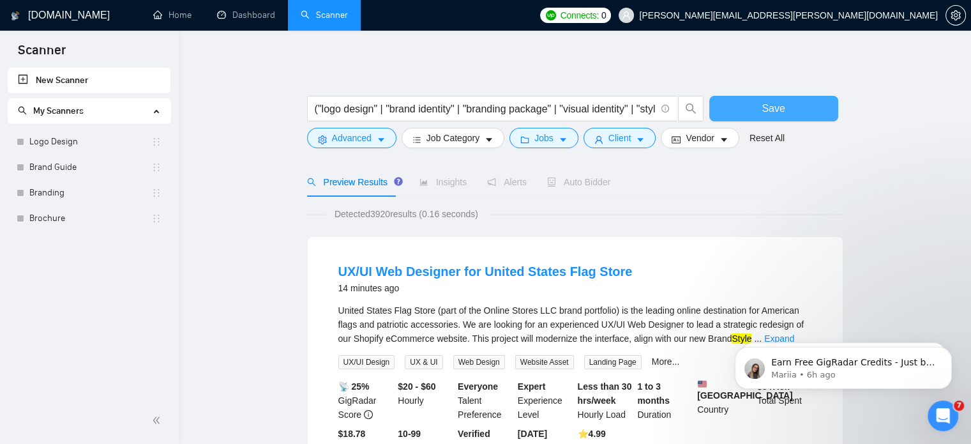
click at [755, 107] on button "Save" at bounding box center [774, 109] width 129 height 26
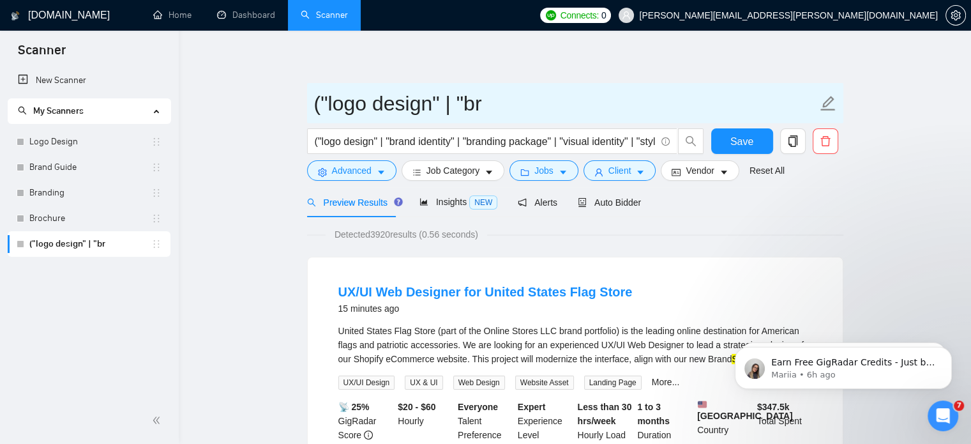
click at [434, 112] on input "("logo design" | "br" at bounding box center [565, 103] width 503 height 32
paste input "Logo & Brand Identity Scanner"
type input "Logo & Brand Identity Scanner"
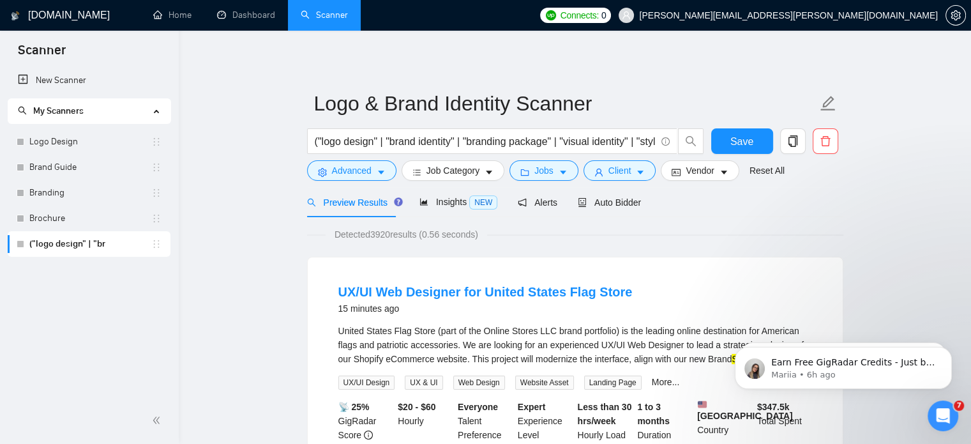
click at [754, 139] on button "Save" at bounding box center [742, 141] width 62 height 26
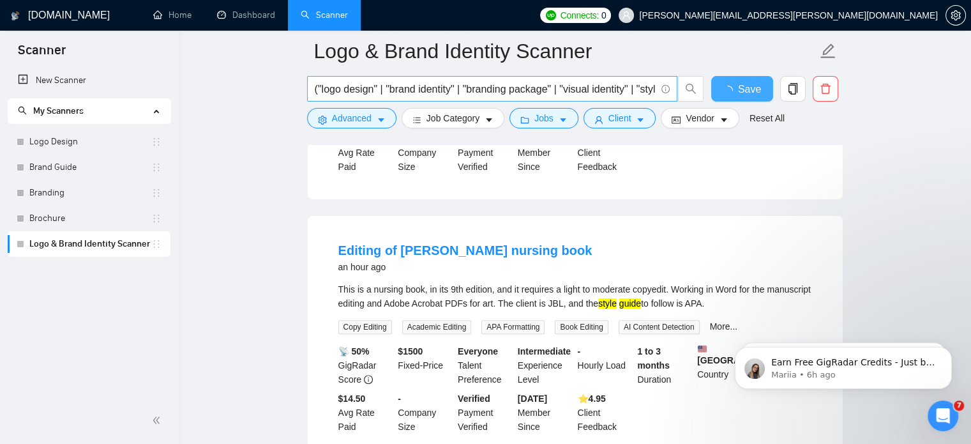
scroll to position [377, 0]
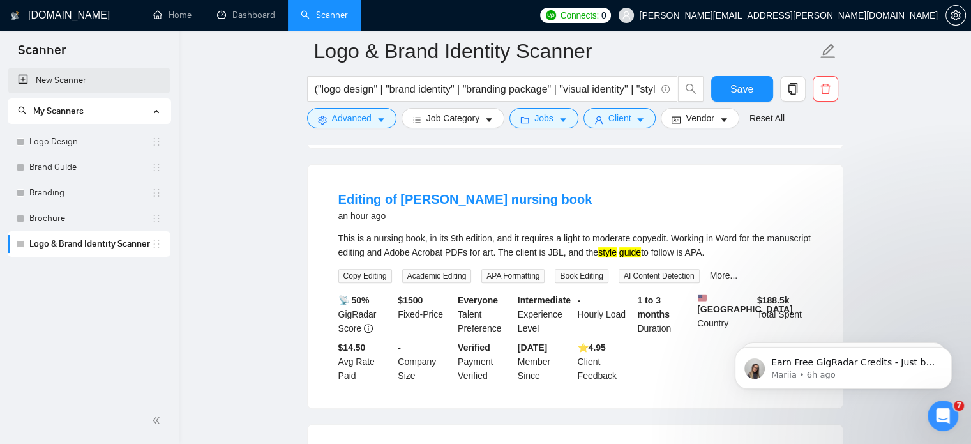
click at [64, 73] on link "New Scanner" at bounding box center [89, 81] width 142 height 26
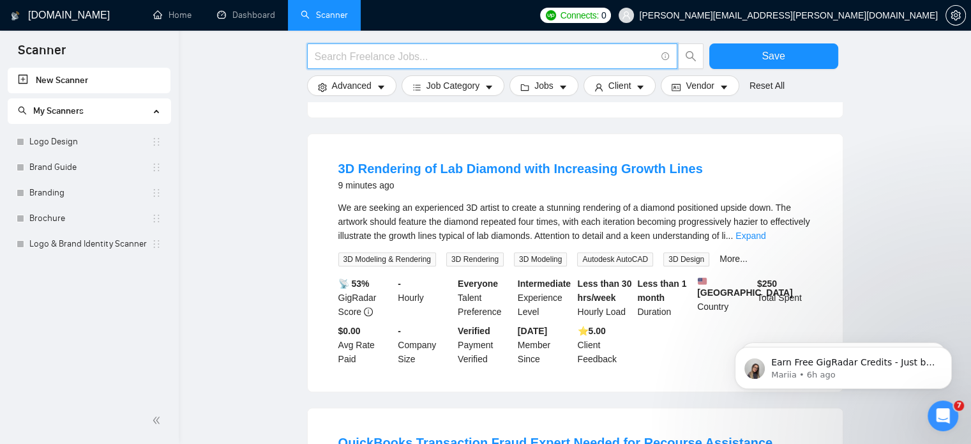
click at [353, 49] on input "text" at bounding box center [485, 57] width 341 height 16
paste input "("")"
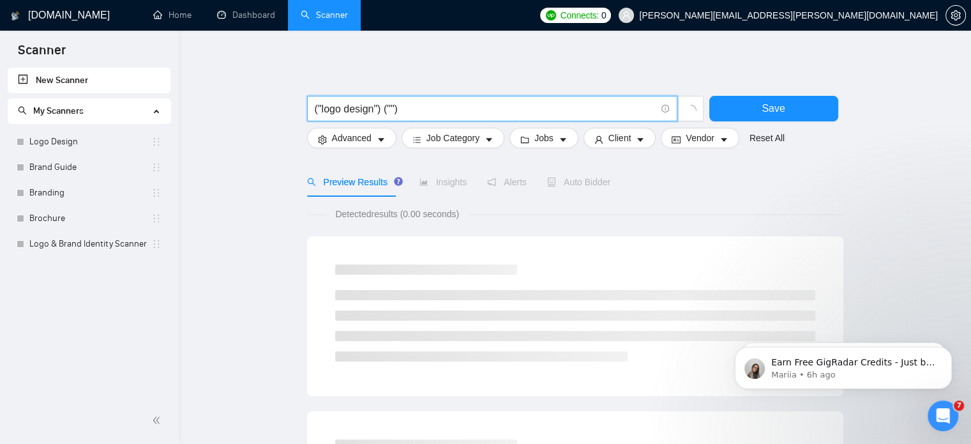
click at [401, 108] on input "("logo design") ("")" at bounding box center [485, 109] width 341 height 16
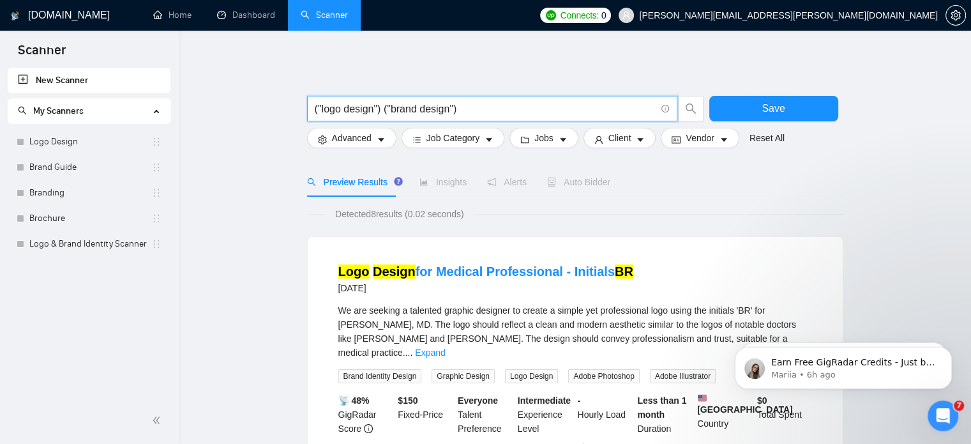
click at [526, 101] on input "("logo design") ("brand design")" at bounding box center [485, 109] width 341 height 16
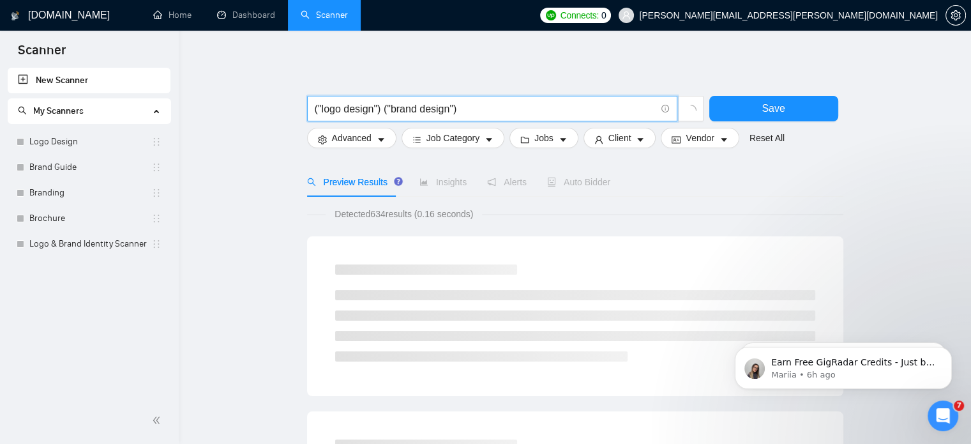
paste input "("")"
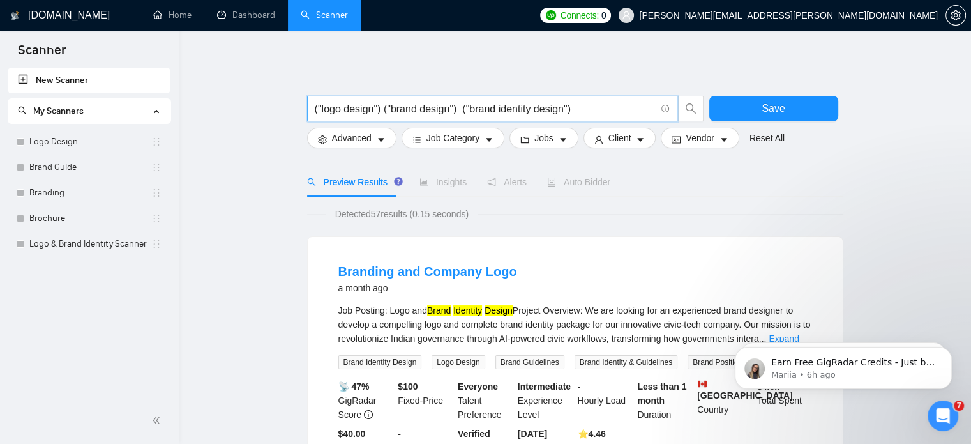
click at [598, 107] on input "("logo design") ("brand design") ("brand identity design")" at bounding box center [485, 109] width 341 height 16
paste input "("")"
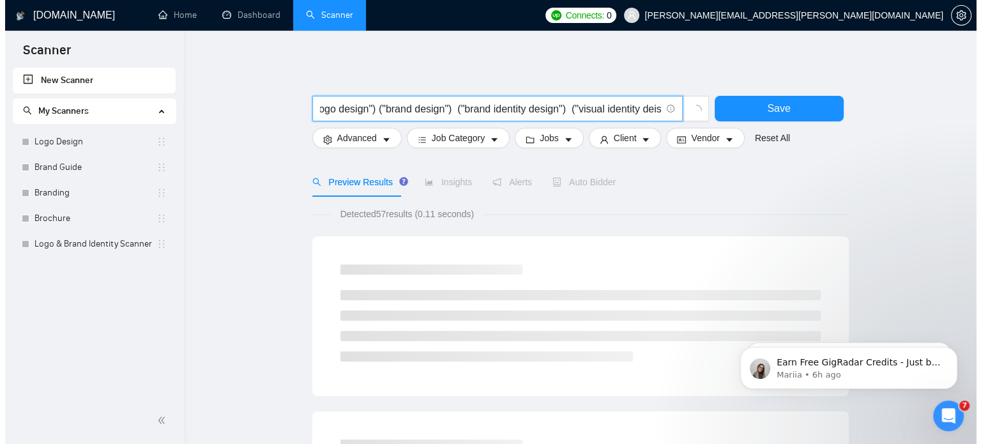
scroll to position [0, 29]
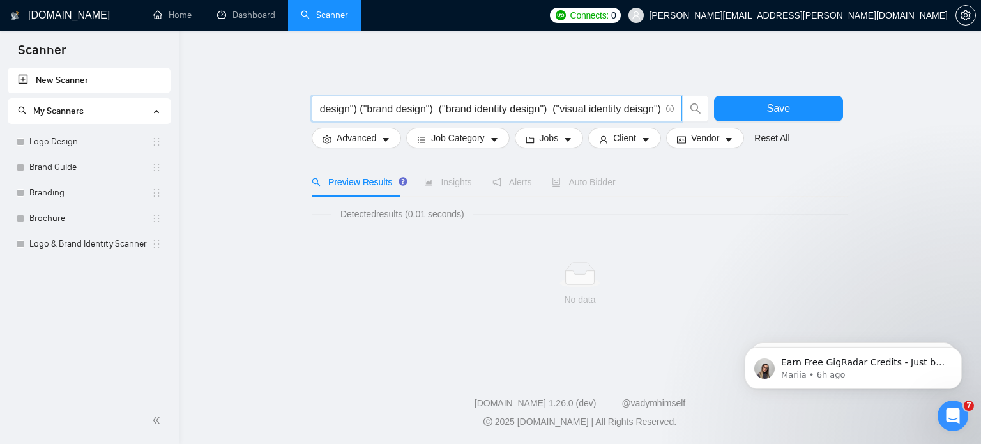
type input "("logo design") ("brand design") ("brand identity design") ("visual identity de…"
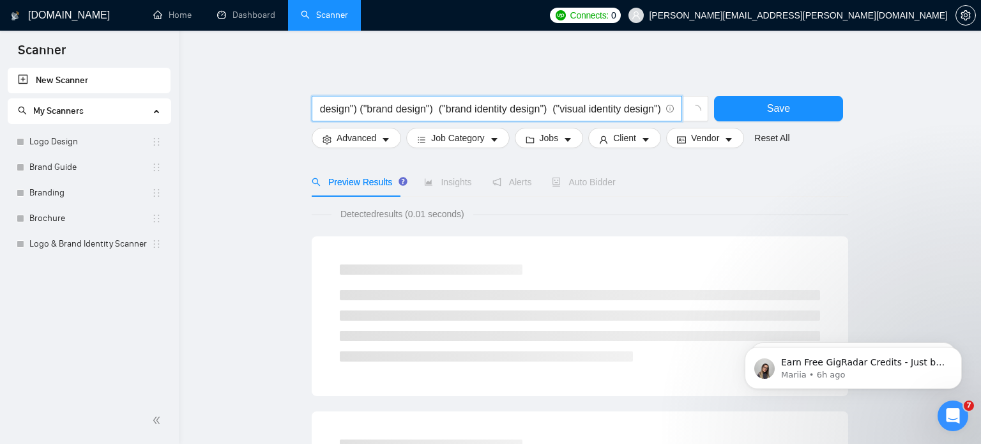
scroll to position [0, 35]
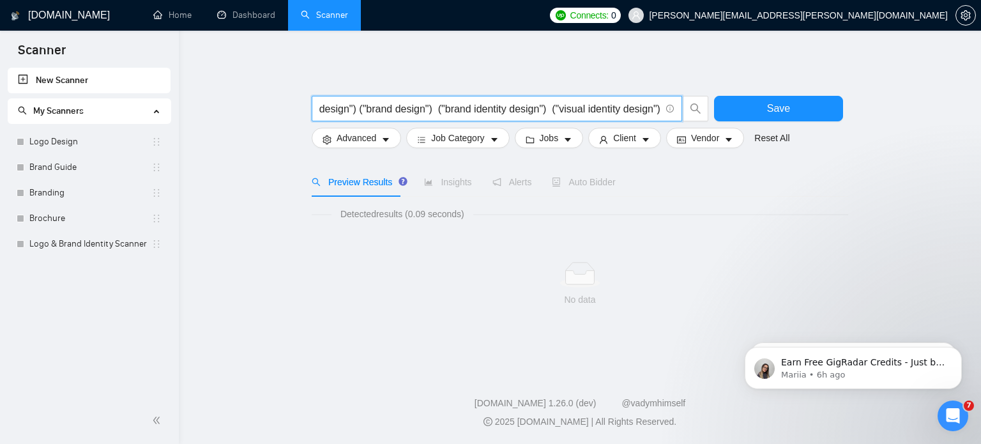
click at [539, 109] on input "("logo design") ("brand design") ("brand identity design") ("visual identity de…" at bounding box center [489, 109] width 341 height 16
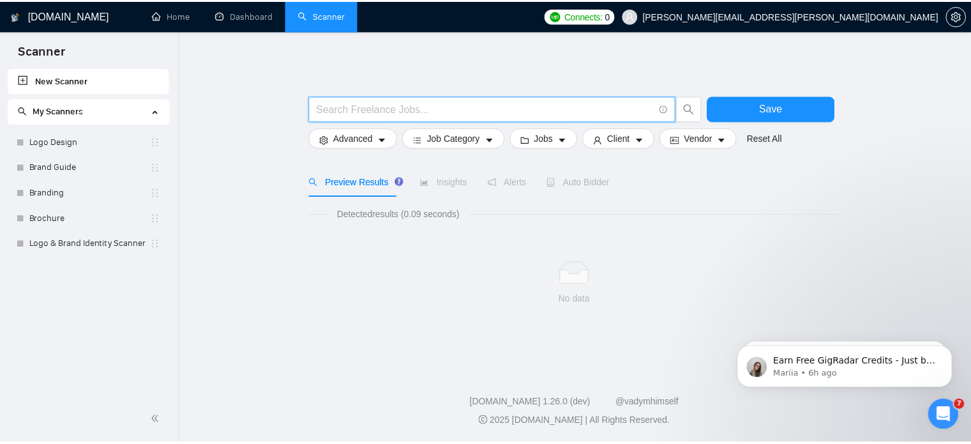
scroll to position [0, 0]
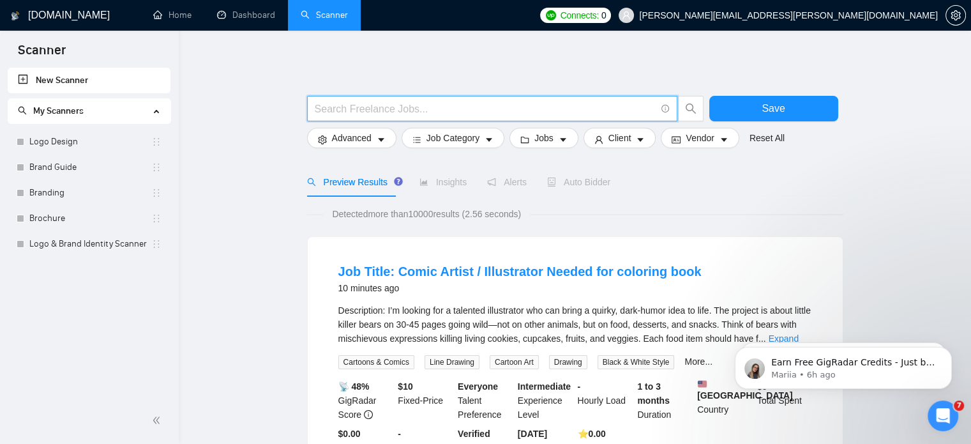
click at [519, 111] on input "text" at bounding box center [485, 109] width 341 height 16
paste input "("logo design" | "brand design" | "brand identity design" | "visual identity de…"
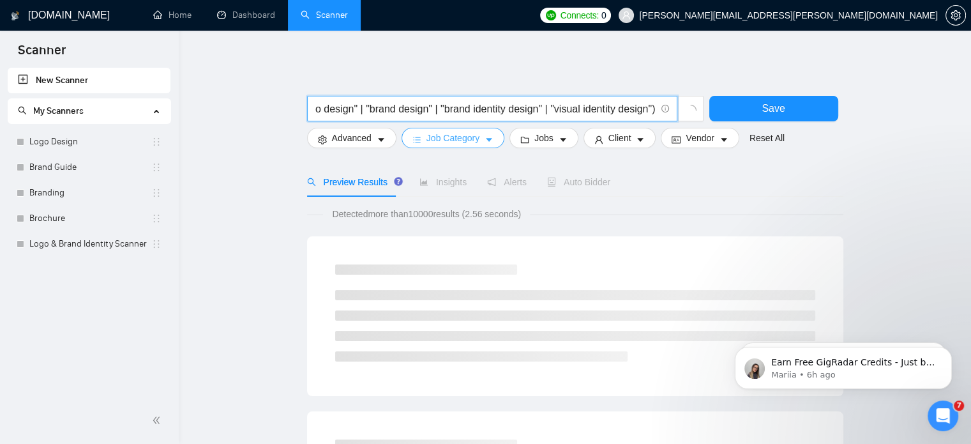
type input "("logo design" | "brand design" | "brand identity design" | "visual identity de…"
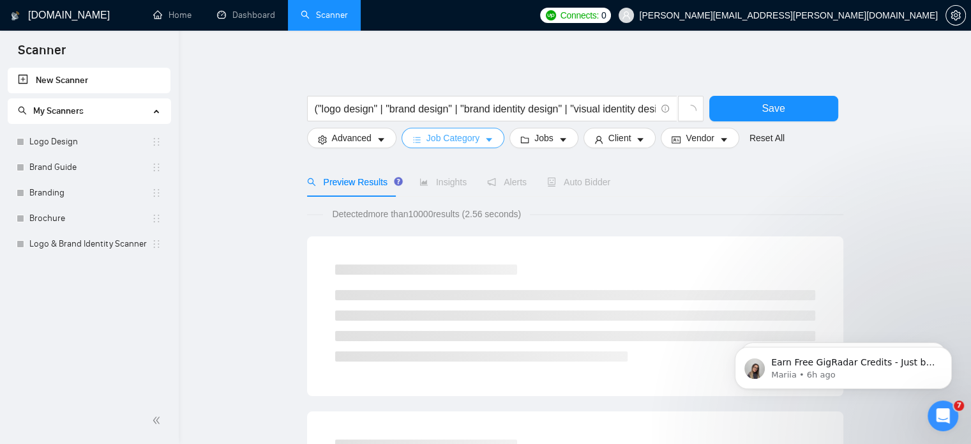
click at [475, 136] on span "Job Category" at bounding box center [453, 138] width 53 height 14
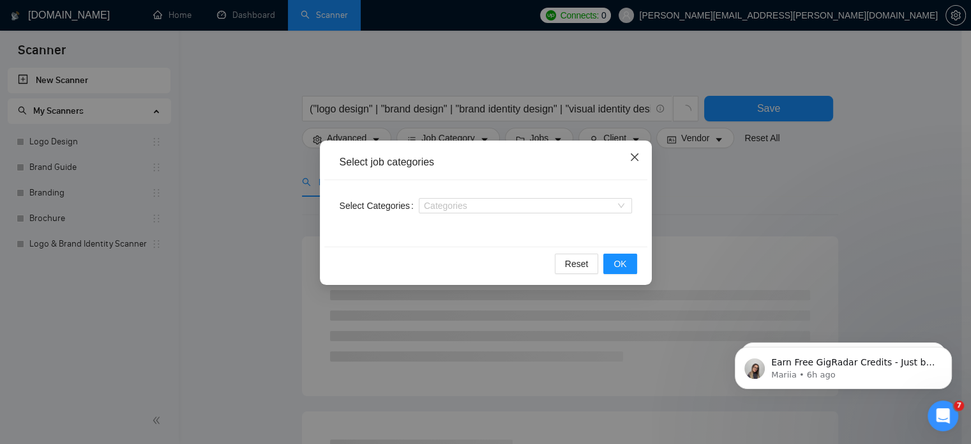
click at [631, 160] on icon "close" at bounding box center [635, 157] width 10 height 10
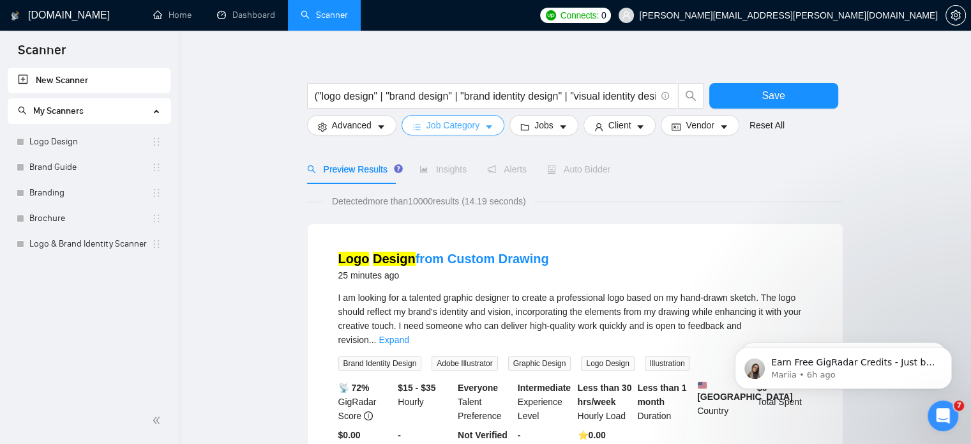
scroll to position [13, 0]
click at [549, 127] on button "Jobs" at bounding box center [544, 125] width 69 height 20
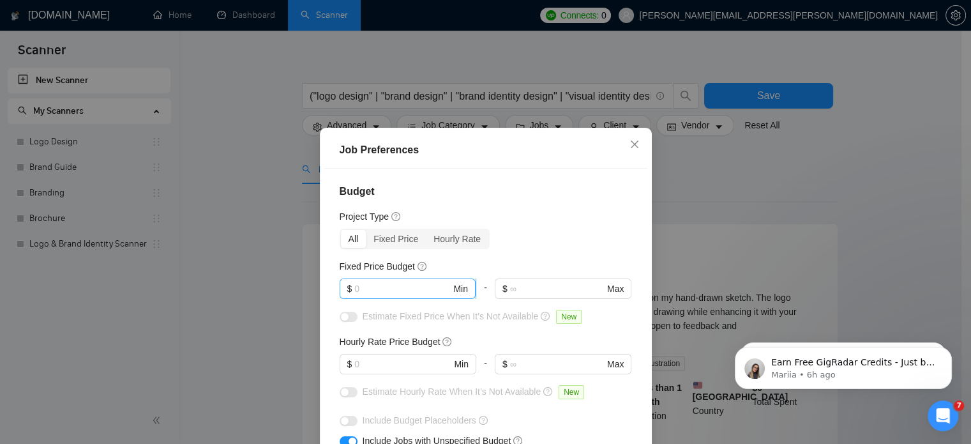
click at [395, 285] on input "text" at bounding box center [402, 289] width 96 height 14
type input "1000"
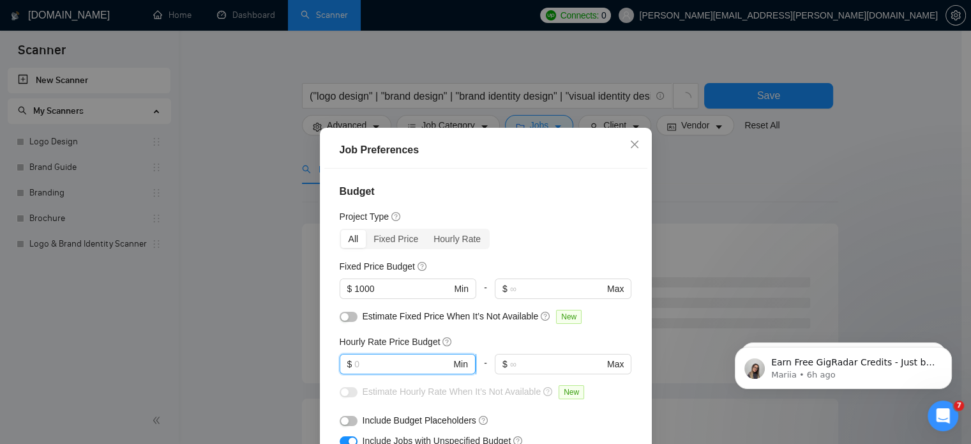
click at [355, 365] on input "text" at bounding box center [402, 364] width 96 height 14
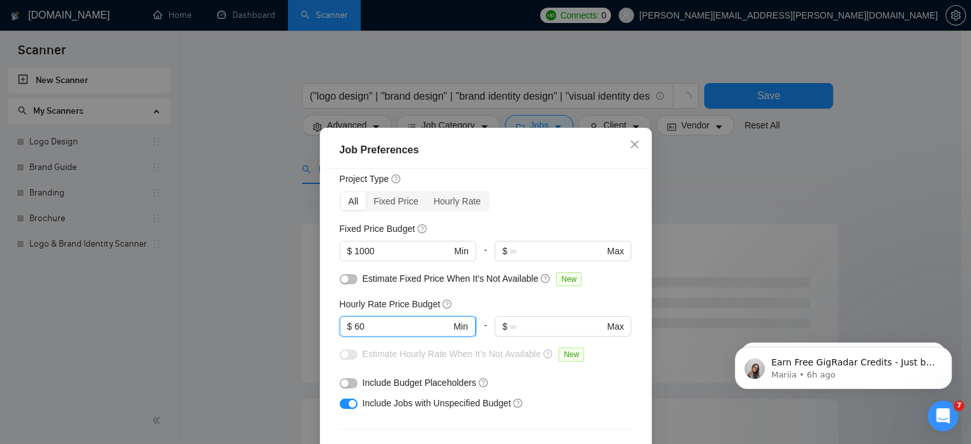
scroll to position [125, 0]
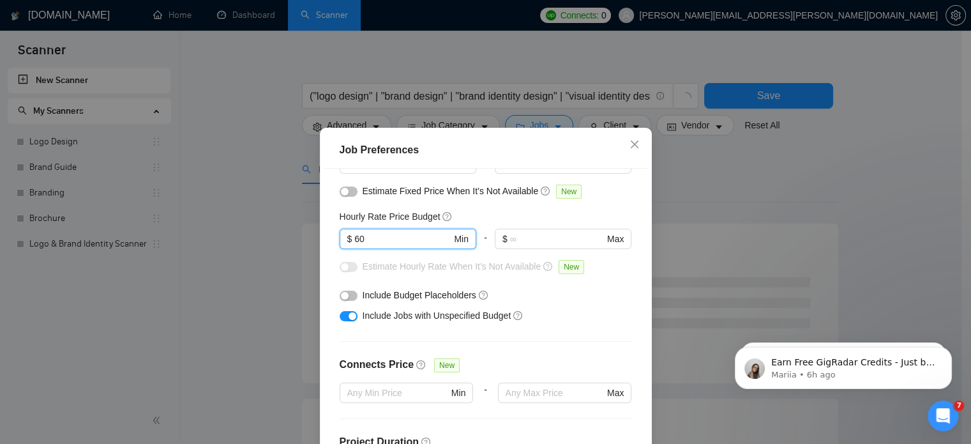
type input "60"
click at [340, 319] on button "button" at bounding box center [349, 316] width 18 height 10
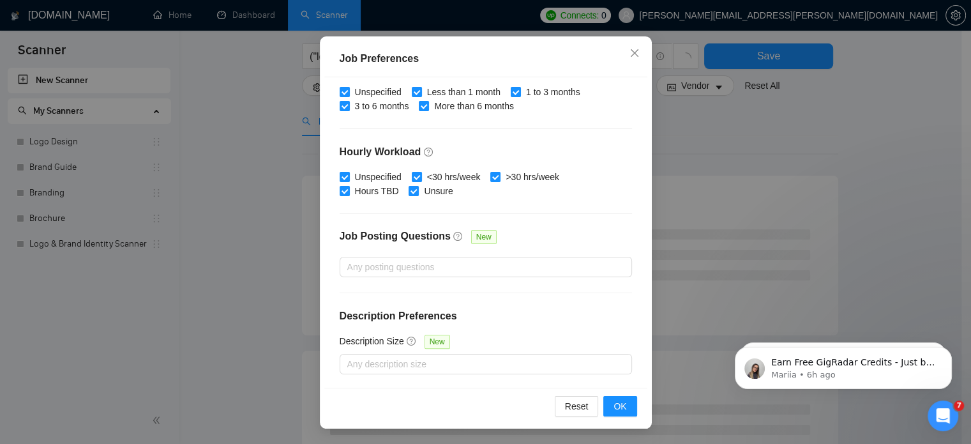
scroll to position [77, 0]
click at [608, 414] on button "OK" at bounding box center [620, 406] width 33 height 20
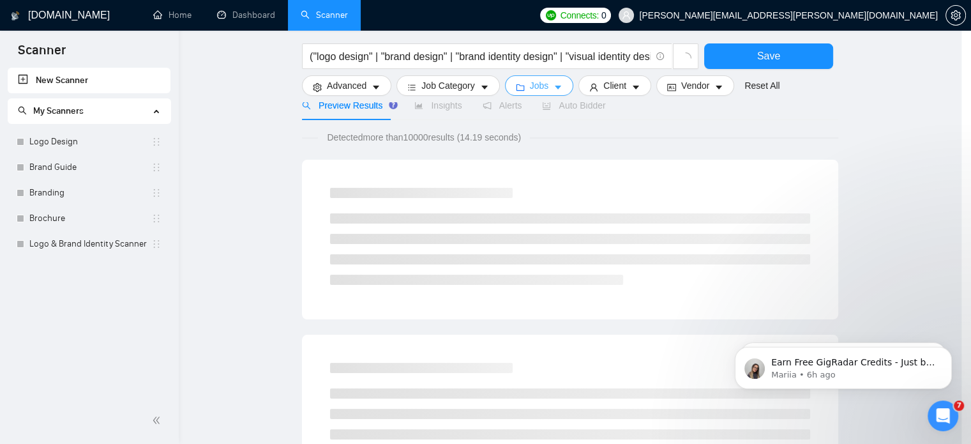
scroll to position [0, 0]
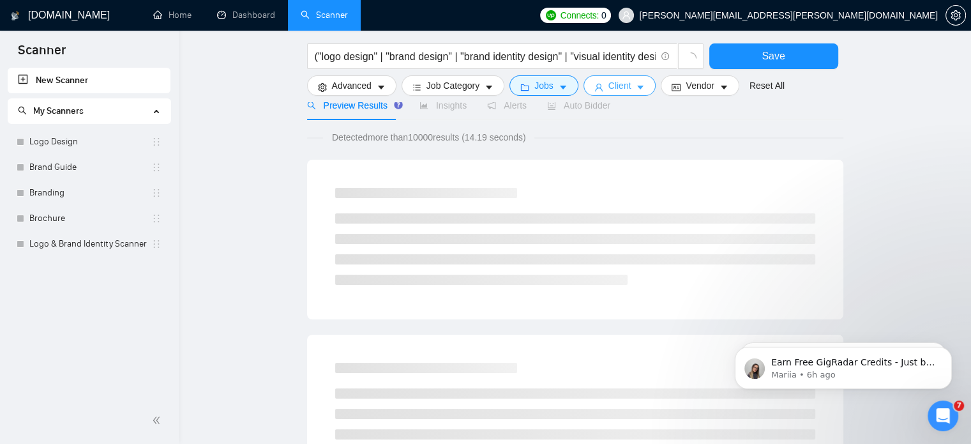
click at [613, 86] on span "Client" at bounding box center [620, 86] width 23 height 14
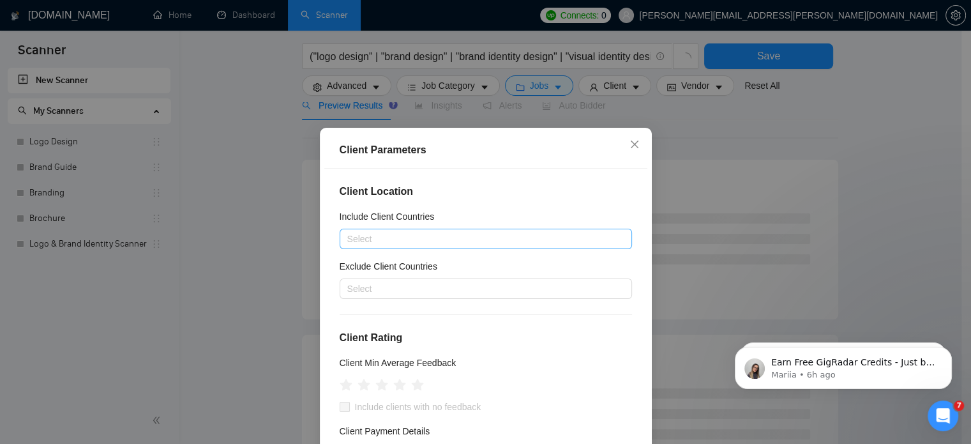
click at [446, 242] on div at bounding box center [479, 238] width 273 height 15
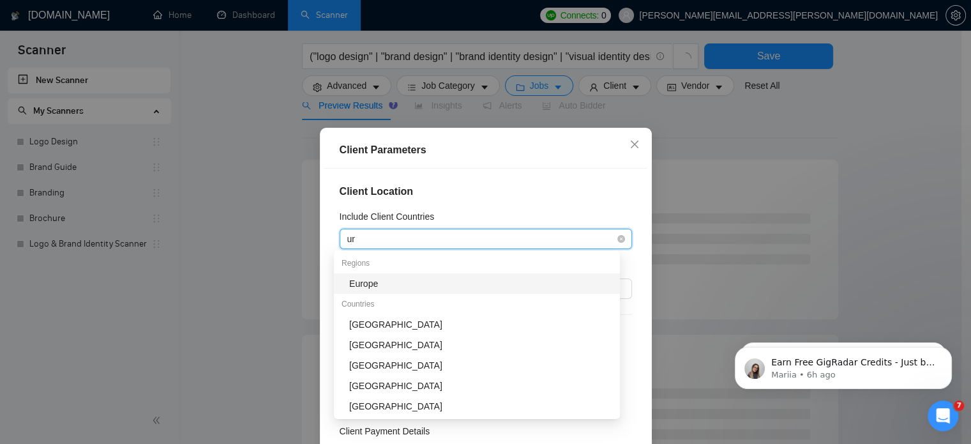
type input "uni"
click at [397, 279] on div "[GEOGRAPHIC_DATA]" at bounding box center [480, 284] width 263 height 14
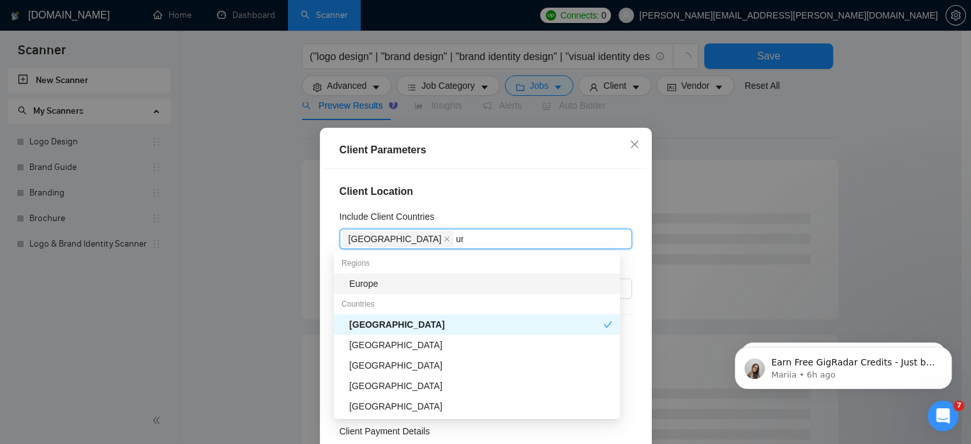
type input "uni"
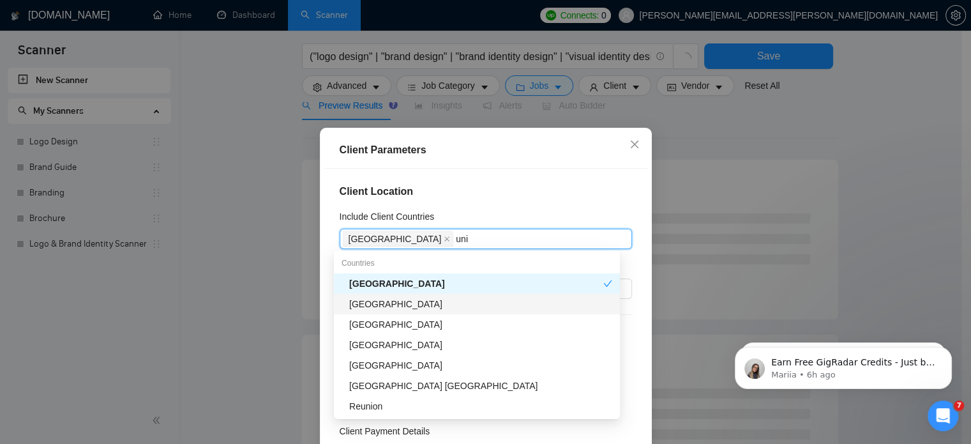
click at [394, 301] on div "[GEOGRAPHIC_DATA]" at bounding box center [480, 304] width 263 height 14
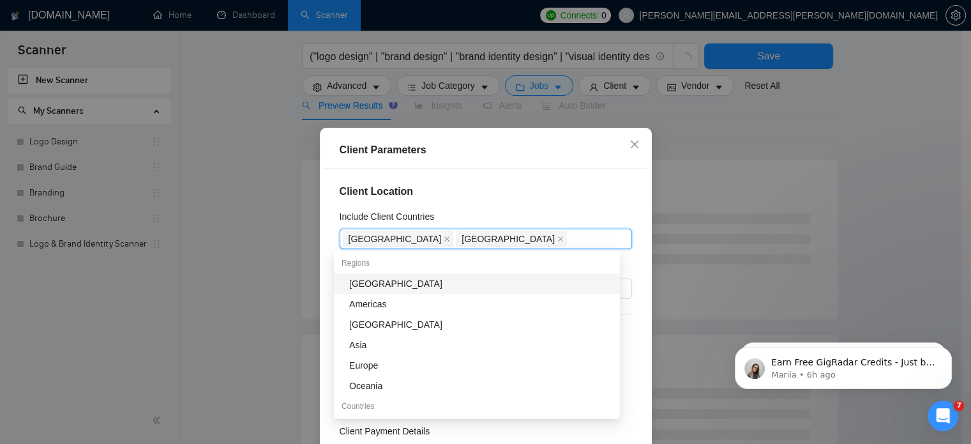
type input "u"
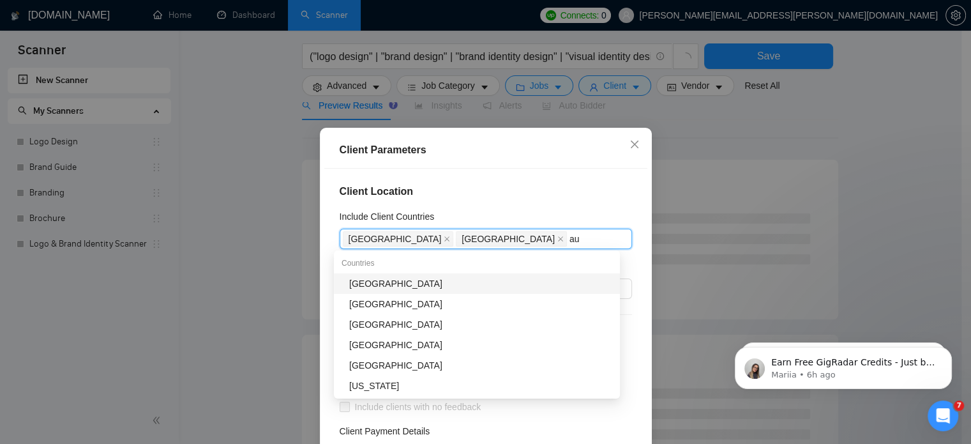
type input "aus"
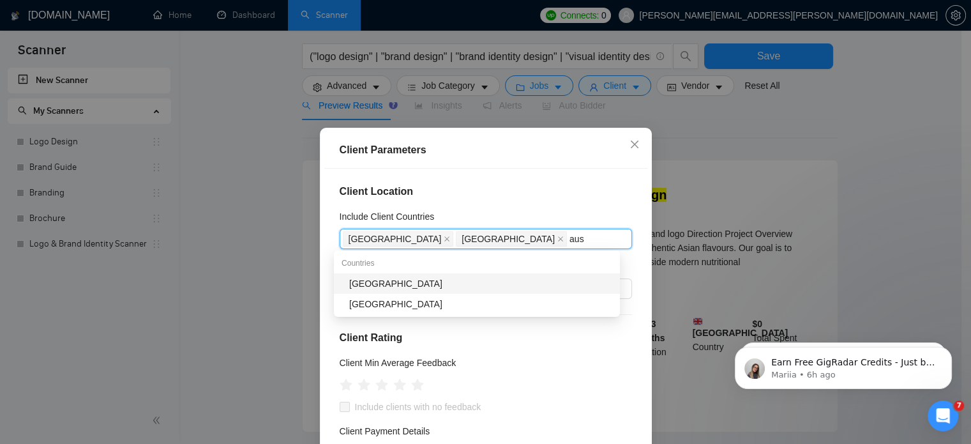
click at [406, 277] on div "[GEOGRAPHIC_DATA]" at bounding box center [480, 284] width 263 height 14
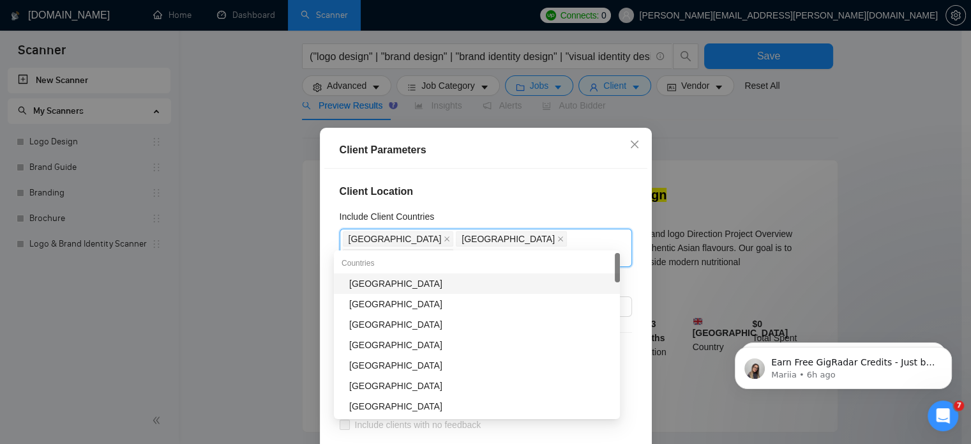
type input "new"
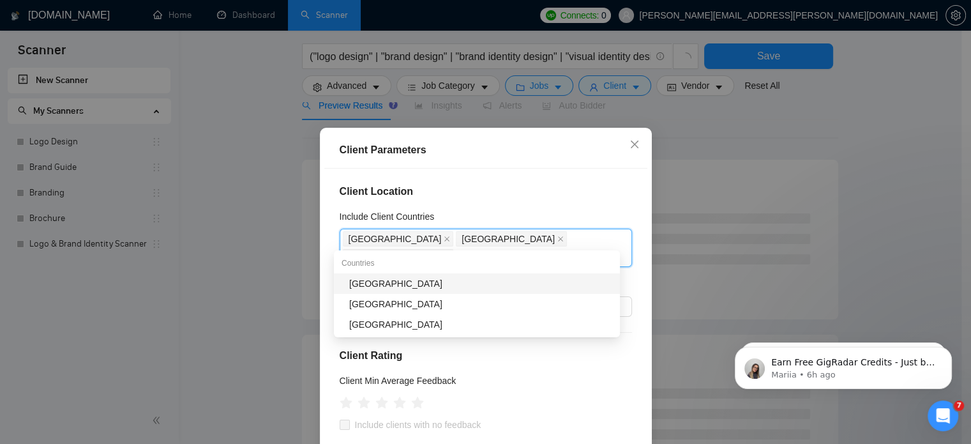
click at [395, 288] on div "[GEOGRAPHIC_DATA]" at bounding box center [480, 284] width 263 height 14
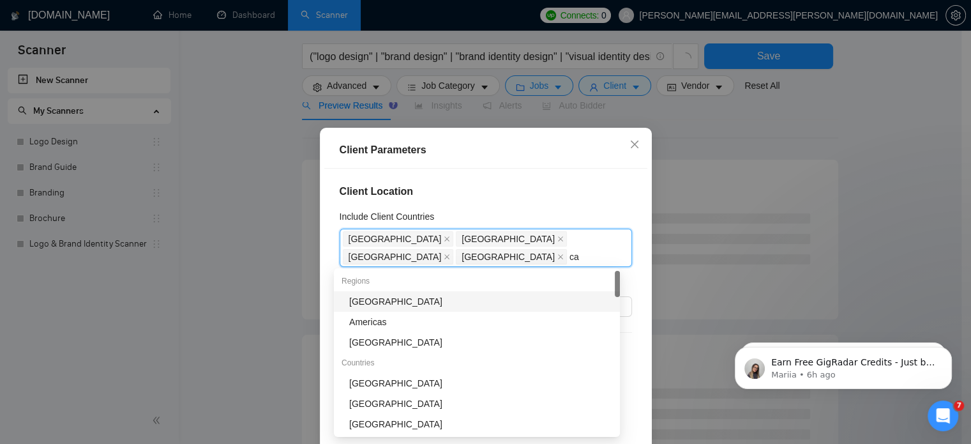
type input "can"
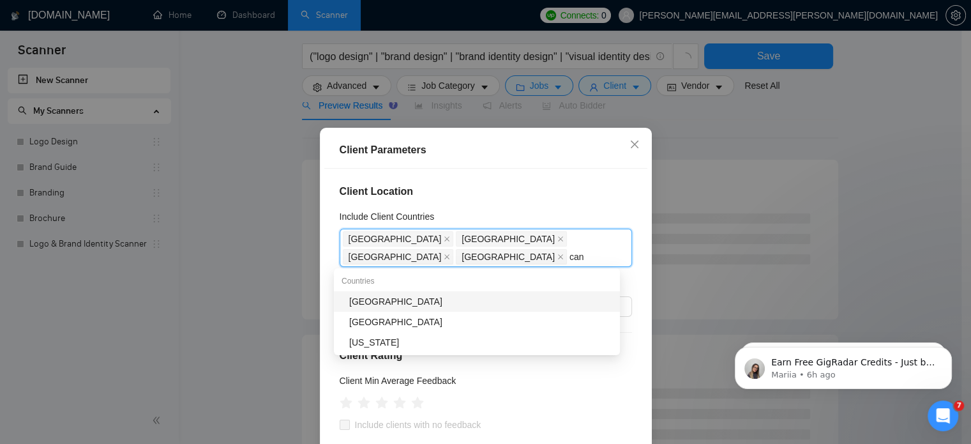
click at [375, 303] on div "[GEOGRAPHIC_DATA]" at bounding box center [480, 301] width 263 height 14
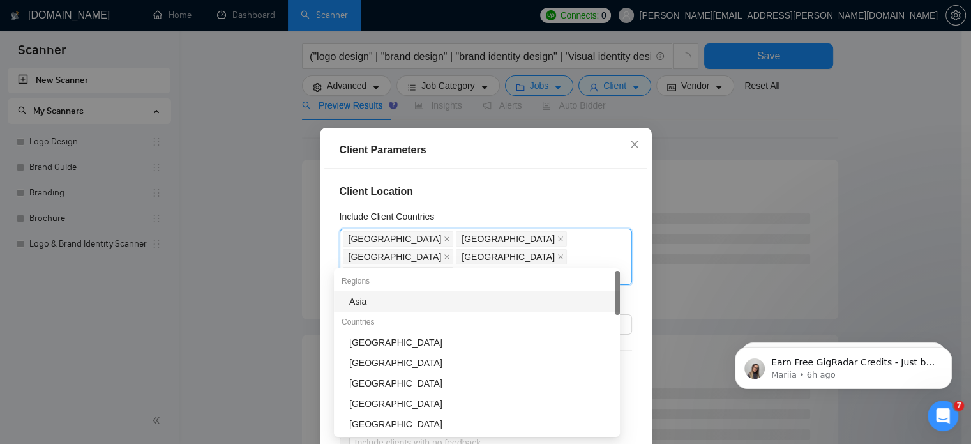
type input "sin"
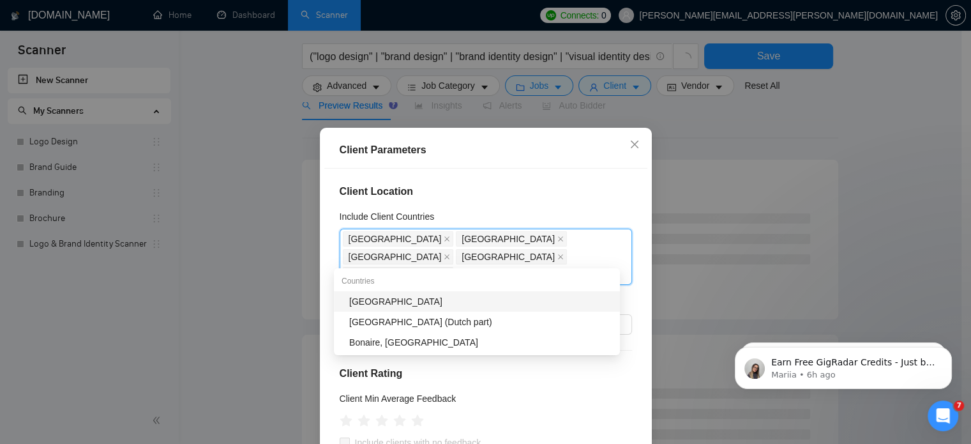
click at [375, 303] on div "[GEOGRAPHIC_DATA]" at bounding box center [480, 301] width 263 height 14
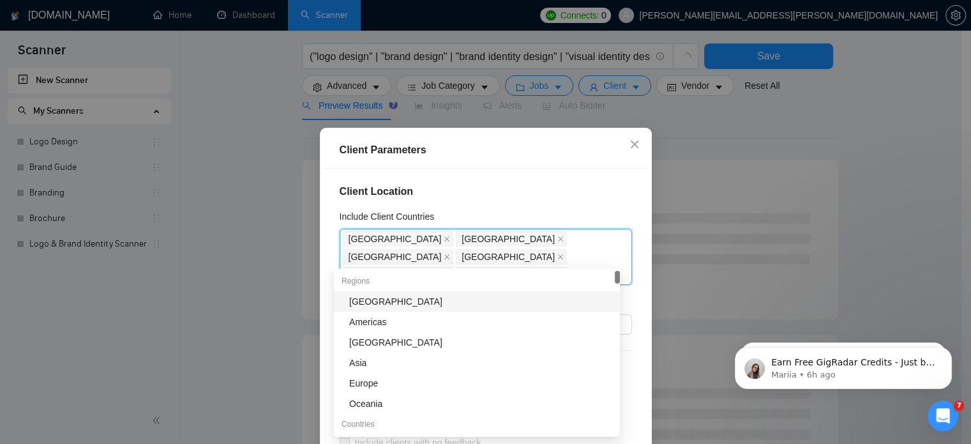
type input "ire"
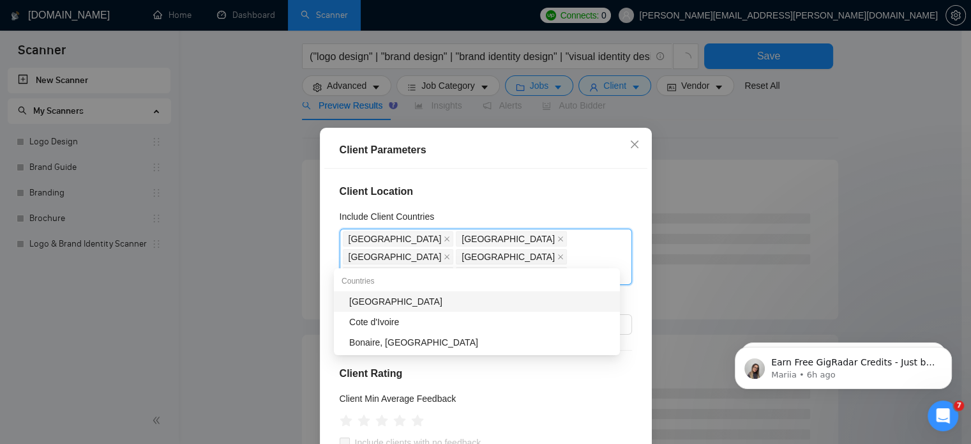
click at [375, 303] on div "[GEOGRAPHIC_DATA]" at bounding box center [480, 301] width 263 height 14
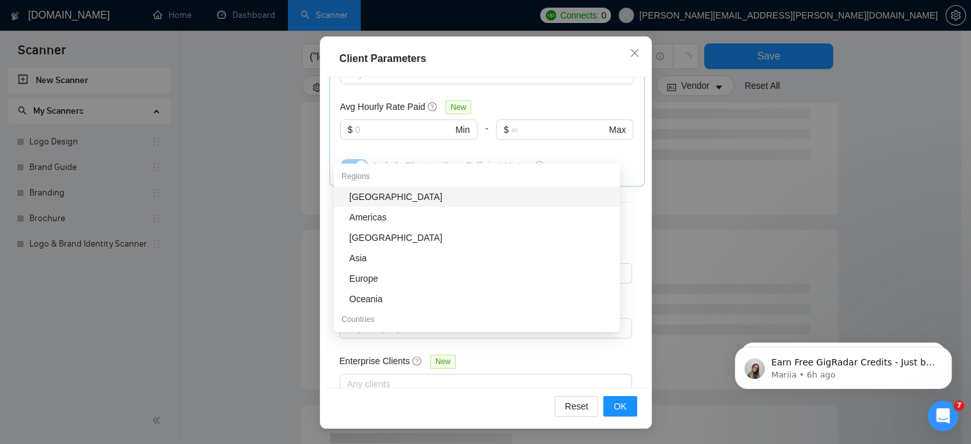
scroll to position [196, 0]
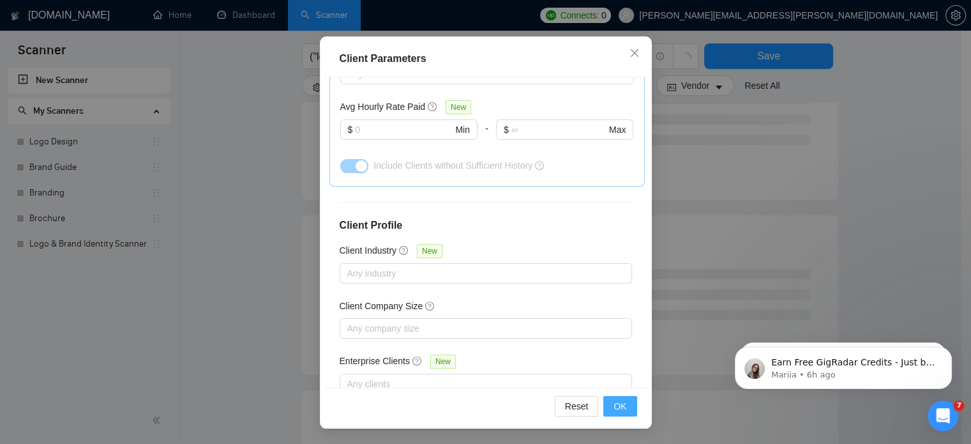
click at [614, 411] on span "OK" at bounding box center [620, 406] width 13 height 14
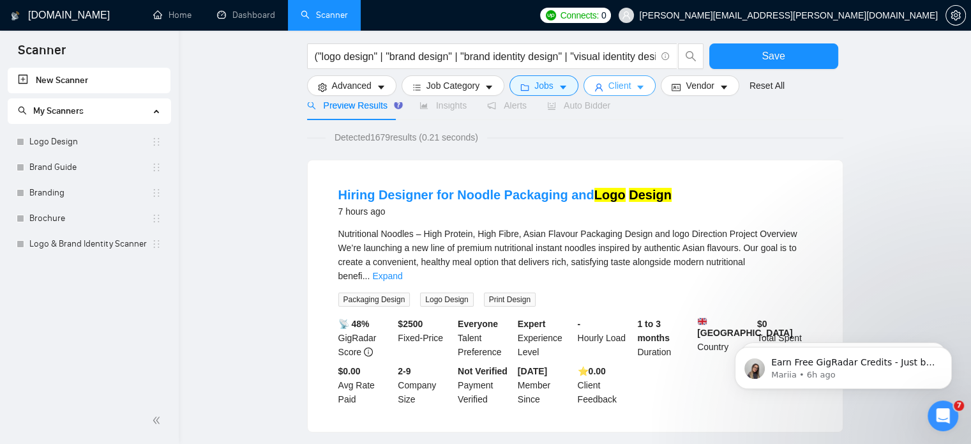
scroll to position [0, 0]
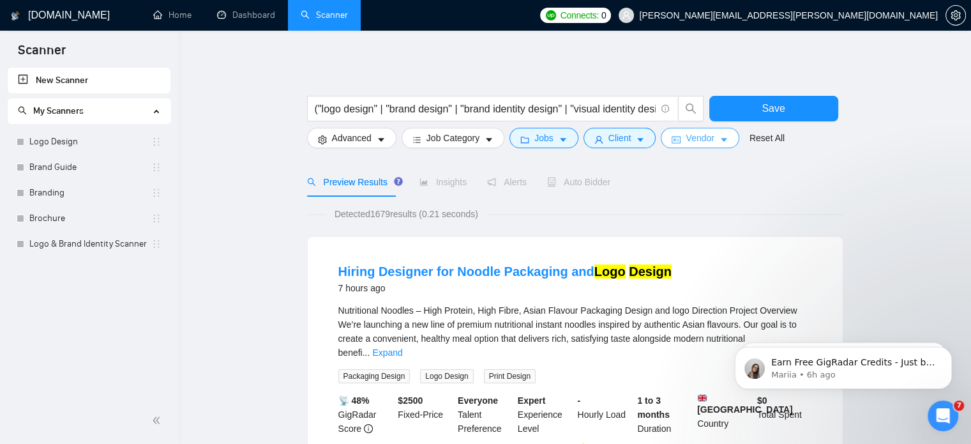
click at [686, 141] on span "Vendor" at bounding box center [700, 138] width 28 height 14
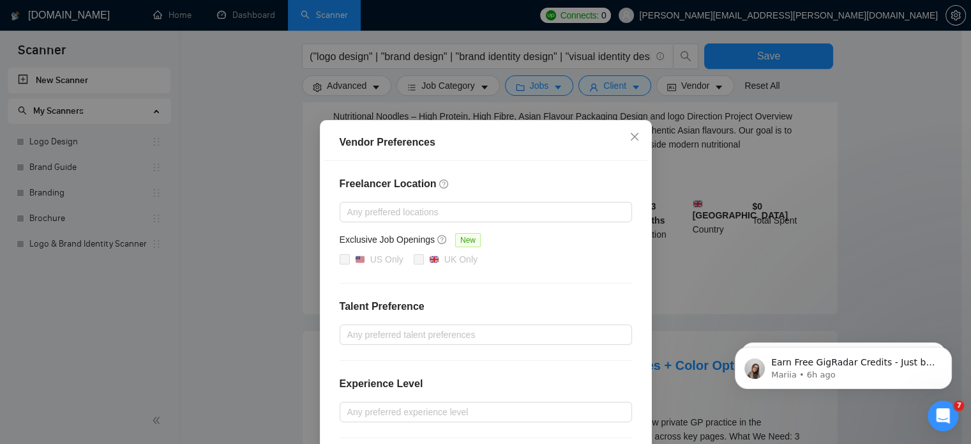
scroll to position [20, 0]
click at [630, 142] on icon "close" at bounding box center [635, 137] width 10 height 10
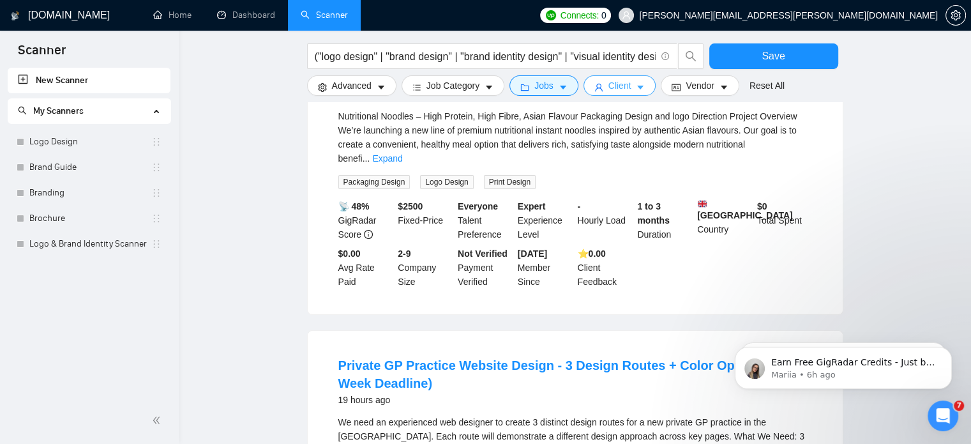
click at [600, 91] on button "Client" at bounding box center [620, 85] width 73 height 20
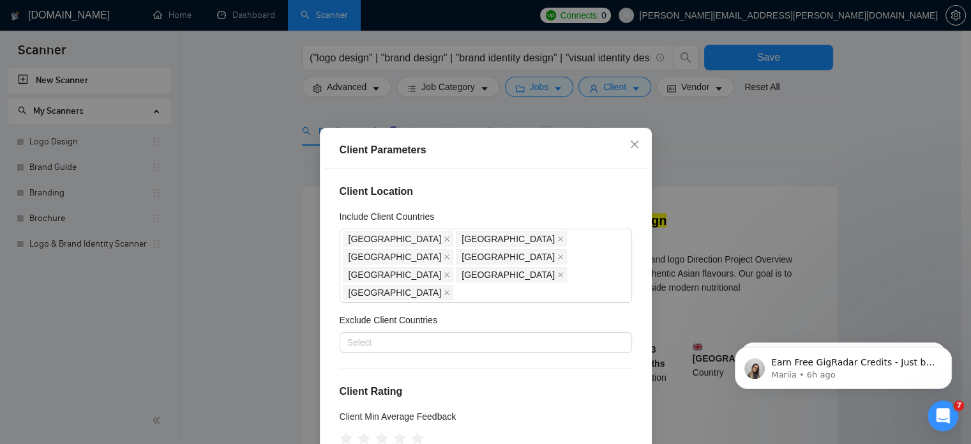
scroll to position [43, 0]
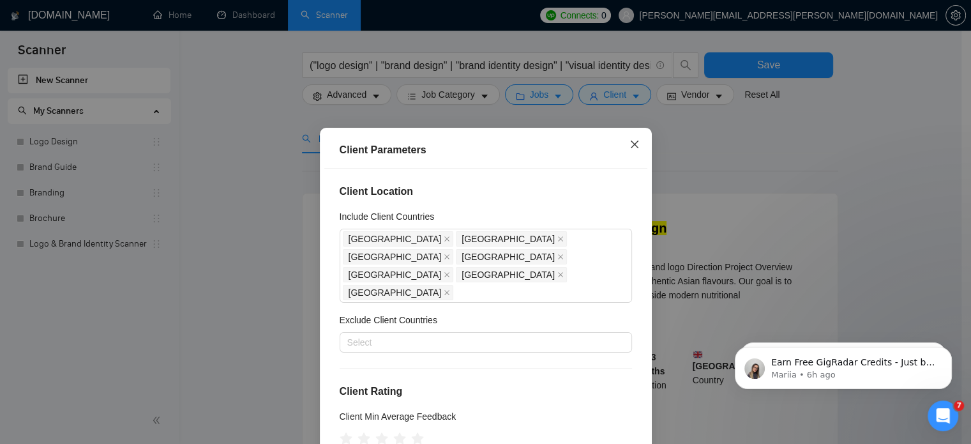
click at [630, 148] on icon "close" at bounding box center [635, 144] width 10 height 10
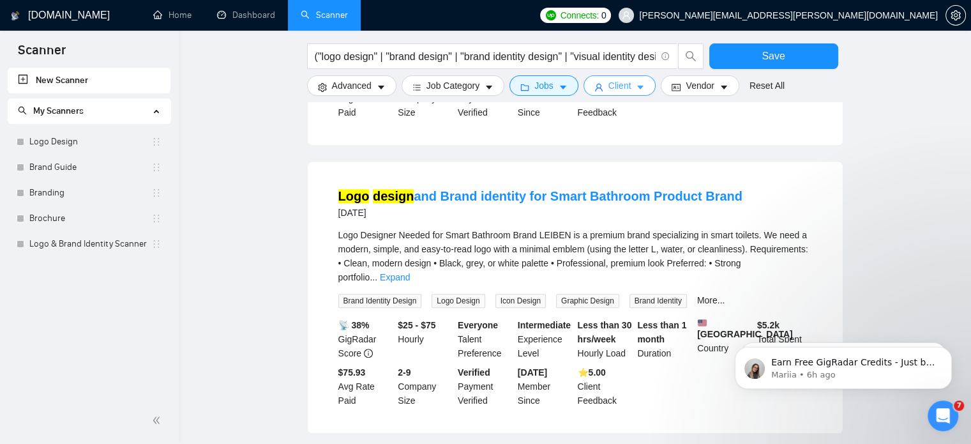
scroll to position [1338, 0]
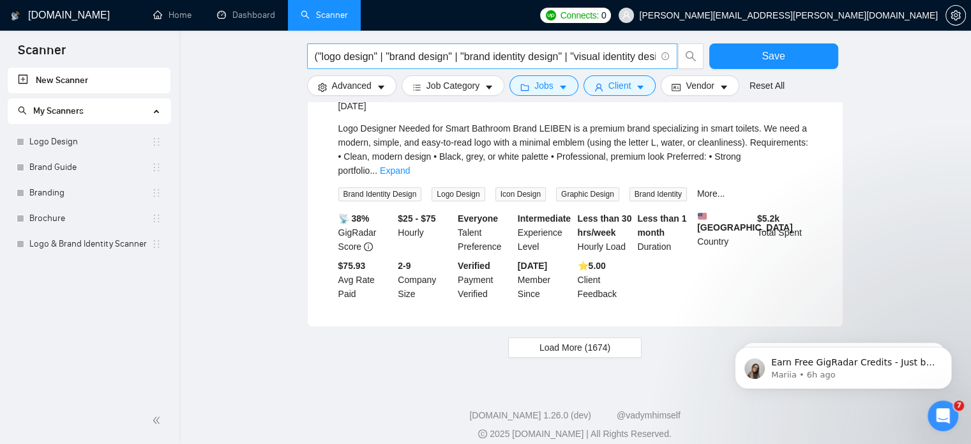
click at [543, 63] on input "("logo design" | "brand design" | "brand identity design" | "visual identity de…" at bounding box center [485, 57] width 341 height 16
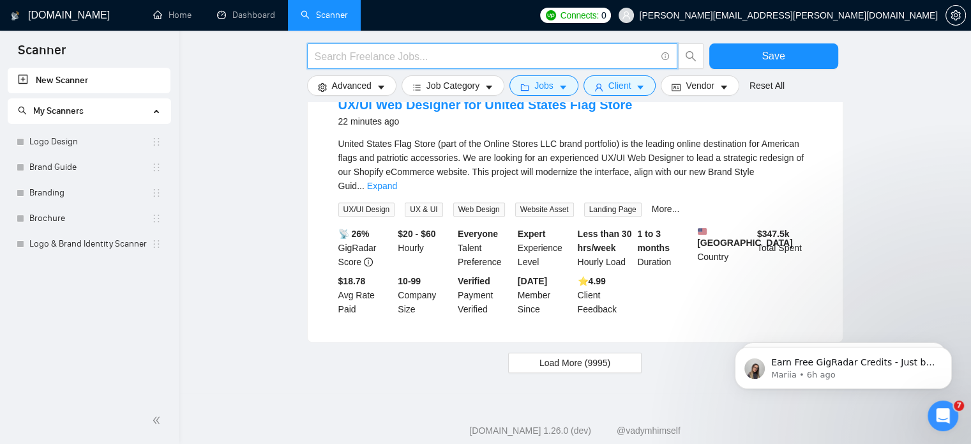
scroll to position [1310, 0]
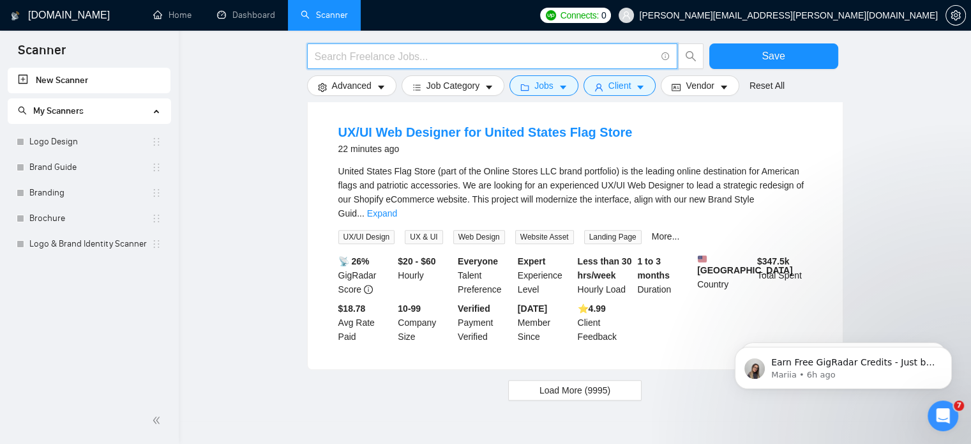
paste input "Logo & Brand Identity"
type input "Logo & Brand Identity"
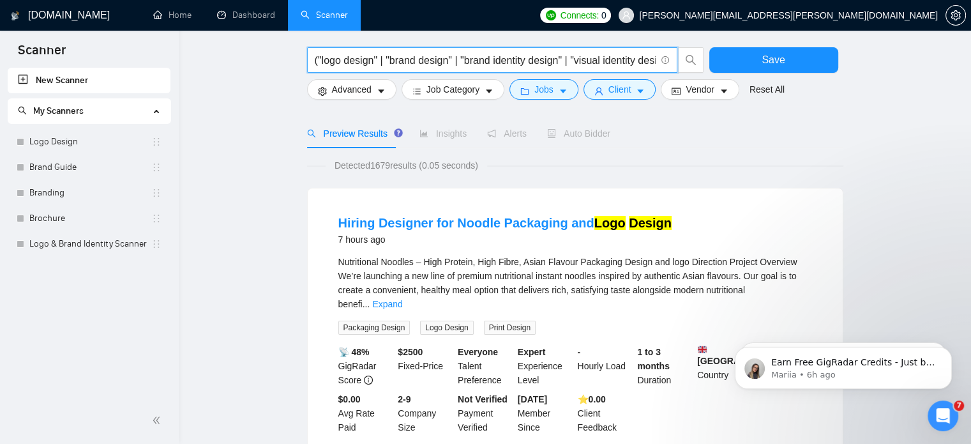
scroll to position [79, 0]
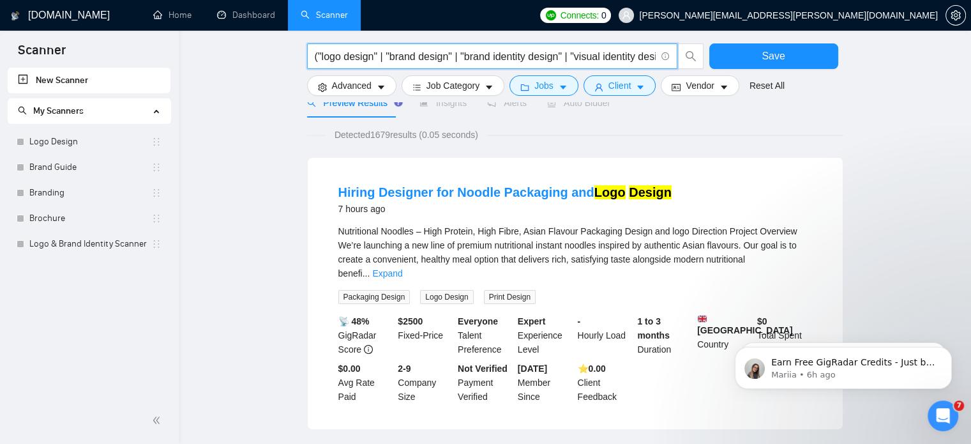
type input "("logo design" | "brand design" | "brand identity design" | "visual identity de…"
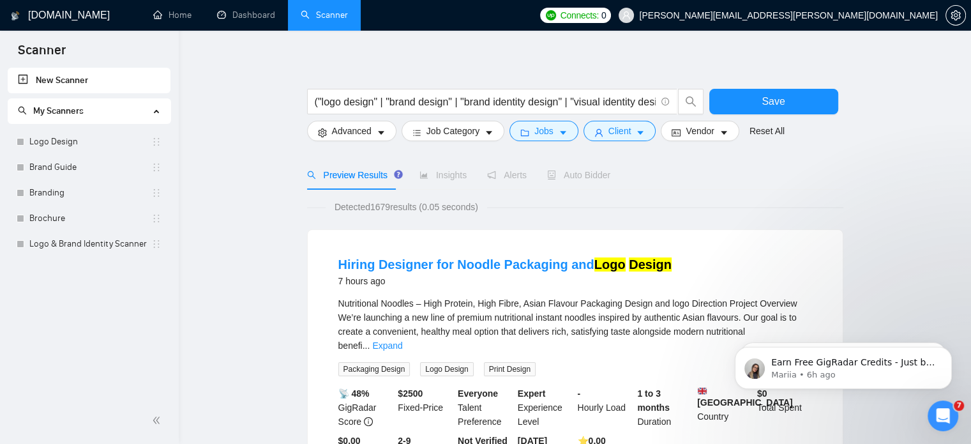
scroll to position [0, 0]
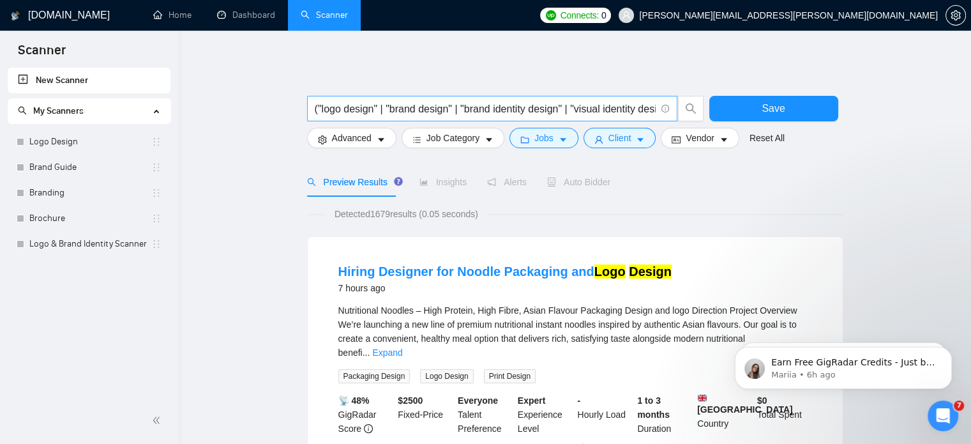
click at [602, 111] on input "("logo design" | "brand design" | "brand identity design" | "visual identity de…" at bounding box center [485, 109] width 341 height 16
paste input "("logo design" | "brand design" | "brand identity design" | "visual identity de…"
type input "("logo design" | "brand design" | "brand identity design" | "visual identity de…"
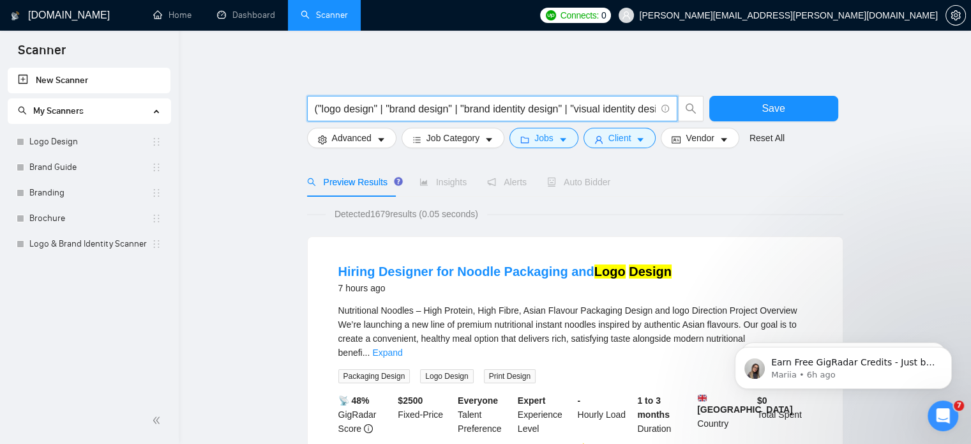
scroll to position [0, 24]
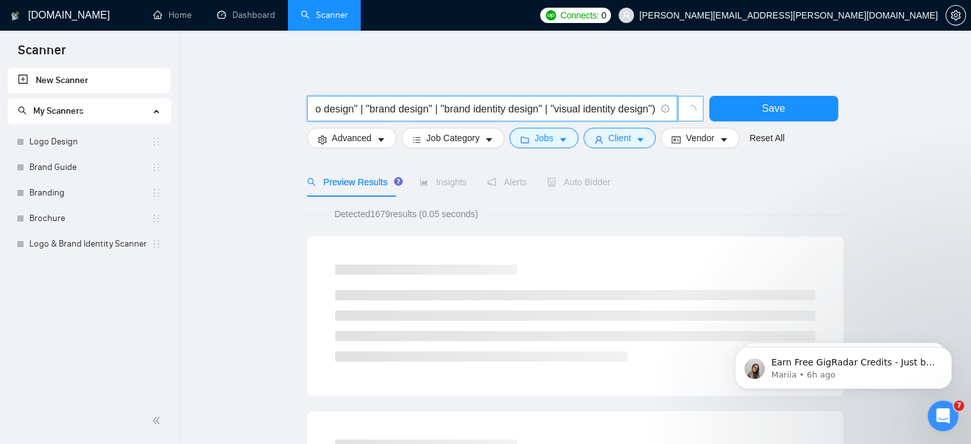
click at [688, 107] on icon "loading" at bounding box center [690, 110] width 11 height 11
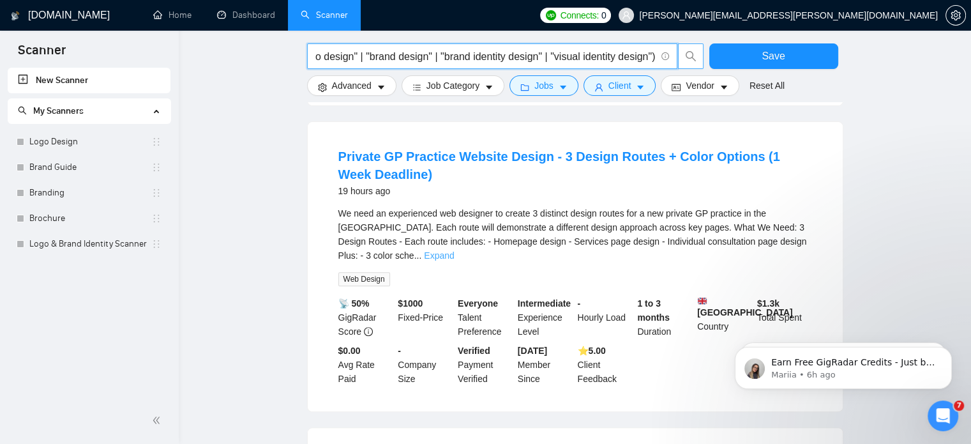
scroll to position [0, 0]
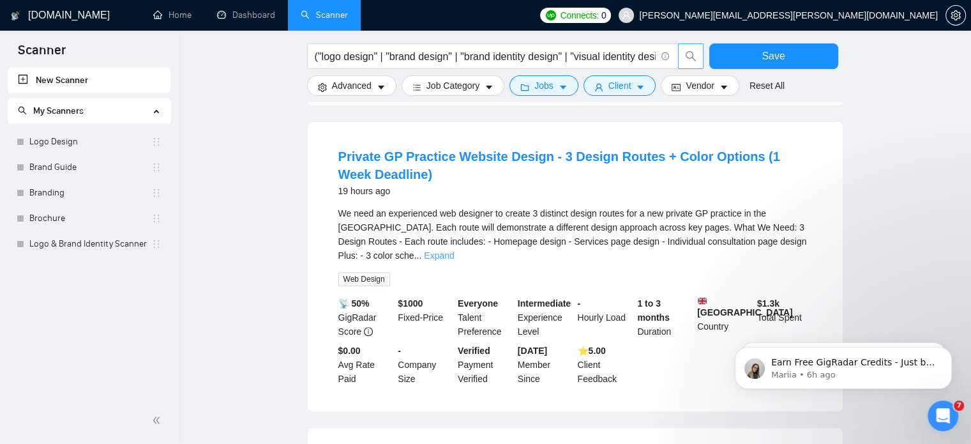
click at [454, 250] on link "Expand" at bounding box center [439, 255] width 30 height 10
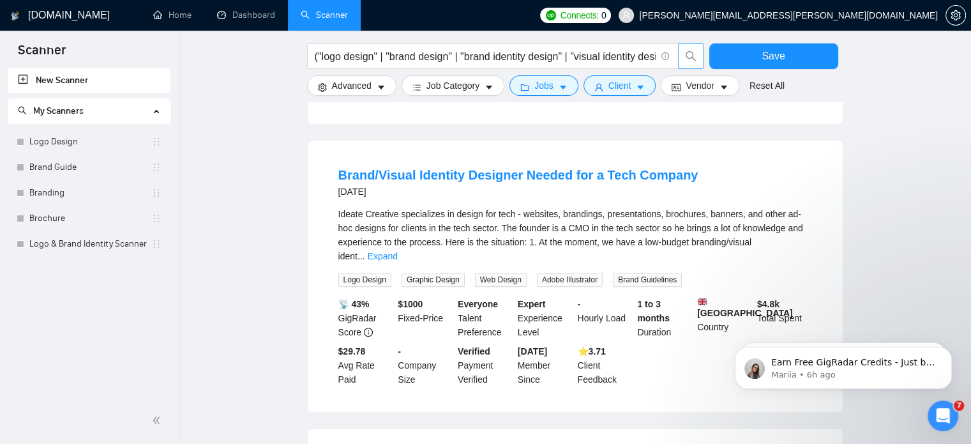
scroll to position [1049, 0]
click at [398, 250] on link "Expand" at bounding box center [383, 255] width 30 height 10
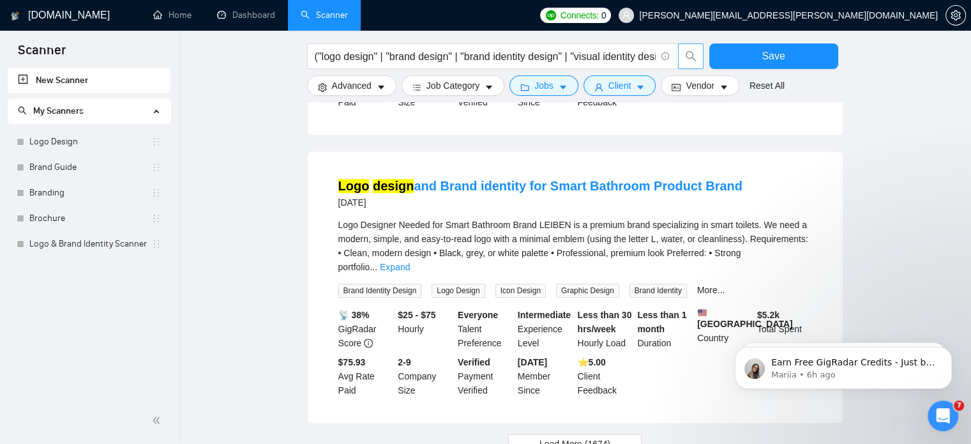
scroll to position [1439, 0]
click at [410, 261] on link "Expand" at bounding box center [395, 266] width 30 height 10
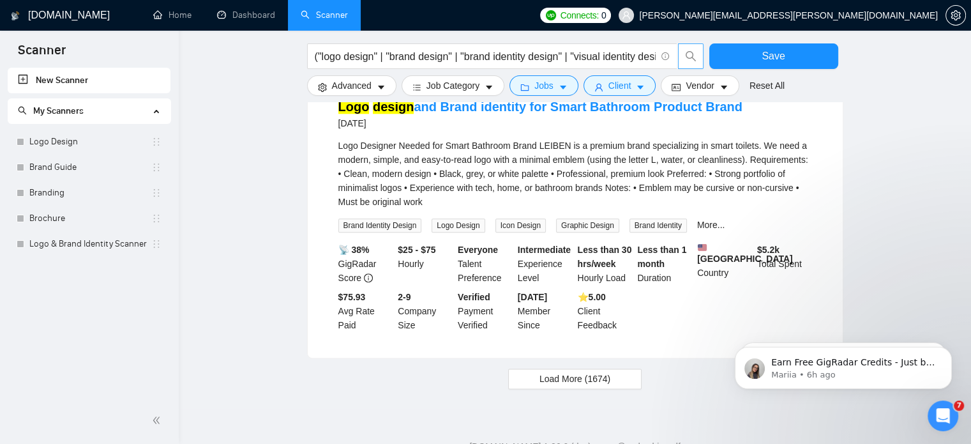
scroll to position [1563, 0]
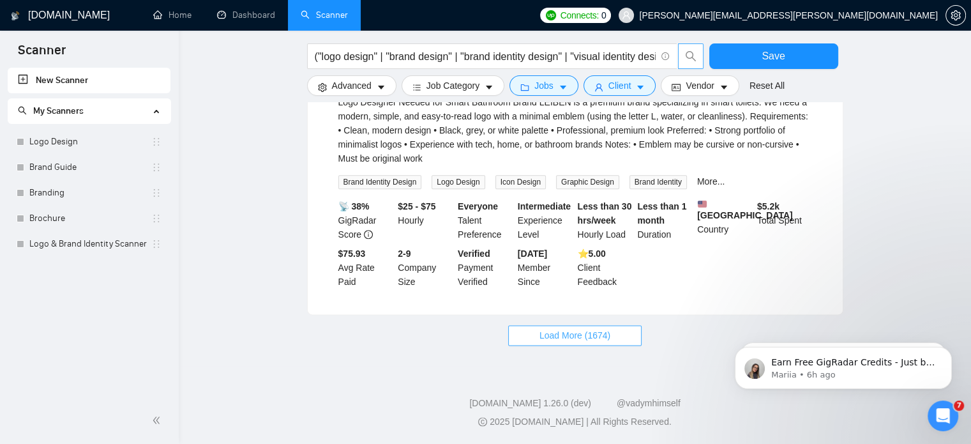
click at [572, 343] on button "Load More (1674)" at bounding box center [574, 335] width 133 height 20
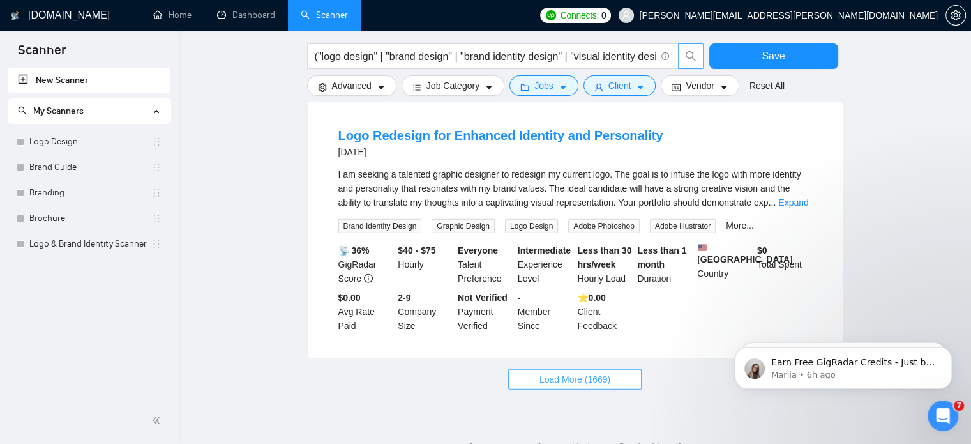
scroll to position [2968, 0]
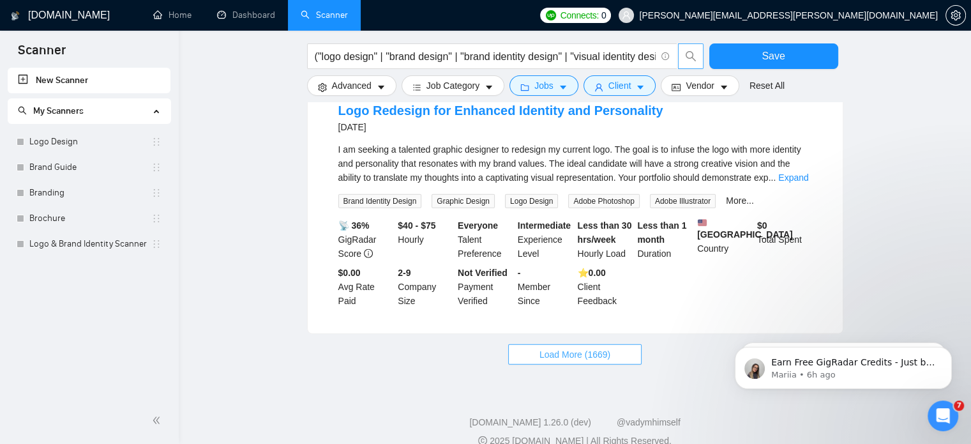
click at [590, 347] on span "Load More (1669)" at bounding box center [575, 354] width 71 height 14
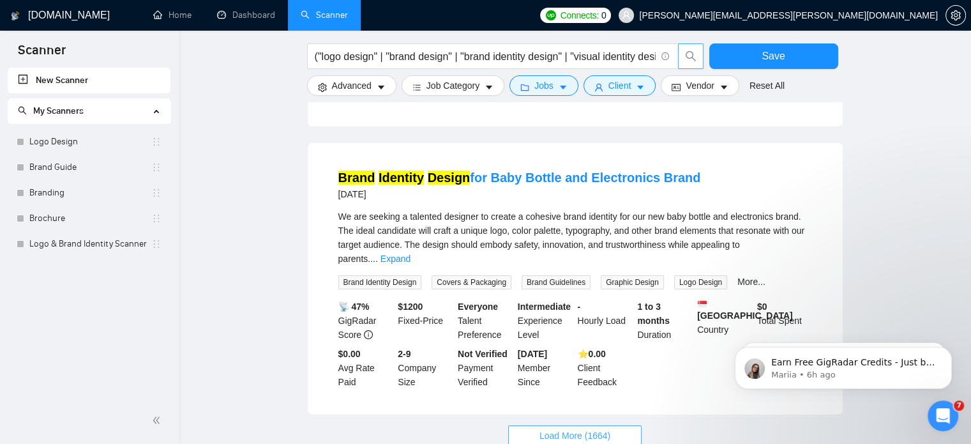
scroll to position [4409, 0]
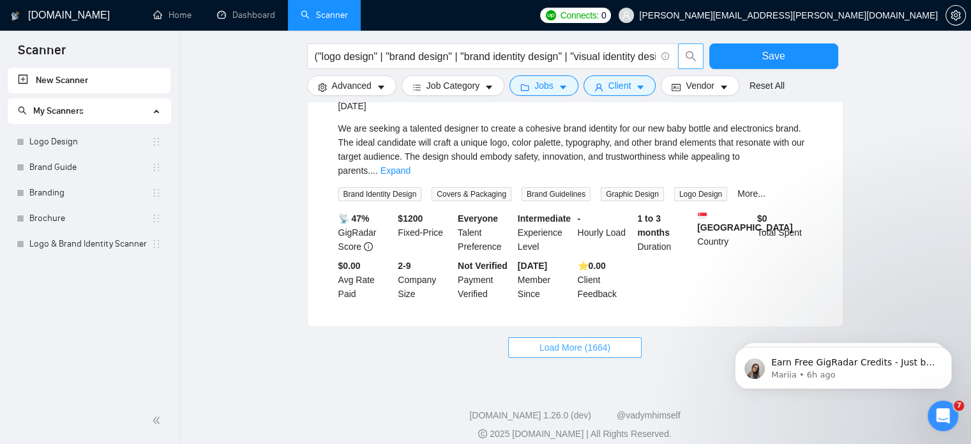
click at [589, 340] on span "Load More (1664)" at bounding box center [575, 347] width 71 height 14
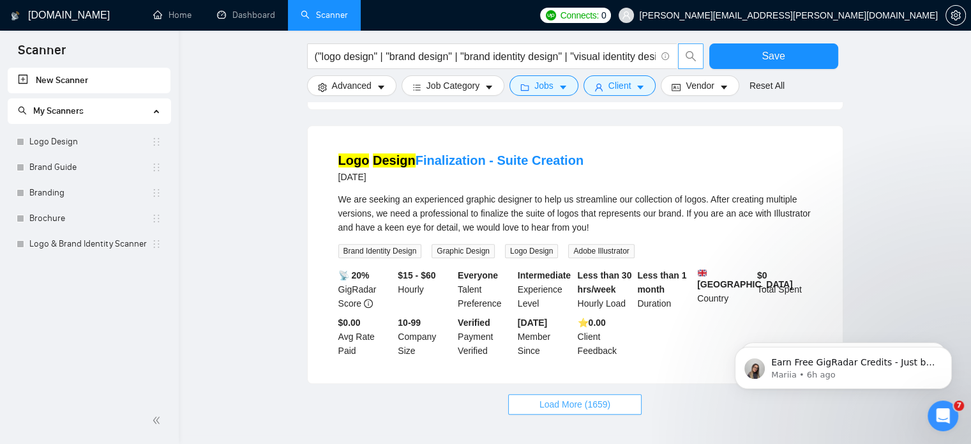
scroll to position [5804, 0]
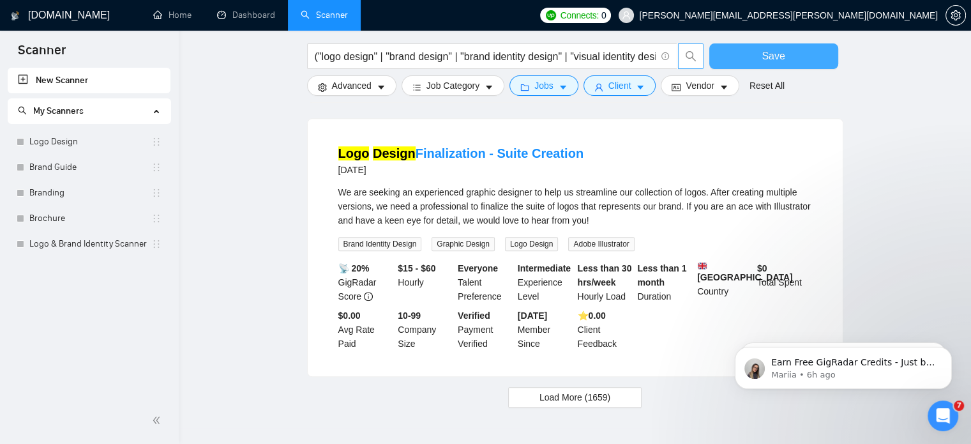
click at [784, 49] on span "Save" at bounding box center [773, 56] width 23 height 16
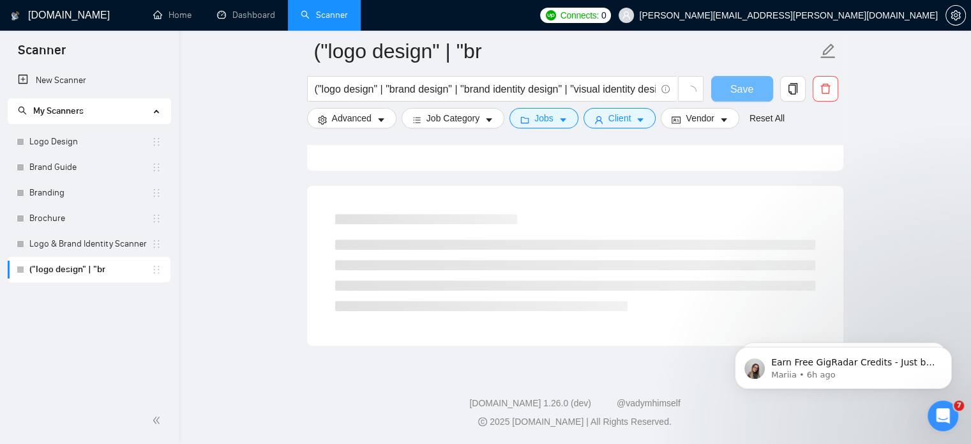
scroll to position [771, 0]
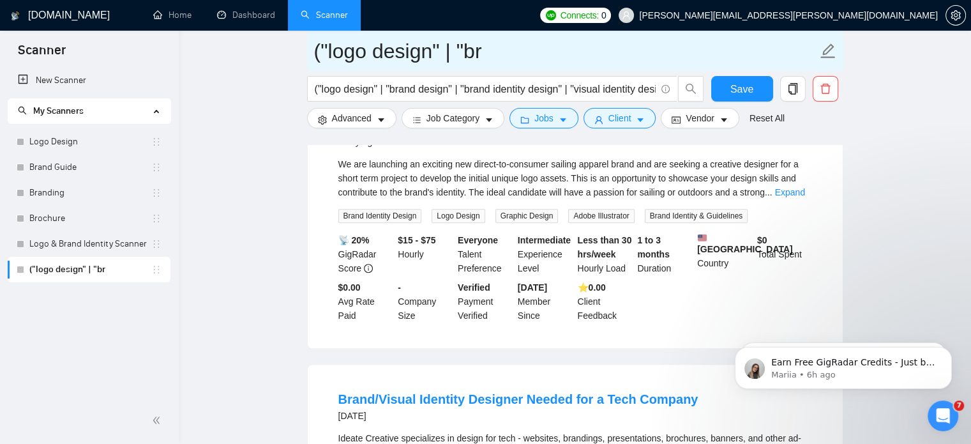
click at [493, 54] on input "("logo design" | "br" at bounding box center [565, 51] width 503 height 32
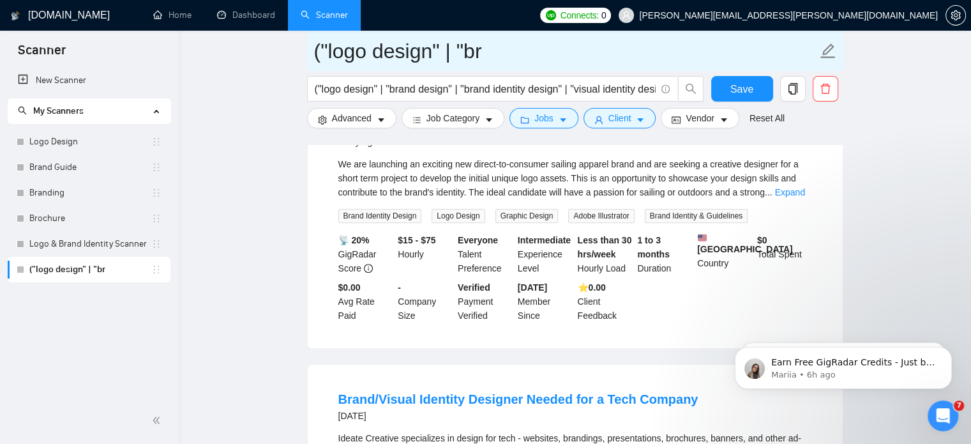
click at [493, 54] on input "("logo design" | "br" at bounding box center [565, 51] width 503 height 32
paste input "Logo & Brand Identity"
type input "Logo & Brand Identity"
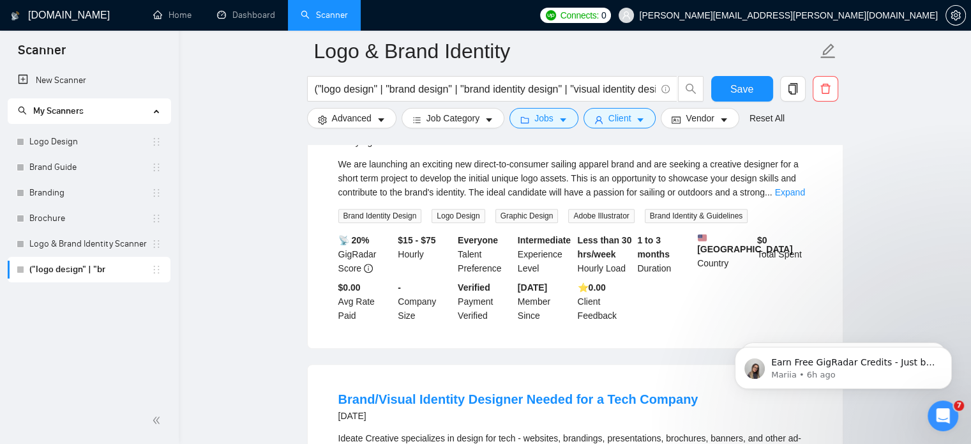
click at [748, 91] on span "Save" at bounding box center [742, 89] width 23 height 16
click at [711, 76] on button "Save" at bounding box center [742, 89] width 62 height 26
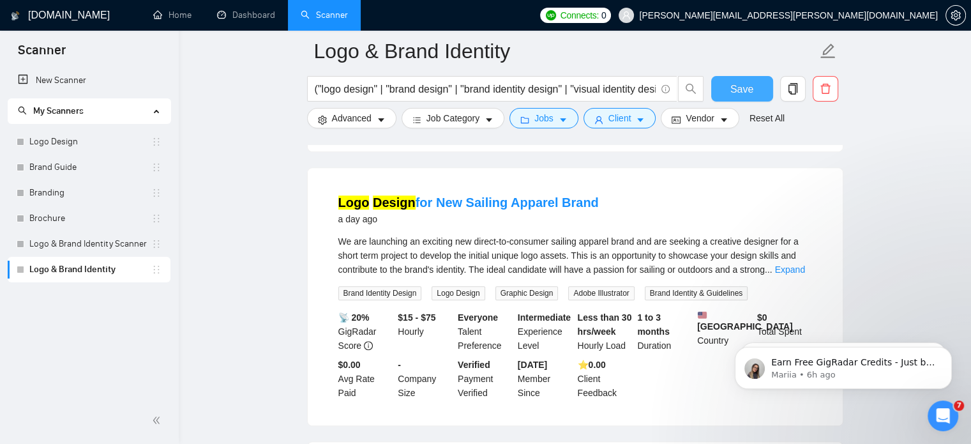
scroll to position [693, 0]
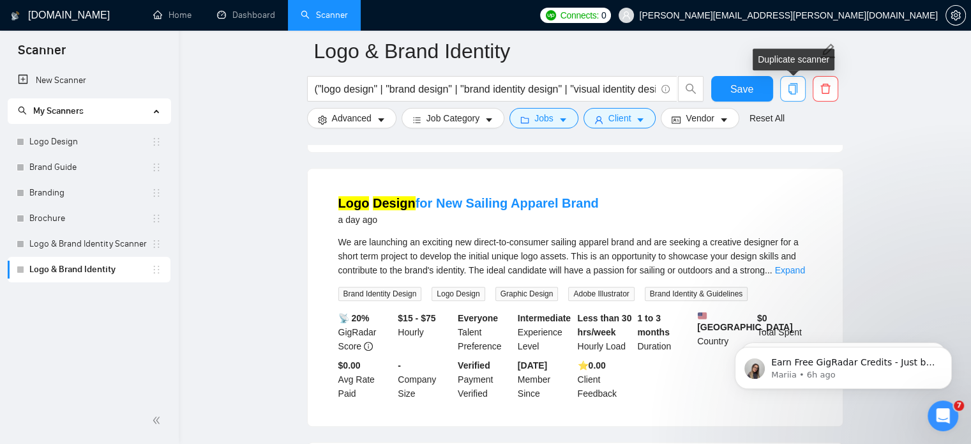
click at [792, 89] on icon "copy" at bounding box center [792, 88] width 11 height 11
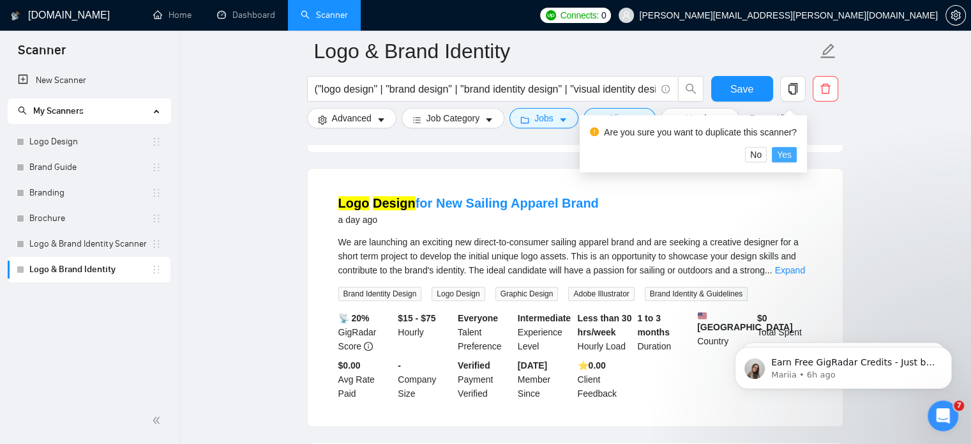
click at [782, 156] on span "Yes" at bounding box center [784, 155] width 15 height 14
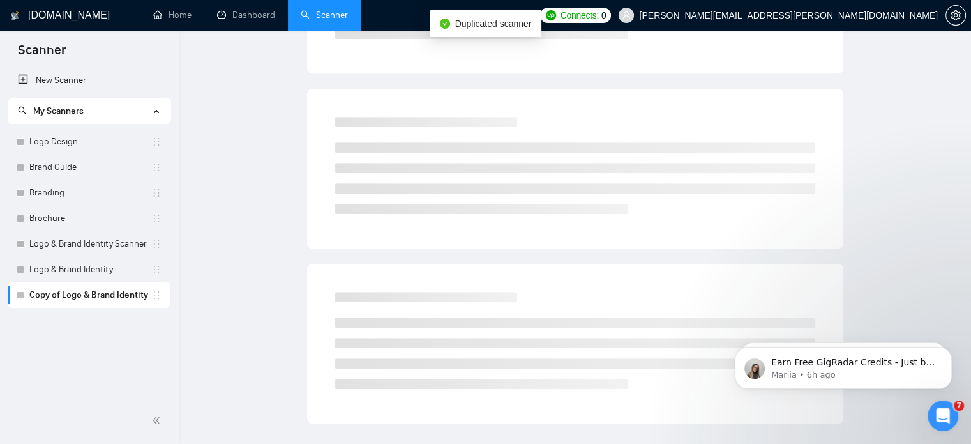
scroll to position [22, 0]
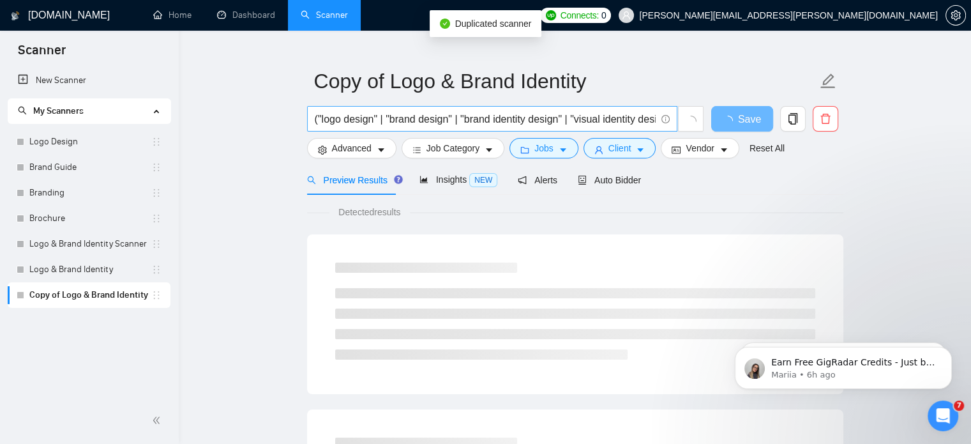
click at [437, 117] on input "("logo design" | "brand design" | "brand identity design" | "visual identity de…" at bounding box center [485, 119] width 341 height 16
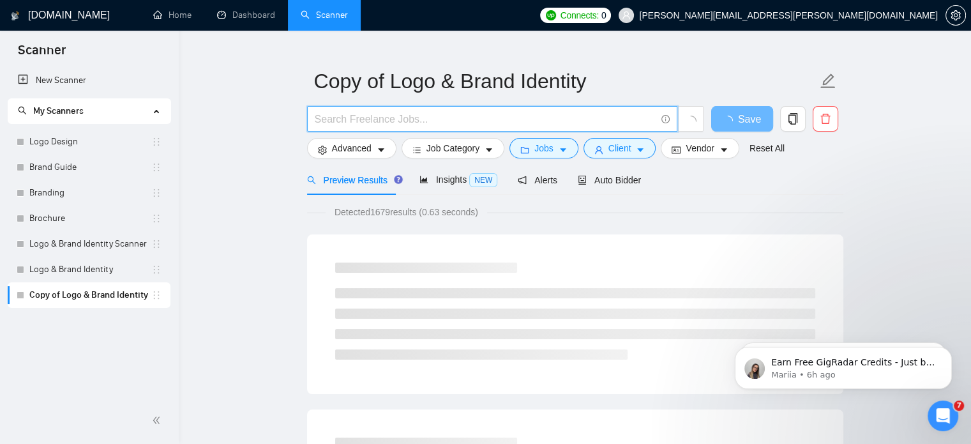
paste input "("UI/UX design" | "UX/UI design" | "user interface design" | "user experience d…"
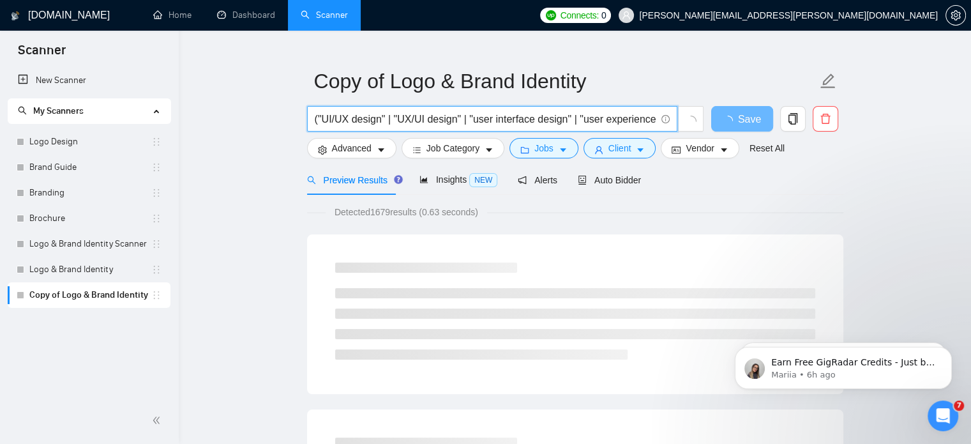
scroll to position [0, 480]
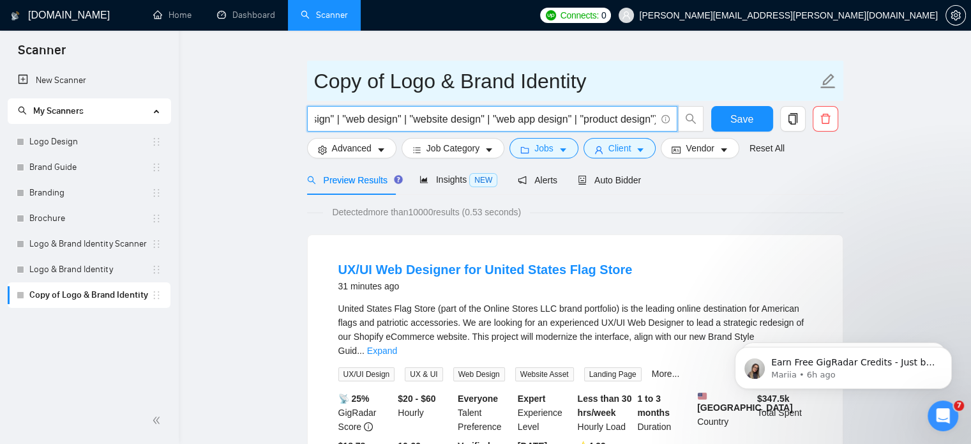
type input "("UI/UX design" | "UX/UI design" | "user interface design" | "user experience d…"
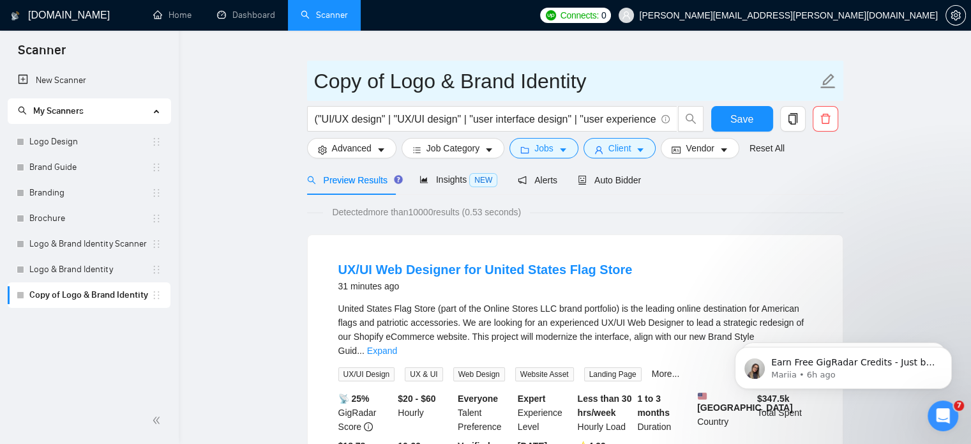
click at [542, 85] on input "Copy of Logo & Brand Identity" at bounding box center [565, 81] width 503 height 32
click at [557, 82] on input "text" at bounding box center [565, 81] width 503 height 32
paste input "UI/UX Design"
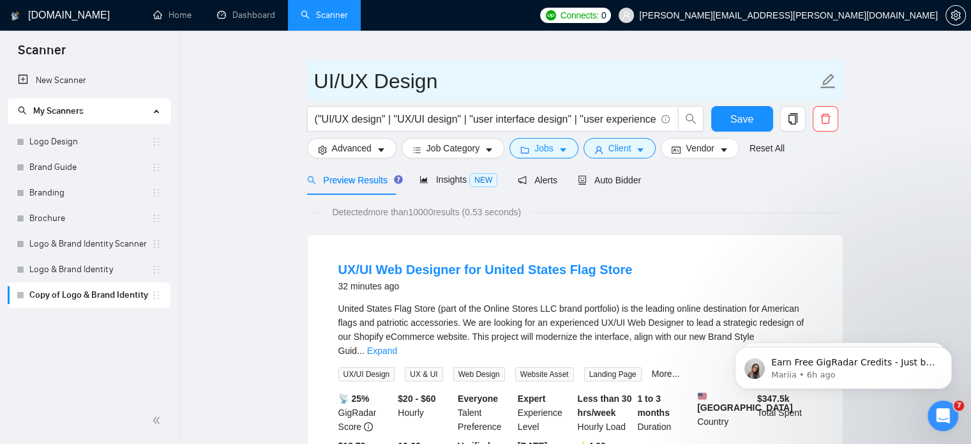
type input "UI/UX Design"
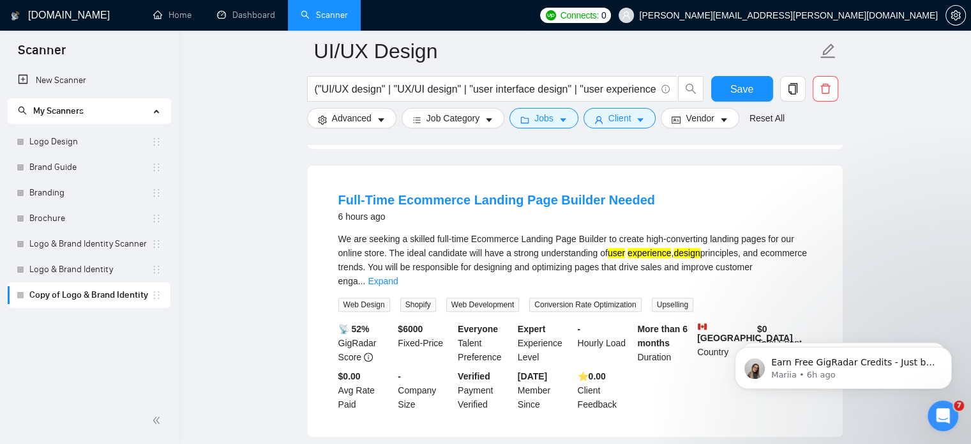
scroll to position [979, 0]
click at [398, 277] on link "Expand" at bounding box center [383, 282] width 30 height 10
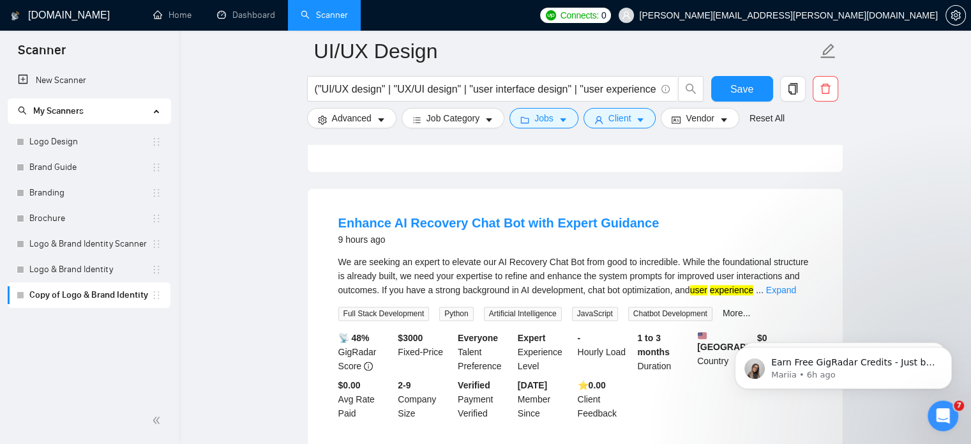
scroll to position [1852, 0]
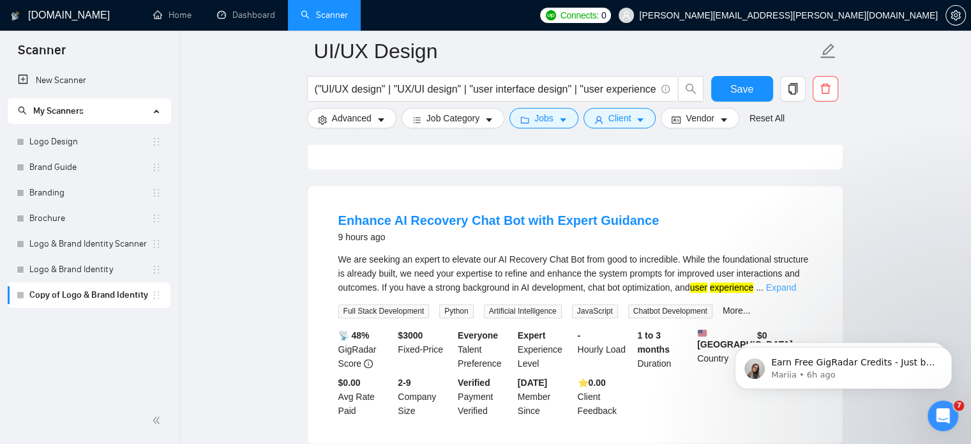
click at [786, 282] on link "Expand" at bounding box center [781, 287] width 30 height 10
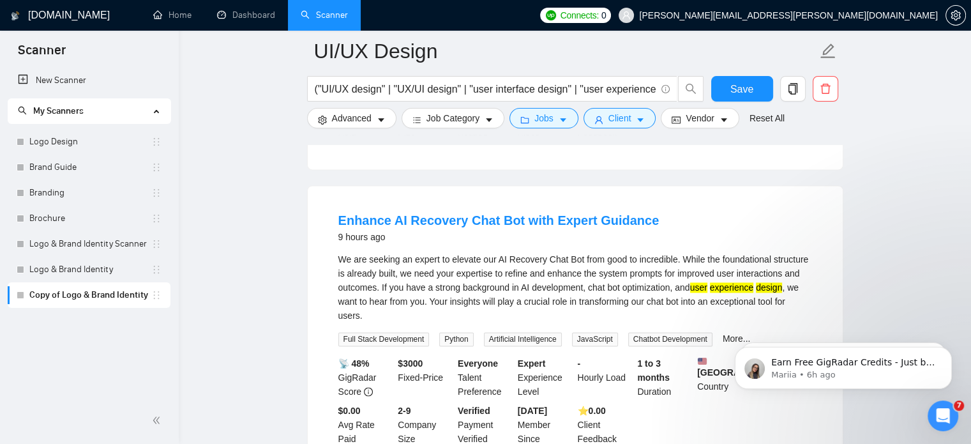
click at [661, 186] on div "Enhance AI Recovery Chat Bot with Expert Guidance 9 hours ago We are seeking an…" at bounding box center [575, 328] width 535 height 285
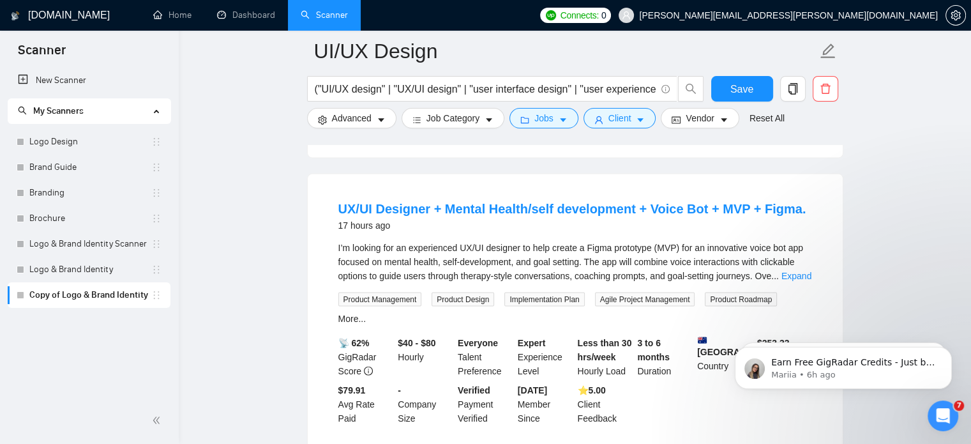
scroll to position [2733, 0]
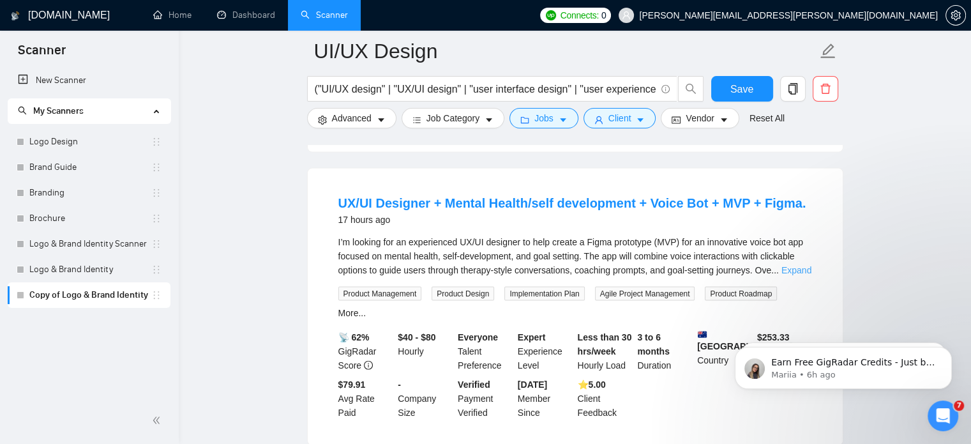
click at [795, 265] on link "Expand" at bounding box center [797, 270] width 30 height 10
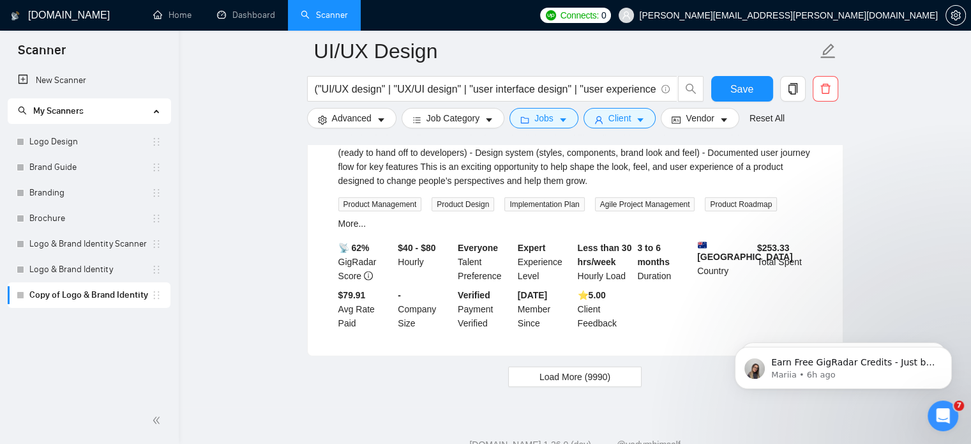
scroll to position [2987, 0]
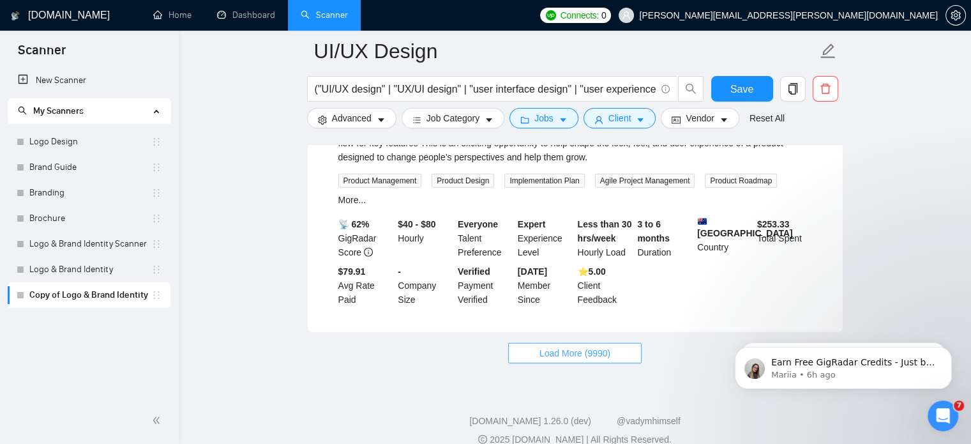
click at [609, 346] on span "Load More (9990)" at bounding box center [575, 353] width 71 height 14
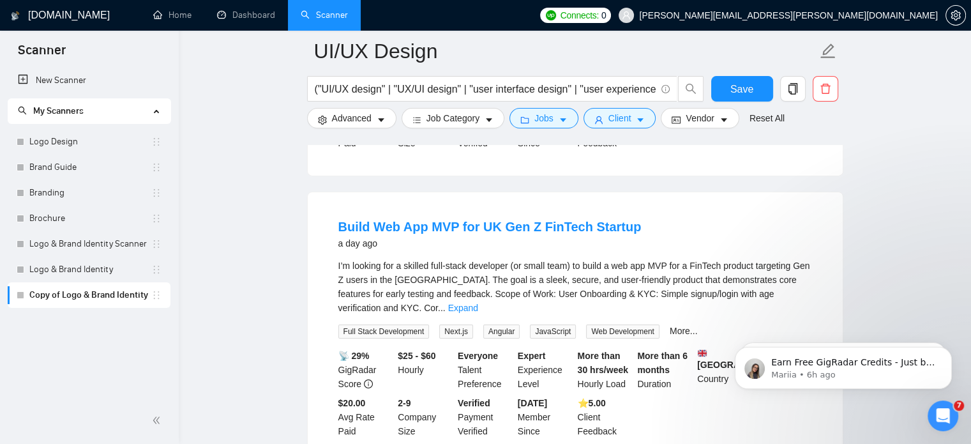
scroll to position [4300, 0]
drag, startPoint x: 784, startPoint y: 275, endPoint x: 791, endPoint y: 270, distance: 9.1
click at [791, 270] on div "I’m looking for a skilled full-stack developer (or small team) to build a web a…" at bounding box center [575, 298] width 474 height 80
click at [478, 302] on link "Expand" at bounding box center [463, 307] width 30 height 10
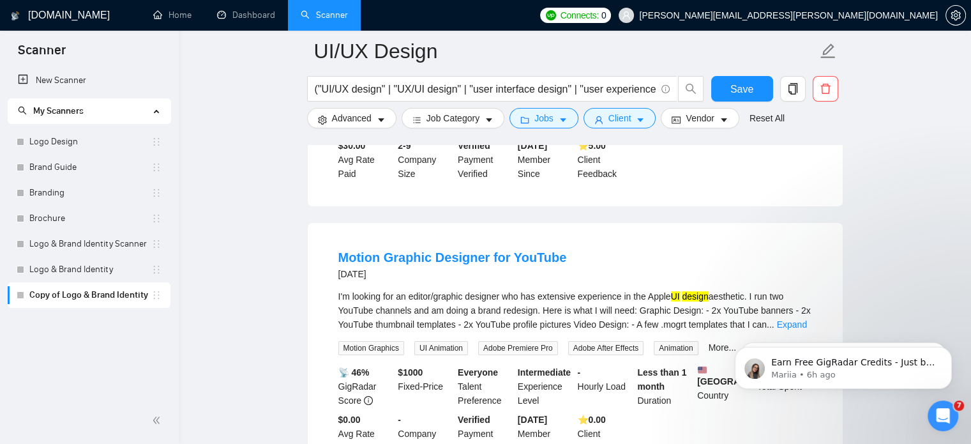
scroll to position [4971, 0]
click at [610, 81] on input "("UI/UX design" | "UX/UI design" | "user interface design" | "user experience d…" at bounding box center [485, 89] width 341 height 16
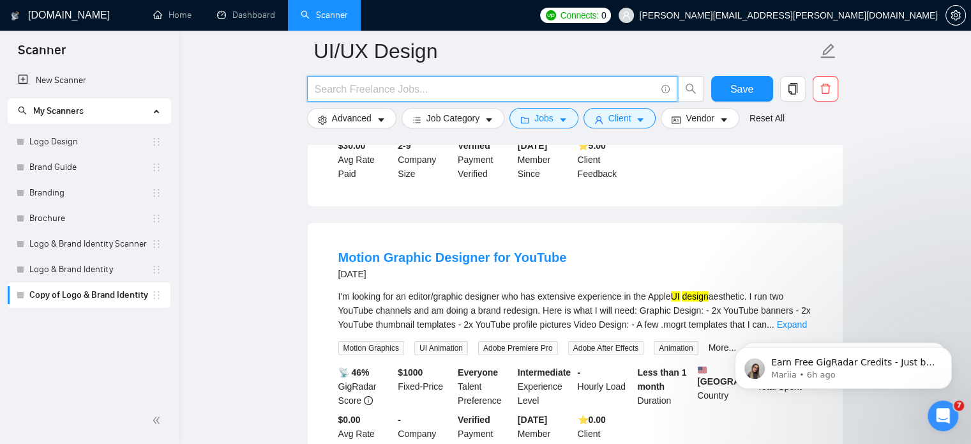
paste input "("UI/UX design" | "UI design" | "user interface design" | "web design" | "websi…"
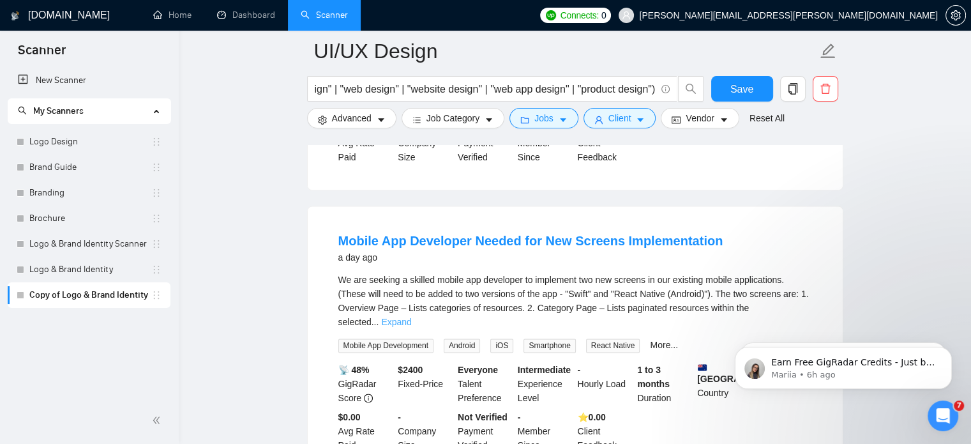
scroll to position [0, 0]
click at [411, 317] on link "Expand" at bounding box center [396, 322] width 30 height 10
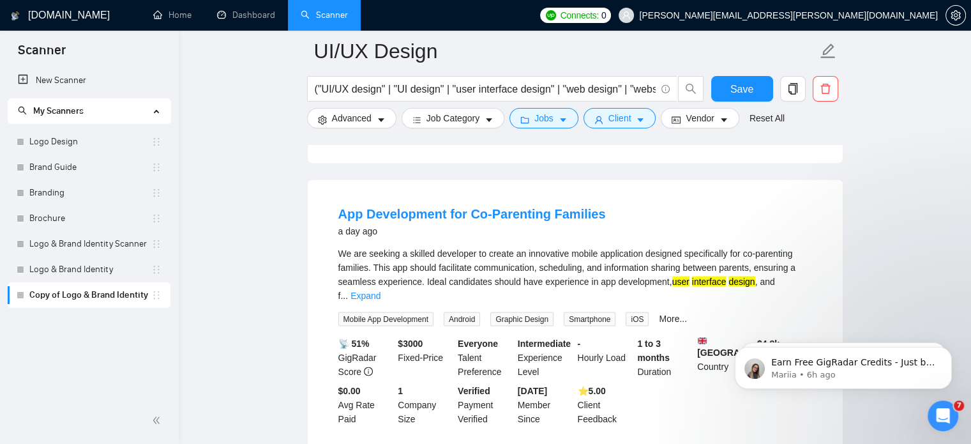
scroll to position [2212, 0]
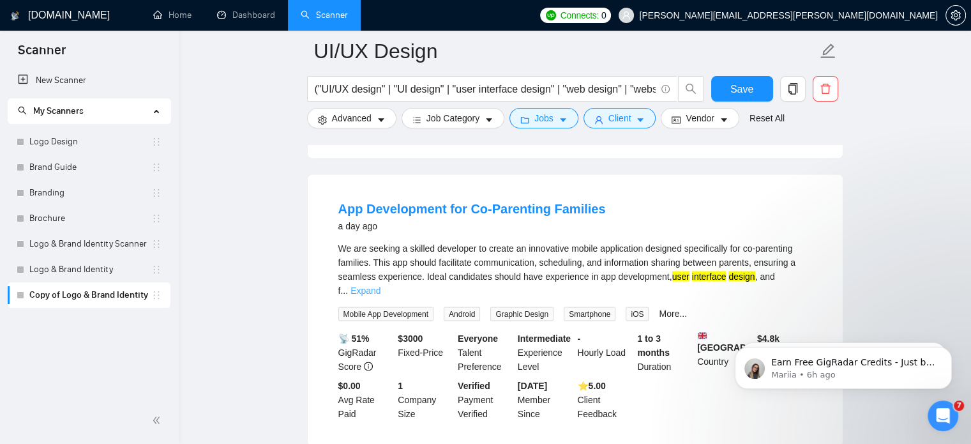
click at [381, 285] on link "Expand" at bounding box center [366, 290] width 30 height 10
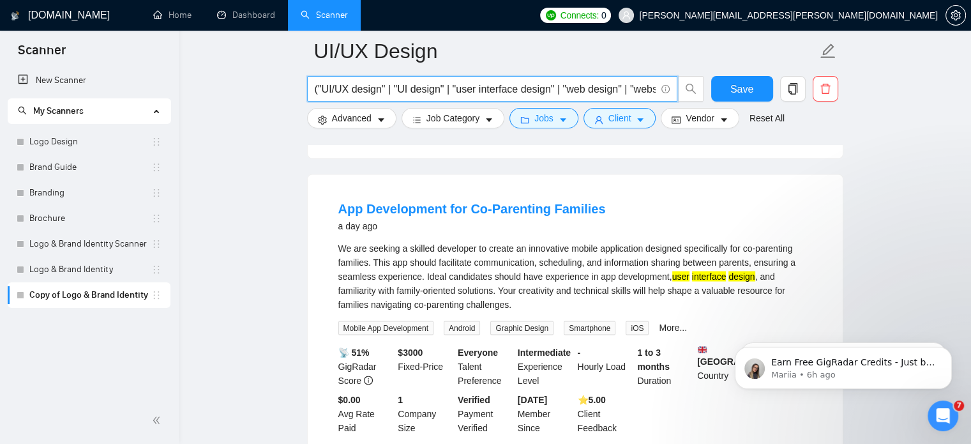
click at [552, 87] on input "("UI/UX design" | "UI design" | "user interface design" | "web design" | "websi…" at bounding box center [485, 89] width 341 height 16
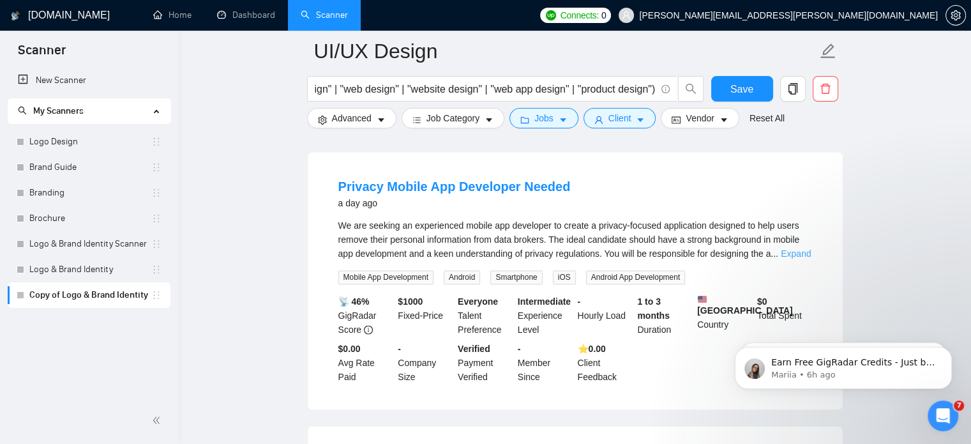
scroll to position [0, 0]
click at [789, 248] on link "Expand" at bounding box center [796, 253] width 30 height 10
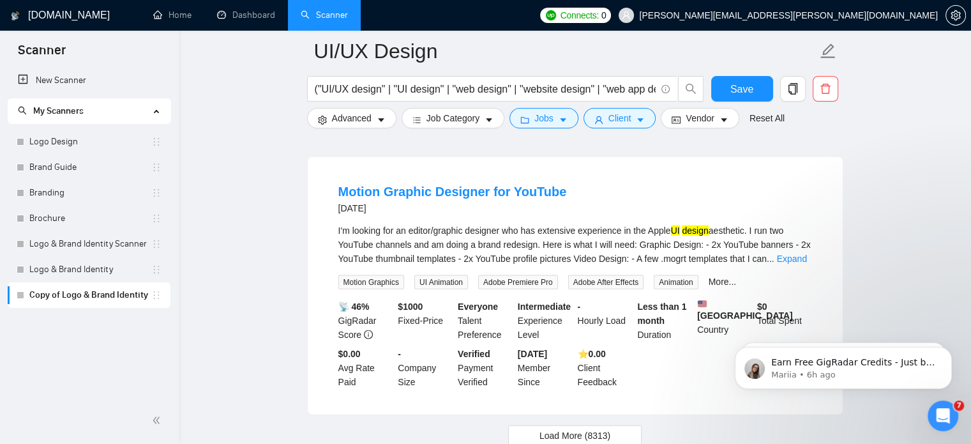
scroll to position [2742, 0]
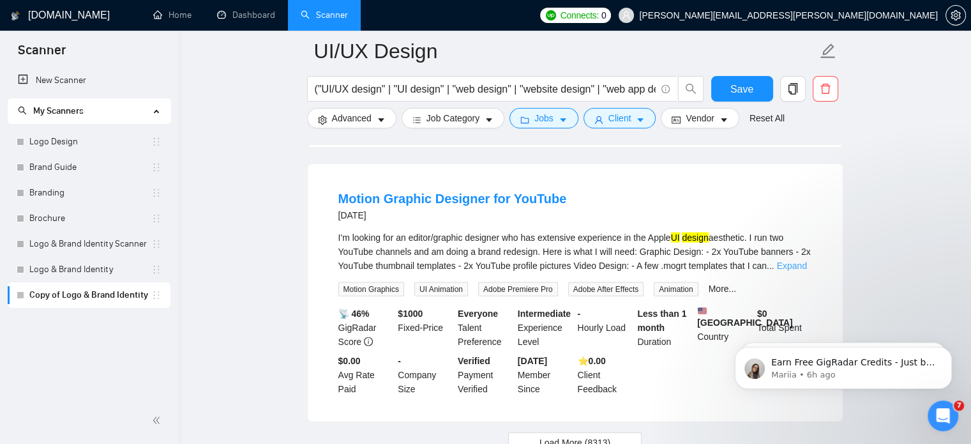
click at [786, 261] on link "Expand" at bounding box center [792, 266] width 30 height 10
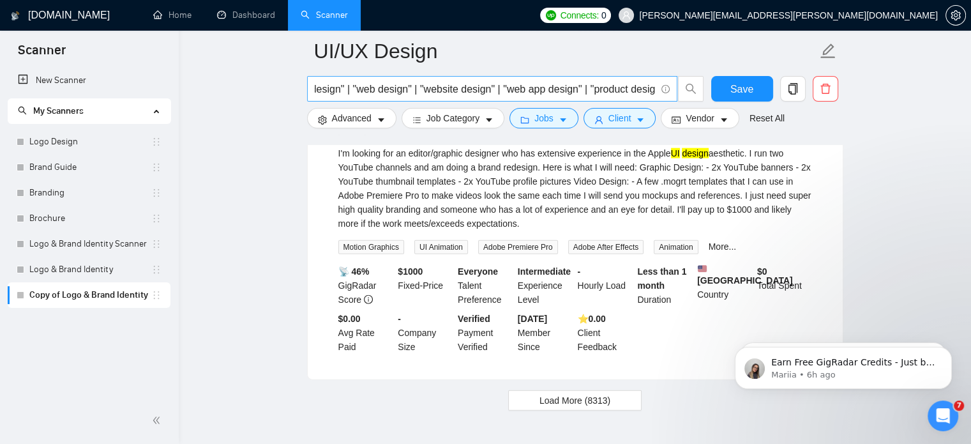
scroll to position [2863, 0]
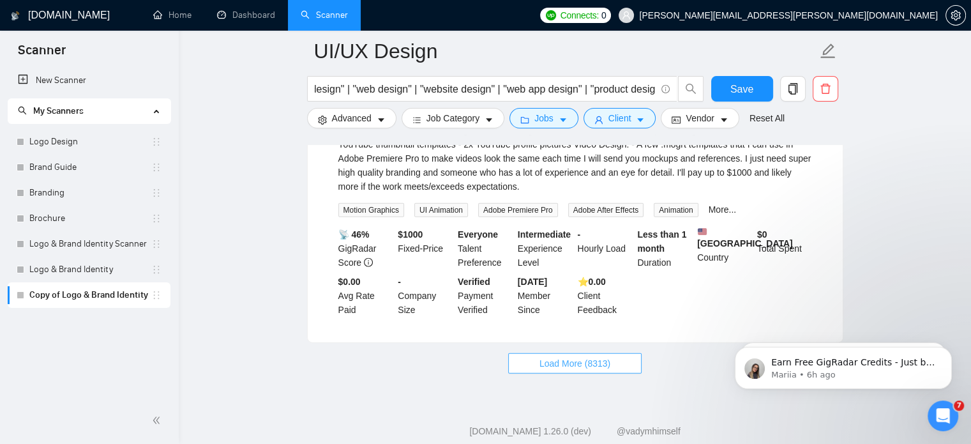
click at [610, 353] on button "Load More (8313)" at bounding box center [574, 363] width 133 height 20
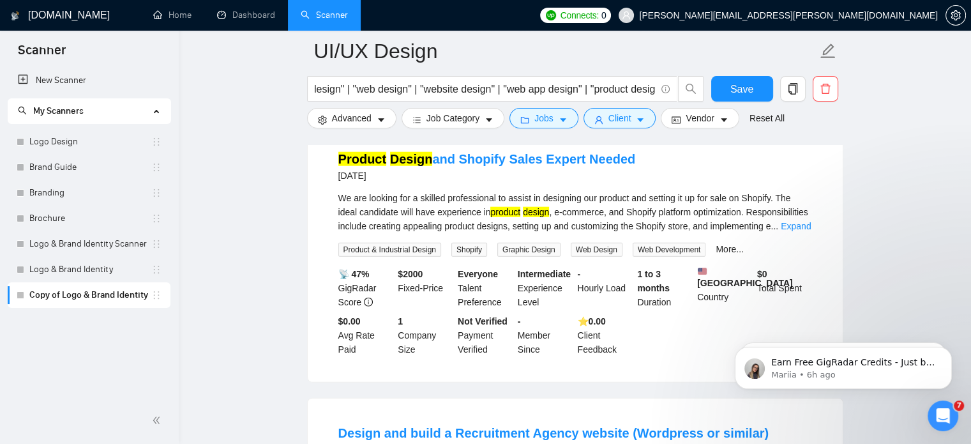
scroll to position [3098, 0]
click at [794, 220] on link "Expand" at bounding box center [796, 225] width 30 height 10
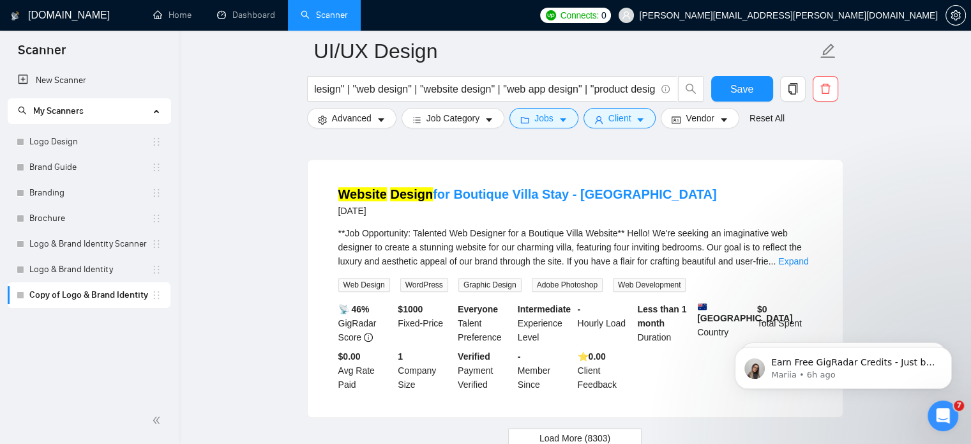
scroll to position [5723, 0]
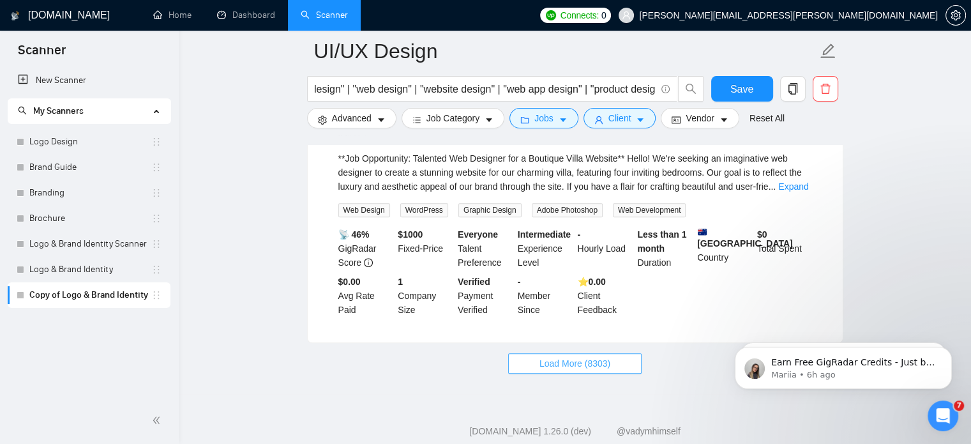
click at [551, 356] on span "Load More (8303)" at bounding box center [575, 363] width 71 height 14
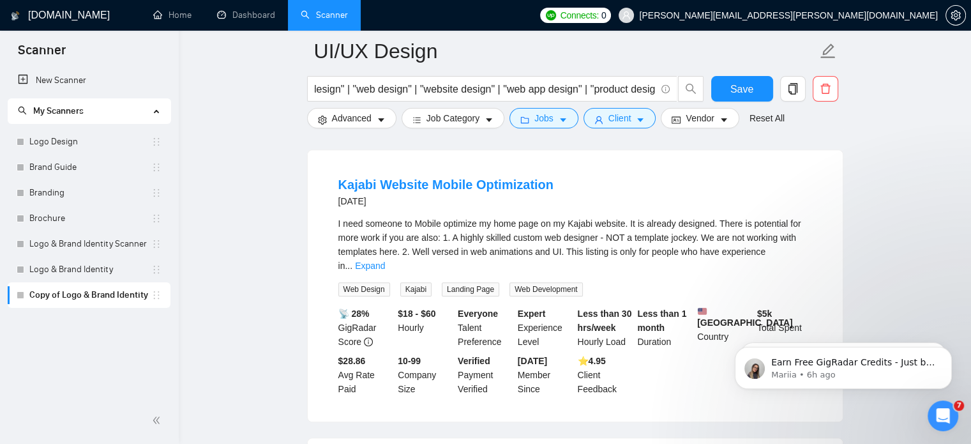
scroll to position [5932, 0]
click at [385, 261] on link "Expand" at bounding box center [370, 266] width 30 height 10
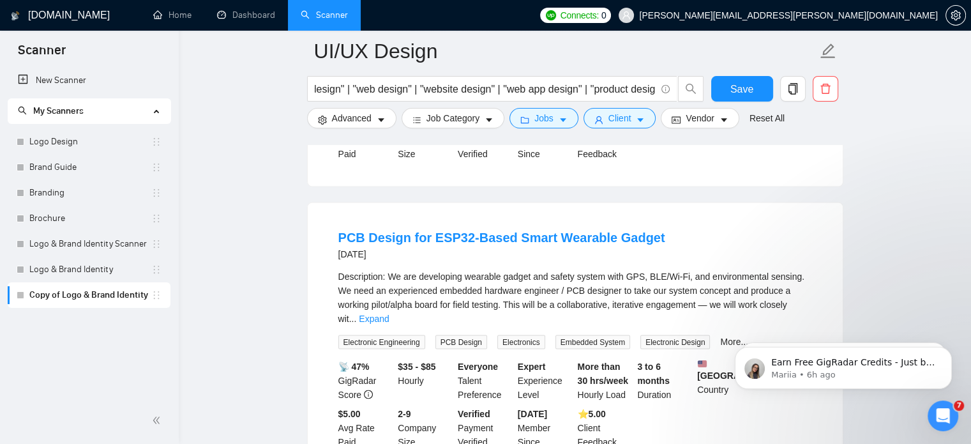
scroll to position [7159, 0]
click at [399, 94] on input "("UI/UX design" | "UI design" | "web design" | "website design" | "web app desi…" at bounding box center [485, 89] width 341 height 16
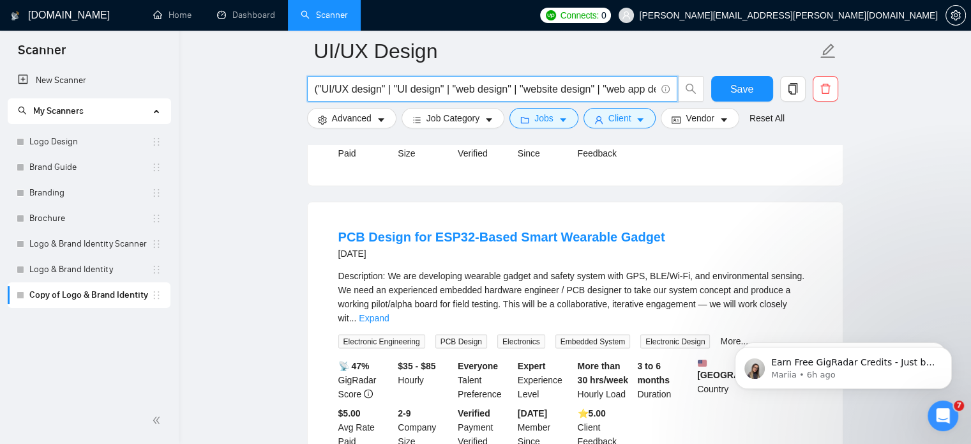
scroll to position [7136, 0]
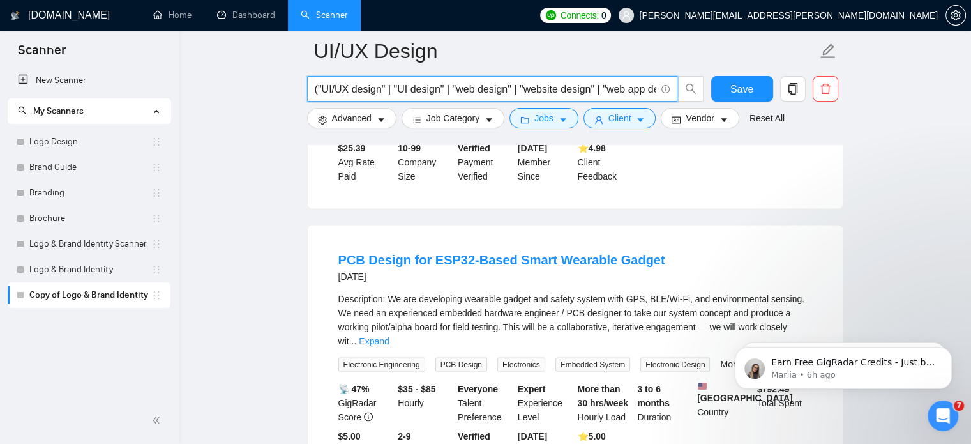
click at [382, 91] on input "("UI/UX design" | "UI design" | "web design" | "website design" | "web app desi…" at bounding box center [485, 89] width 341 height 16
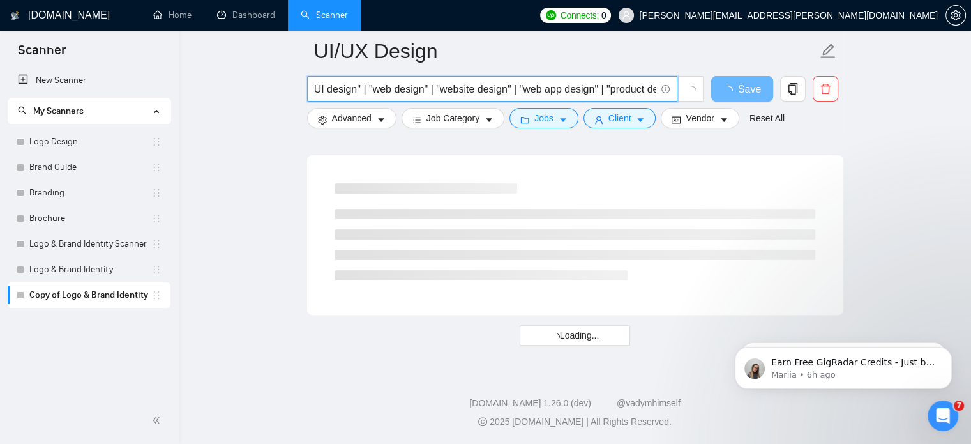
scroll to position [0, 80]
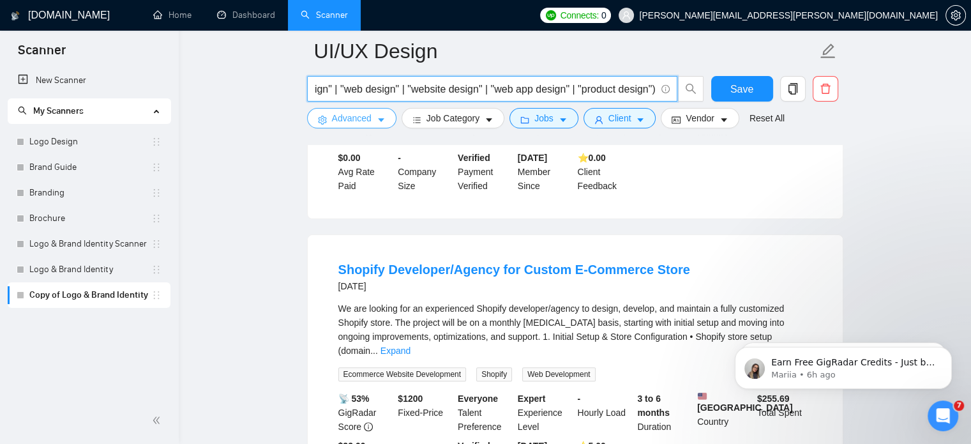
type input "("UI/UX" | "UI design" | "web design" | "website design" | "web app design" | "…"
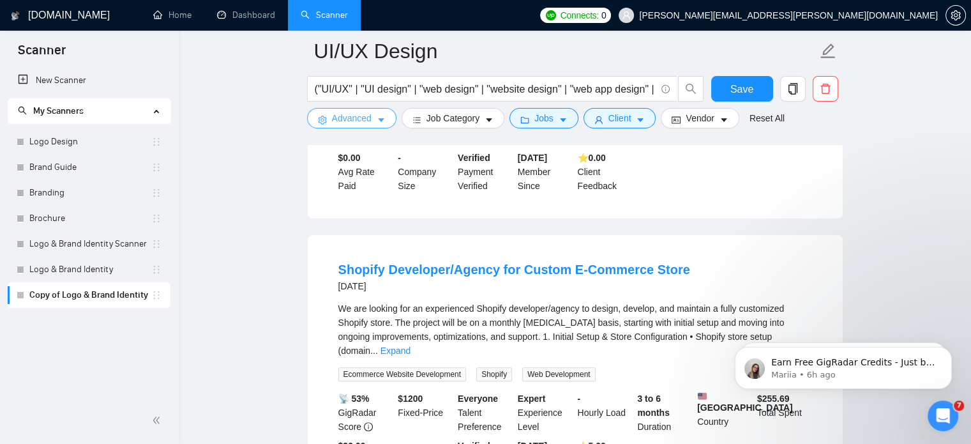
click at [376, 126] on button "Advanced" at bounding box center [351, 118] width 89 height 20
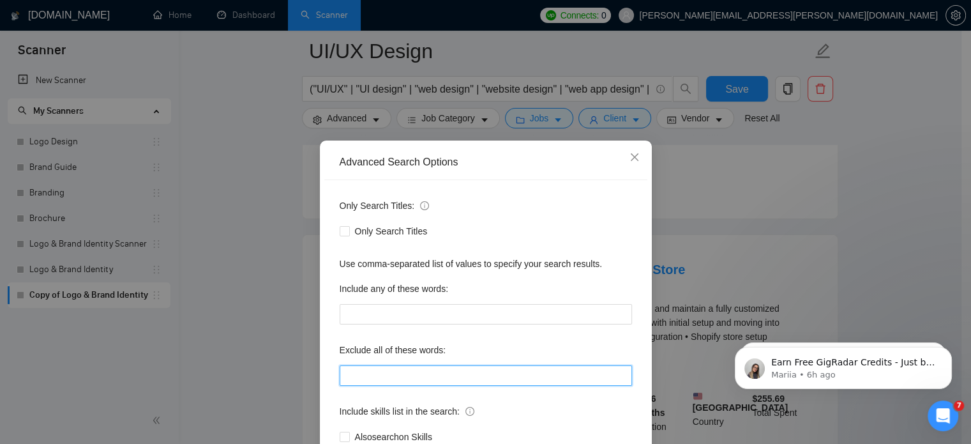
click at [408, 371] on input "text" at bounding box center [486, 375] width 292 height 20
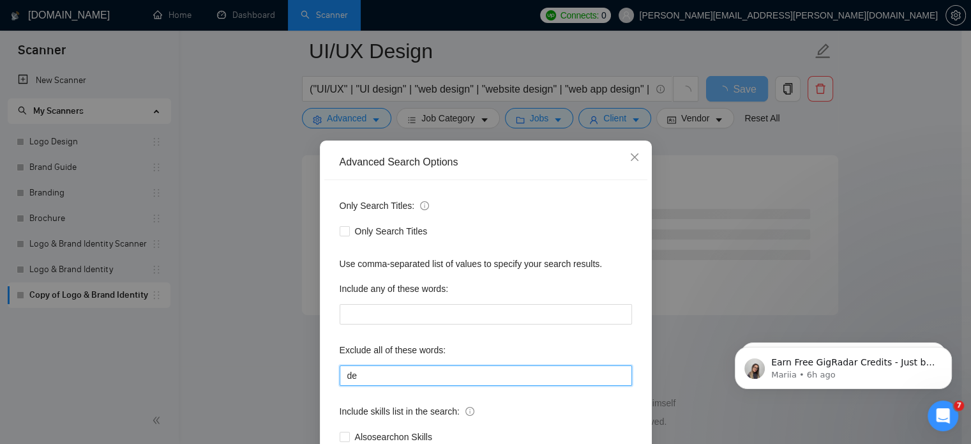
type input "d"
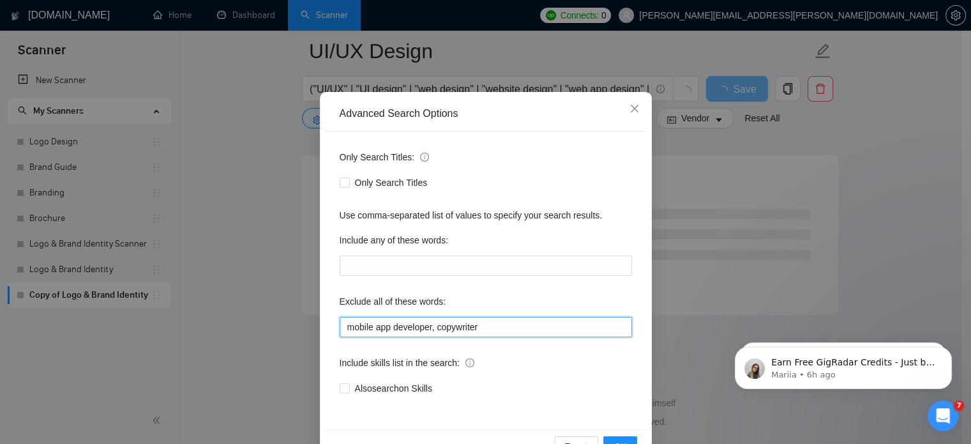
scroll to position [87, 0]
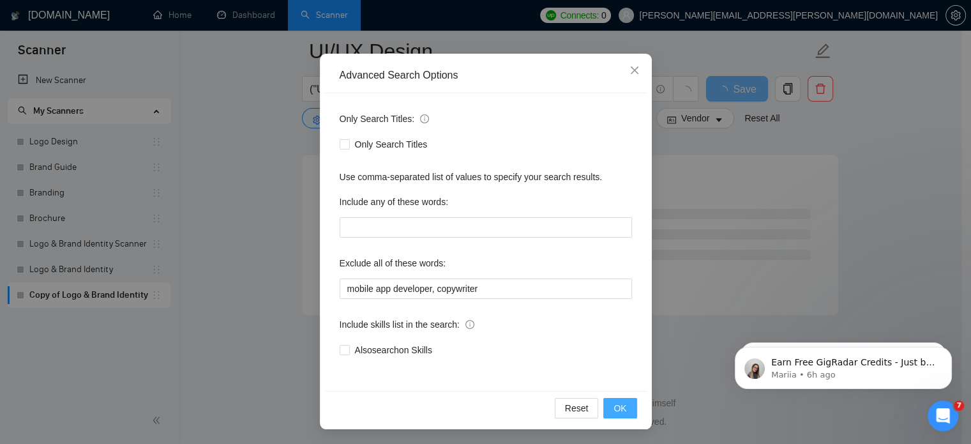
click at [614, 408] on span "OK" at bounding box center [620, 408] width 13 height 14
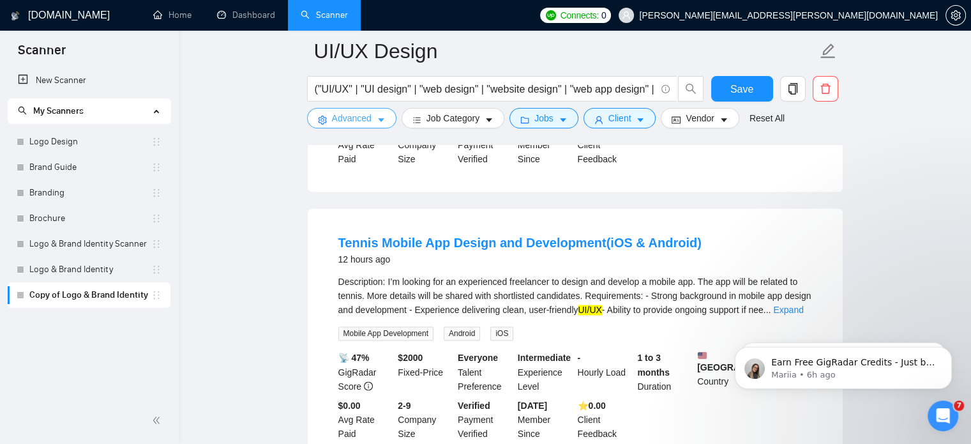
scroll to position [2062, 0]
click at [800, 305] on link "Expand" at bounding box center [788, 310] width 30 height 10
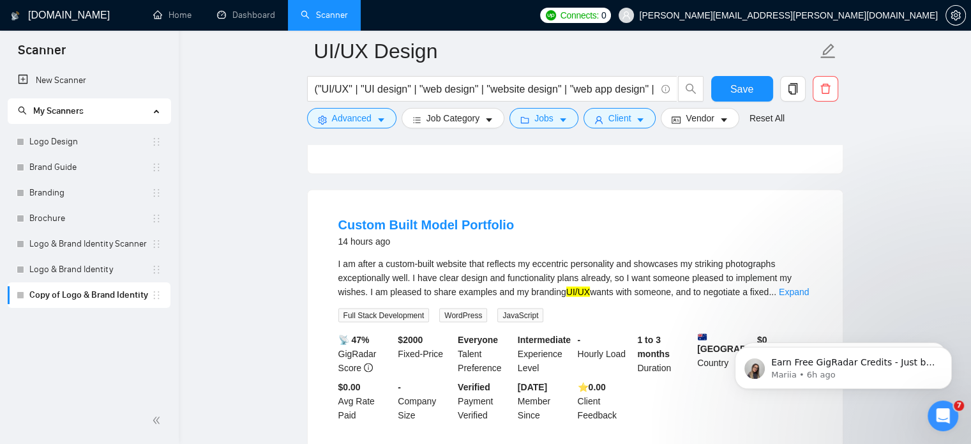
scroll to position [2368, 0]
click at [796, 286] on link "Expand" at bounding box center [794, 291] width 30 height 10
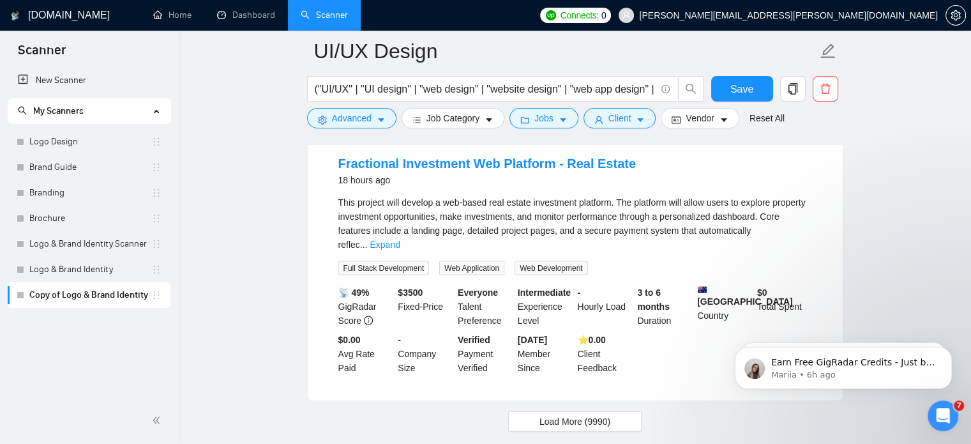
scroll to position [2771, 0]
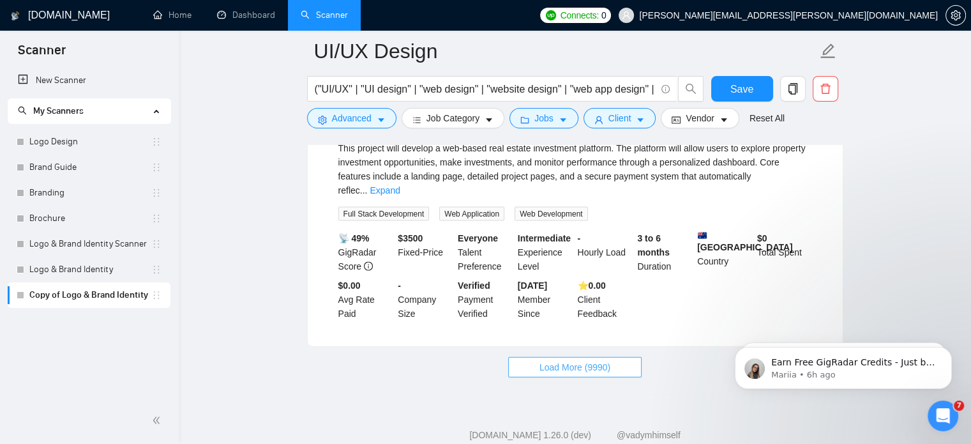
click at [593, 360] on span "Load More (9990)" at bounding box center [575, 367] width 71 height 14
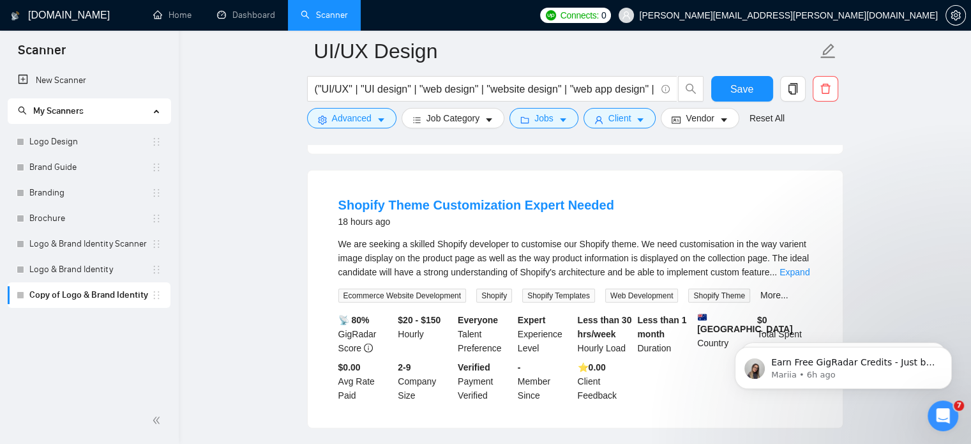
scroll to position [2964, 0]
click at [789, 266] on link "Expand" at bounding box center [795, 271] width 30 height 10
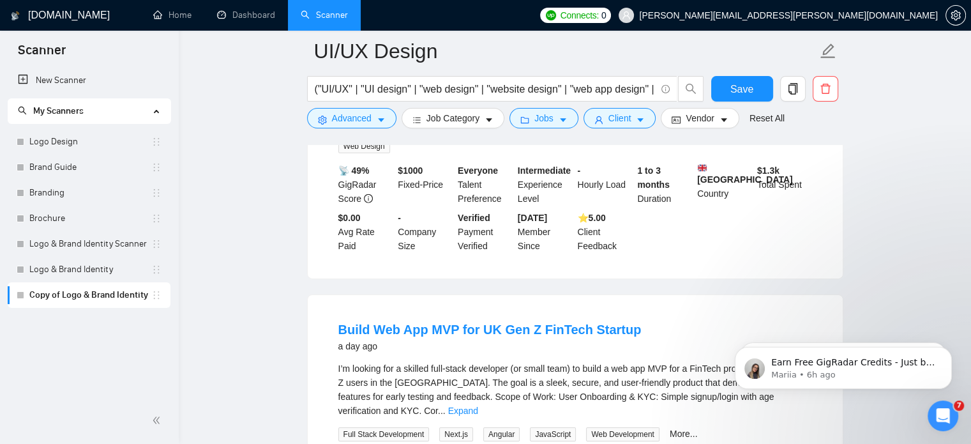
scroll to position [4113, 0]
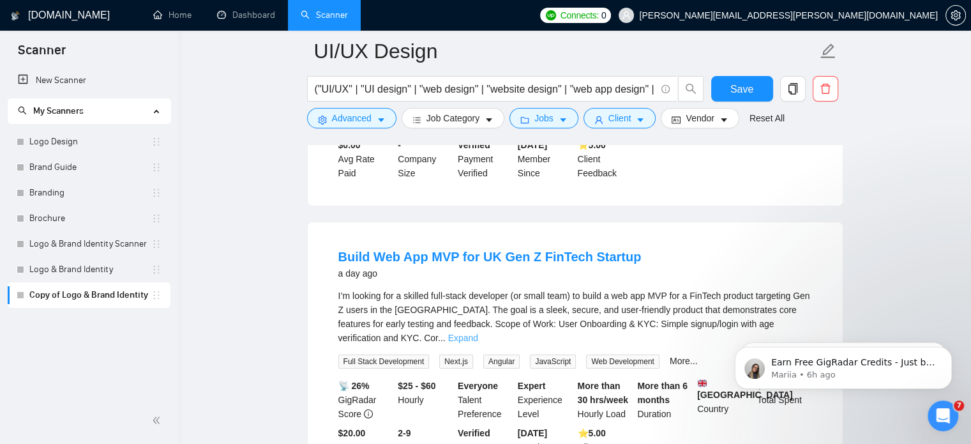
click at [478, 333] on link "Expand" at bounding box center [463, 338] width 30 height 10
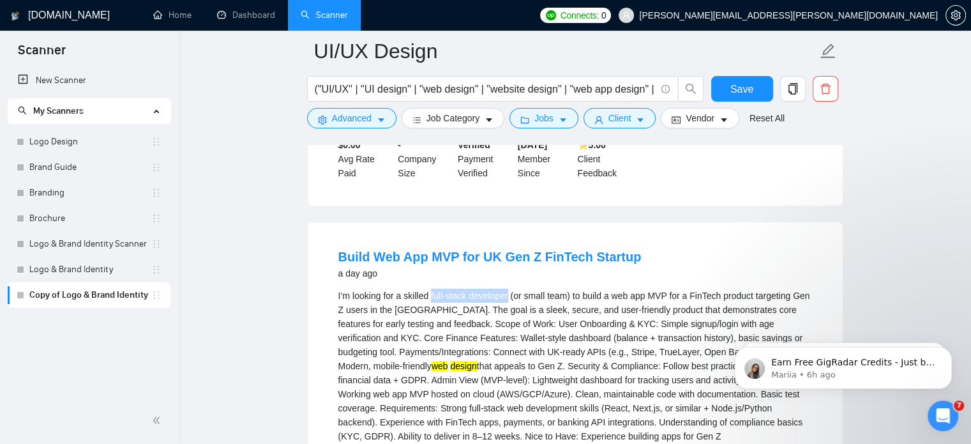
drag, startPoint x: 432, startPoint y: 220, endPoint x: 510, endPoint y: 221, distance: 77.9
click at [510, 289] on div "I’m looking for a skilled full-stack developer (or small team) to build a web a…" at bounding box center [575, 387] width 474 height 197
copy div "full-stack developer"
click at [367, 128] on button "Advanced" at bounding box center [351, 118] width 89 height 20
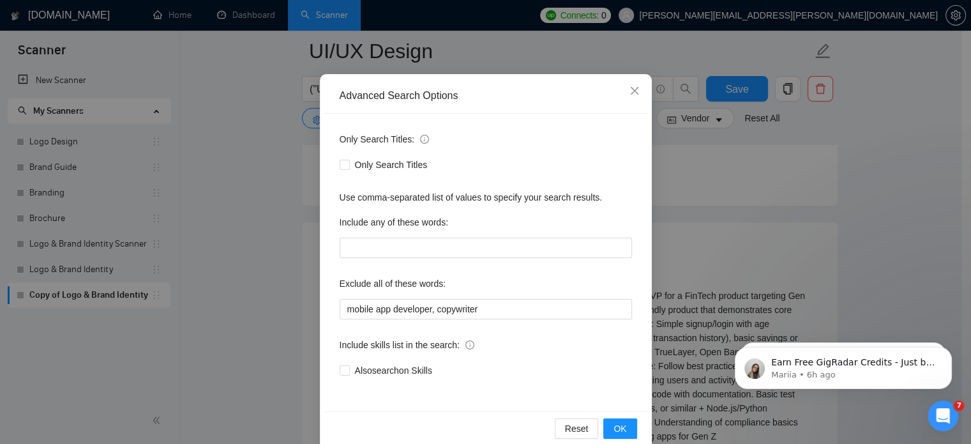
scroll to position [66, 0]
click at [489, 313] on input "mobile app developer, copywriter" at bounding box center [486, 309] width 292 height 20
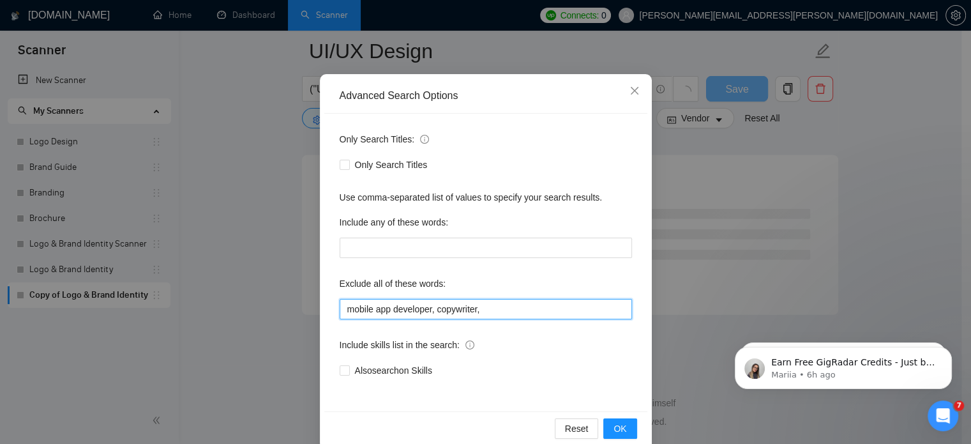
scroll to position [3437, 0]
paste input "full-stack developer"
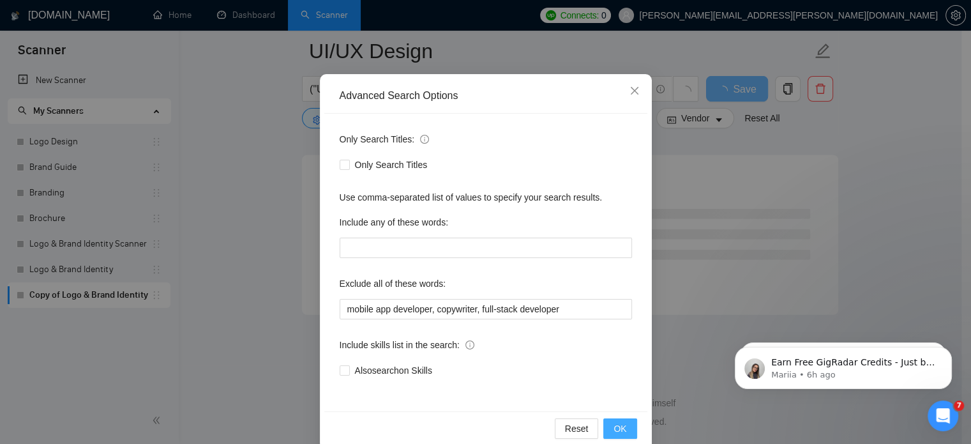
click at [607, 425] on button "OK" at bounding box center [620, 428] width 33 height 20
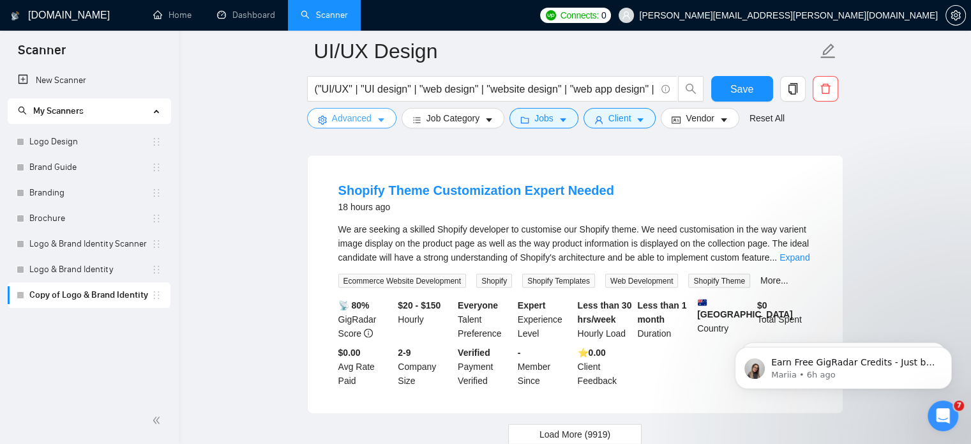
scroll to position [2661, 0]
click at [552, 425] on button "Load More (9919)" at bounding box center [574, 435] width 133 height 20
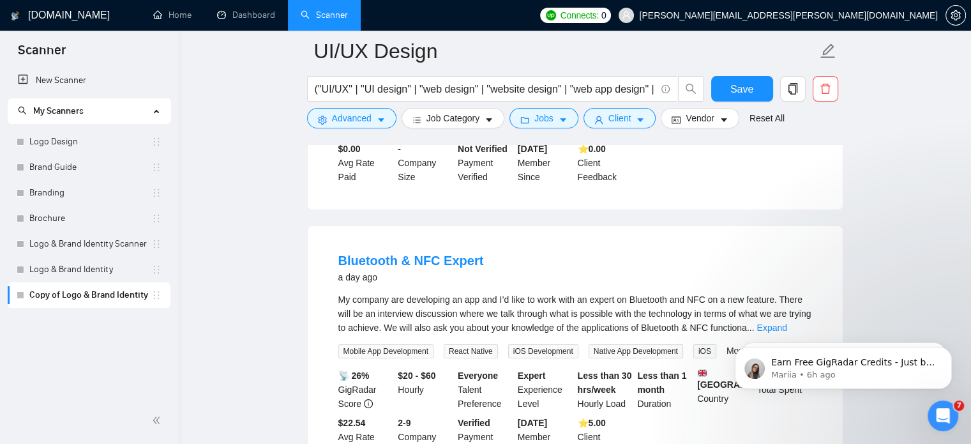
scroll to position [4328, 0]
click at [787, 322] on link "Expand" at bounding box center [772, 327] width 30 height 10
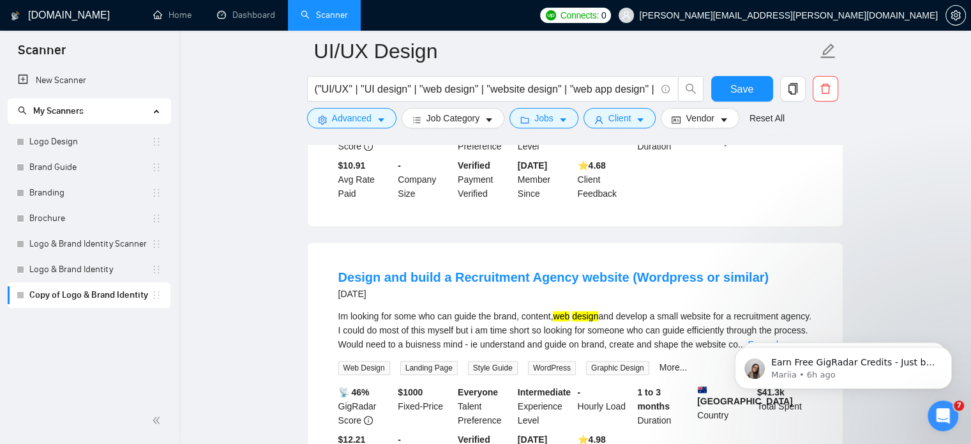
scroll to position [5614, 0]
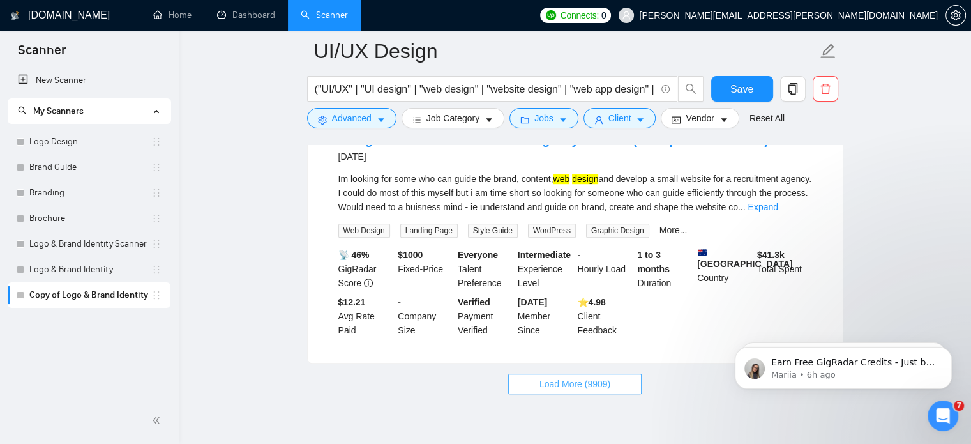
click at [583, 377] on span "Load More (9909)" at bounding box center [575, 384] width 71 height 14
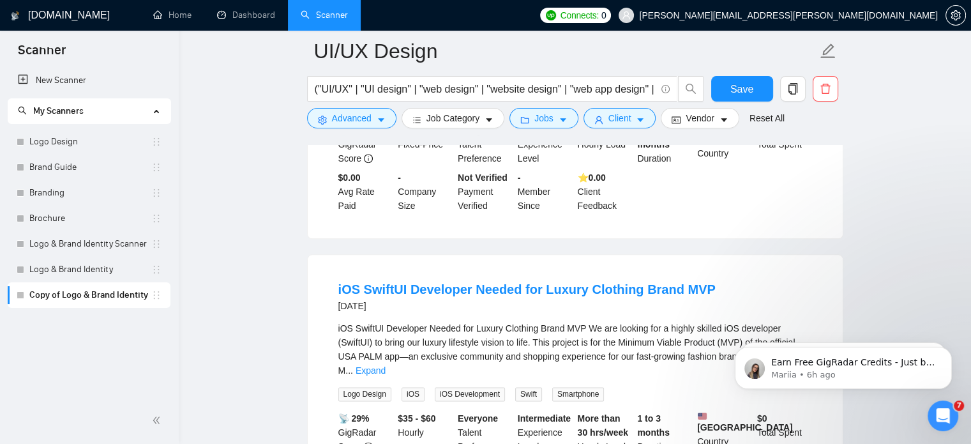
scroll to position [6303, 0]
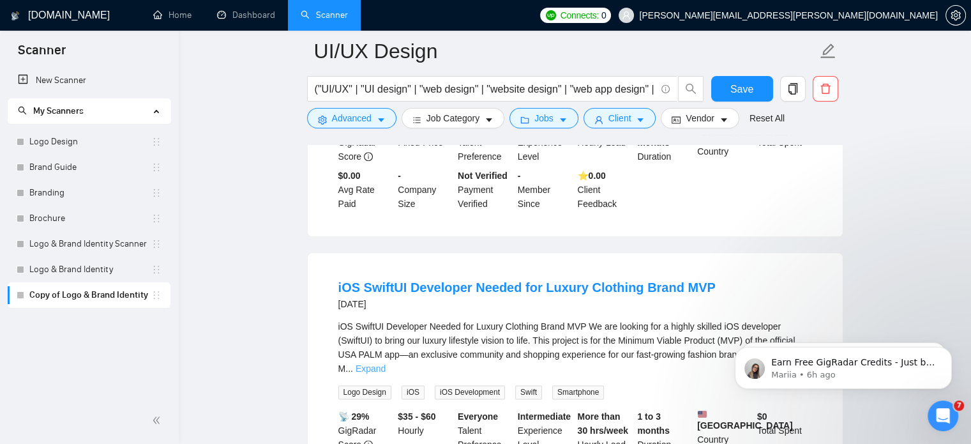
click at [386, 363] on link "Expand" at bounding box center [371, 368] width 30 height 10
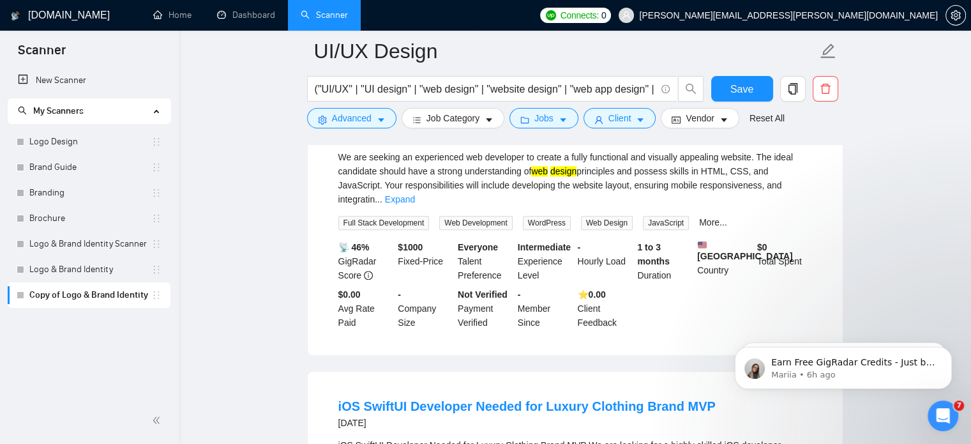
scroll to position [6183, 0]
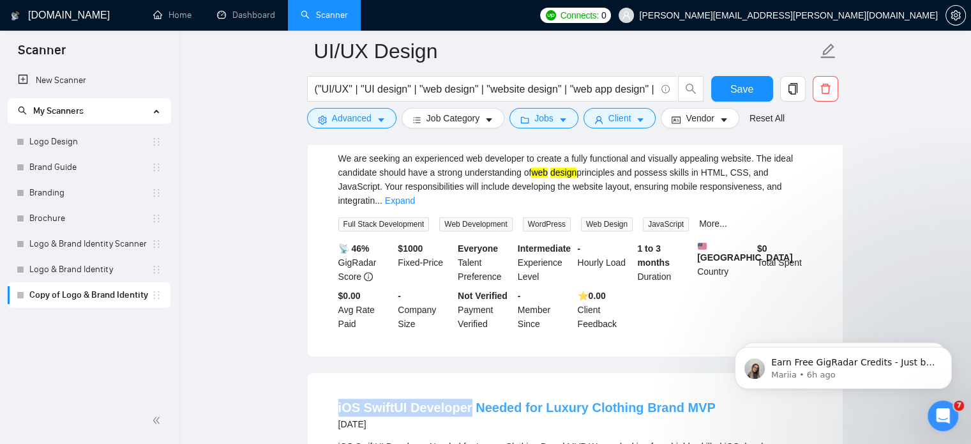
drag, startPoint x: 325, startPoint y: 358, endPoint x: 466, endPoint y: 364, distance: 141.3
copy link "iOS SwiftUI Developer"
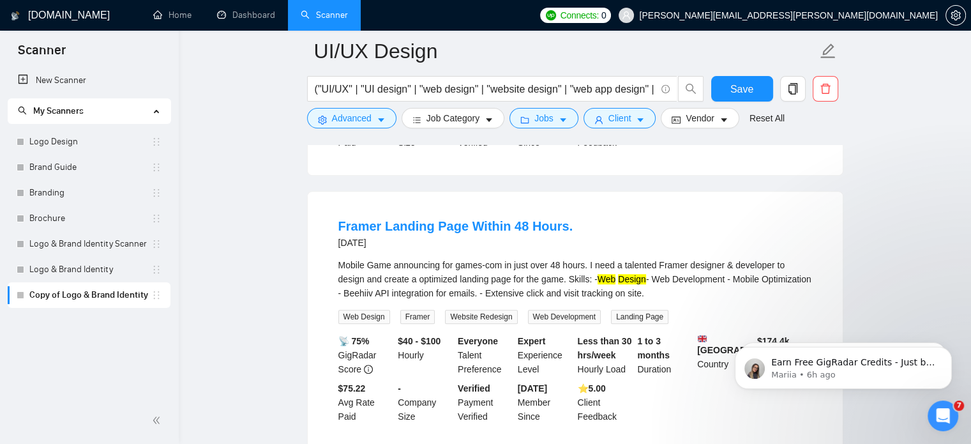
scroll to position [5801, 0]
click at [375, 128] on form "UI/UX Design ("UI/UX" | "UI design" | "web design" | "website design" | "web ap…" at bounding box center [575, 83] width 536 height 104
click at [379, 112] on button "Advanced" at bounding box center [351, 118] width 89 height 20
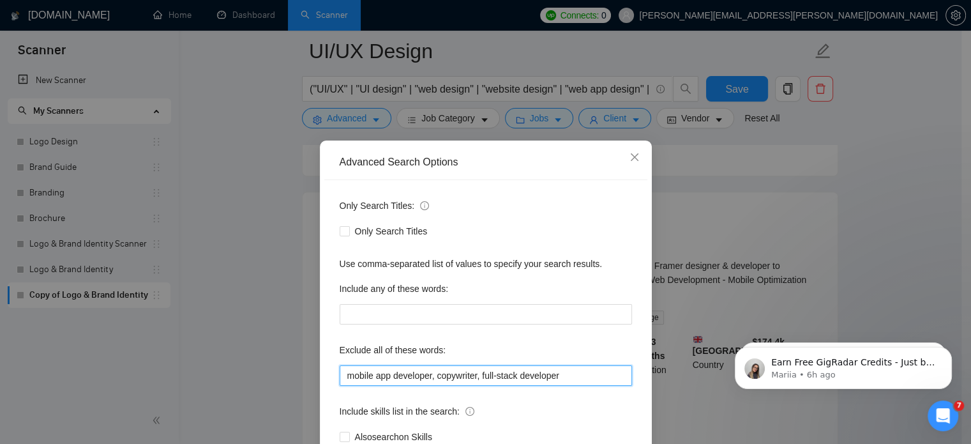
click at [569, 380] on input "mobile app developer, copywriter, full-stack developer" at bounding box center [486, 375] width 292 height 20
paste input "iOS SwiftUI Developer"
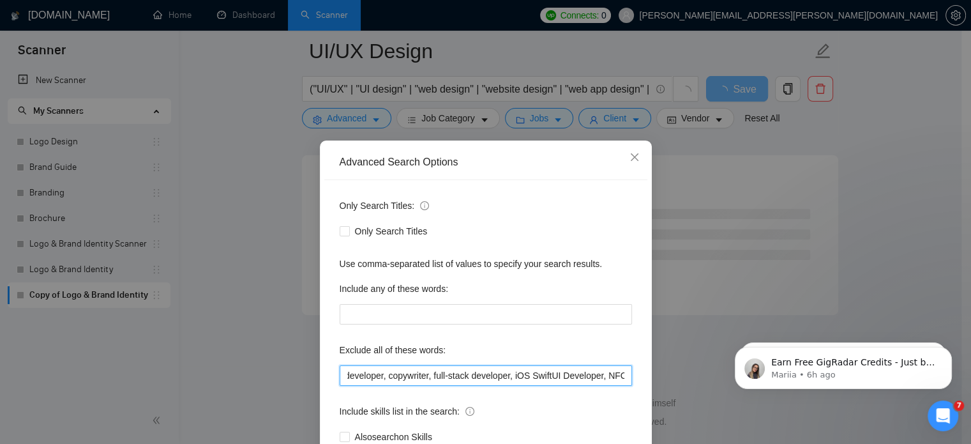
scroll to position [0, 51]
type input "mobile app developer, copywriter, full-stack developer, iOS SwiftUI Developer, …"
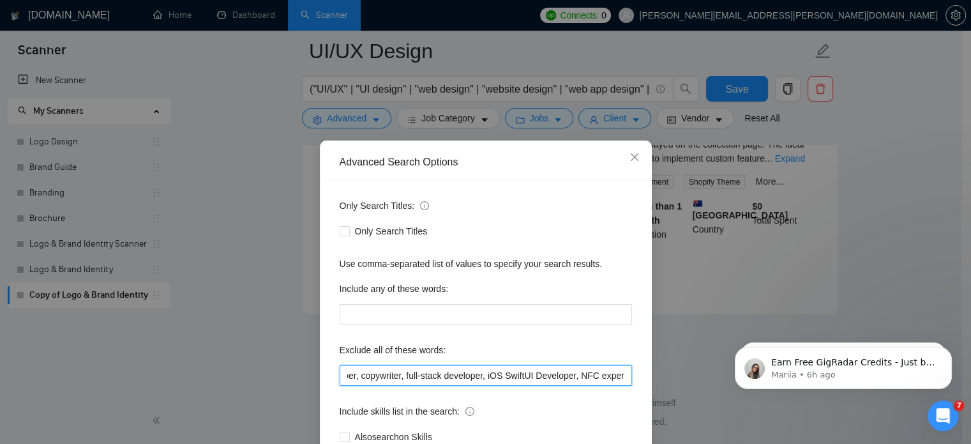
scroll to position [2734, 0]
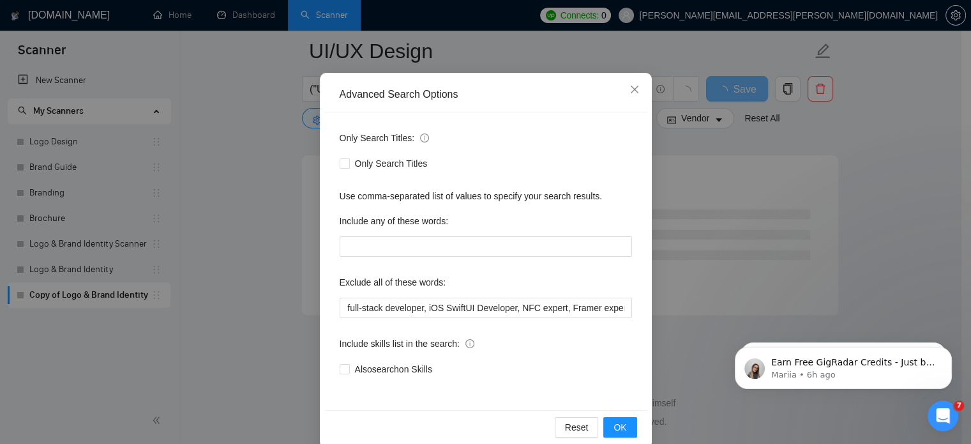
scroll to position [87, 0]
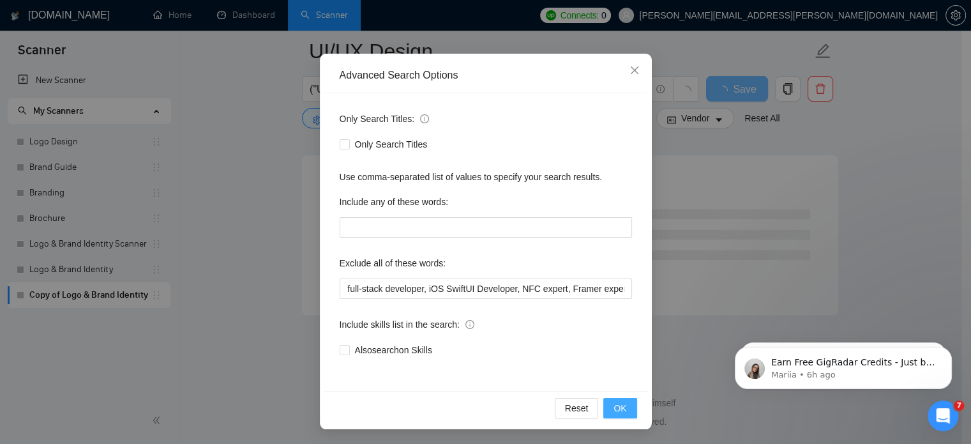
type input "mobile app developer, copywriter, full-stack developer, iOS SwiftUI Developer, …"
click at [614, 407] on span "OK" at bounding box center [620, 408] width 13 height 14
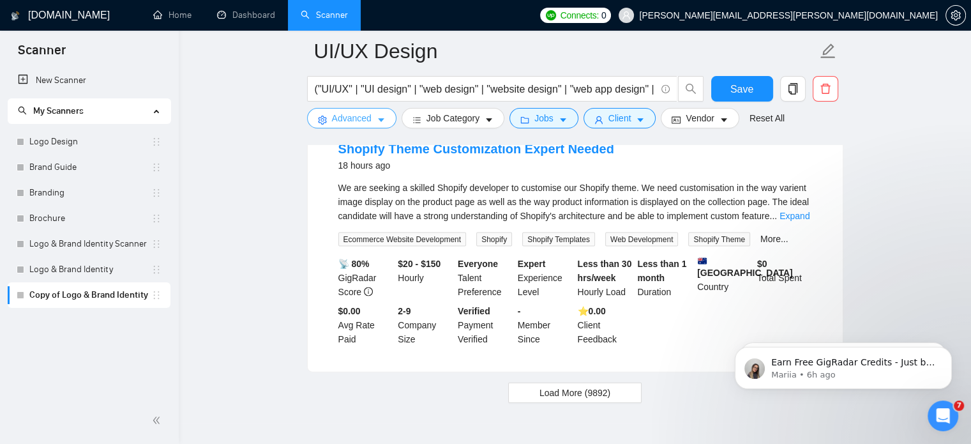
scroll to position [2705, 0]
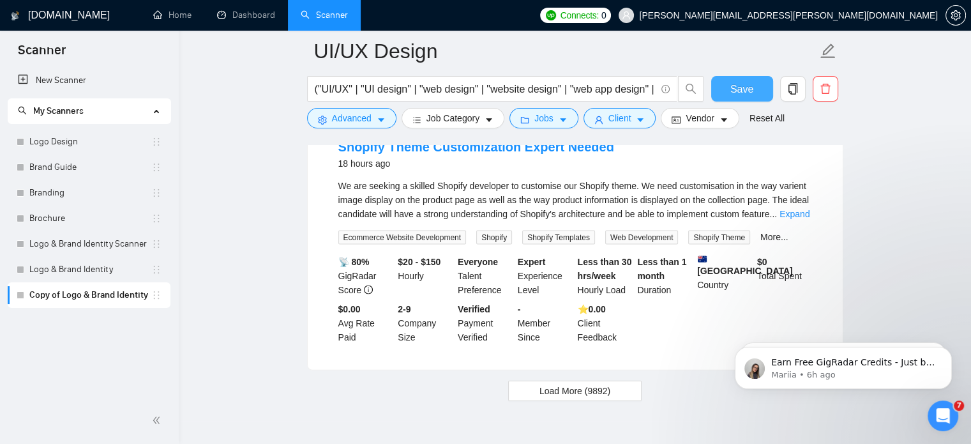
click at [724, 81] on button "Save" at bounding box center [742, 89] width 62 height 26
